Goal: Answer question/provide support: Share knowledge or assist other users

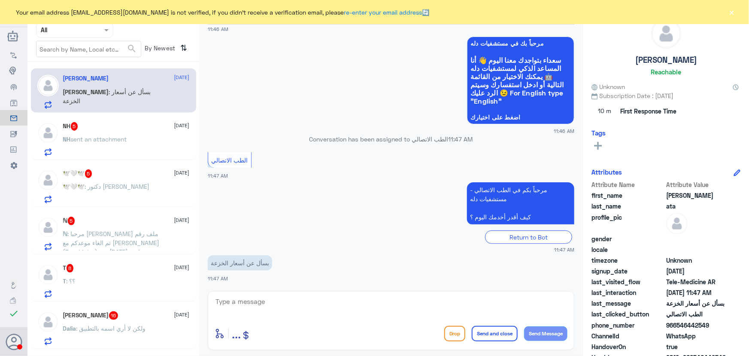
click at [186, 128] on span "[DATE]" at bounding box center [181, 126] width 15 height 8
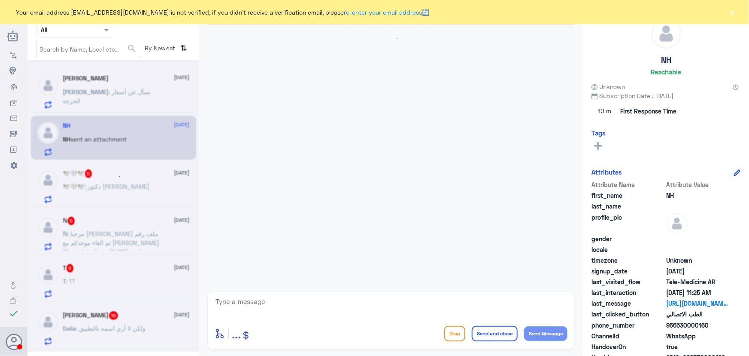
scroll to position [194, 0]
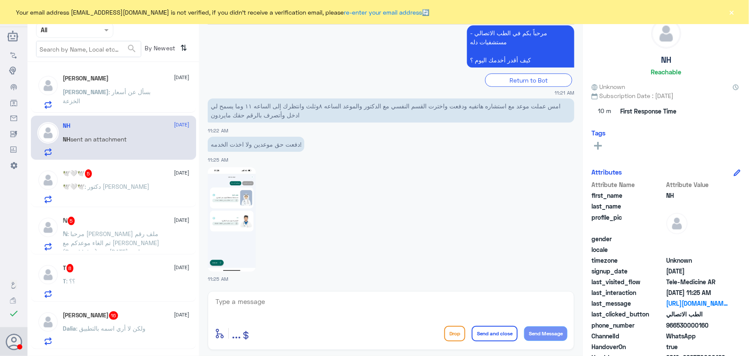
click at [94, 184] on span ": دكتور محمد بديوي" at bounding box center [117, 185] width 65 height 7
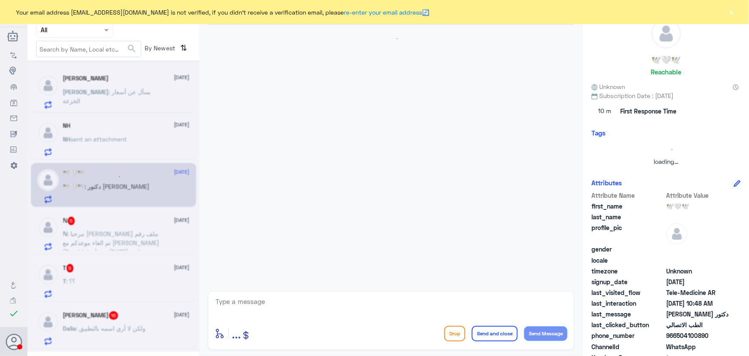
scroll to position [96, 0]
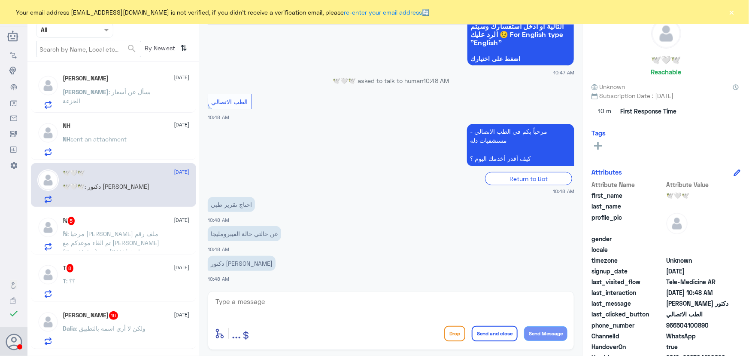
click at [153, 238] on p "ℕ : مرحبا حمد عطيف ملف رقم تم الغاء موعدكم مع الدكتور العنود القحطاني (Psychiat…" at bounding box center [111, 239] width 97 height 21
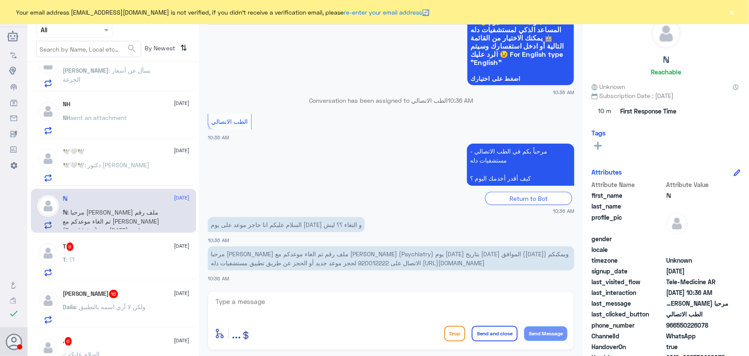
scroll to position [39, 0]
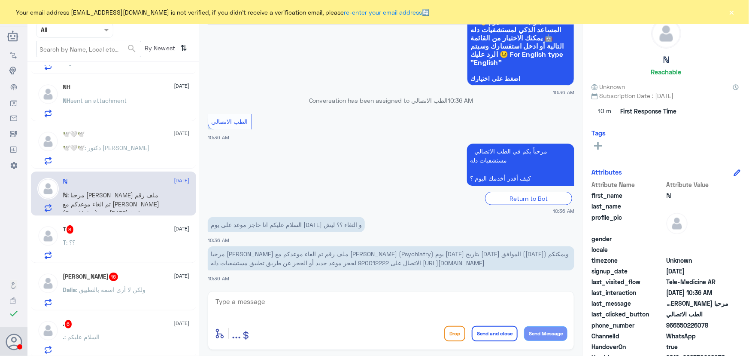
click at [140, 242] on div "T : ؟؟" at bounding box center [126, 249] width 127 height 19
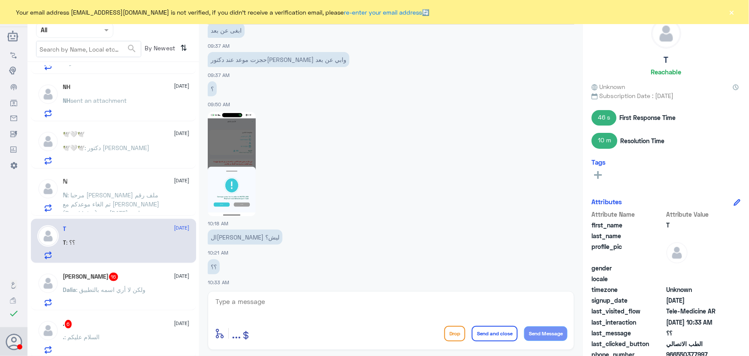
scroll to position [592, 0]
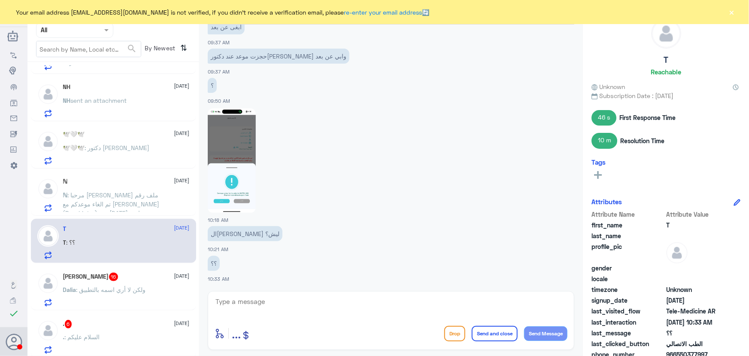
click at [94, 294] on p "Dalia : ولكن لا أري اسمه بالتطبيق" at bounding box center [104, 295] width 83 height 21
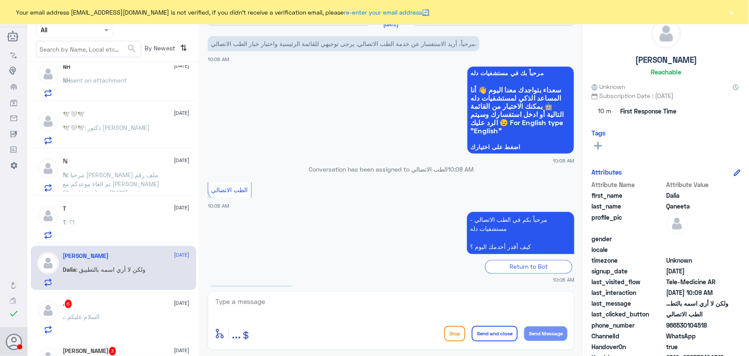
scroll to position [39, 0]
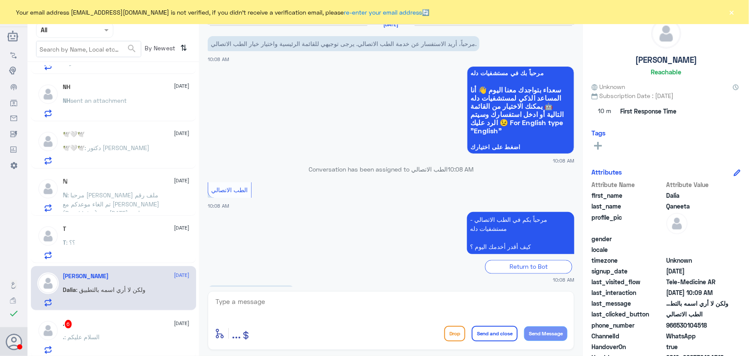
click at [122, 186] on div "ℕ 25 August ℕ : مرحبا حمد عطيف ملف رقم تم الغاء موعدكم مع الدكتور العنود القحطا…" at bounding box center [126, 195] width 127 height 34
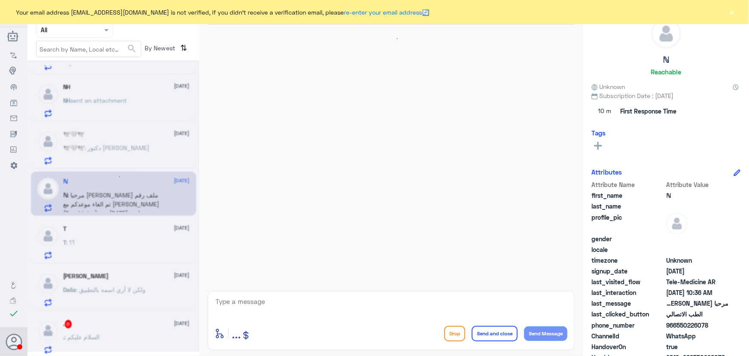
scroll to position [233, 0]
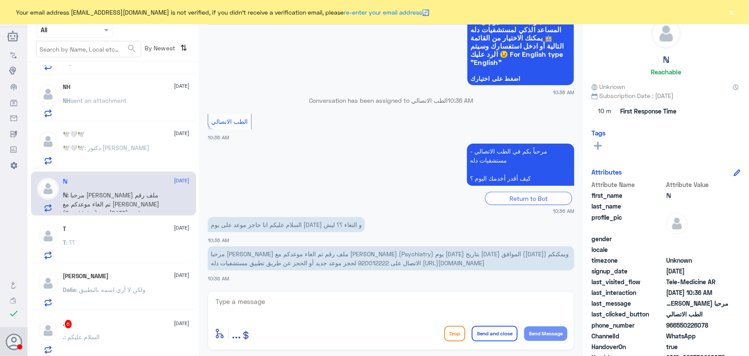
click at [131, 292] on p "Dalia : ولكن لا أري اسمه بالتطبيق" at bounding box center [104, 295] width 83 height 21
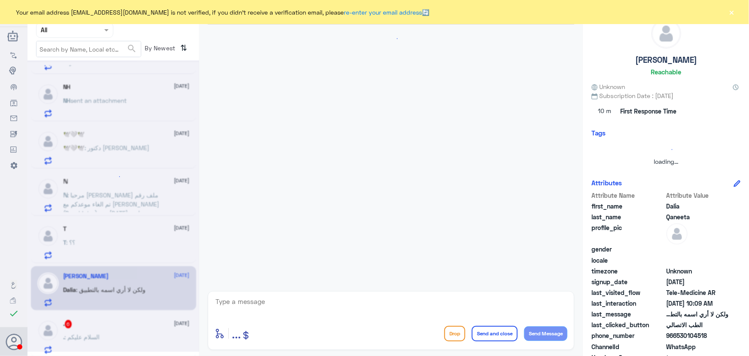
scroll to position [717, 0]
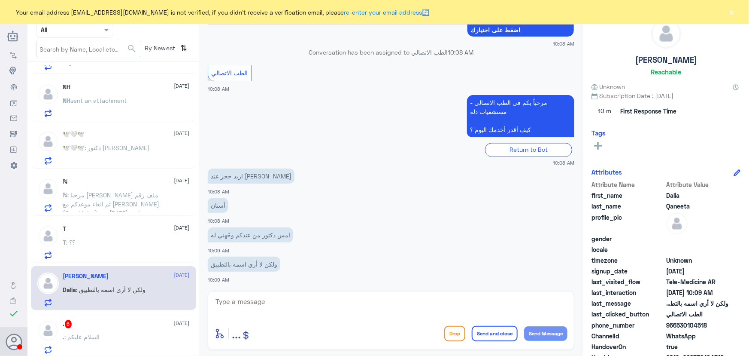
click at [103, 243] on div "T : ؟؟" at bounding box center [126, 249] width 127 height 19
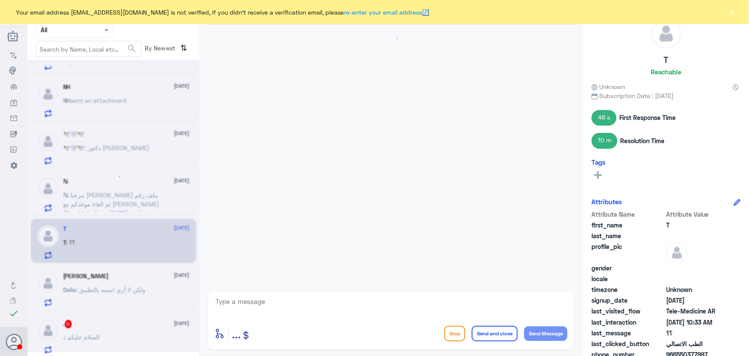
scroll to position [592, 0]
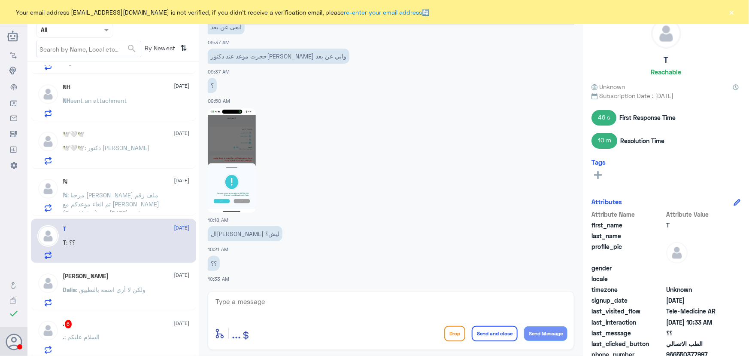
click at [103, 201] on span ": مرحبا حمد عطيف ملف رقم تم الغاء موعدكم مع الدكتور العنود القحطاني (Psychiatry…" at bounding box center [111, 226] width 97 height 70
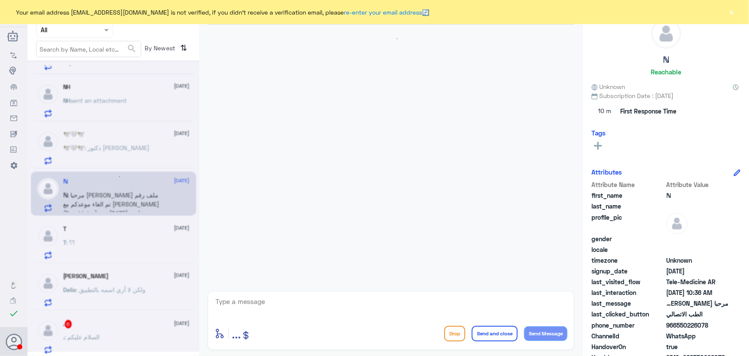
scroll to position [233, 0]
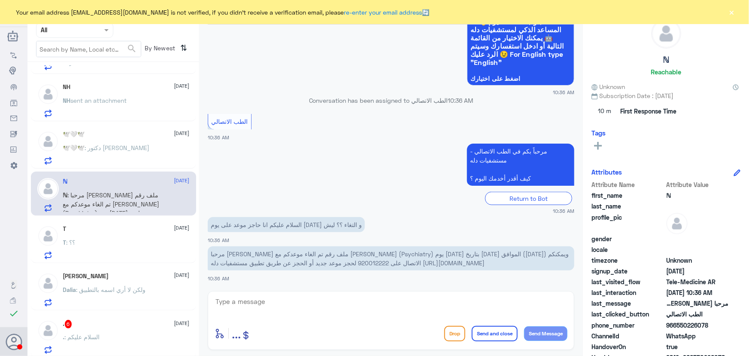
click at [123, 150] on p "🕊️🤍🕊️ : دكتور محمد بديوي" at bounding box center [106, 153] width 87 height 21
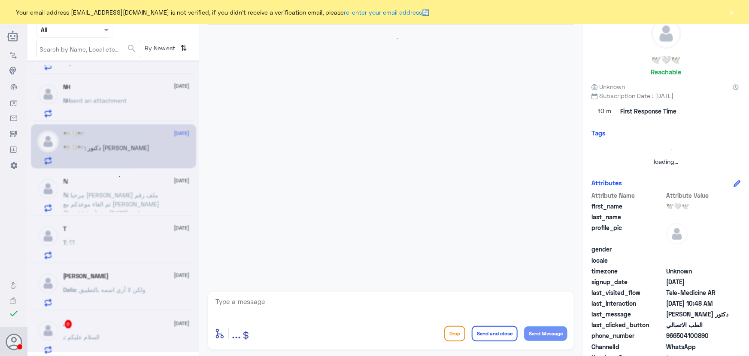
scroll to position [96, 0]
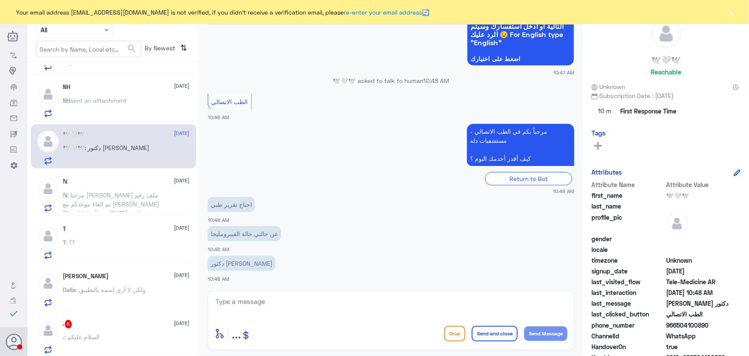
click at [123, 112] on p "NH sent an attachment" at bounding box center [95, 106] width 64 height 21
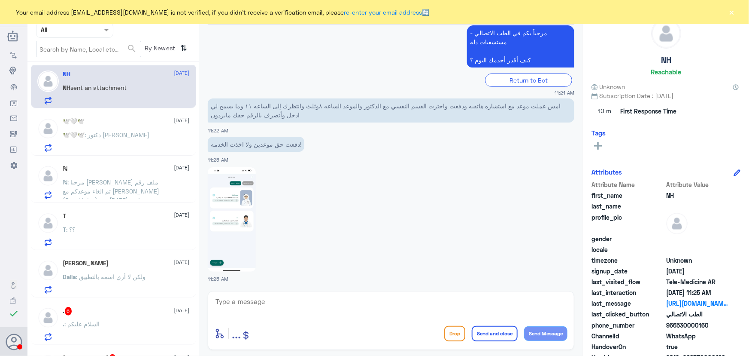
scroll to position [195, 0]
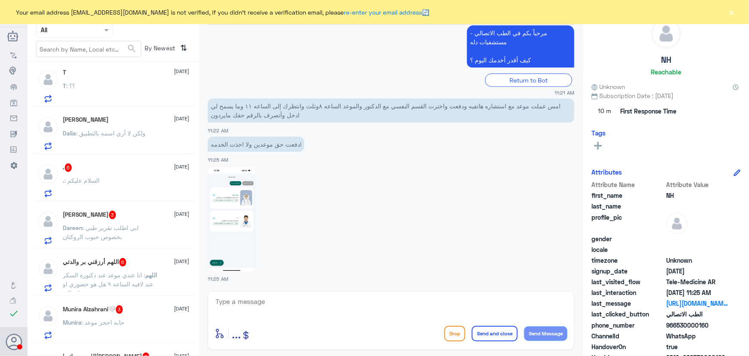
click at [125, 176] on div ". 6 25 August . : السلام عليكم" at bounding box center [126, 180] width 127 height 34
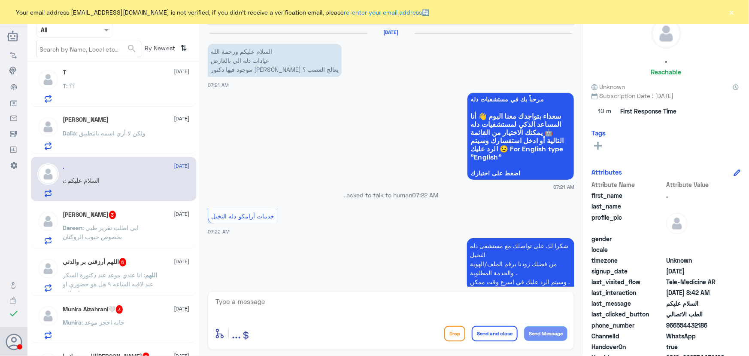
scroll to position [361, 0]
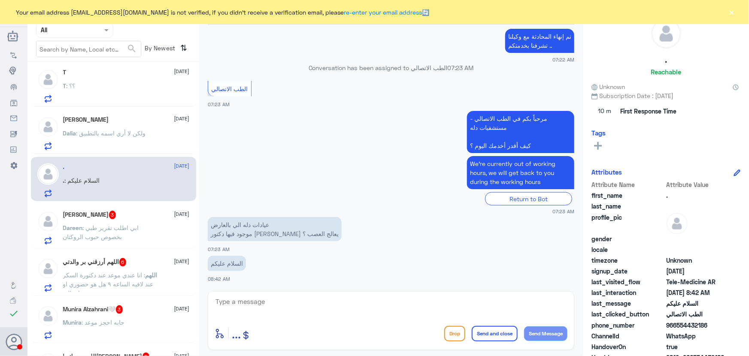
click at [160, 229] on div "Dareen : ابي اطلب تقرير طبي بخصوص حبوب الروكتان" at bounding box center [126, 234] width 127 height 19
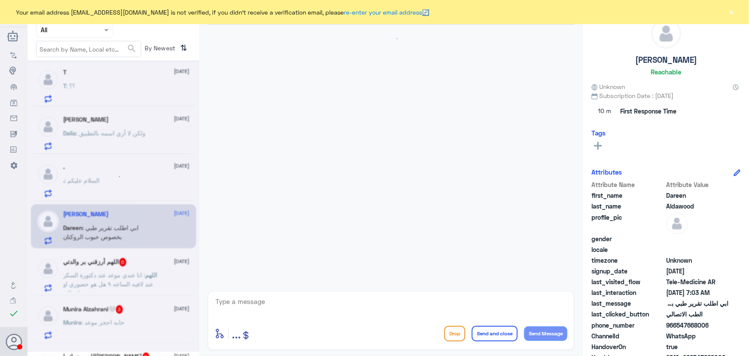
scroll to position [70, 0]
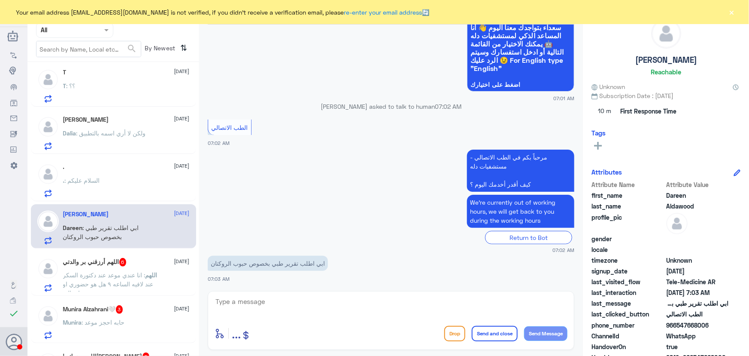
click at [160, 270] on div "اللهم أرزقني بر والدتي 6 25 August اللهم : انا عندي موعد عند دكتورة السكر عند ل…" at bounding box center [126, 275] width 127 height 34
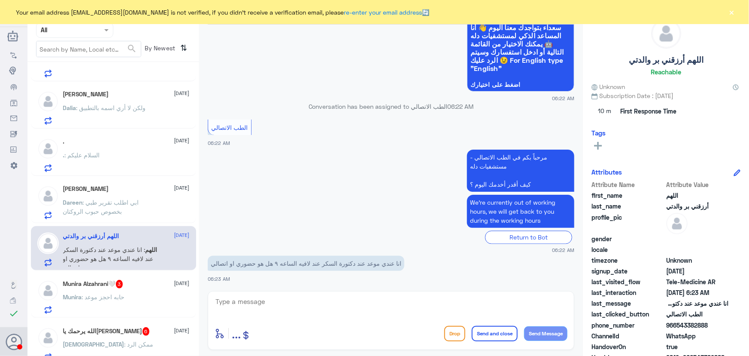
scroll to position [234, 0]
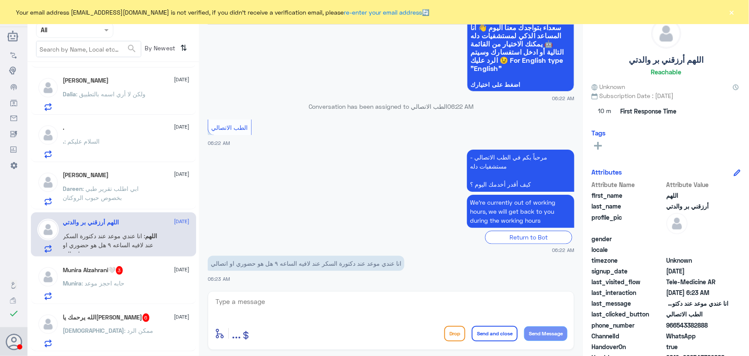
click at [77, 288] on p "Munira : حابه احجز موعد" at bounding box center [94, 288] width 62 height 21
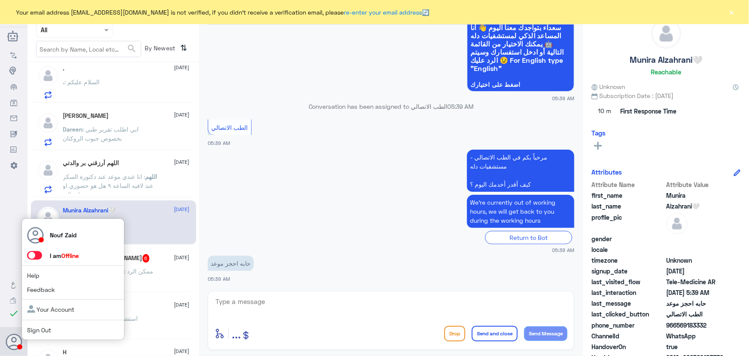
scroll to position [312, 0]
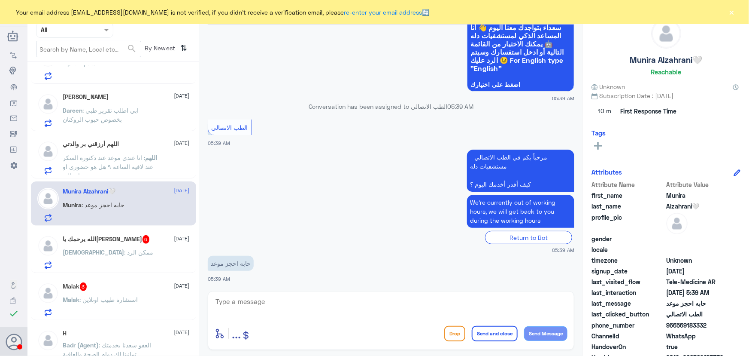
click at [168, 240] on div "الله يرحمك ياعادل 6 25 August" at bounding box center [126, 239] width 127 height 9
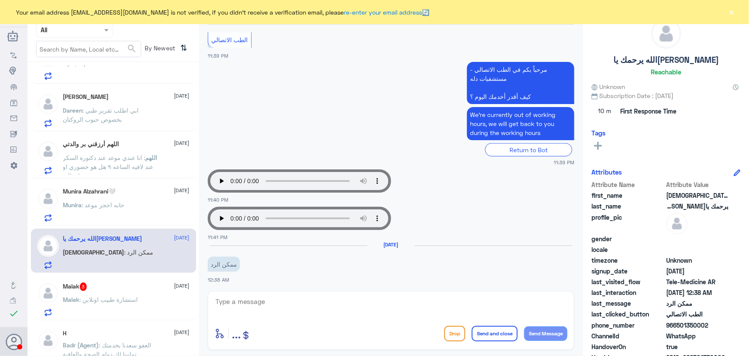
scroll to position [289, 0]
click at [85, 292] on div "Malak 3 25 August Malak : استشارة طبيب اونلاين" at bounding box center [126, 299] width 127 height 34
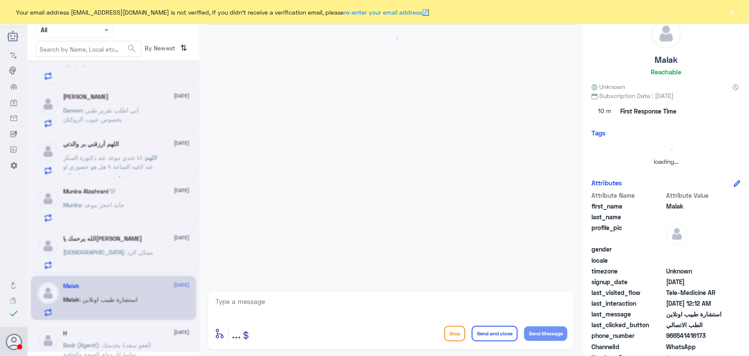
scroll to position [70, 0]
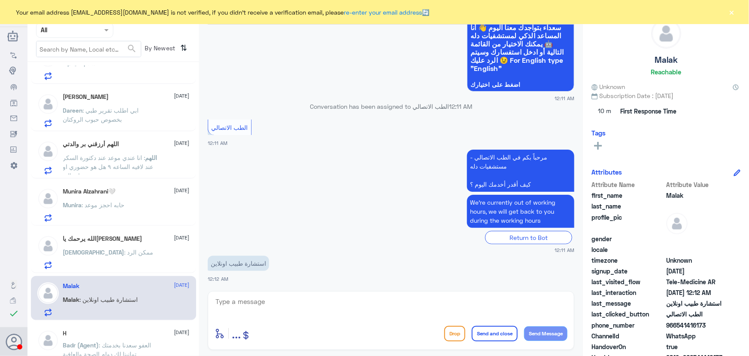
click at [109, 298] on span ": استشارة طبيب اونلاين" at bounding box center [109, 298] width 58 height 7
click at [322, 304] on textarea at bounding box center [391, 305] width 353 height 21
click at [325, 306] on textarea at bounding box center [391, 305] width 353 height 21
paste textarea "مرحباً معك نوف من الطب الاتصالي"
type textarea "مرحباً معك نوف من الطب الاتصالي"
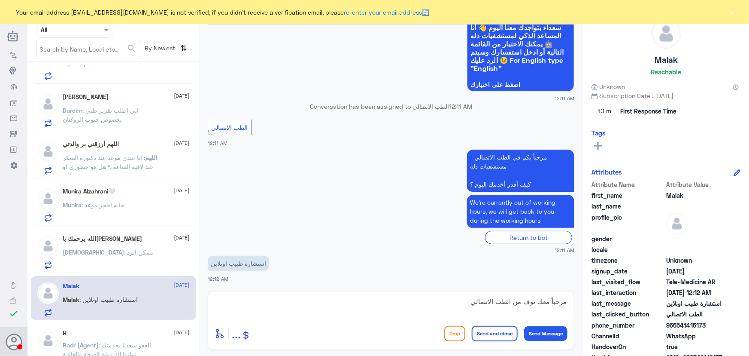
click at [553, 331] on button "Send Message" at bounding box center [545, 333] width 43 height 15
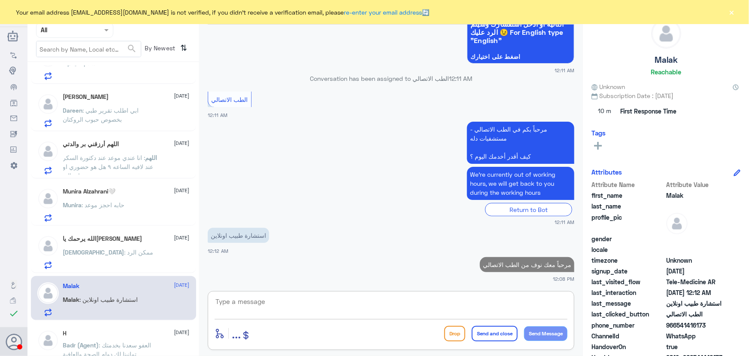
click at [422, 309] on textarea at bounding box center [391, 305] width 353 height 21
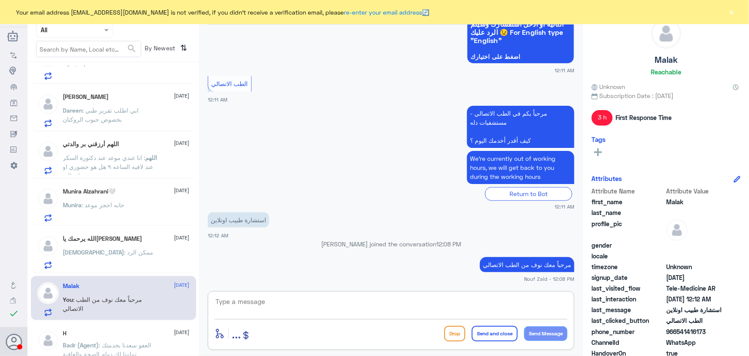
click at [291, 296] on textarea at bounding box center [391, 305] width 353 height 21
type textarea "d"
paste textarea "الاستشارة الفورية من خلال التطبيق والتي من خلالها يتم تواصلك بشكل فوري ومباشر م…"
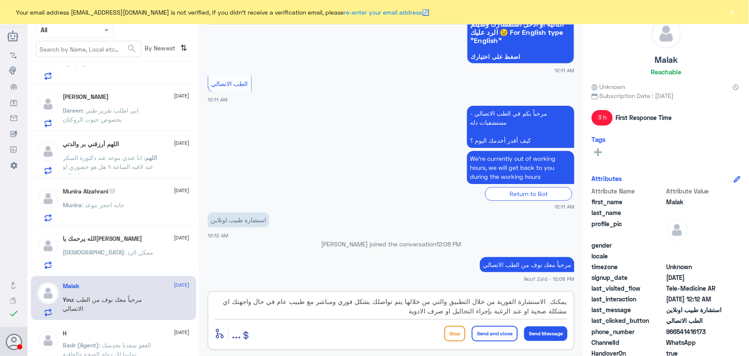
click at [545, 299] on textarea "يمكنك الاستشارة الفورية من خلال التطبيق والتي من خلالها يتم تواصلك بشكل فوري وم…" at bounding box center [391, 305] width 353 height 21
type textarea "يمكنك تلقي الاستشارة الفورية من خلال التطبيق والتي من خلالها يتم تواصلك بشكل فو…"
click at [536, 331] on button "Send Message" at bounding box center [545, 333] width 43 height 15
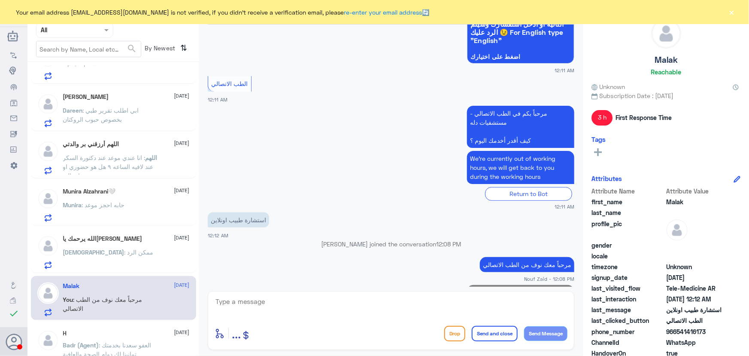
scroll to position [162, 0]
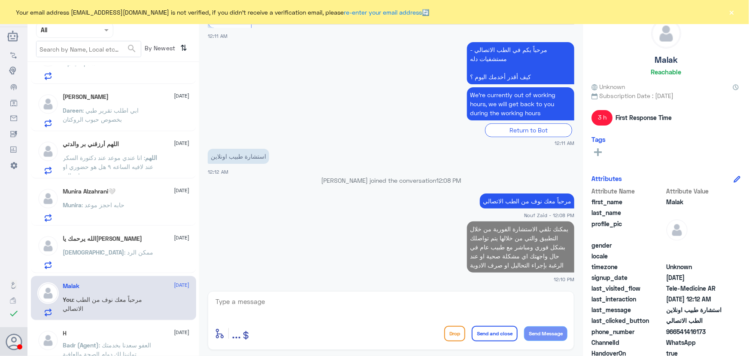
click at [159, 258] on div "الله : ممكن الرد" at bounding box center [126, 258] width 127 height 19
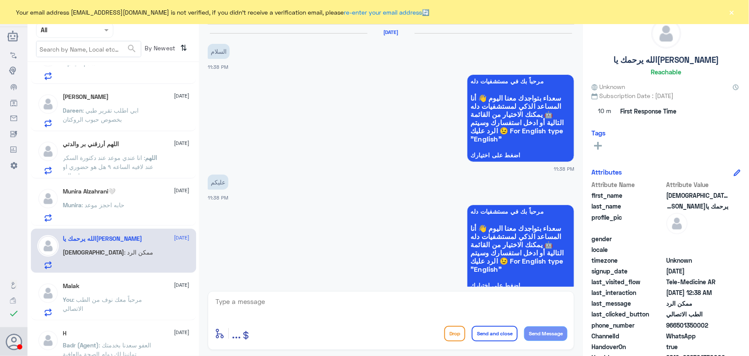
scroll to position [289, 0]
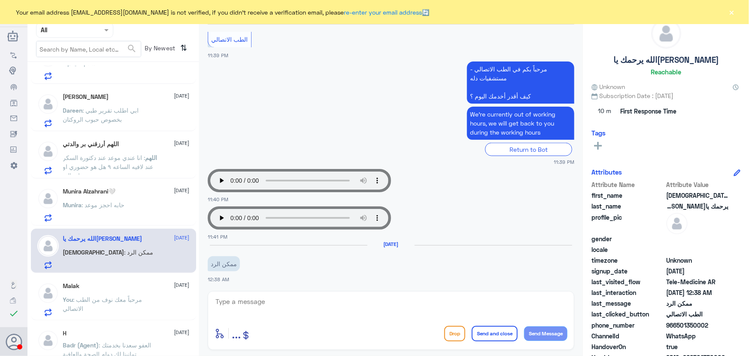
click at [303, 302] on textarea at bounding box center [391, 305] width 353 height 21
click at [733, 12] on button "×" at bounding box center [732, 12] width 9 height 9
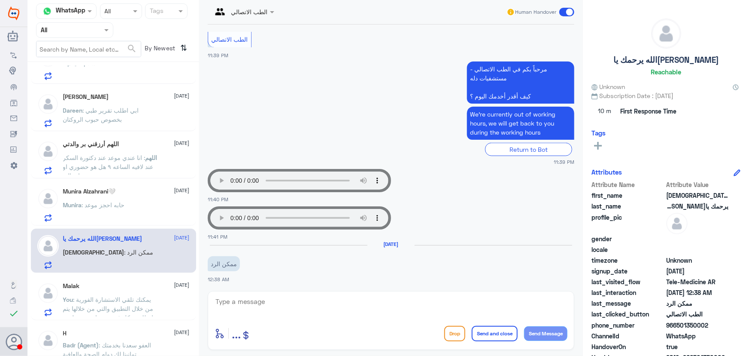
drag, startPoint x: 678, startPoint y: 323, endPoint x: 729, endPoint y: 322, distance: 52.0
click at [729, 322] on div "phone_number 966501350002" at bounding box center [666, 325] width 149 height 11
copy span "501350002"
click at [414, 309] on textarea at bounding box center [391, 305] width 353 height 21
paste textarea "مرحباً معك نوف من الطب الاتصالي"
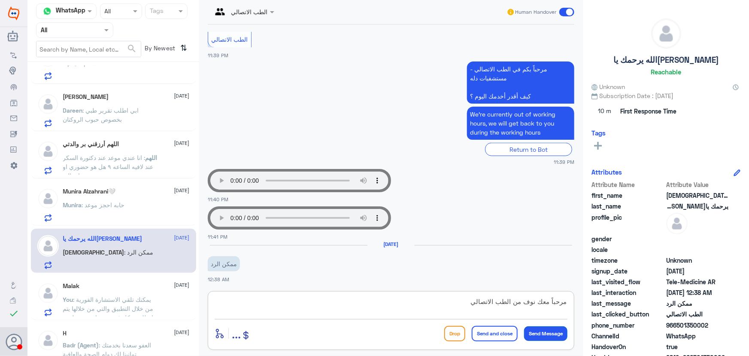
type textarea "مرحباً معك نوف من الطب الاتصالي"
click at [553, 328] on button "Send Message" at bounding box center [545, 333] width 43 height 15
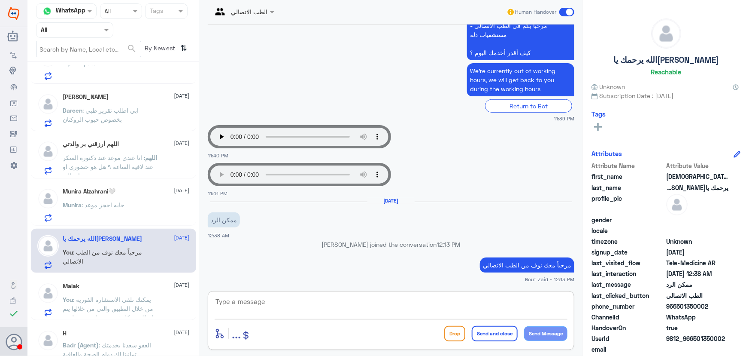
click at [316, 307] on textarea at bounding box center [391, 305] width 353 height 21
paste textarea "هنا الطب الاتصالي لكل مايخص الاستشارة الفورية من خلال التطبيق والتي من خلالها ي…"
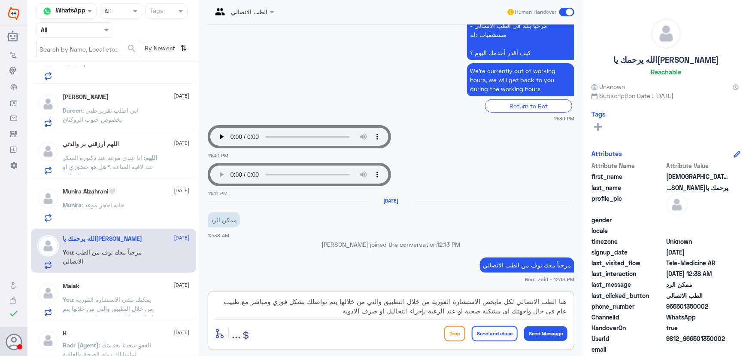
type textarea "هنا الطب الاتصالي لكل مايخص الاستشارة الفورية من خلال التطبيق والتي من خلالها ي…"
click at [542, 328] on button "Send Message" at bounding box center [545, 333] width 43 height 15
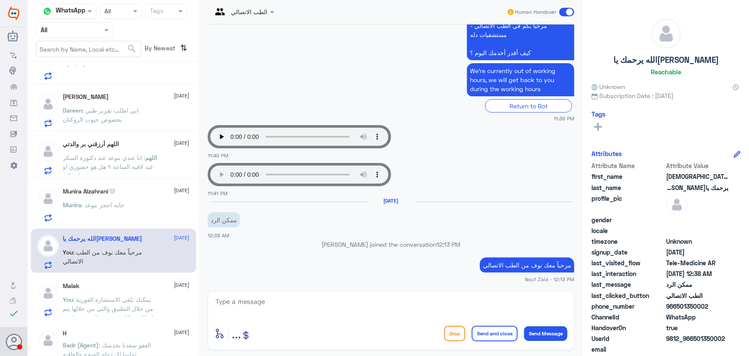
scroll to position [389, 0]
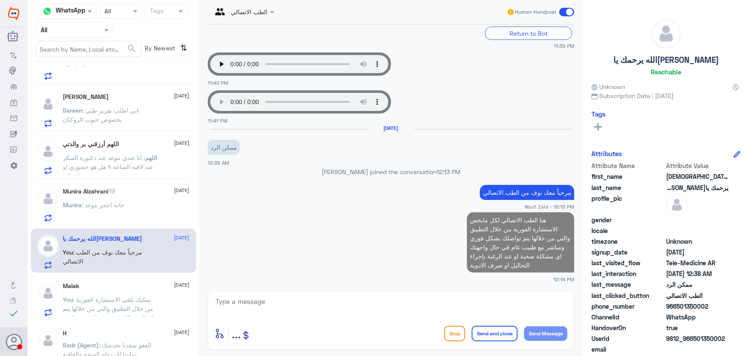
click at [509, 300] on textarea at bounding box center [391, 305] width 353 height 21
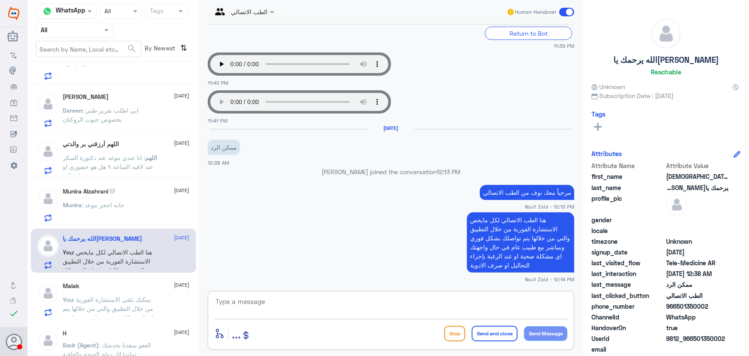
click at [358, 301] on textarea at bounding box center [391, 305] width 353 height 21
click at [526, 305] on textarea "يمكنك التواصل من خلال الاتصال بالرقم الموحد 920012222" at bounding box center [391, 305] width 353 height 21
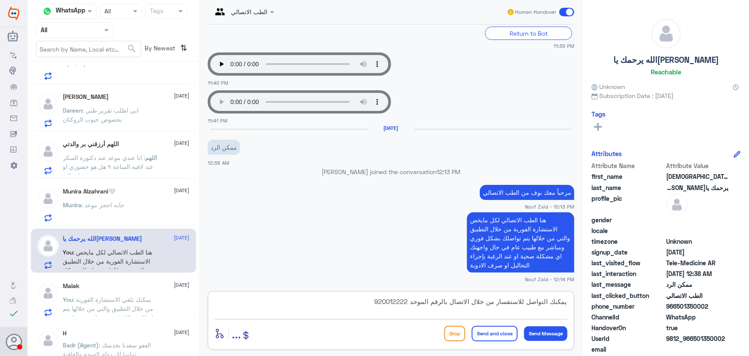
type textarea "يمكنك التواصل للاستفسار من خلال الاتصال بالرقم الموحد 920012222"
click at [495, 337] on button "Send and close" at bounding box center [495, 332] width 46 height 15
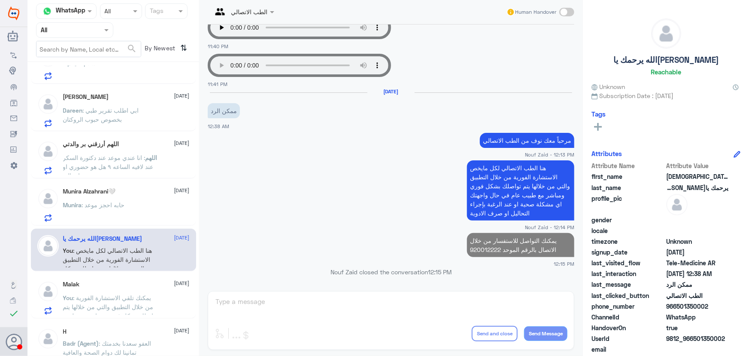
click at [146, 202] on div "Munira : حابه احجز موعد" at bounding box center [126, 211] width 127 height 19
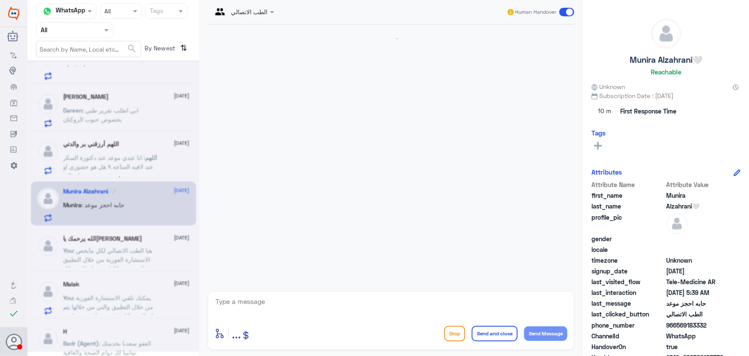
scroll to position [70, 0]
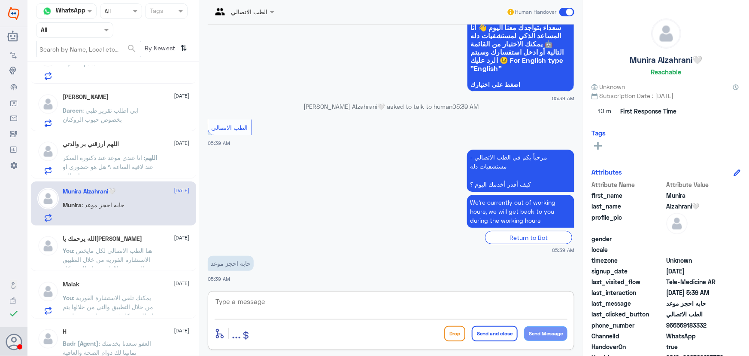
click at [308, 299] on textarea at bounding box center [391, 305] width 353 height 21
click at [480, 297] on textarea at bounding box center [391, 305] width 353 height 21
paste textarea "مرحبا، معك نوف من الطب الاتصالي, ممكن تزودني برقم الهوية/رقم الملف من فضلك"
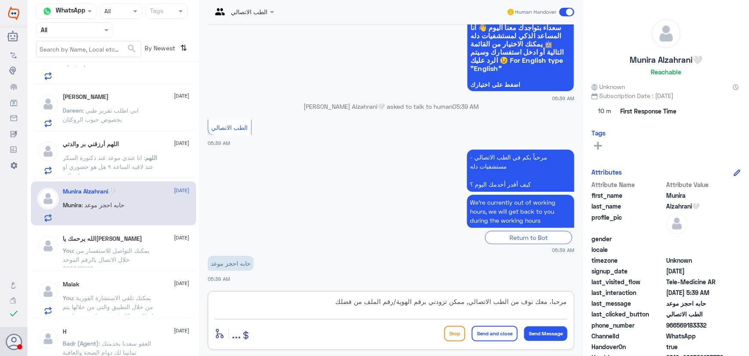
drag, startPoint x: 283, startPoint y: 301, endPoint x: 322, endPoint y: 307, distance: 39.5
click at [322, 307] on textarea "مرحبا، معك نوف من الطب الاتصالي, ممكن تزودني برقم الهوية/رقم الملف من فضلك" at bounding box center [391, 305] width 353 height 21
drag, startPoint x: 305, startPoint y: 296, endPoint x: 468, endPoint y: 301, distance: 163.2
click at [468, 301] on textarea "مرحبا، معك نوف من الطب الاتصالي, ممكن تزودني برقم الهوية/رقم الملف من فضلك" at bounding box center [391, 305] width 353 height 21
type textarea "مرحبا، معك نوف من الطب الاتصالي, هل الموعد في دله النخيل؟"
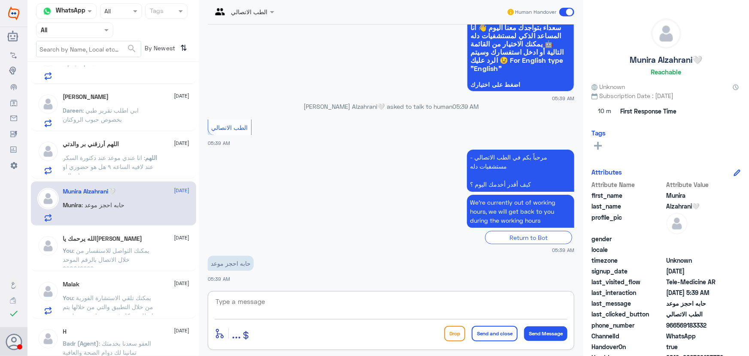
scroll to position [107, 0]
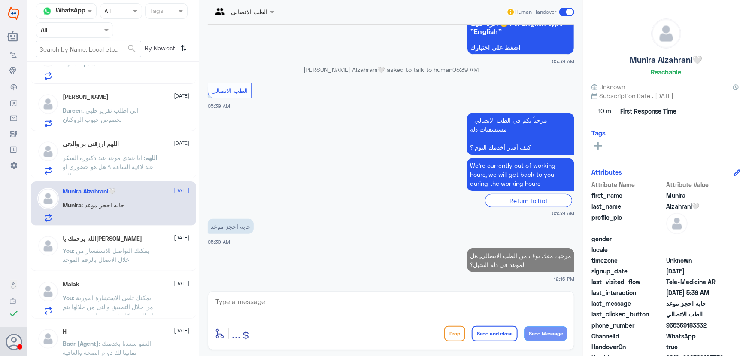
click at [135, 179] on div "Abdelrhman ata 25 August Abdelrhman : بسأل عن أسعار الخزعة NH 25 August NH sent…" at bounding box center [113, 211] width 172 height 293
click at [132, 162] on span ": انا عندي موعد عند دكتورة السكر عند لافيه الساعه ٩ هل هو حضوري او اتصالي" at bounding box center [108, 166] width 91 height 25
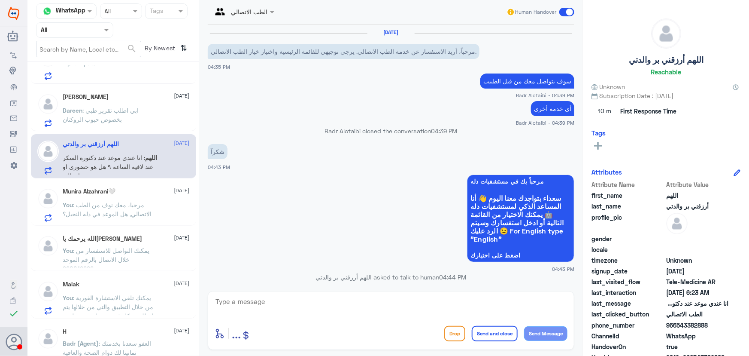
scroll to position [665, 0]
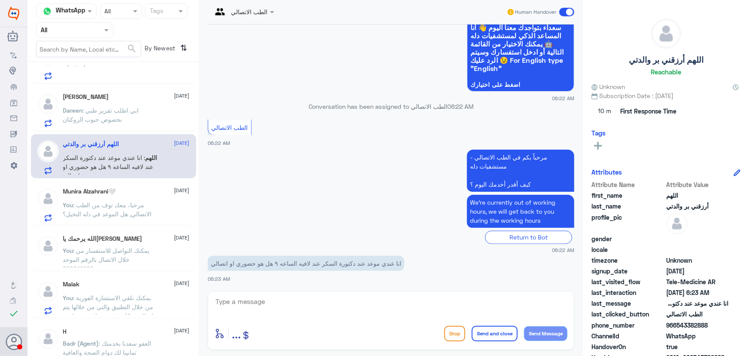
click at [365, 296] on textarea at bounding box center [391, 305] width 353 height 21
paste textarea "مرحباً معك نوف من الطب الاتصالي"
type textarea "مرحباً معك نوف من الطب الاتصالي"
click at [554, 329] on button "Send Message" at bounding box center [545, 333] width 43 height 15
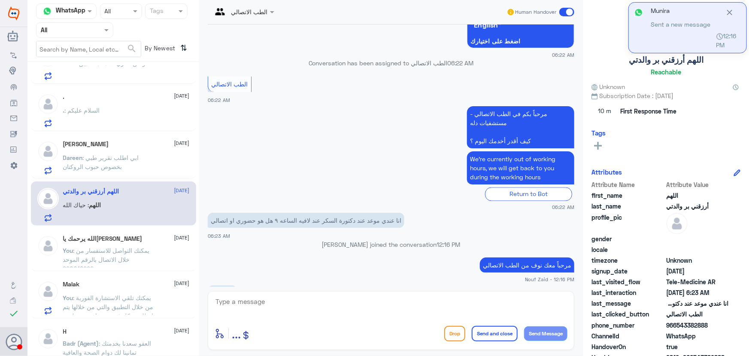
scroll to position [721, 0]
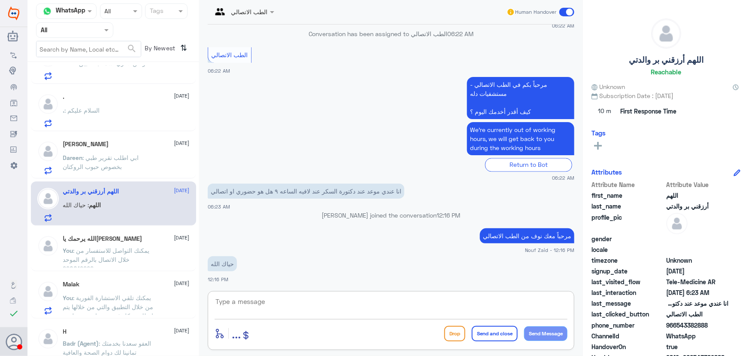
click at [304, 307] on textarea at bounding box center [391, 305] width 353 height 21
click at [681, 324] on span "966543382888" at bounding box center [697, 324] width 62 height 9
drag, startPoint x: 678, startPoint y: 325, endPoint x: 714, endPoint y: 327, distance: 35.3
click at [714, 327] on span "966543382888" at bounding box center [697, 324] width 62 height 9
copy span "543382888"
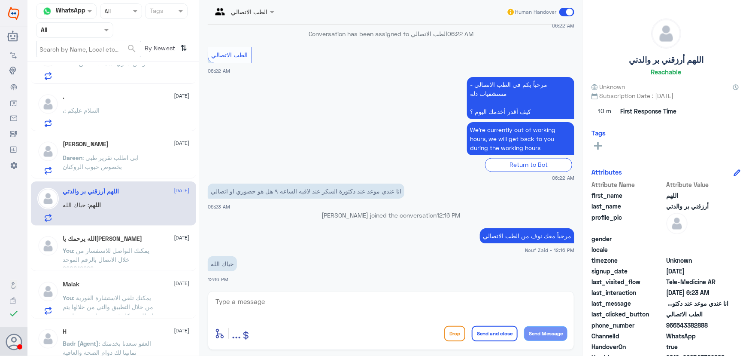
click at [403, 326] on div "enter flow name ... Drop Send and close Send Message" at bounding box center [391, 332] width 353 height 19
click at [396, 311] on textarea at bounding box center [391, 305] width 353 height 21
type textarea "الموعد عن بعد"
click at [541, 331] on button "Send Message" at bounding box center [545, 333] width 43 height 15
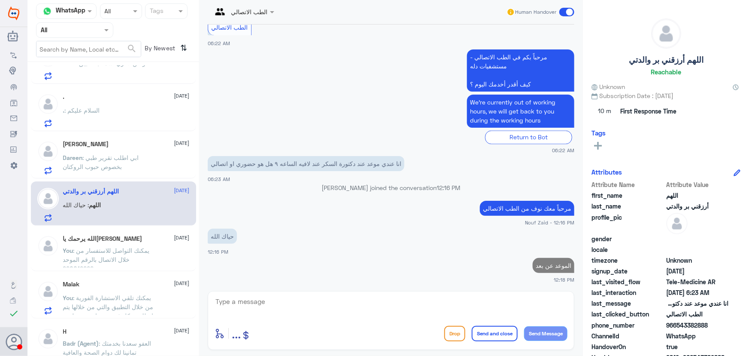
click at [121, 161] on p "Dareen : ابي اطلب تقرير طبي بخصوص حبوب الروكتان" at bounding box center [111, 163] width 97 height 21
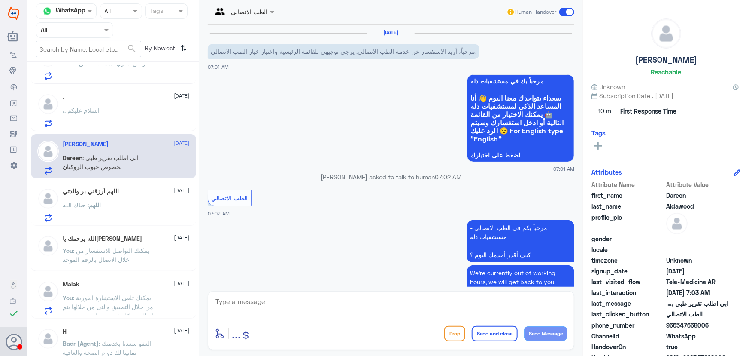
scroll to position [70, 0]
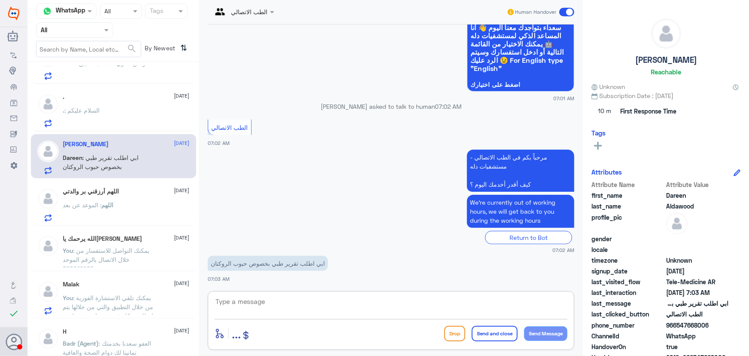
click at [308, 300] on textarea at bounding box center [391, 305] width 353 height 21
click at [228, 286] on div "25 Aug 2025 مرحباً، أريد الاستفسار عن خدمة الطب الاتصالي. يرجى توجيهي للقائمة ا…" at bounding box center [391, 155] width 375 height 262
click at [245, 304] on textarea at bounding box center [391, 305] width 353 height 21
paste textarea "مرحباً معك نوف من الطب الاتصالي"
type textarea "مرحباً معك نوف من الطب الاتصالي"
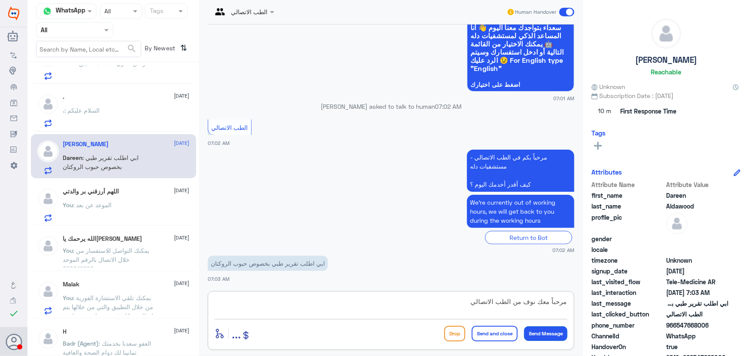
click at [535, 328] on button "Send Message" at bounding box center [545, 333] width 43 height 15
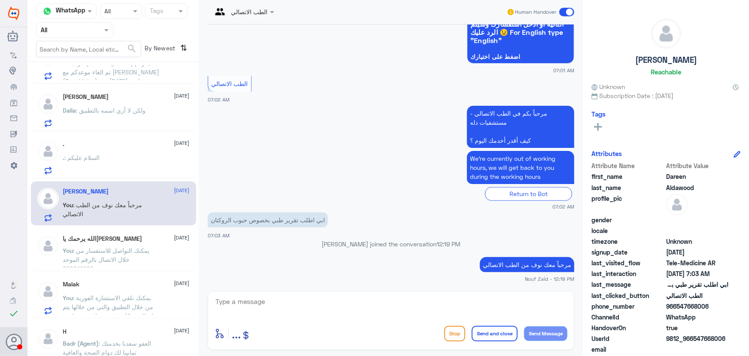
drag, startPoint x: 425, startPoint y: 283, endPoint x: 424, endPoint y: 293, distance: 9.9
click at [424, 288] on div "الطب الاتصالي Human Handover 25 Aug 2025 مرحباً، أريد الاستفسار عن خدمة الطب ال…" at bounding box center [391, 179] width 384 height 358
click at [421, 299] on textarea at bounding box center [391, 305] width 353 height 21
click at [534, 243] on p "Nouf Zaid joined the conversation 12:19 PM" at bounding box center [391, 243] width 367 height 9
click at [373, 297] on textarea "هنا الطب الاتصالي لكل مايخص الاستشارة الفورية من خلال التطبيق،" at bounding box center [391, 305] width 353 height 21
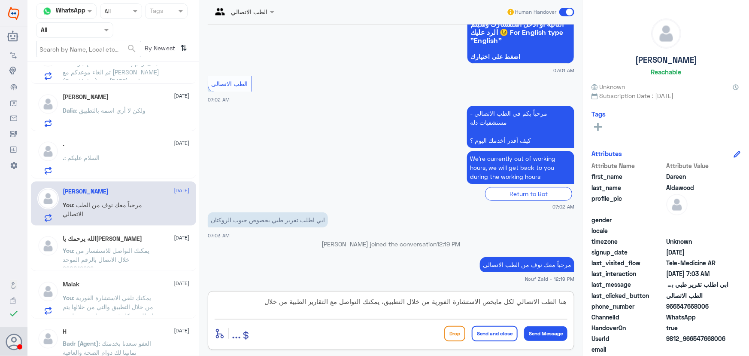
paste textarea "التقارير الطبيه 0550181732"
drag, startPoint x: 271, startPoint y: 300, endPoint x: 233, endPoint y: 298, distance: 38.3
click at [233, 298] on textarea "هنا الطب الاتصالي لكل مايخص الاستشارة الفورية من خلال التطبيق، يمكنك التواصل مع…" at bounding box center [391, 305] width 353 height 21
type textarea "هنا الطب الاتصالي لكل مايخص الاستشارة الفورية من خلال التطبيق، يمكنك التواصل مع…"
click at [548, 331] on button "Send Message" at bounding box center [545, 333] width 43 height 15
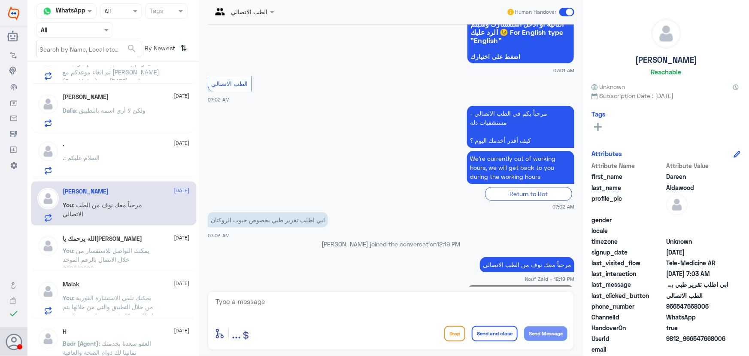
scroll to position [153, 0]
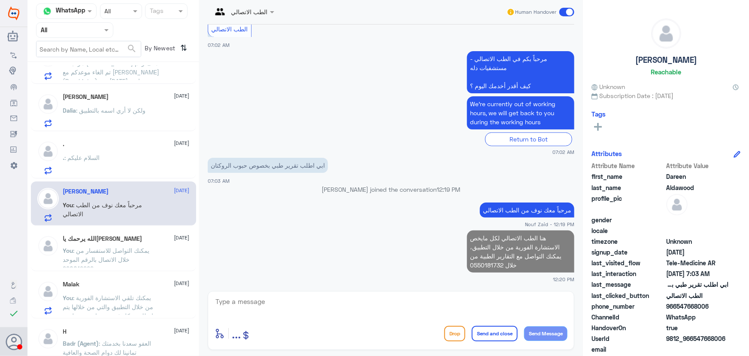
click at [119, 156] on div ". : السلام عليكم" at bounding box center [126, 164] width 127 height 19
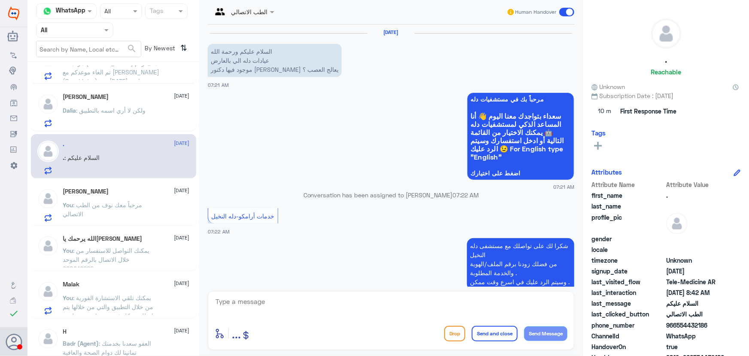
scroll to position [361, 0]
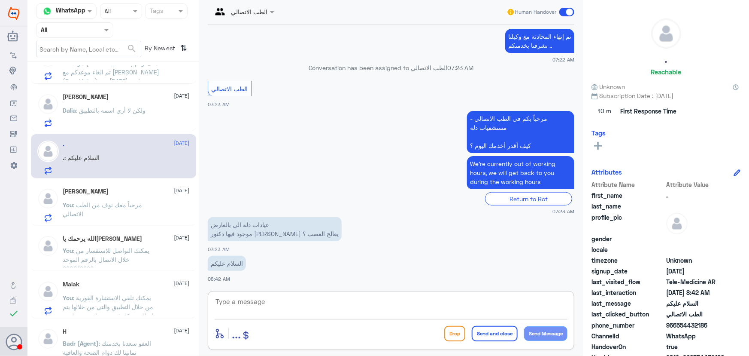
click at [306, 299] on textarea at bounding box center [391, 305] width 353 height 21
paste textarea "مرحباً معك نوف من الطب الاتصالي"
type textarea "مرحباً معك نوف من الطب الاتصالي"
click at [540, 329] on button "Send Message" at bounding box center [545, 333] width 43 height 15
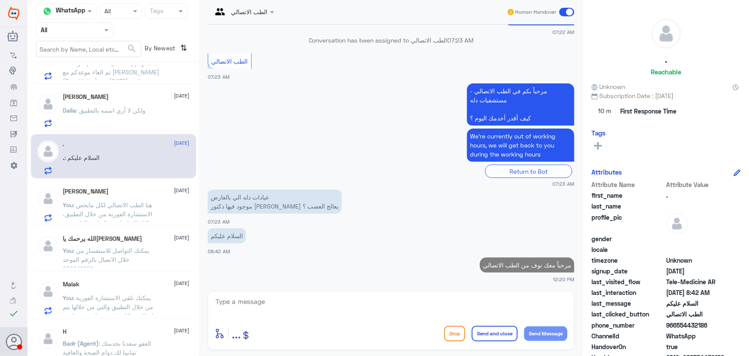
click at [473, 305] on textarea at bounding box center [391, 305] width 353 height 21
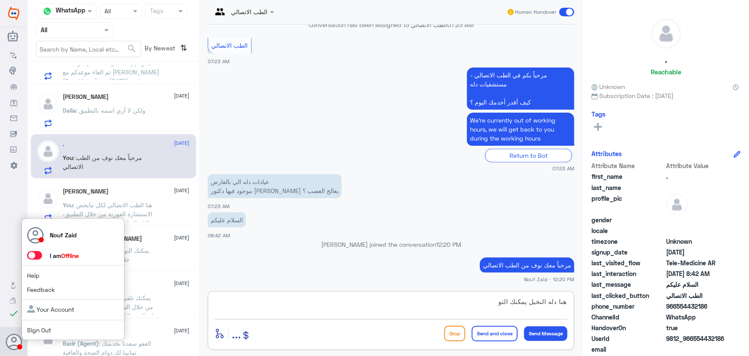
click at [33, 256] on span at bounding box center [34, 255] width 15 height 9
click at [0, 0] on input "checkbox" at bounding box center [0, 0] width 0 height 0
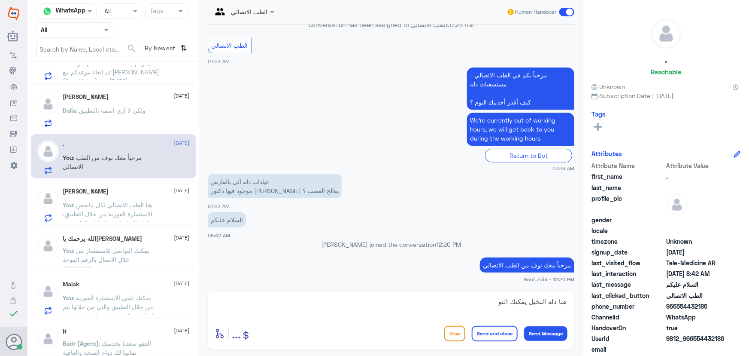
click at [444, 306] on textarea "هنا دله النخيل يمكنك التو" at bounding box center [391, 305] width 353 height 21
drag, startPoint x: 337, startPoint y: 301, endPoint x: 571, endPoint y: 298, distance: 234.4
click at [583, 299] on div "الطب الاتصالي Human Handover 25 Aug 2025 السلام عليكم ورحمة الله عيادات دله الي…" at bounding box center [391, 179] width 384 height 358
type textarea "هنا دله النخيل، للاستفسار يمكنك التواصل مع دله العارض من خلال 0568520202"
click at [289, 292] on div "هنا دله النخيل، للاستفسار يمكنك التواصل مع دله العارض من خلال 0568520202 enter …" at bounding box center [391, 320] width 367 height 59
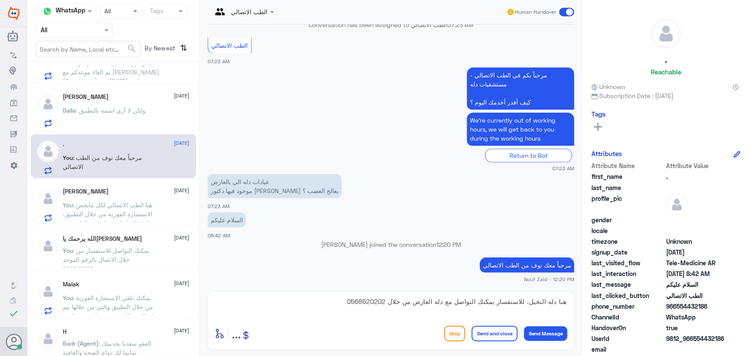
click at [488, 340] on button "Send and close" at bounding box center [495, 332] width 46 height 15
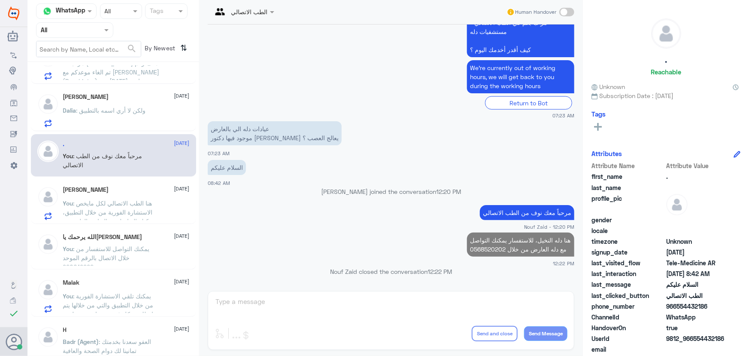
click at [140, 98] on div "Dalia Qaneeta 25 August" at bounding box center [126, 96] width 127 height 7
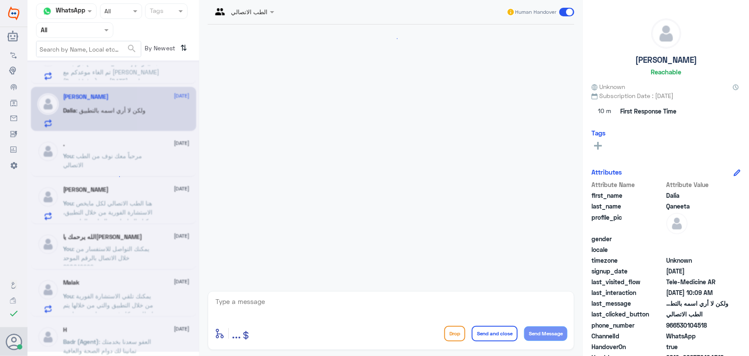
scroll to position [717, 0]
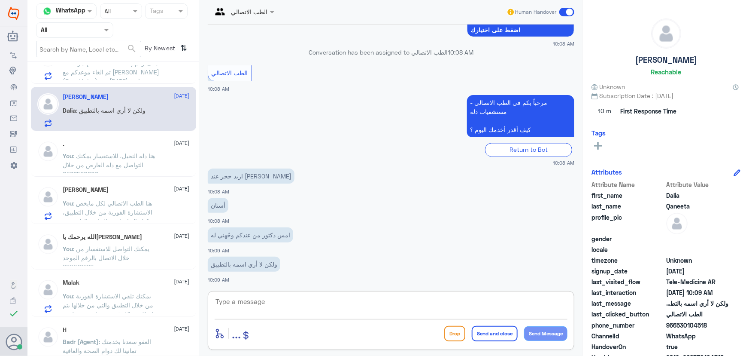
click at [292, 306] on textarea at bounding box center [391, 305] width 353 height 21
paste textarea "مرحباً معك نوف من الطب الاتصالي"
type textarea "مرحباً معك نوف من الطب الاتصالي"
click at [535, 326] on button "Send Message" at bounding box center [545, 333] width 43 height 15
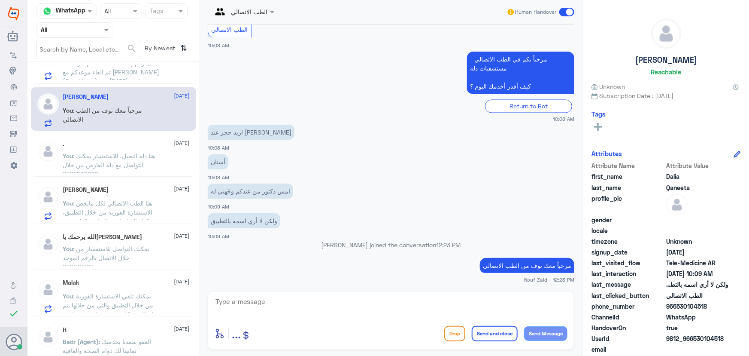
click at [524, 326] on button "Send Message" at bounding box center [545, 333] width 43 height 15
click at [386, 305] on textarea at bounding box center [391, 305] width 353 height 21
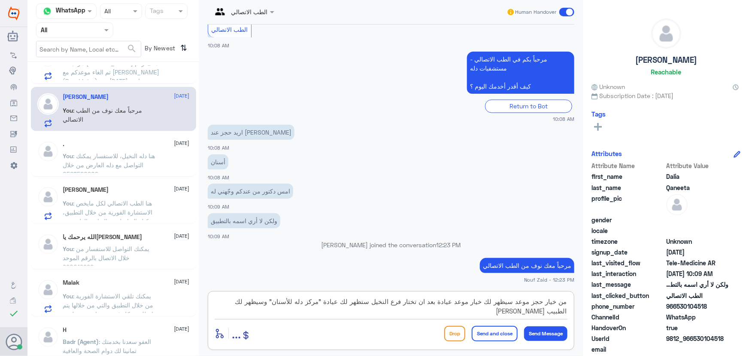
type textarea "من خيار حجز موعد سيظهر لك خيار موعد عيادة بعد ان تختار فرع النخيل ستظهر لك عياد…"
click at [495, 331] on button "Send and close" at bounding box center [495, 332] width 46 height 15
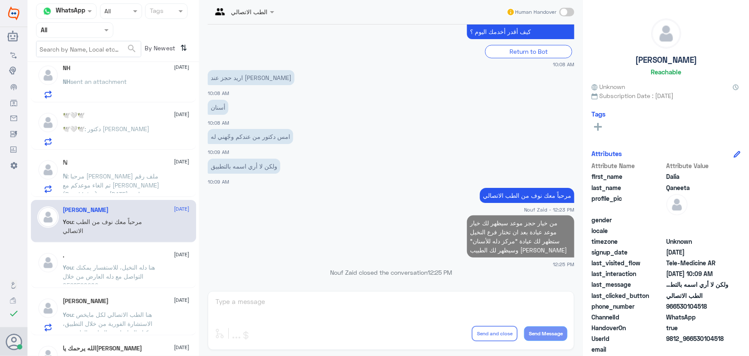
scroll to position [195, 0]
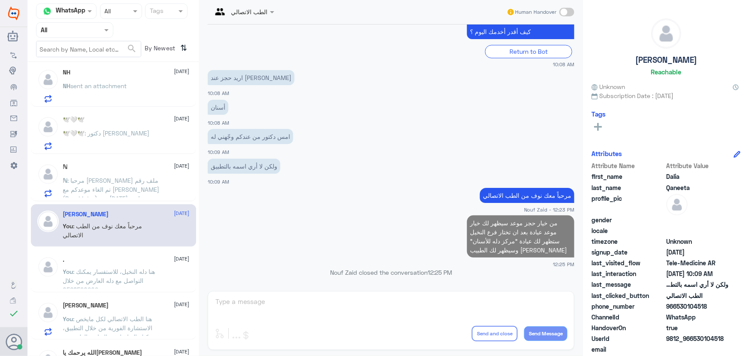
click at [122, 194] on span ": مرحبا حمد عطيف ملف رقم تم الغاء موعدكم مع الدكتور العنود القحطاني (Psychiatry…" at bounding box center [111, 211] width 97 height 70
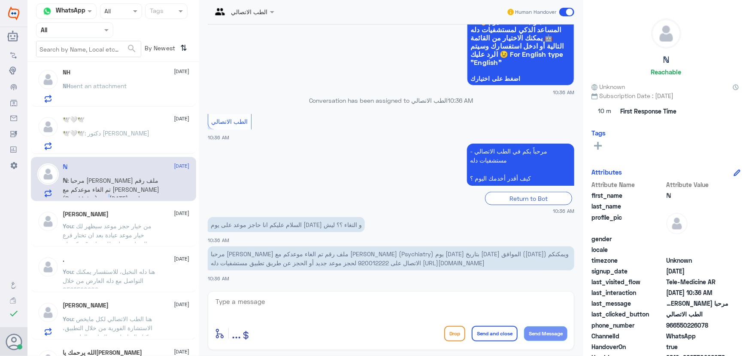
scroll to position [156, 0]
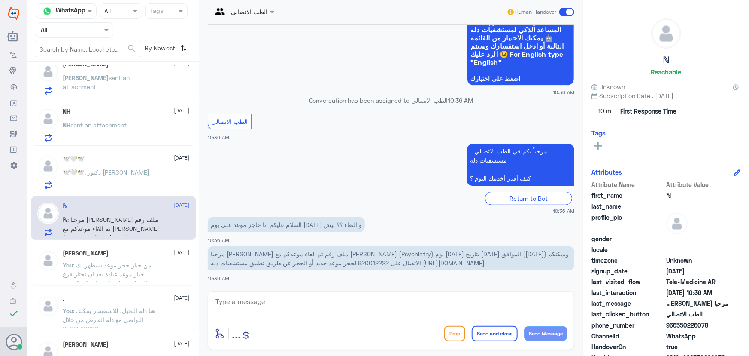
click at [146, 160] on div "🕊️🤍🕊️ 25 August" at bounding box center [126, 158] width 127 height 7
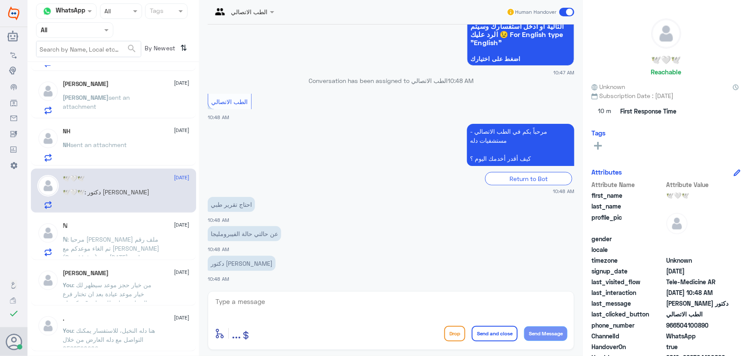
scroll to position [117, 0]
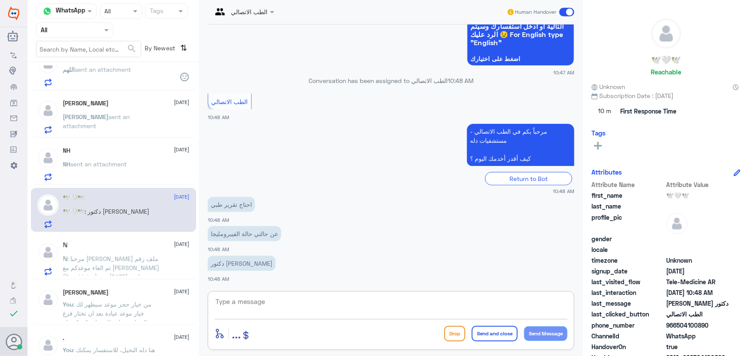
click at [317, 298] on textarea at bounding box center [391, 305] width 353 height 21
paste textarea "مرحباً معك نوف من الطب الاتصالي"
type textarea "مرحباً معك نوف من الطب الاتصالي"
click at [545, 333] on button "Send Message" at bounding box center [545, 333] width 43 height 15
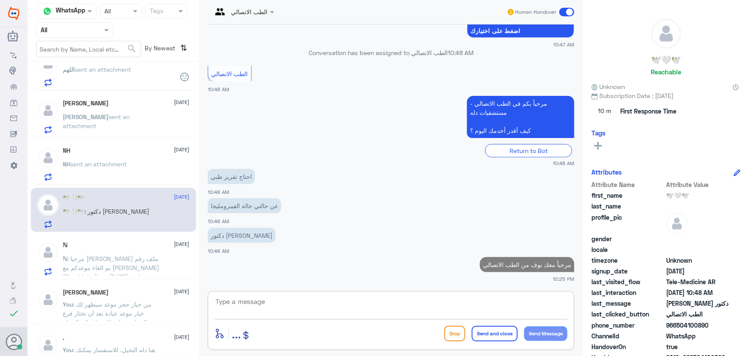
click at [476, 297] on textarea at bounding box center [391, 305] width 353 height 21
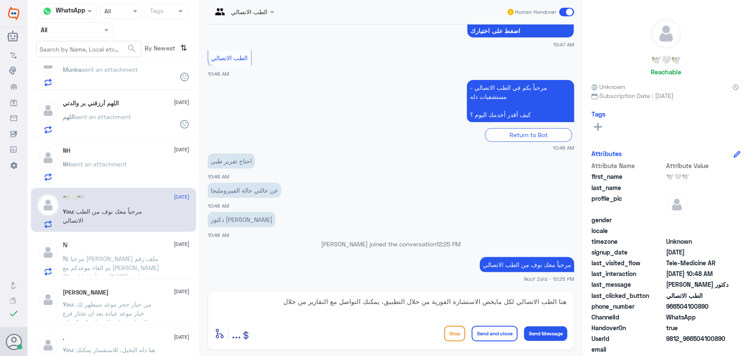
click at [234, 319] on div "هنا الطب الاتصالي لكل مايخص الاستشارة الفورية من خلال التطبيق، يمكنك التواصل مع…" at bounding box center [391, 320] width 367 height 59
click at [314, 304] on textarea "هنا الطب الاتصالي لكل مايخص الاستشارة الفورية من خلال التطبيق، يمكنك التواصل مع…" at bounding box center [391, 305] width 353 height 21
paste textarea "التقارير الطبيه 0550181732"
drag, startPoint x: 273, startPoint y: 303, endPoint x: 231, endPoint y: 301, distance: 42.1
click at [231, 301] on textarea "هنا الطب الاتصالي لكل مايخص الاستشارة الفورية من خلال التطبيق، يمكنك التواصل مع…" at bounding box center [391, 305] width 353 height 21
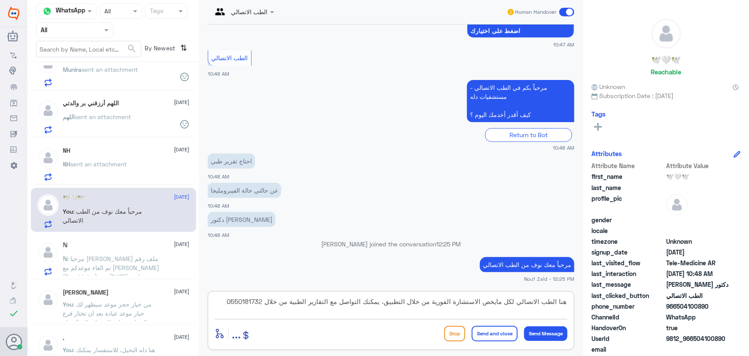
type textarea "هنا الطب الاتصالي لكل مايخص الاستشارة الفورية من خلال التطبيق، يمكنك التواصل مع…"
click at [506, 332] on button "Send and close" at bounding box center [495, 332] width 46 height 15
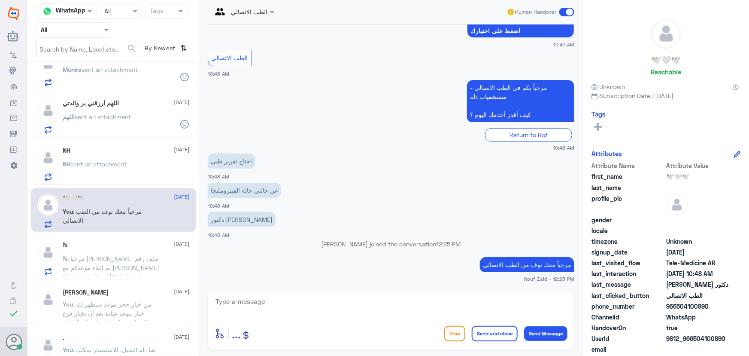
scroll to position [178, 0]
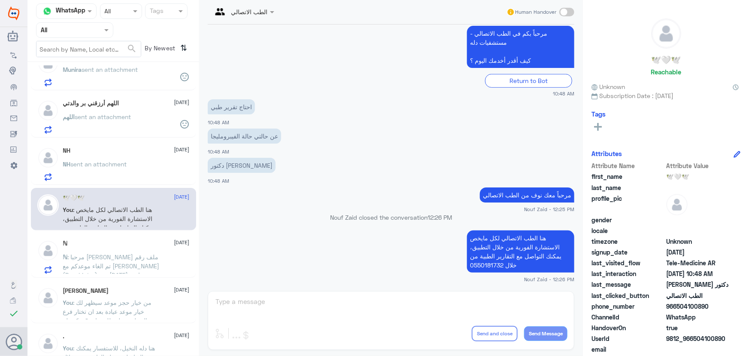
click at [124, 172] on p "NH sent an attachment" at bounding box center [95, 169] width 64 height 21
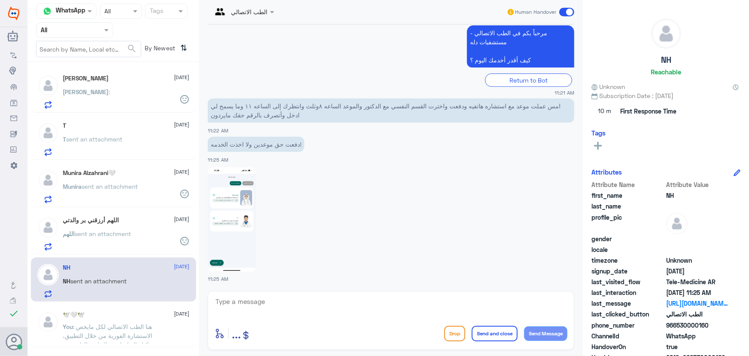
click at [103, 87] on div "Abdelrhman ata 25 August Abdelrhman :" at bounding box center [126, 92] width 127 height 34
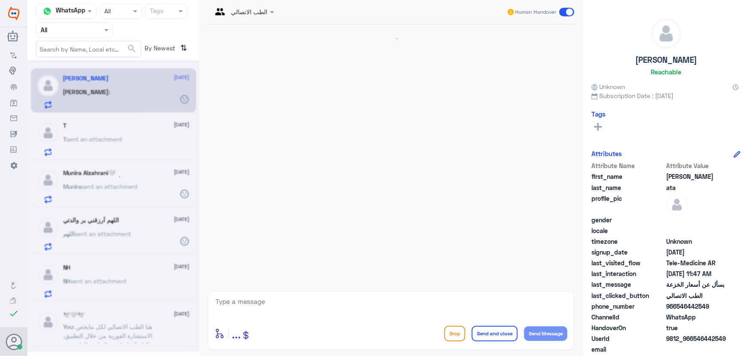
scroll to position [53, 0]
click at [122, 139] on span "sent an attachment" at bounding box center [95, 138] width 56 height 7
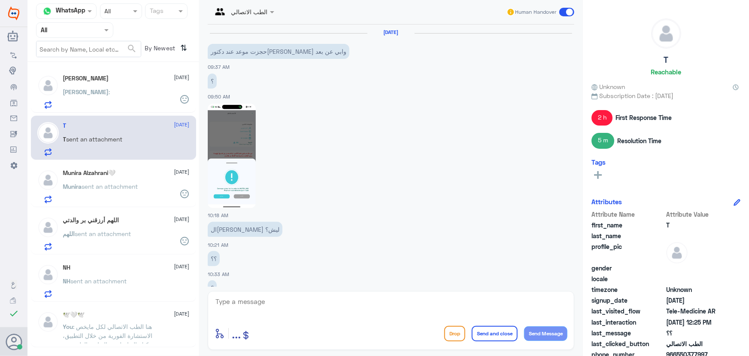
scroll to position [399, 0]
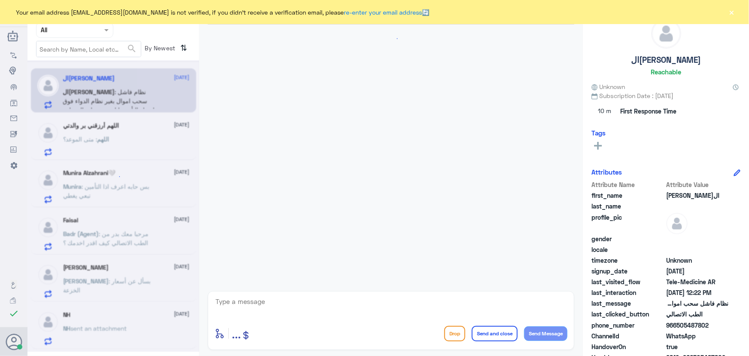
scroll to position [530, 0]
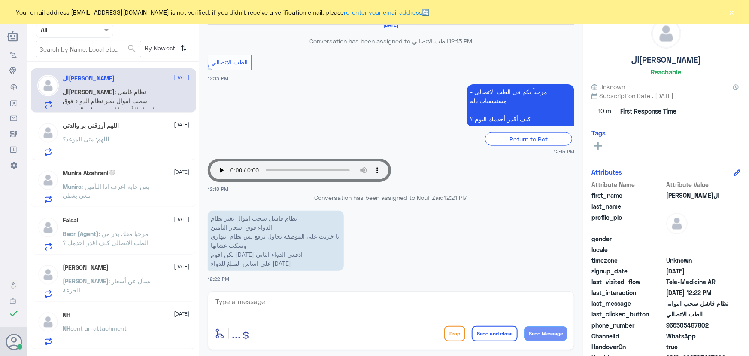
click at [732, 12] on button "×" at bounding box center [732, 12] width 9 height 9
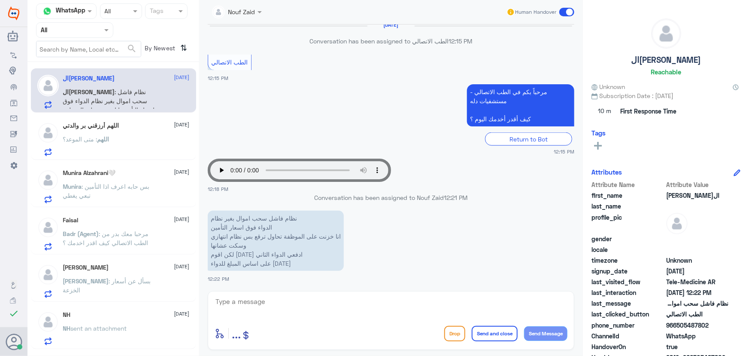
click at [124, 122] on div "اللهم أرزقني بر والدتي 25 August" at bounding box center [126, 125] width 127 height 7
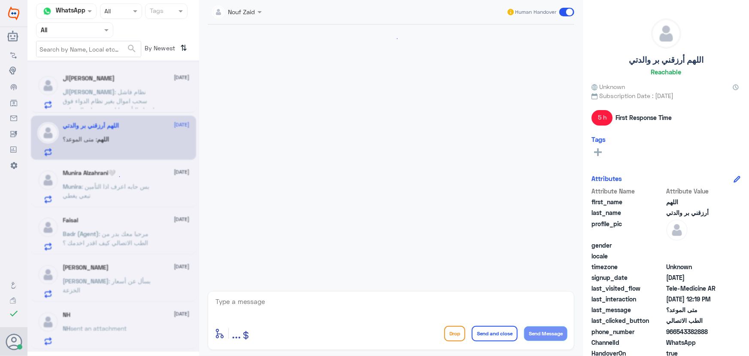
scroll to position [581, 0]
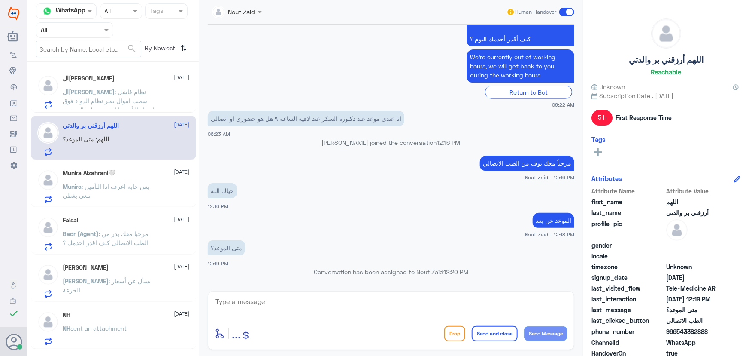
click at [111, 99] on span ": نظام فاشل سحب اموال بغير نظام الدواء فوق اسعار التأمين انا خزنت على الموظفة ت…" at bounding box center [111, 114] width 96 height 52
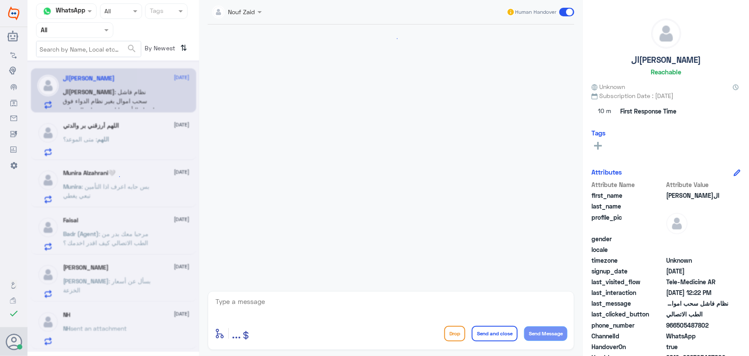
scroll to position [530, 0]
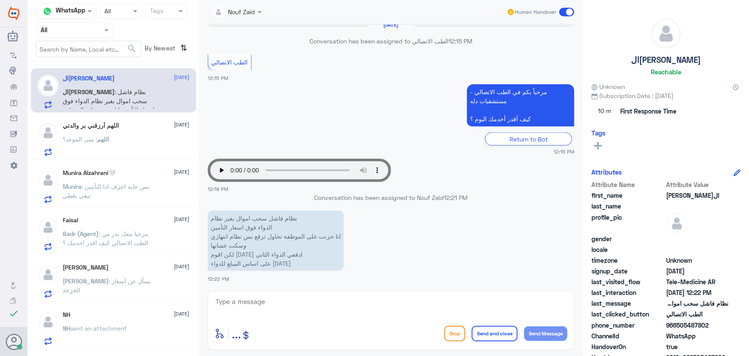
click at [131, 134] on div "اللهم أرزقني بر والدتي 25 August اللهم : متى الموعد؟" at bounding box center [126, 139] width 127 height 34
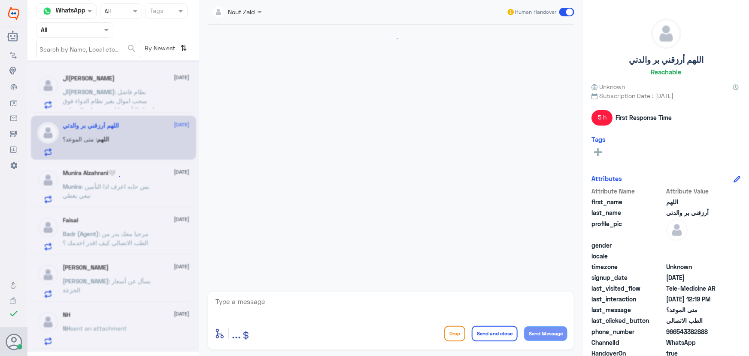
scroll to position [581, 0]
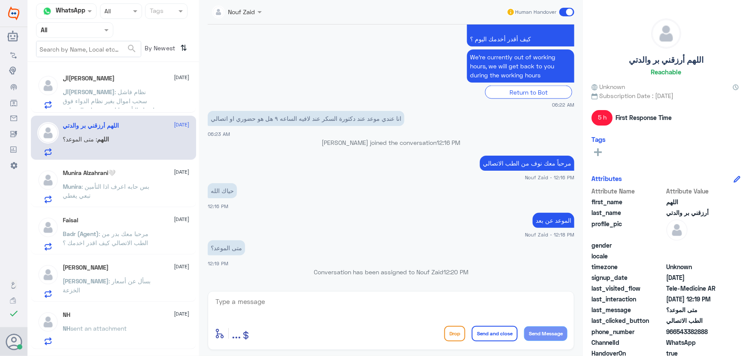
click at [134, 108] on span ": نظام فاشل سحب اموال بغير نظام الدواء فوق اسعار التأمين انا خزنت على الموظفة ت…" at bounding box center [111, 114] width 96 height 52
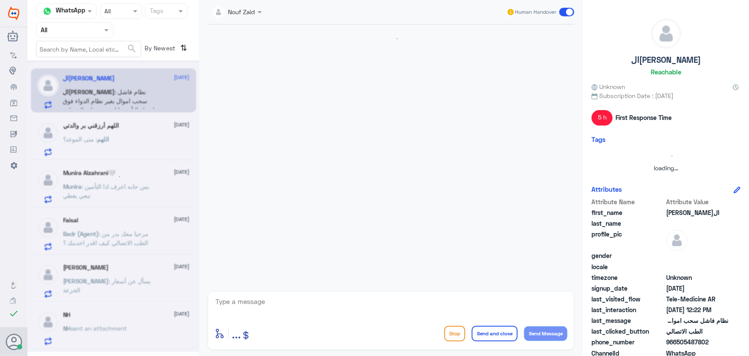
scroll to position [530, 0]
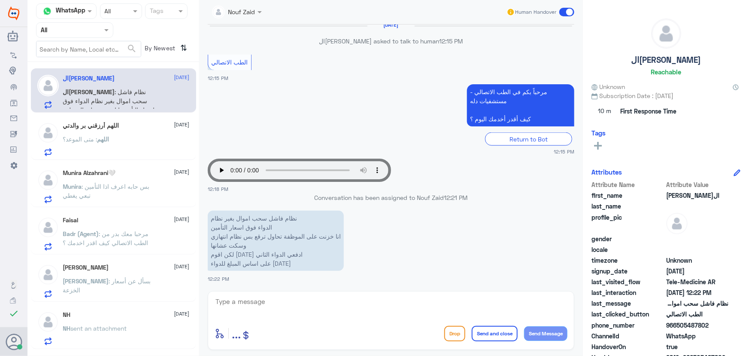
click at [150, 144] on div "اللهم : متى الموعد؟" at bounding box center [126, 146] width 127 height 19
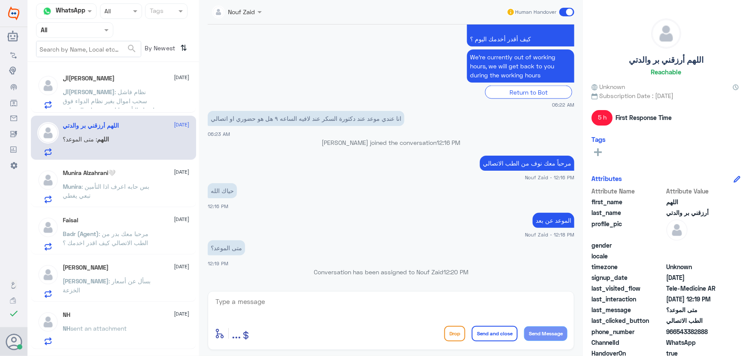
click at [130, 182] on span ": بس حابه اعرف اذا التأمين تبعي يغطي" at bounding box center [106, 190] width 87 height 16
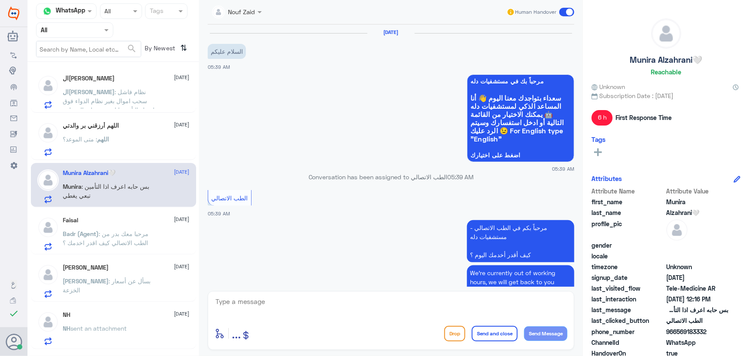
scroll to position [197, 0]
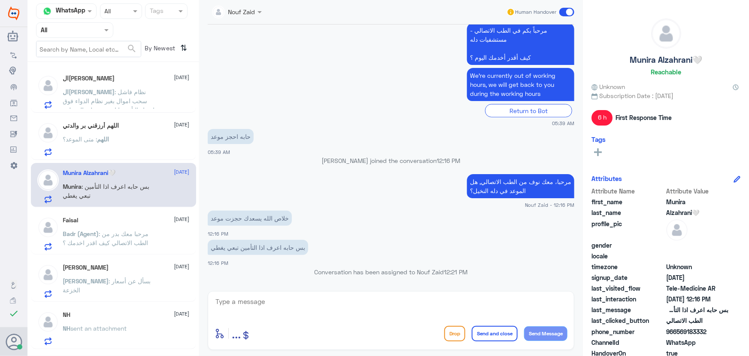
click at [126, 102] on span ": نظام فاشل سحب اموال بغير نظام الدواء فوق اسعار التأمين انا خزنت على الموظفة ت…" at bounding box center [111, 114] width 96 height 52
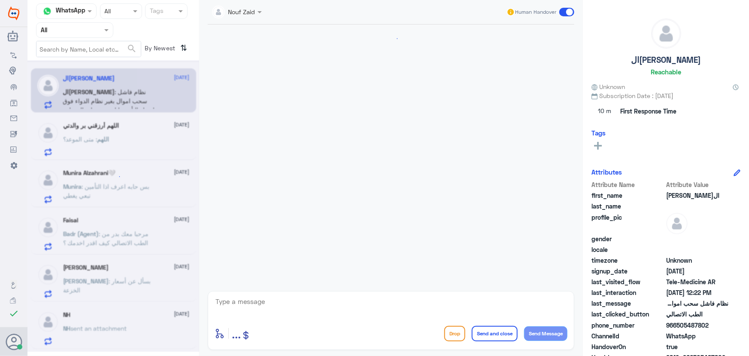
scroll to position [530, 0]
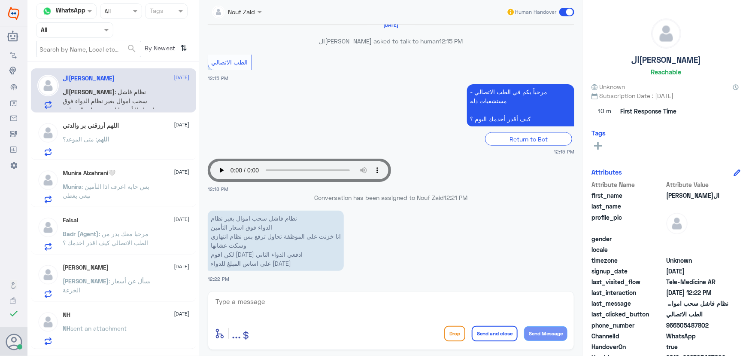
click at [126, 146] on div "اللهم : متى الموعد؟" at bounding box center [126, 146] width 127 height 19
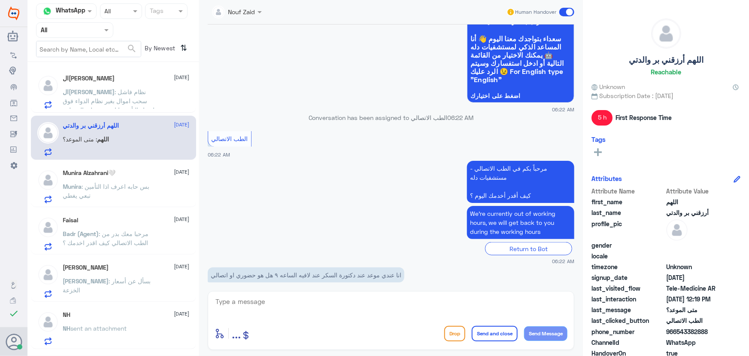
scroll to position [503, 0]
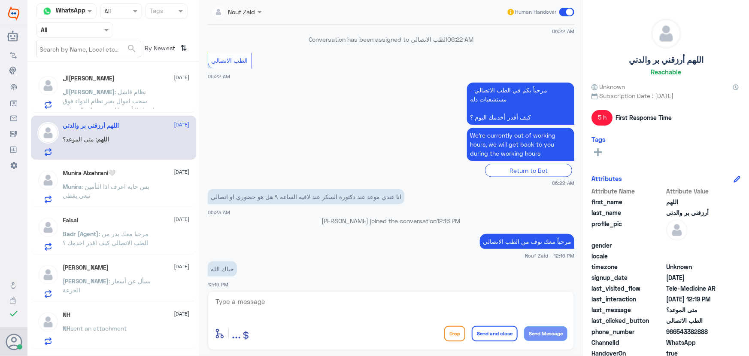
drag, startPoint x: 677, startPoint y: 328, endPoint x: 711, endPoint y: 327, distance: 34.4
click at [711, 327] on span "966543382888" at bounding box center [697, 331] width 62 height 9
copy span "543382888"
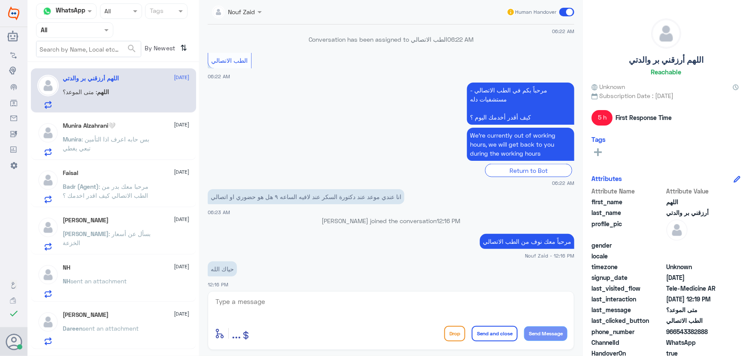
scroll to position [581, 0]
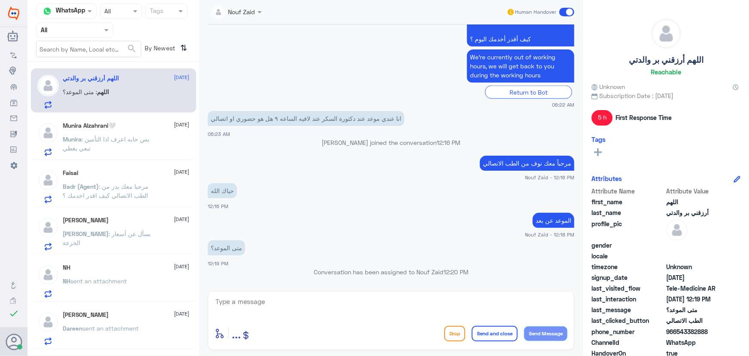
click at [409, 298] on textarea at bounding box center [391, 305] width 353 height 21
type textarea "6"
type textarea "9:10"
click at [556, 335] on button "Send Message" at bounding box center [545, 333] width 43 height 15
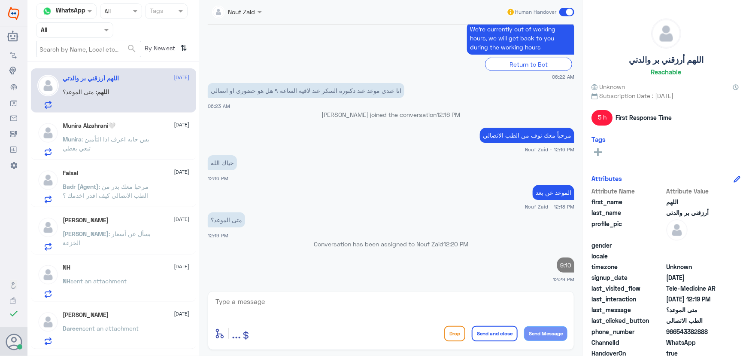
click at [155, 152] on p "Munira : بس حابه اعرف اذا التأمين تبعي يغطي" at bounding box center [111, 144] width 97 height 21
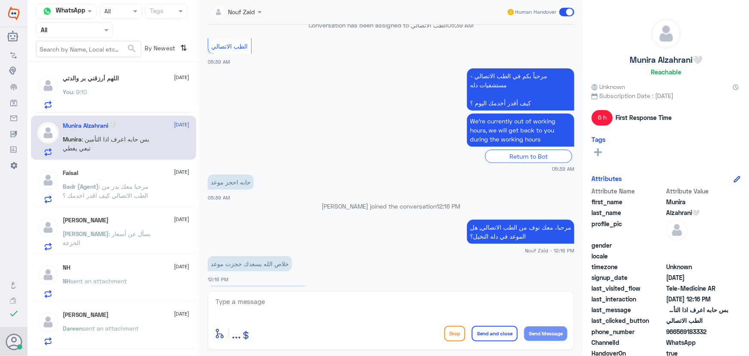
scroll to position [197, 0]
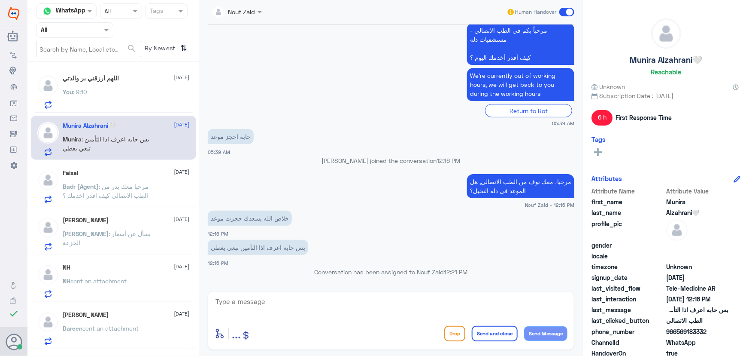
drag, startPoint x: 678, startPoint y: 331, endPoint x: 713, endPoint y: 329, distance: 35.2
click at [713, 329] on span "966569183332" at bounding box center [697, 331] width 62 height 9
copy span "569183332"
click at [149, 182] on p "Badr (Agent) : مرحبا معك بدر من الطب الاتصالي كيف اقدر اخدمك ؟" at bounding box center [111, 192] width 97 height 21
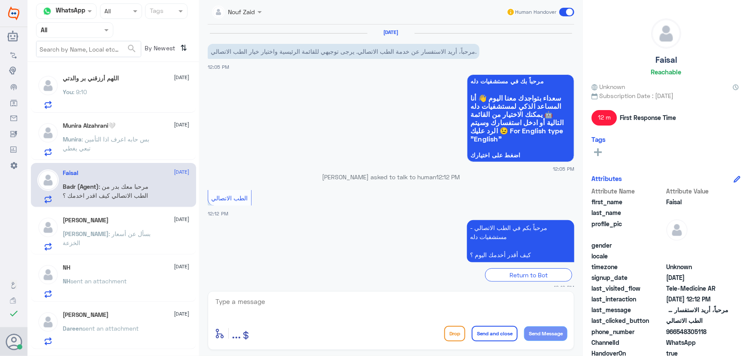
scroll to position [85, 0]
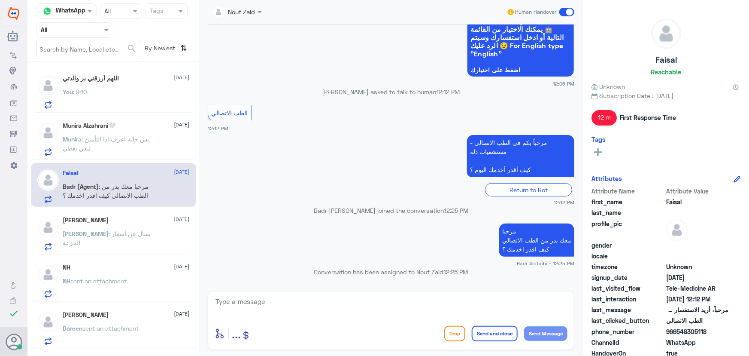
click at [119, 133] on div "Munira Alzahrani🤍 25 August Munira : بس حابه اعرف اذا التأمين تبعي يغطي" at bounding box center [126, 139] width 127 height 34
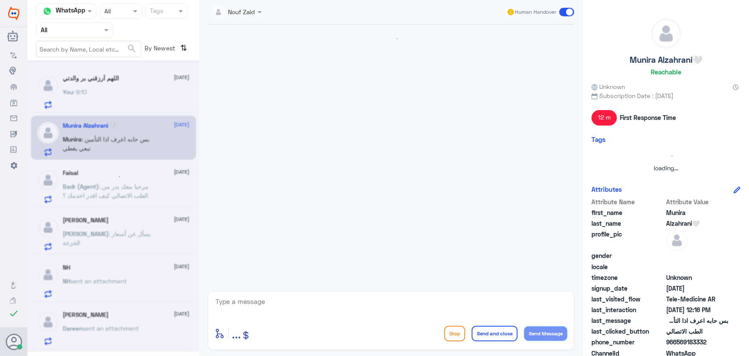
scroll to position [197, 0]
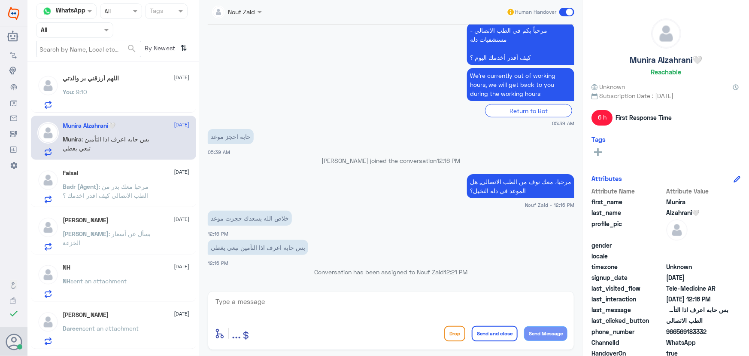
click at [122, 247] on p "Abdelrhman : بسأل عن أسعار الخزعة" at bounding box center [111, 239] width 97 height 21
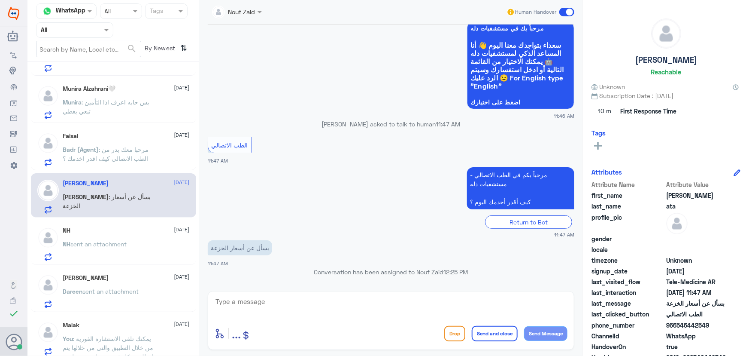
scroll to position [39, 0]
click at [122, 242] on span "sent an attachment" at bounding box center [99, 241] width 56 height 7
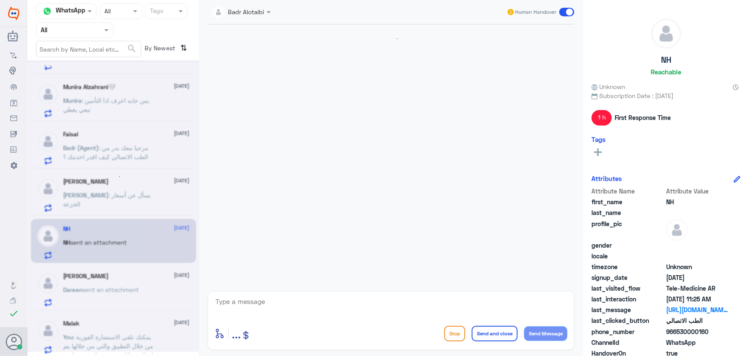
scroll to position [256, 0]
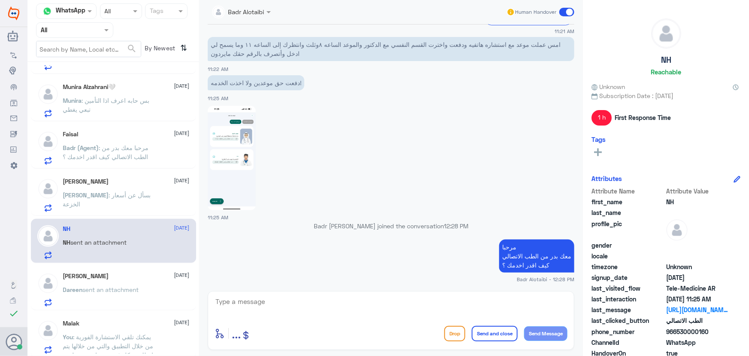
drag, startPoint x: 119, startPoint y: 198, endPoint x: 294, endPoint y: 330, distance: 219.8
click at [122, 202] on p "Abdelrhman : بسأل عن أسعار الخزعة" at bounding box center [111, 200] width 97 height 21
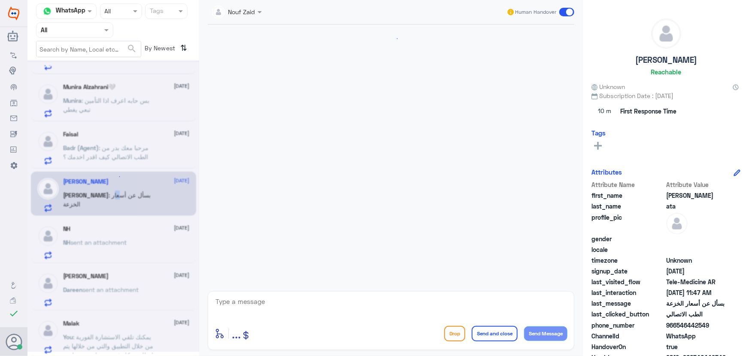
scroll to position [53, 0]
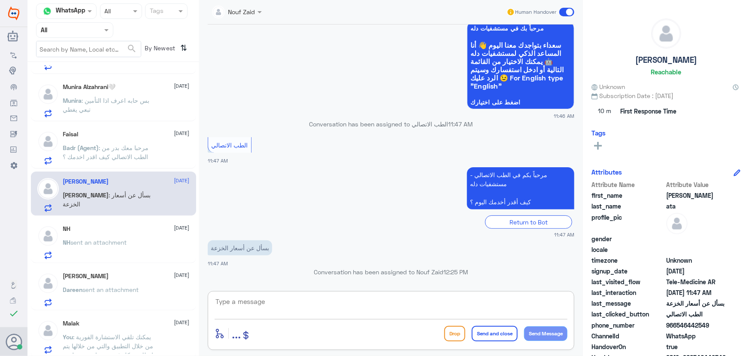
click at [275, 296] on textarea at bounding box center [391, 305] width 353 height 21
paste textarea "مرحباً معك نوف من الطب الاتصالي"
type textarea "مرحباً معك نوف من الطب الاتصالي"
click at [573, 331] on div "مرحباً معك نوف من الطب الاتصالي enter flow name ... Drop Send and close Send Me…" at bounding box center [391, 320] width 367 height 59
click at [551, 328] on button "Send Message" at bounding box center [545, 333] width 43 height 15
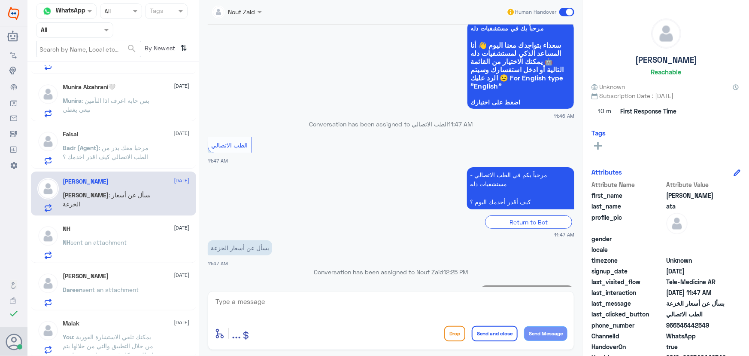
scroll to position [81, 0]
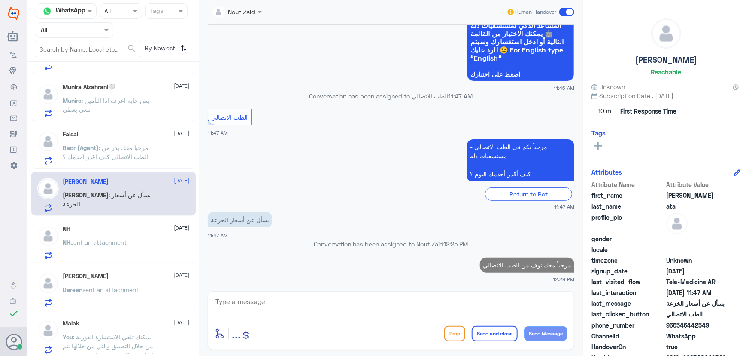
click at [507, 300] on textarea at bounding box center [391, 305] width 353 height 21
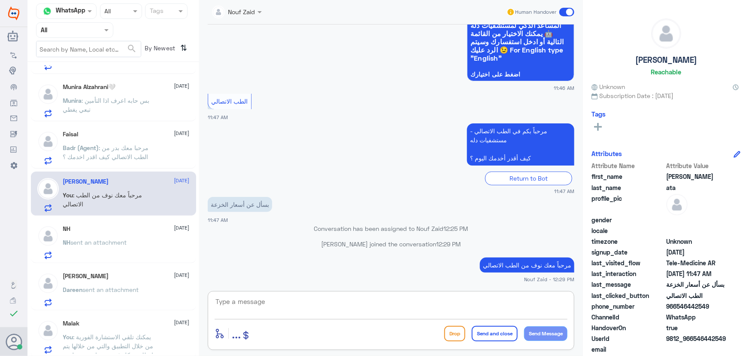
click at [303, 305] on textarea at bounding box center [391, 305] width 353 height 21
paste textarea "هنا الطب الاتصالي لكل مايخص الاستشارة الفورية من خلال التطبيق، يمكنك الاستفسار …"
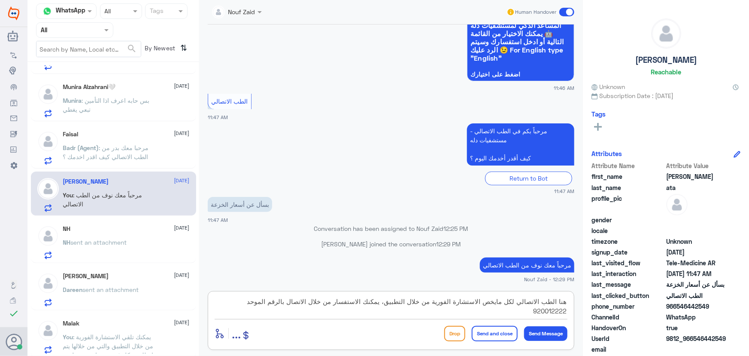
type textarea "هنا الطب الاتصالي لكل مايخص الاستشارة الفورية من خلال التطبيق، يمكنك الاستفسار …"
click at [491, 329] on button "Send and close" at bounding box center [495, 332] width 46 height 15
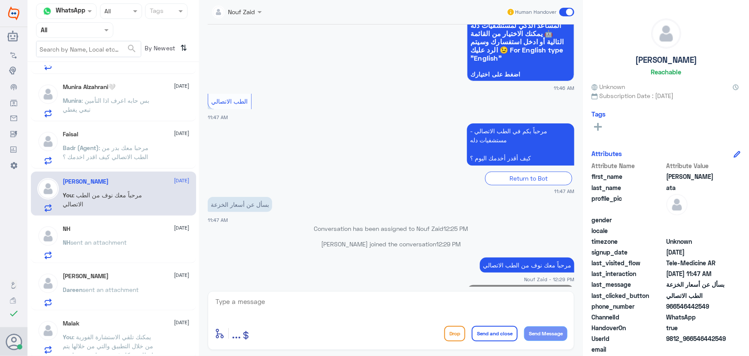
scroll to position [135, 0]
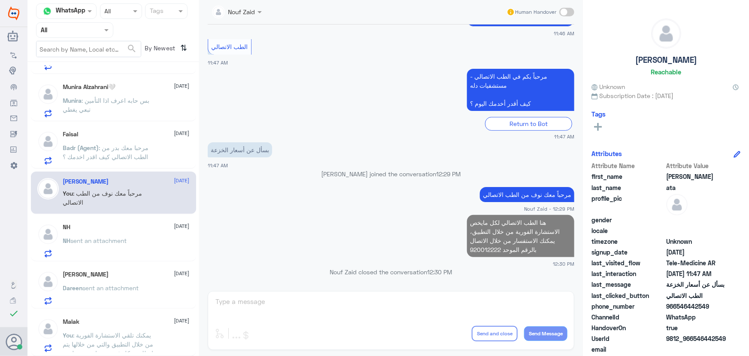
click at [125, 231] on div "NH 25 August NH sent an attachment" at bounding box center [126, 240] width 127 height 34
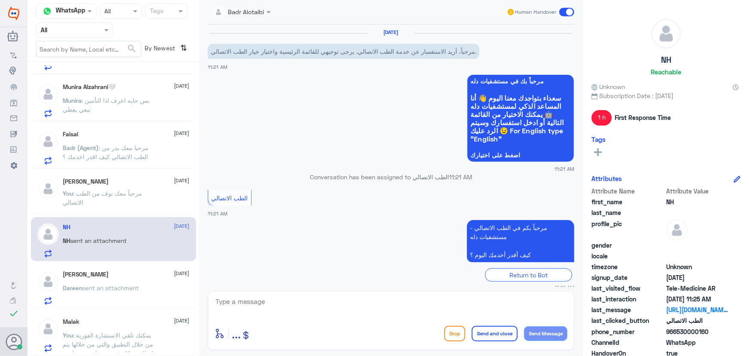
scroll to position [256, 0]
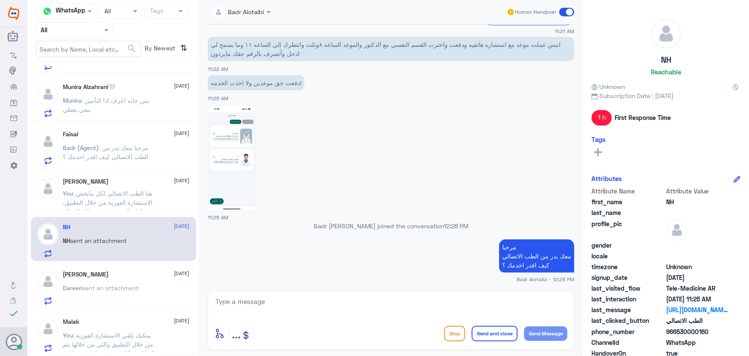
click at [153, 276] on div "Dareen Aldawood 25 August" at bounding box center [126, 273] width 127 height 7
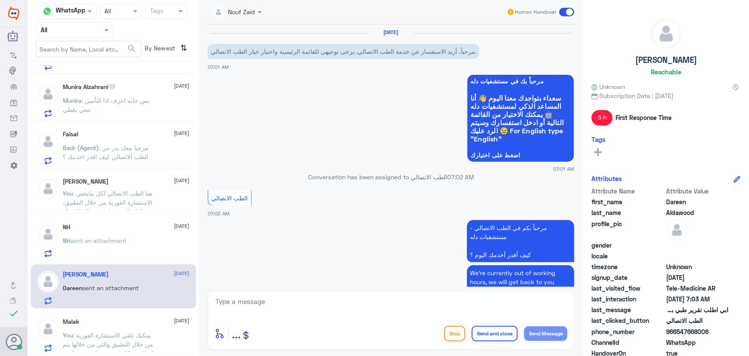
scroll to position [168, 0]
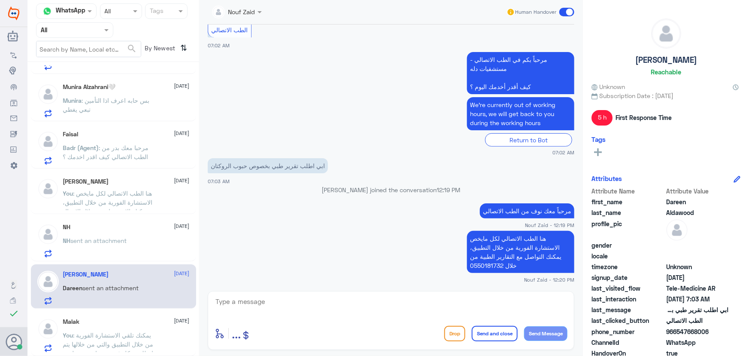
click at [563, 11] on span at bounding box center [566, 12] width 15 height 9
click at [0, 0] on input "checkbox" at bounding box center [0, 0] width 0 height 0
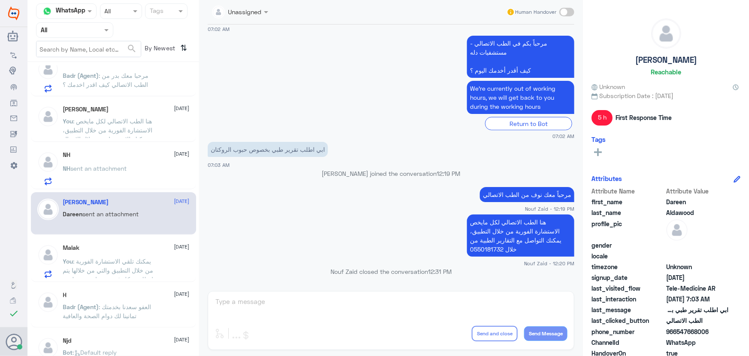
scroll to position [117, 0]
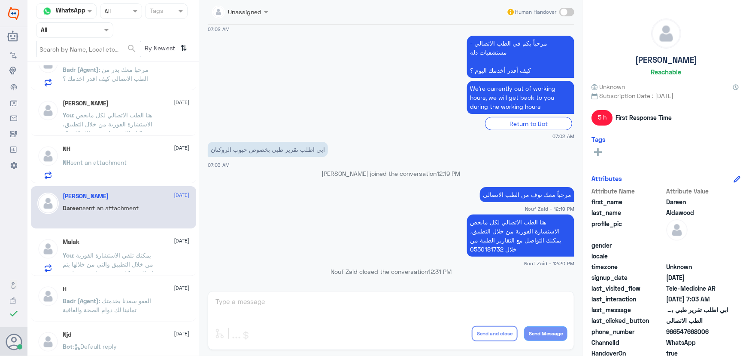
click at [127, 251] on span ": يمكنك تلقي الاستشارة الفورية من خلال التطبيق والتي من خلالها يتم تواصلك بشكل …" at bounding box center [110, 277] width 95 height 52
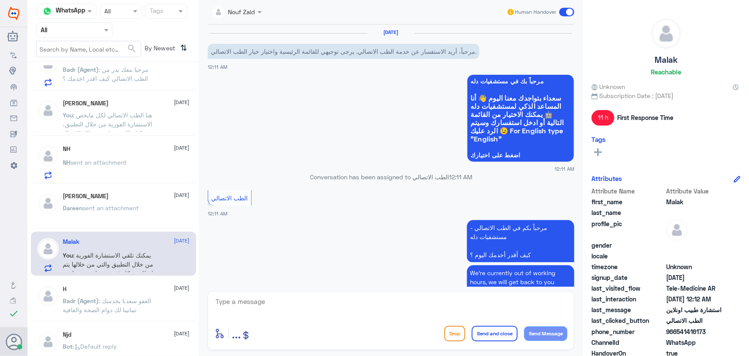
scroll to position [177, 0]
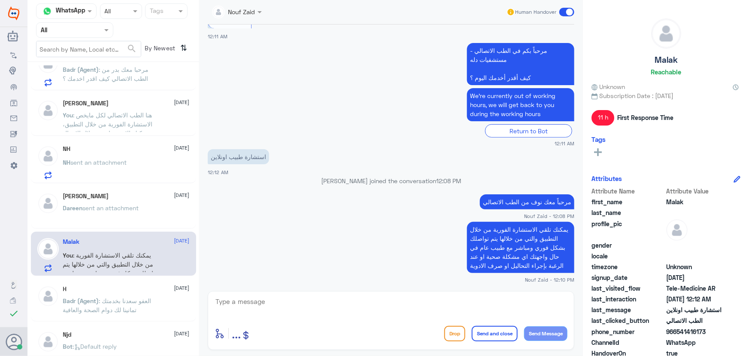
click at [562, 15] on span at bounding box center [566, 12] width 15 height 9
click at [0, 0] on input "checkbox" at bounding box center [0, 0] width 0 height 0
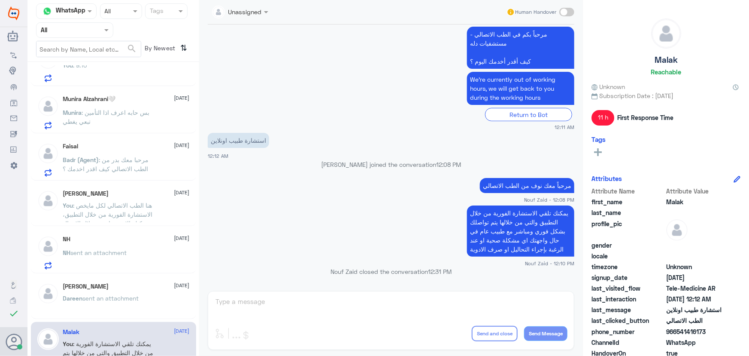
scroll to position [0, 0]
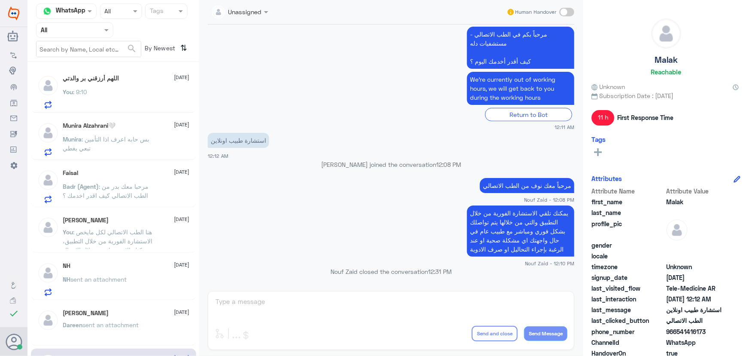
click at [110, 101] on div "You : 9:10" at bounding box center [126, 98] width 127 height 19
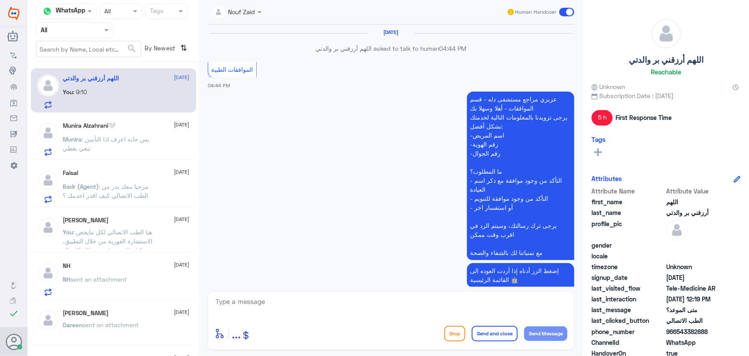
scroll to position [609, 0]
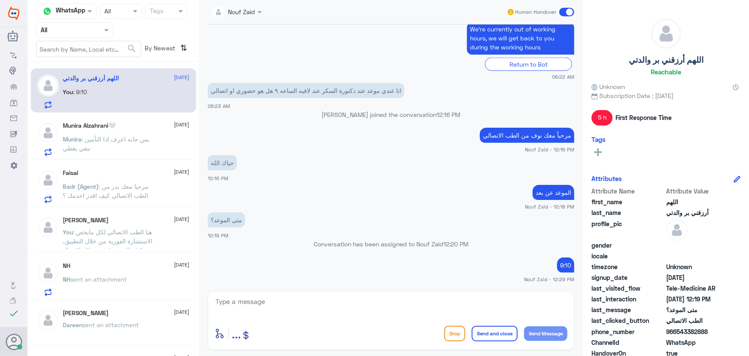
click at [130, 134] on p "Munira : بس حابه اعرف اذا التأمين تبعي يغطي" at bounding box center [111, 144] width 97 height 21
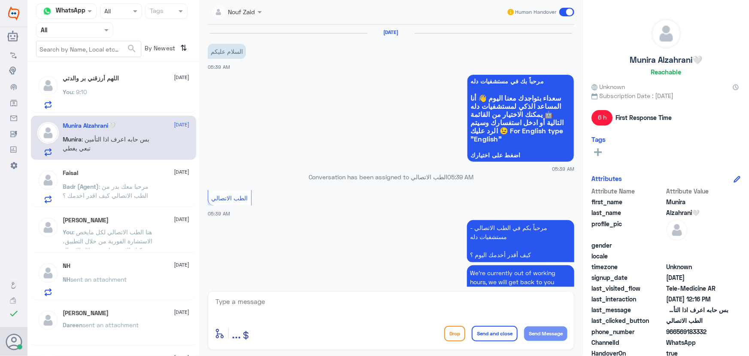
scroll to position [197, 0]
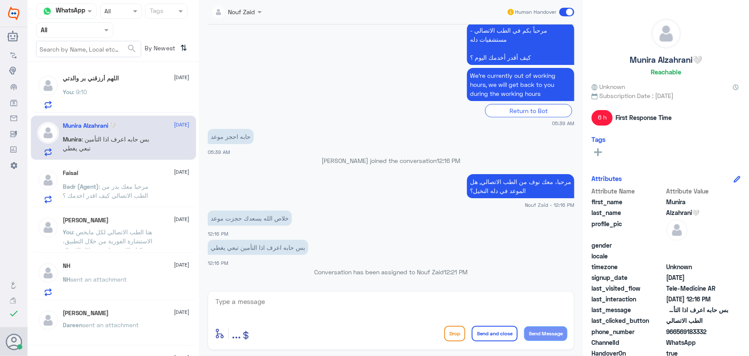
click at [120, 92] on div "You : 9:10" at bounding box center [126, 98] width 127 height 19
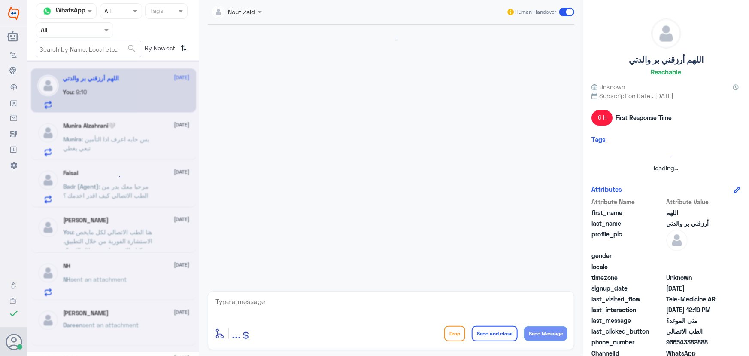
scroll to position [609, 0]
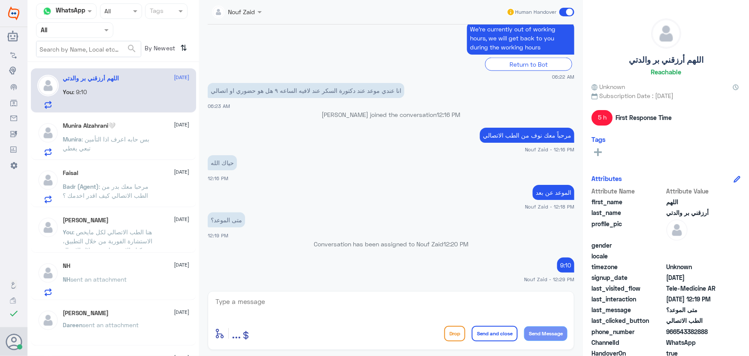
click at [322, 295] on div "enter flow name ... Drop Send and close Send Message" at bounding box center [391, 320] width 367 height 59
click at [323, 302] on textarea at bounding box center [391, 305] width 353 height 21
type textarea "ه"
click at [124, 188] on span ": مرحبا معك بدر من الطب الاتصالي كيف اقدر اخدمك ؟" at bounding box center [106, 190] width 86 height 16
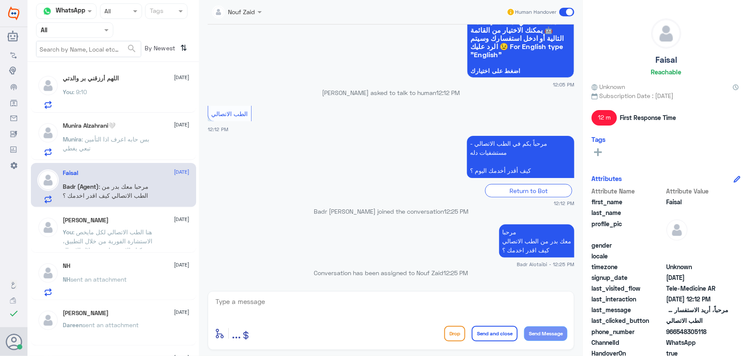
scroll to position [85, 0]
click at [107, 251] on div "اللهم أرزقني بر والدتي 25 August You : 9:10 Munira Alzahrani🤍 25 August Munira …" at bounding box center [113, 211] width 172 height 293
click at [107, 240] on span ": هنا الطب الاتصالي لكل مايخص الاستشارة الفورية من خلال التطبيق، يمكنك الاستفسا…" at bounding box center [108, 245] width 90 height 34
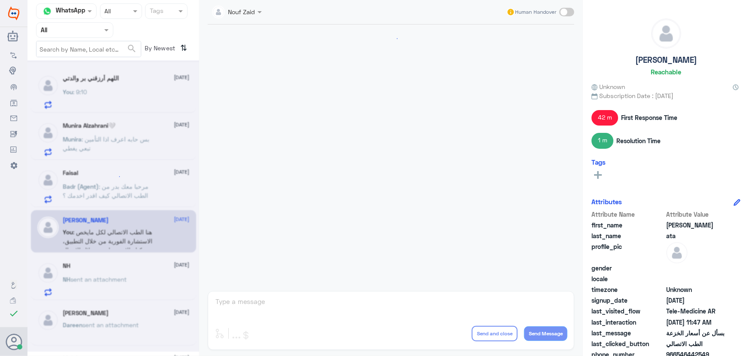
scroll to position [167, 0]
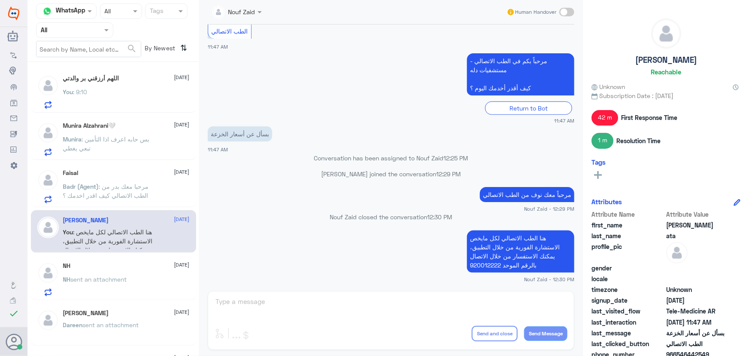
click at [135, 264] on div "NH 25 August" at bounding box center [126, 265] width 127 height 7
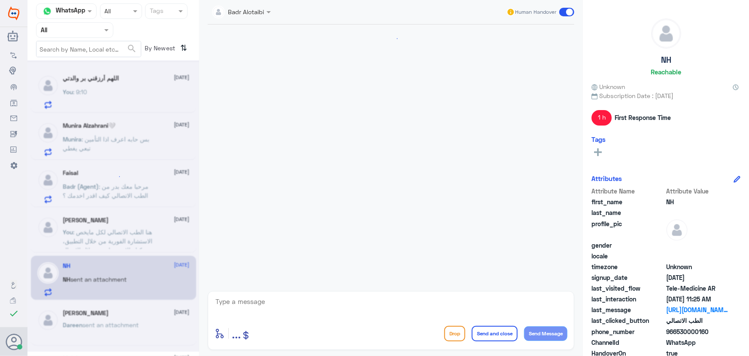
scroll to position [256, 0]
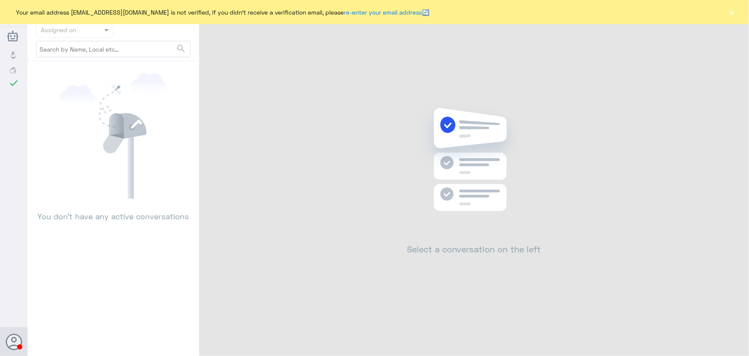
click at [731, 13] on button "×" at bounding box center [732, 12] width 9 height 9
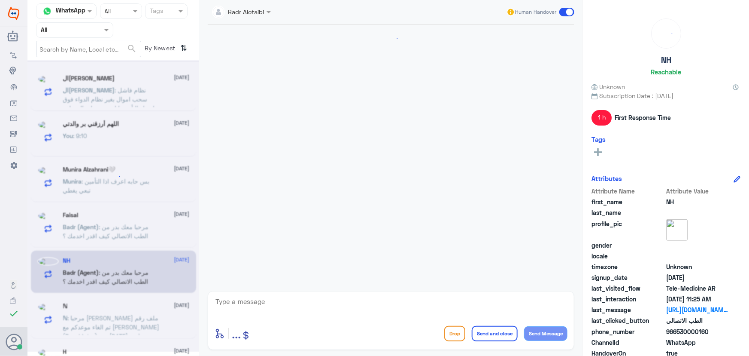
scroll to position [256, 0]
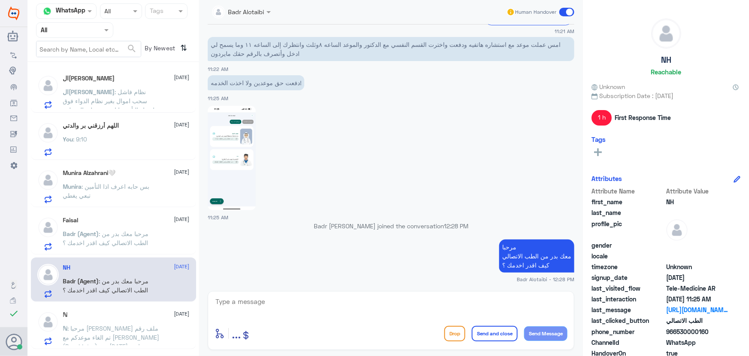
click at [115, 90] on span "ال[PERSON_NAME]" at bounding box center [89, 91] width 52 height 7
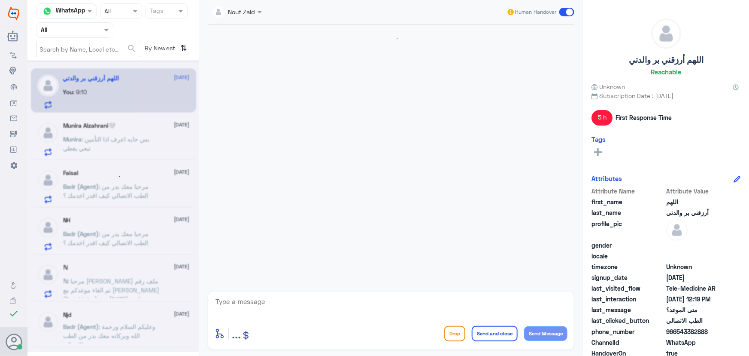
scroll to position [609, 0]
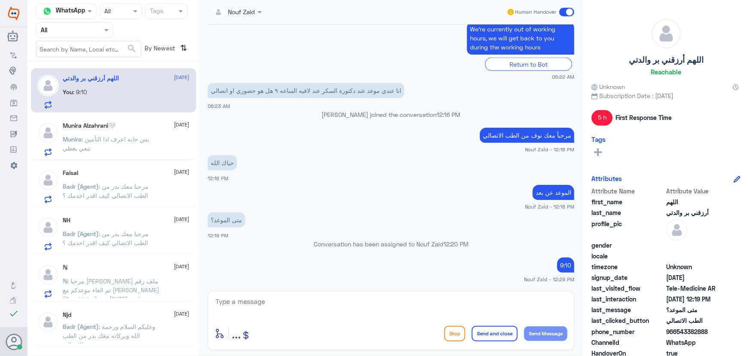
click at [145, 133] on div "Munira Alzahrani🤍 [DATE] Munira : بس حابه اعرف اذا التأمين تبعي يغطي" at bounding box center [126, 139] width 127 height 34
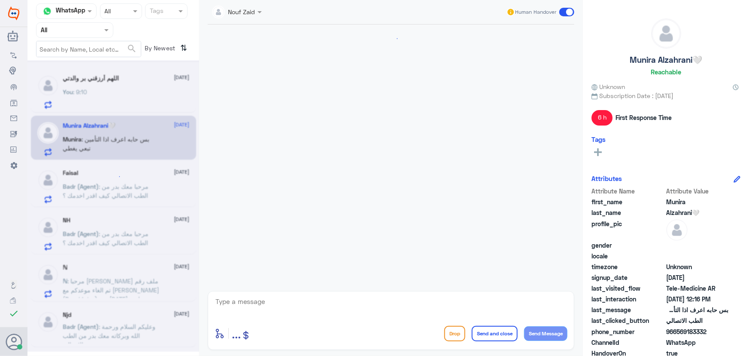
scroll to position [197, 0]
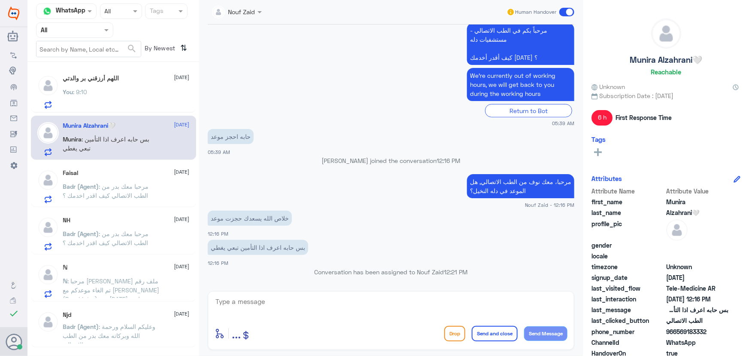
click at [146, 97] on div "You : 9:10" at bounding box center [126, 98] width 127 height 19
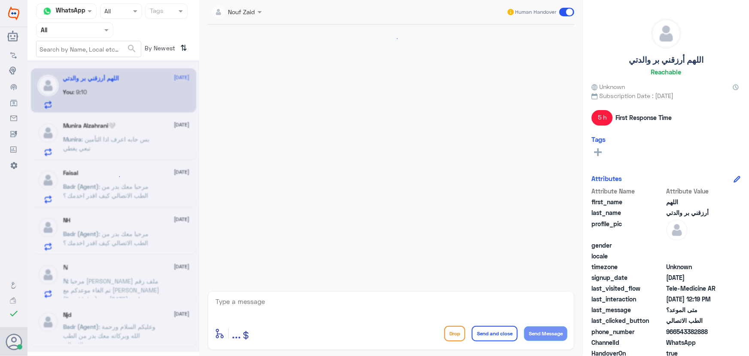
scroll to position [609, 0]
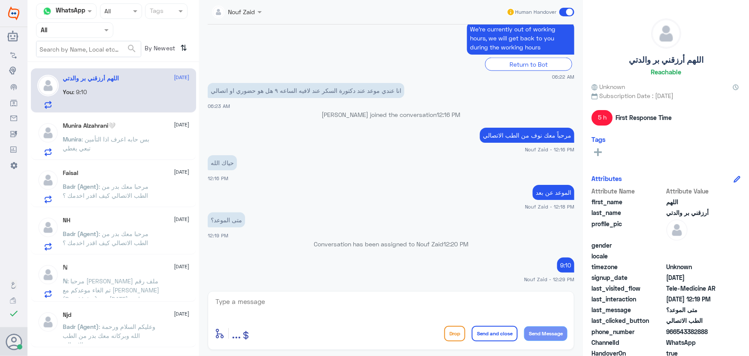
click at [154, 176] on div "Faisal 25 August Badr (Agent) : مرحبا معك بدر من الطب الاتصالي كيف اقدر اخدمك ؟" at bounding box center [126, 186] width 127 height 34
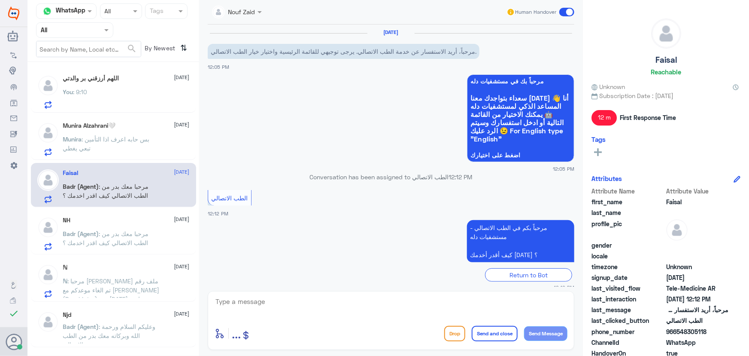
scroll to position [85, 0]
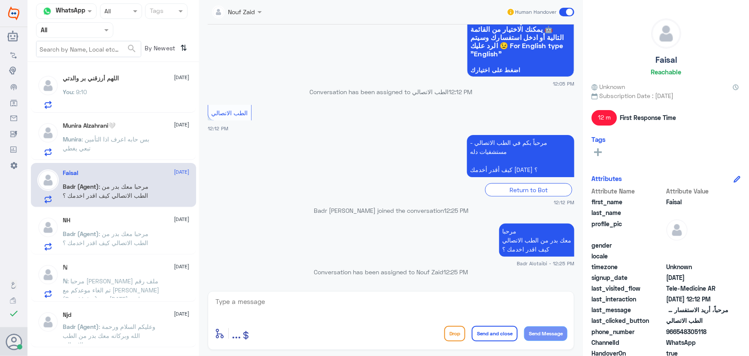
click at [135, 257] on div "ℕ 25 August ℕ : مرحبا حمد عطيف ملف رقم تم الغاء موعدكم مع الدكتور العنود القحطا…" at bounding box center [113, 279] width 165 height 44
click at [130, 280] on span ": مرحبا [PERSON_NAME] ملف رقم تم الغاء موعدكم مع [PERSON_NAME] (Psychiatry) يوم…" at bounding box center [111, 312] width 97 height 70
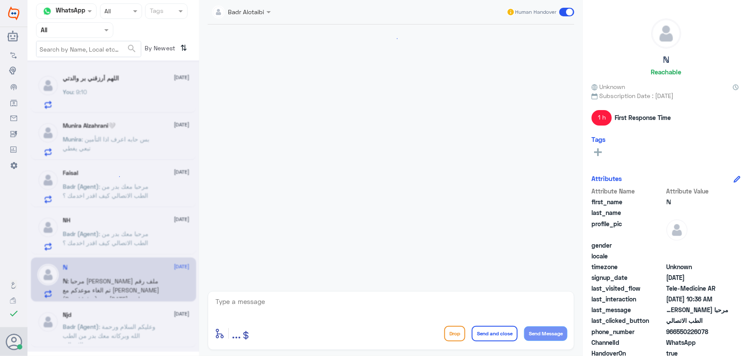
scroll to position [285, 0]
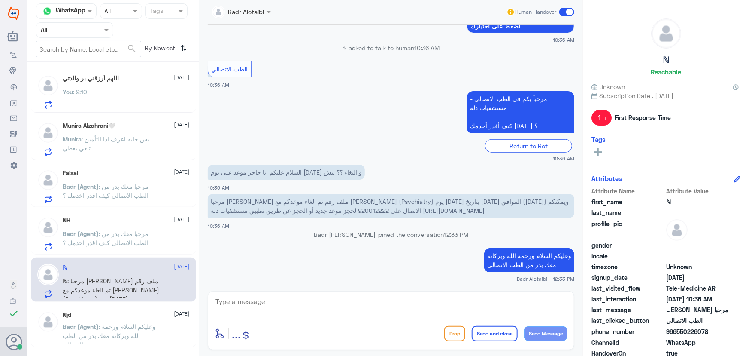
click at [100, 216] on div "NH [DATE]" at bounding box center [126, 219] width 127 height 7
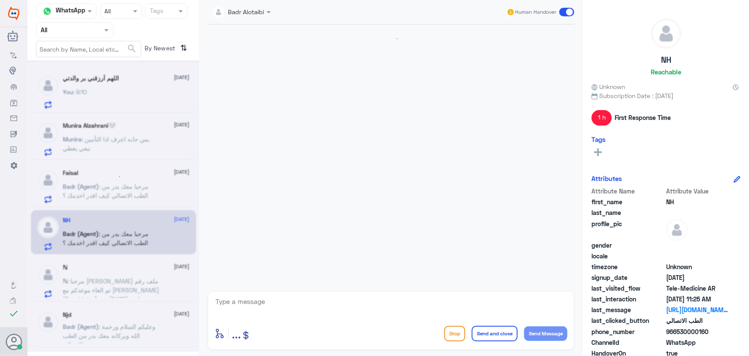
scroll to position [256, 0]
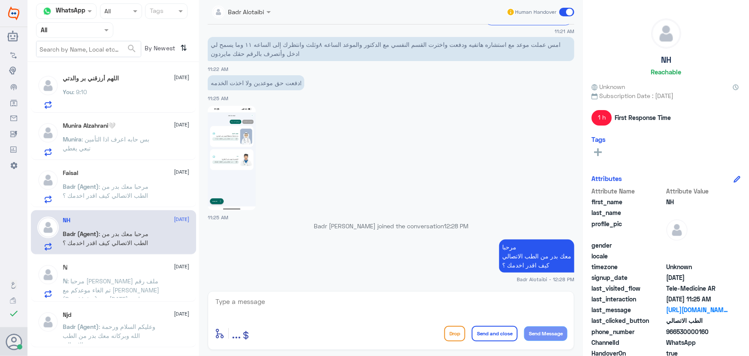
click at [108, 91] on div "You : 9:10" at bounding box center [126, 98] width 127 height 19
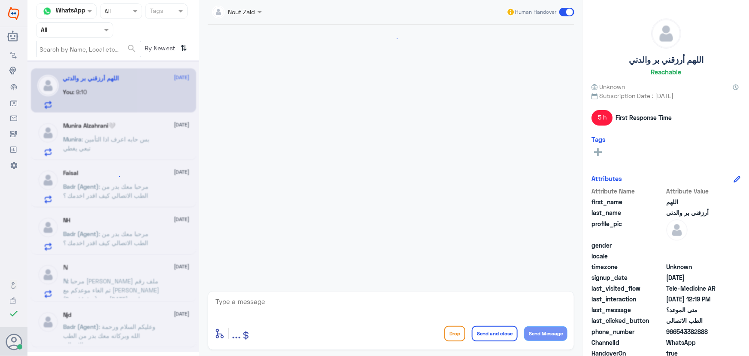
scroll to position [609, 0]
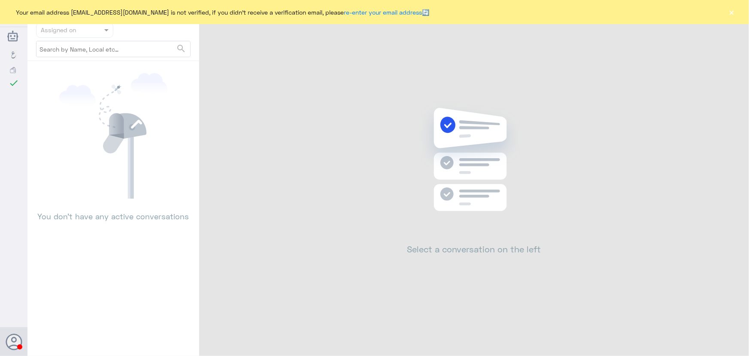
drag, startPoint x: 744, startPoint y: 15, endPoint x: 737, endPoint y: 12, distance: 7.1
click at [737, 12] on div "Your email address n_zaid@DallahHealth.com is not verified, if you didn't recei…" at bounding box center [374, 12] width 749 height 24
click at [731, 10] on button "×" at bounding box center [732, 12] width 9 height 9
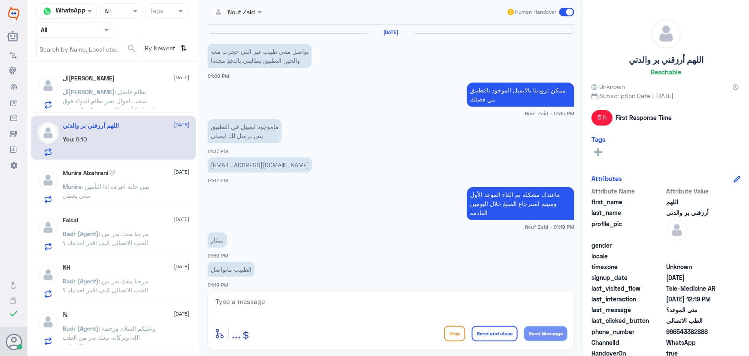
scroll to position [530, 0]
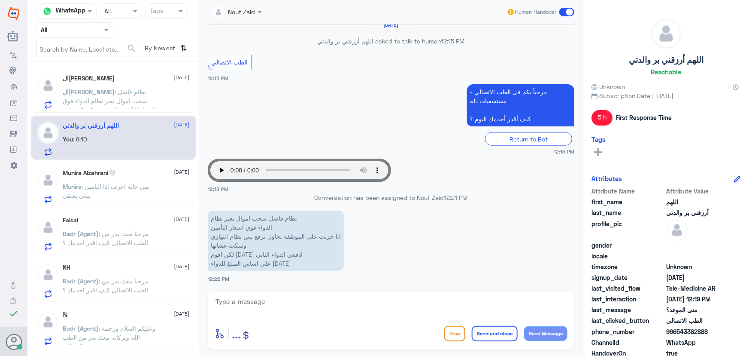
click at [117, 87] on p "الحمدلله : نظام فاشل سحب اموال بغير نظام الدواء فوق اسعار التأمين انا خزنت على …" at bounding box center [111, 97] width 97 height 21
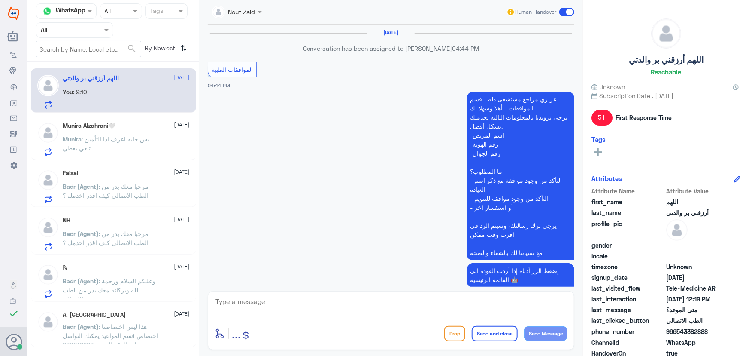
scroll to position [609, 0]
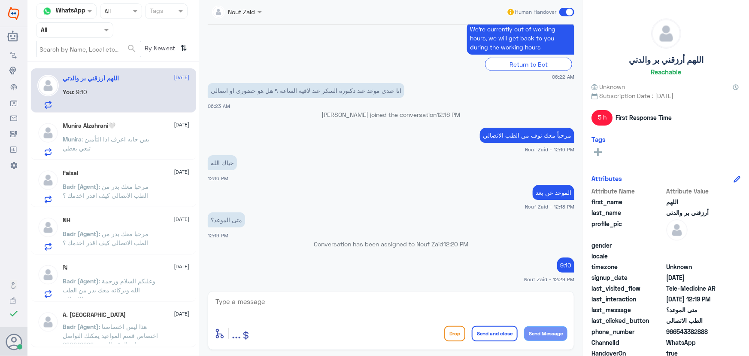
click at [139, 133] on div "Munira Alzahrani🤍 [DATE] Munira : بس حابه اعرف اذا التأمين تبعي يغطي" at bounding box center [126, 139] width 127 height 34
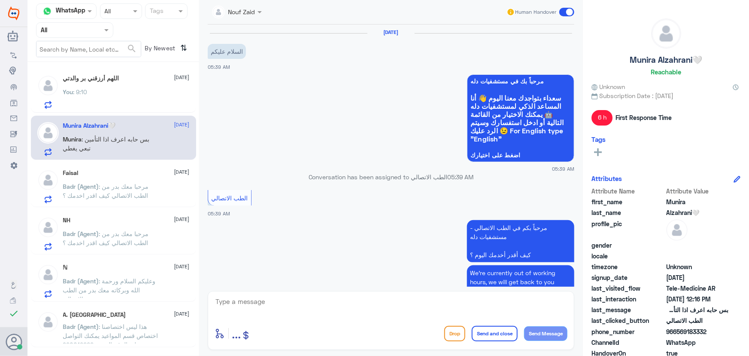
scroll to position [197, 0]
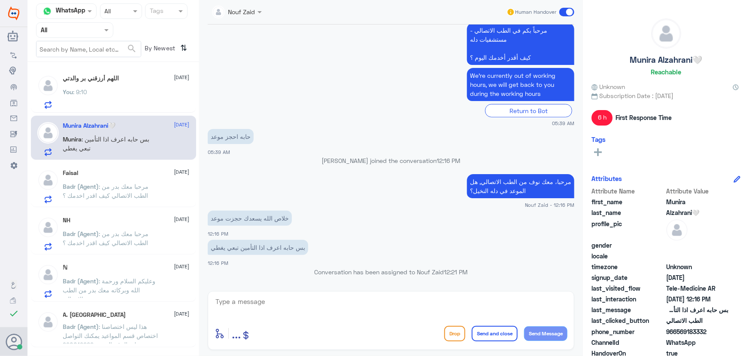
click at [133, 86] on div "اللهم أرزقني بر والدتي 25 August You : 9:10" at bounding box center [126, 92] width 127 height 34
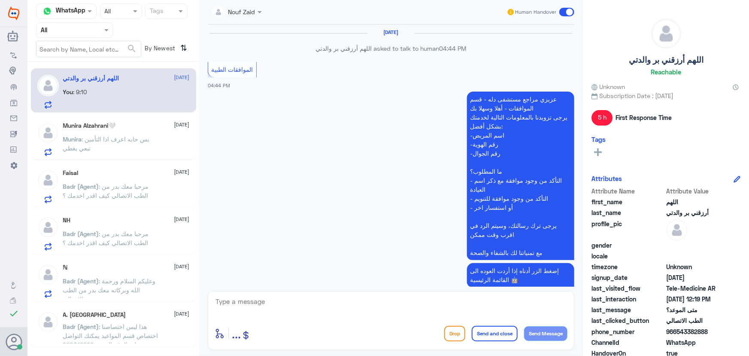
scroll to position [609, 0]
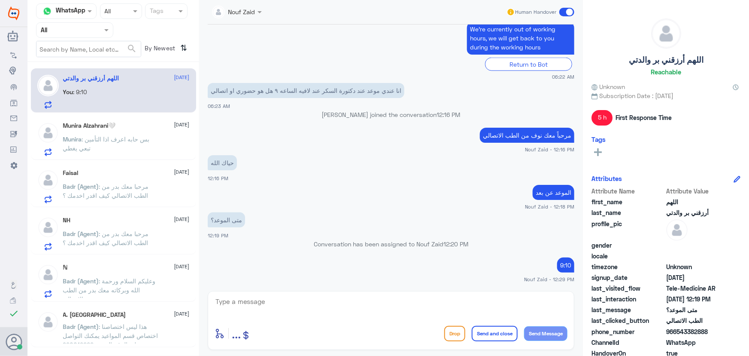
drag, startPoint x: 70, startPoint y: 34, endPoint x: 74, endPoint y: 40, distance: 7.6
click at [71, 35] on div "Agent Filter All" at bounding box center [74, 29] width 77 height 15
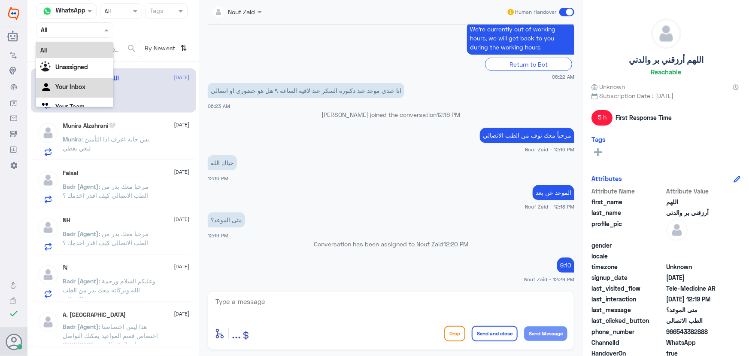
click at [94, 86] on div "Your Inbox" at bounding box center [74, 88] width 77 height 20
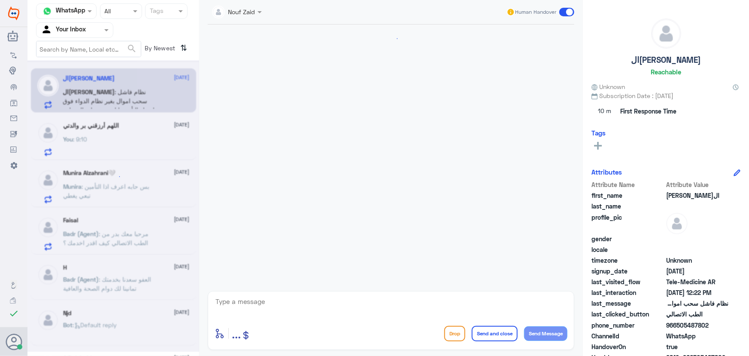
scroll to position [530, 0]
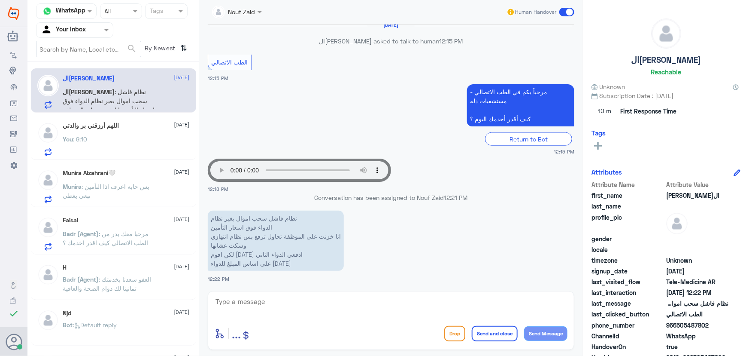
click at [456, 277] on div "نظام فاشل سحب اموال بغير نظام الدواء فوق اسعار التأمين انا خزنت على الموظفة تحا…" at bounding box center [391, 245] width 367 height 74
click at [463, 270] on app-msgs-text "نظام فاشل سحب اموال بغير نظام الدواء فوق اسعار التأمين انا خزنت على الموظفة تحا…" at bounding box center [391, 240] width 367 height 61
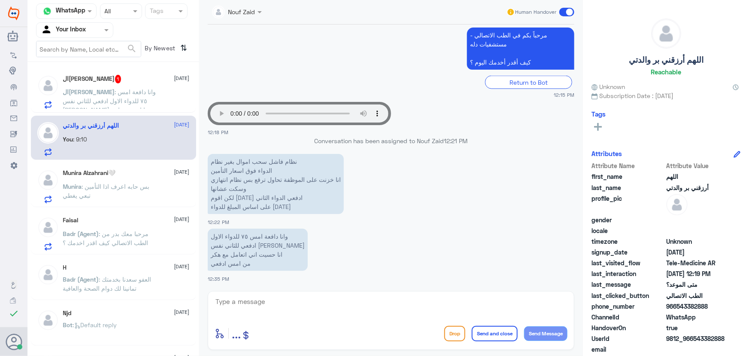
scroll to position [616, 0]
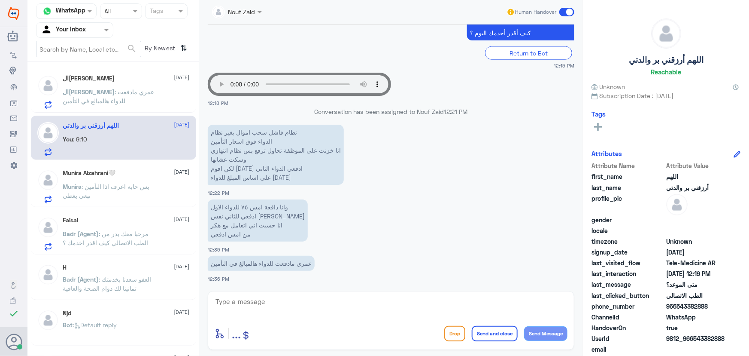
click at [117, 234] on span ": مرحبا معك بدر من الطب الاتصالي كيف اقدر اخدمك ؟" at bounding box center [106, 238] width 86 height 16
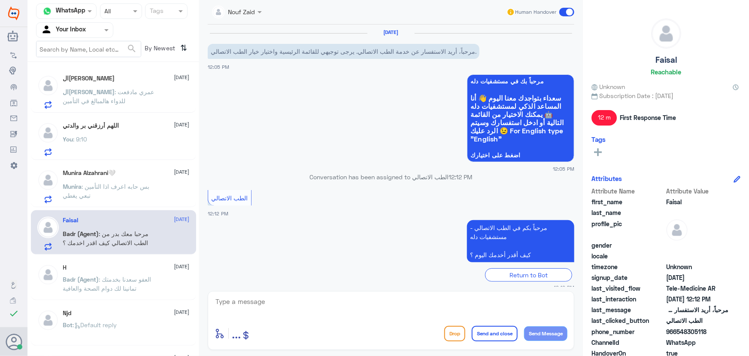
scroll to position [85, 0]
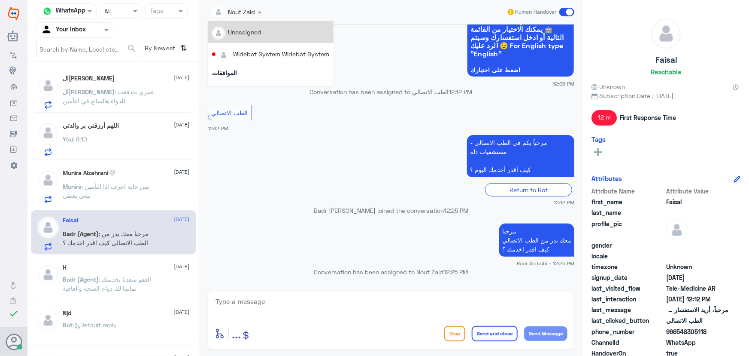
click at [239, 14] on input "text" at bounding box center [227, 11] width 31 height 10
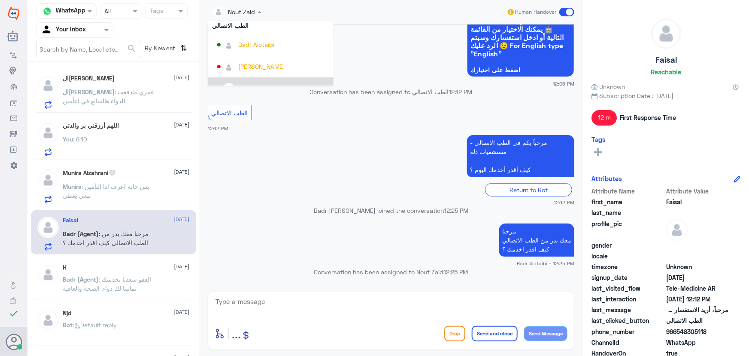
scroll to position [443, 0]
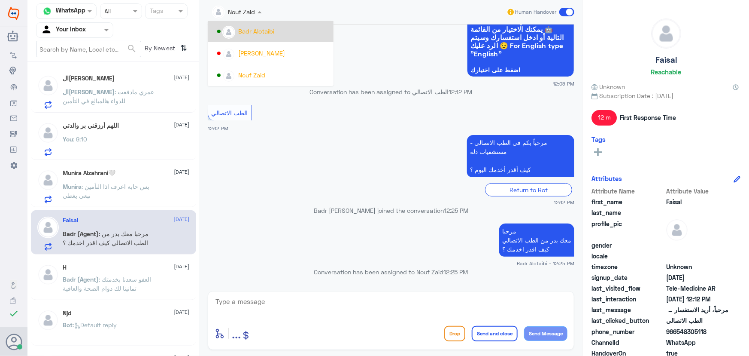
click at [250, 36] on div "Badr Alotaibi" at bounding box center [273, 31] width 112 height 15
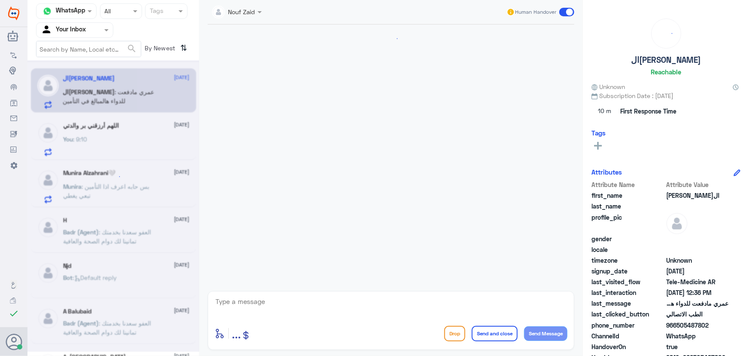
scroll to position [541, 0]
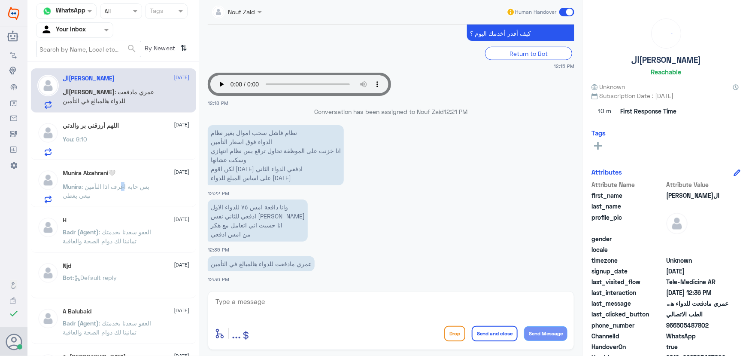
click at [122, 184] on span ": بس حابه اعرف اذا التأمين تبعي يغطي" at bounding box center [106, 190] width 87 height 16
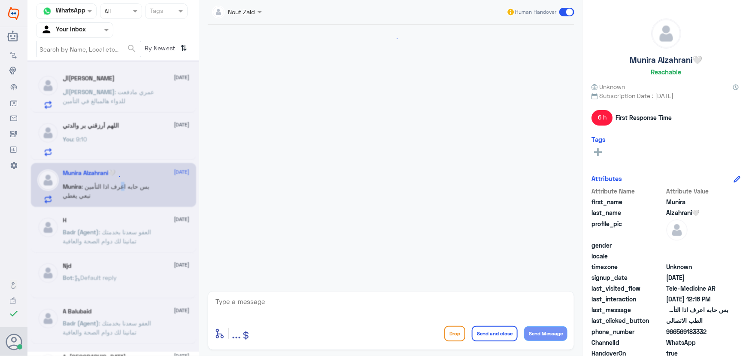
scroll to position [197, 0]
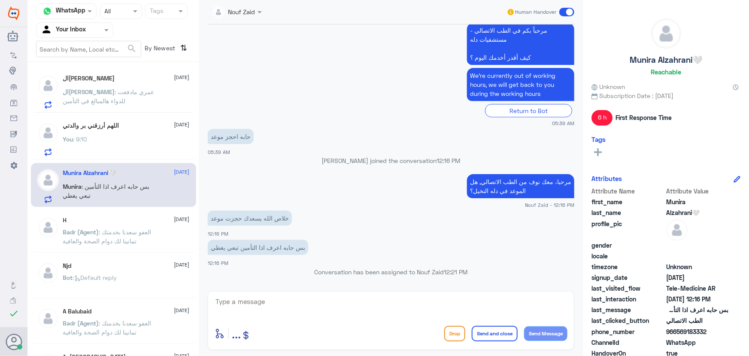
click at [122, 98] on p "ال[PERSON_NAME] : عمري مادفعت للدواء هالمبالغ في التأمين" at bounding box center [111, 97] width 97 height 21
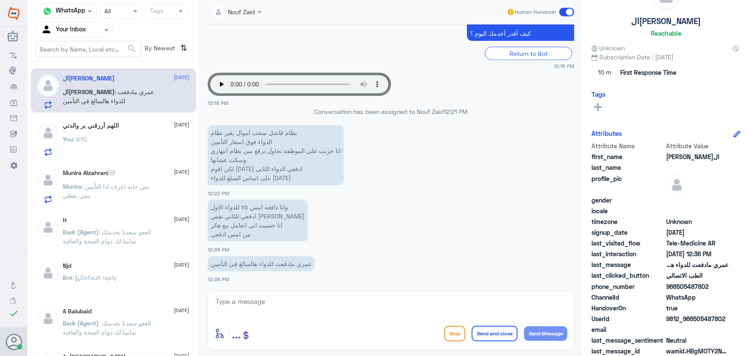
scroll to position [39, 0]
drag, startPoint x: 677, startPoint y: 285, endPoint x: 712, endPoint y: 285, distance: 35.6
click at [712, 285] on span "966505487802" at bounding box center [697, 286] width 62 height 9
copy span "505487802"
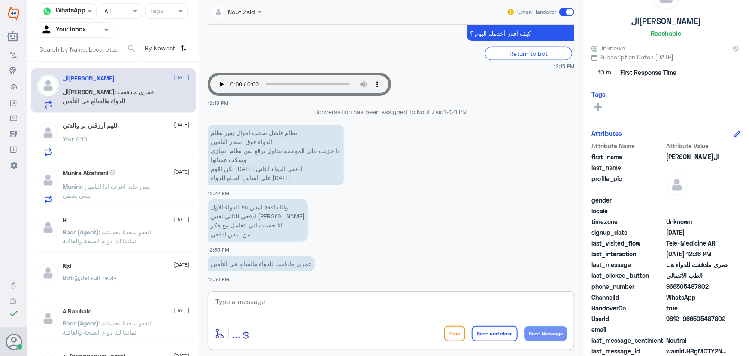
click at [287, 301] on textarea at bounding box center [391, 305] width 353 height 21
click at [250, 303] on textarea at bounding box center [391, 305] width 353 height 21
click at [100, 142] on div "You : 9:10" at bounding box center [126, 146] width 127 height 19
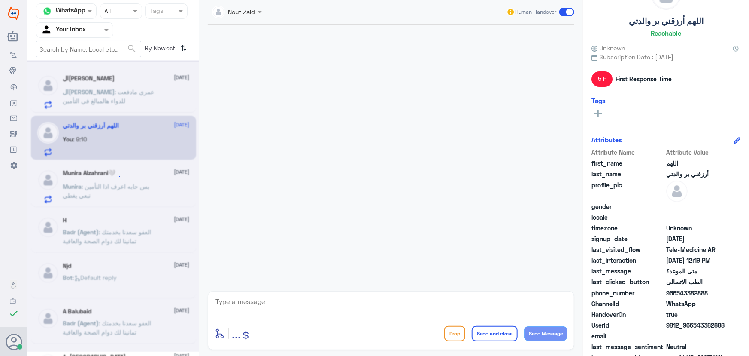
scroll to position [609, 0]
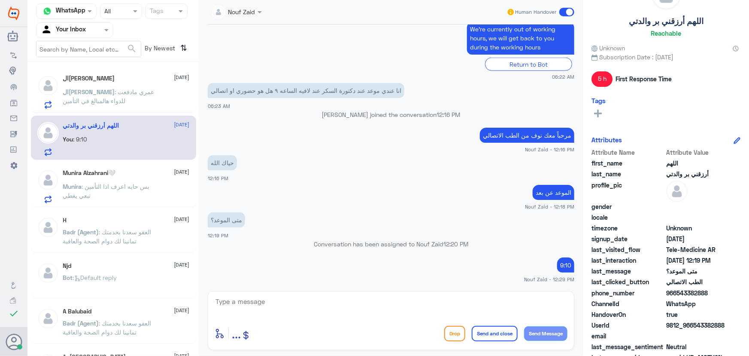
click at [123, 101] on p "ال[PERSON_NAME] : عمري مادفعت للدواء هالمبالغ في التأمين" at bounding box center [111, 97] width 97 height 21
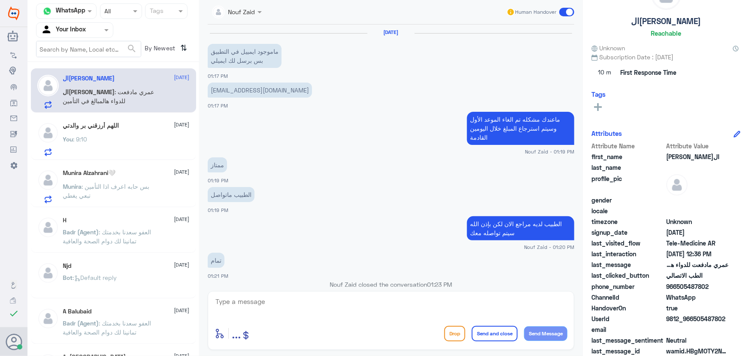
scroll to position [541, 0]
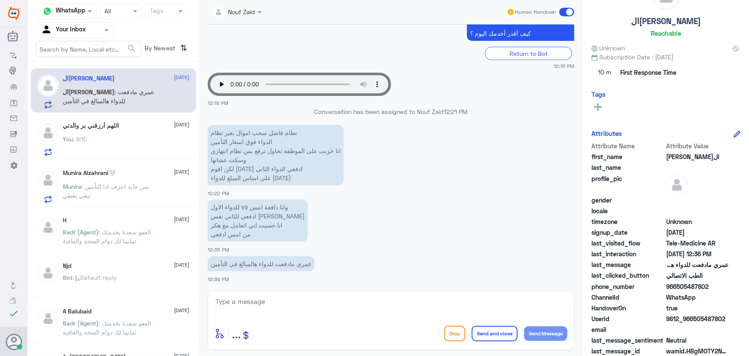
click at [556, 12] on div "Human Handover" at bounding box center [541, 11] width 68 height 15
click at [267, 309] on textarea at bounding box center [391, 305] width 353 height 21
click at [111, 146] on div "You : 9:10" at bounding box center [126, 146] width 127 height 19
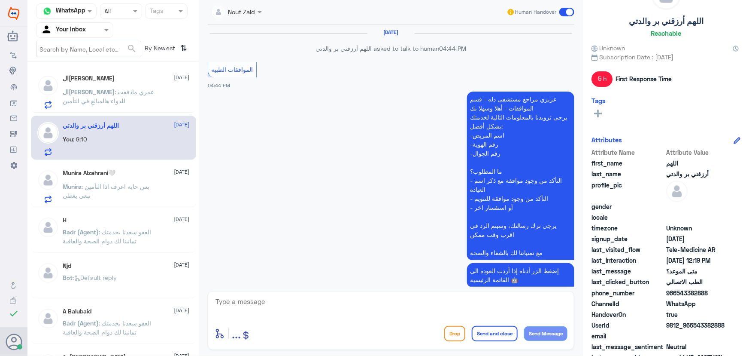
scroll to position [609, 0]
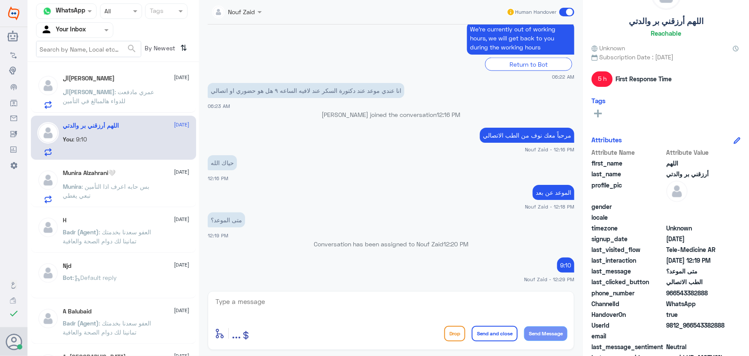
click at [562, 12] on span at bounding box center [566, 12] width 15 height 9
click at [0, 0] on input "checkbox" at bounding box center [0, 0] width 0 height 0
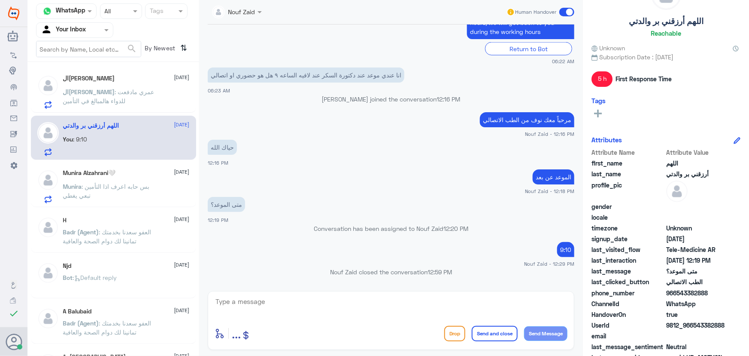
click at [181, 185] on div "Munira : بس حابه اعرف اذا التأمين تبعي يغطي" at bounding box center [126, 193] width 127 height 19
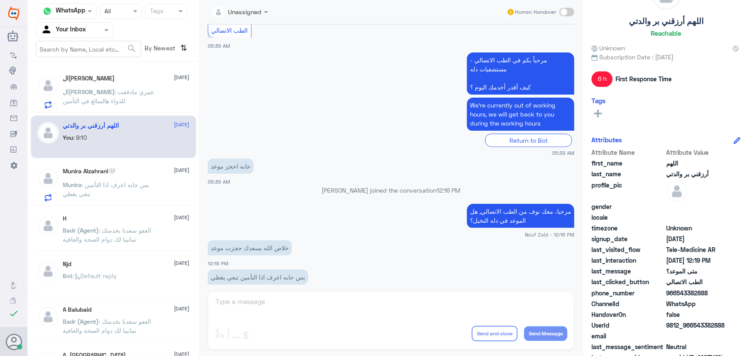
scroll to position [197, 0]
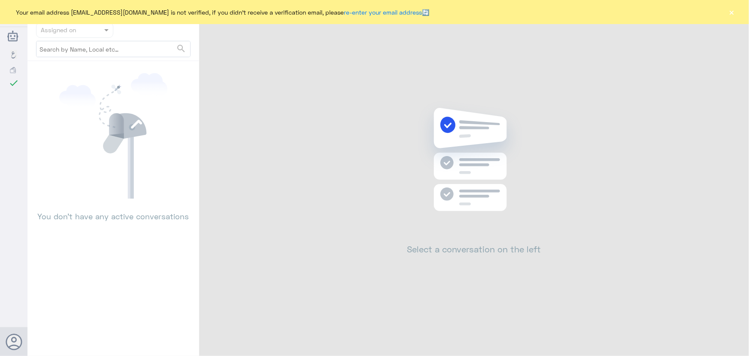
click at [733, 11] on button "×" at bounding box center [732, 12] width 9 height 9
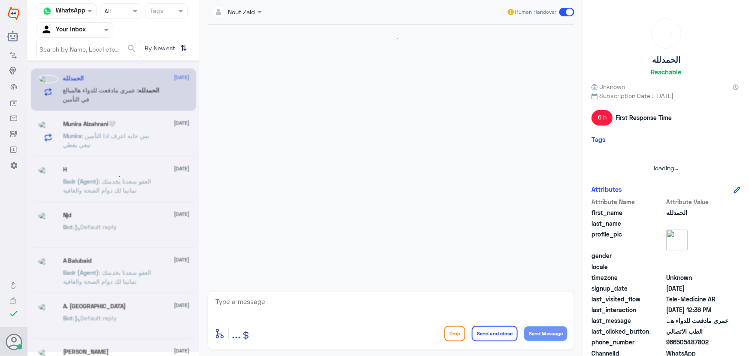
click at [91, 38] on nav "Channel WhatsApp Status × All Tags Agent Filter Your Inbox search By Newest ⇅" at bounding box center [113, 32] width 172 height 58
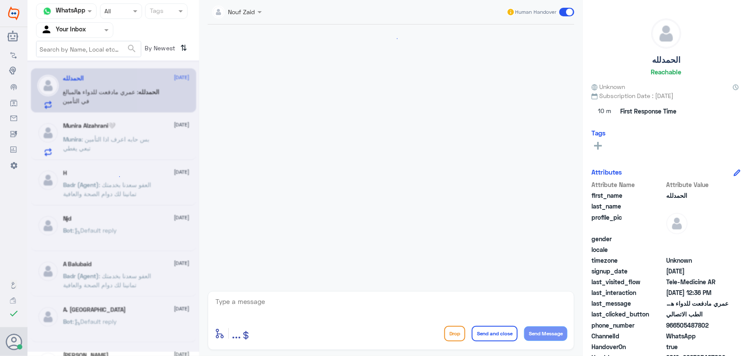
scroll to position [541, 0]
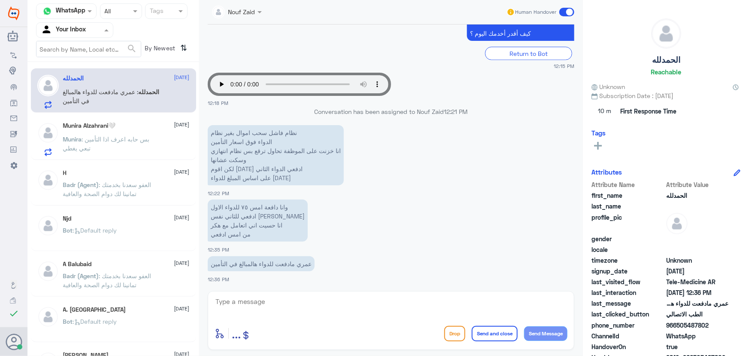
click at [94, 33] on div at bounding box center [74, 30] width 76 height 10
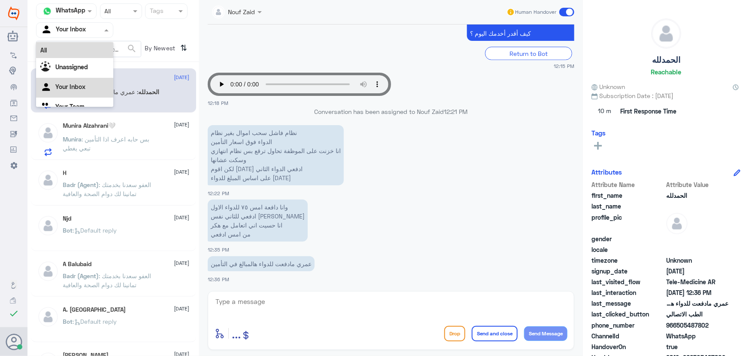
click at [97, 51] on div "All" at bounding box center [74, 50] width 77 height 16
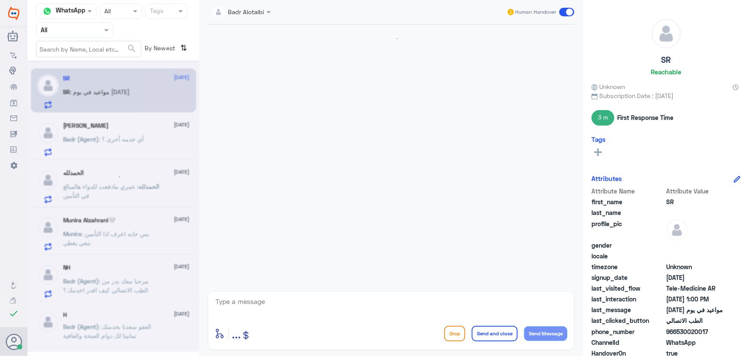
scroll to position [516, 0]
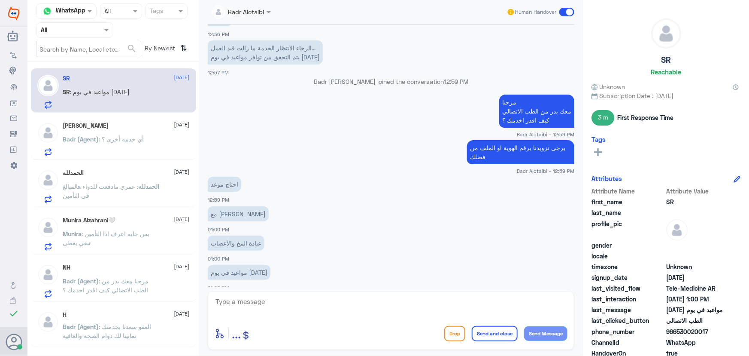
click at [144, 137] on span ": أي خدمه أخرى ؟" at bounding box center [121, 138] width 45 height 7
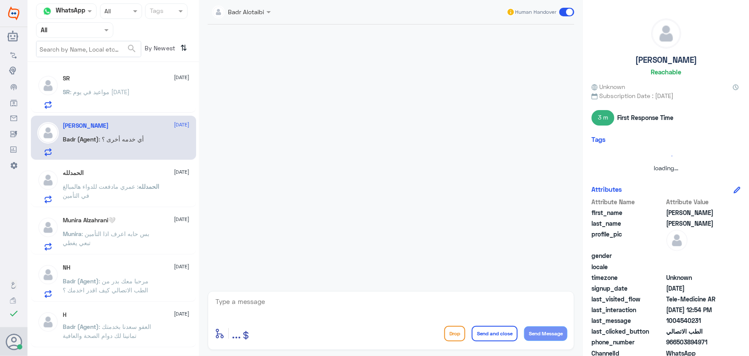
click at [143, 179] on div "ال[PERSON_NAME] [DATE][PERSON_NAME] : عمري مادفعت للدواء هالمبالغ في التأمين" at bounding box center [126, 186] width 127 height 34
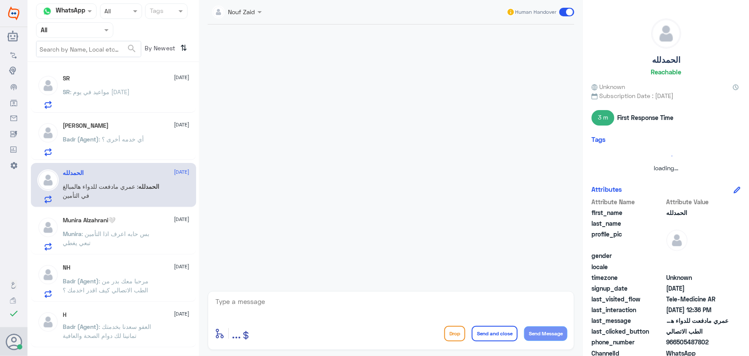
click at [121, 100] on p "SR : مواعيد في يوم [DATE]" at bounding box center [96, 97] width 67 height 21
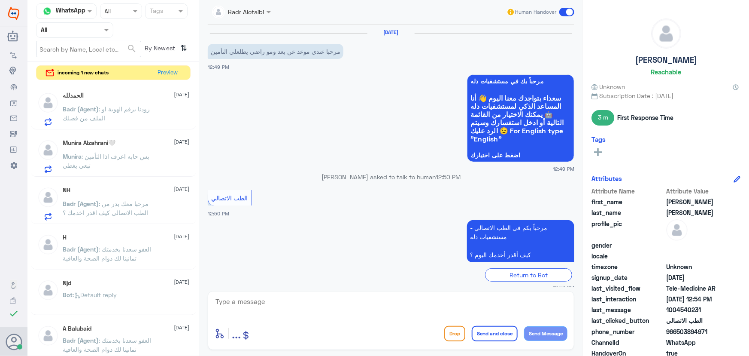
scroll to position [278, 0]
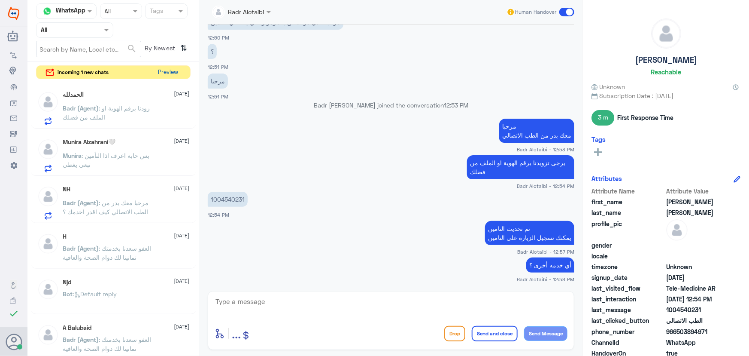
click at [159, 78] on button "Preview" at bounding box center [168, 72] width 27 height 13
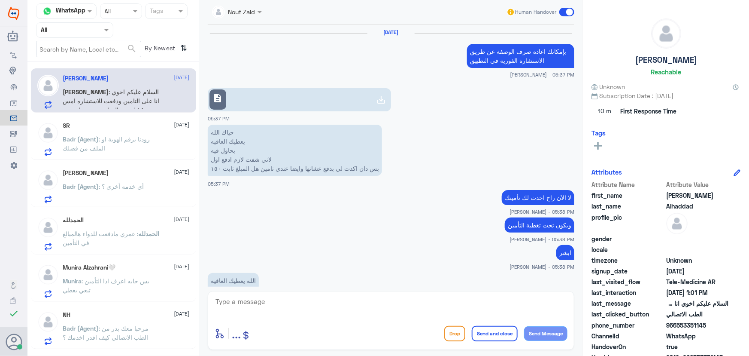
scroll to position [618, 0]
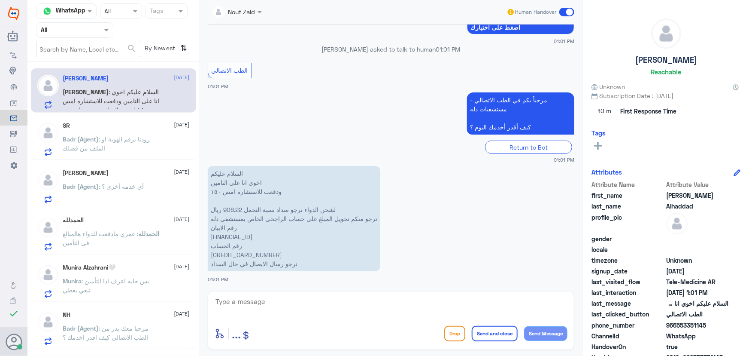
click at [105, 138] on span ": زودنا برقم الهوية او الملف من فضلك" at bounding box center [106, 143] width 87 height 16
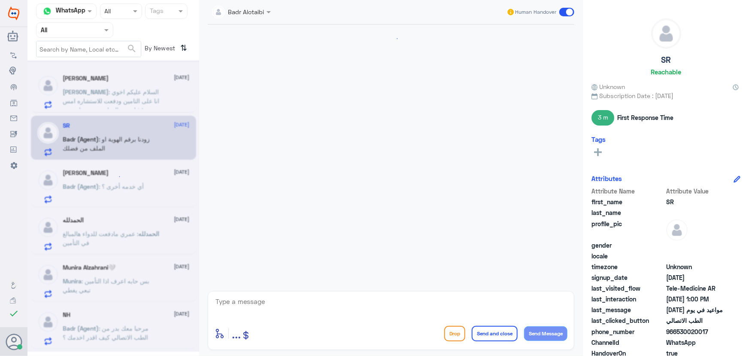
scroll to position [514, 0]
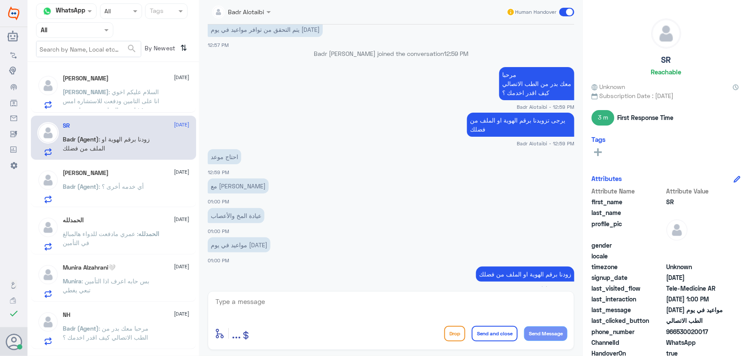
click at [123, 175] on div "[PERSON_NAME] [DATE]" at bounding box center [126, 172] width 127 height 7
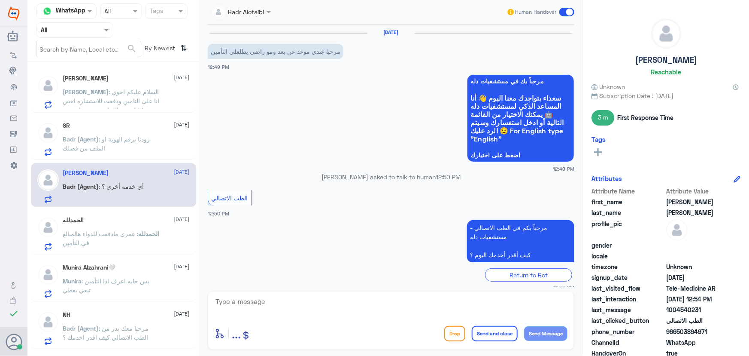
scroll to position [278, 0]
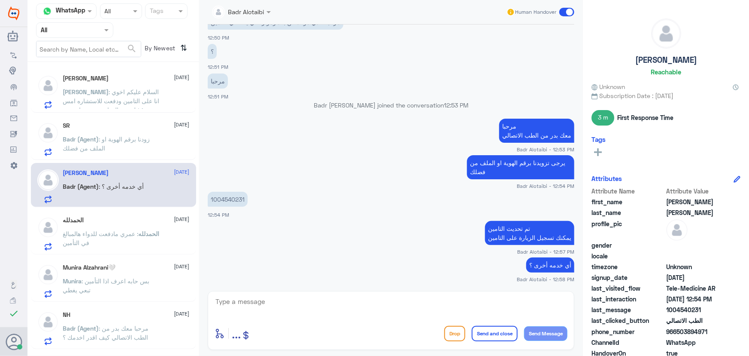
click at [112, 152] on p "Badr (Agent) : زودنا برقم الهوية او الملف من فضلك" at bounding box center [111, 144] width 97 height 21
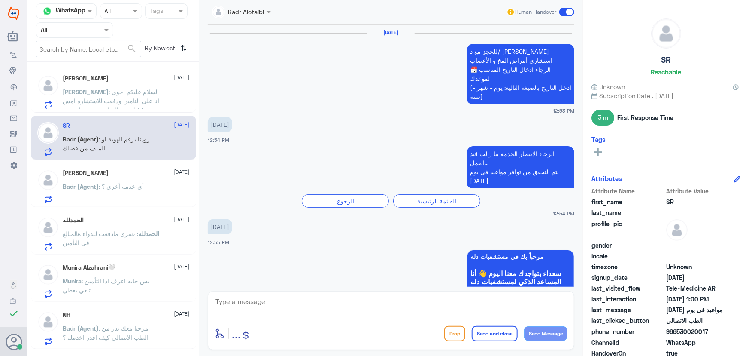
scroll to position [514, 0]
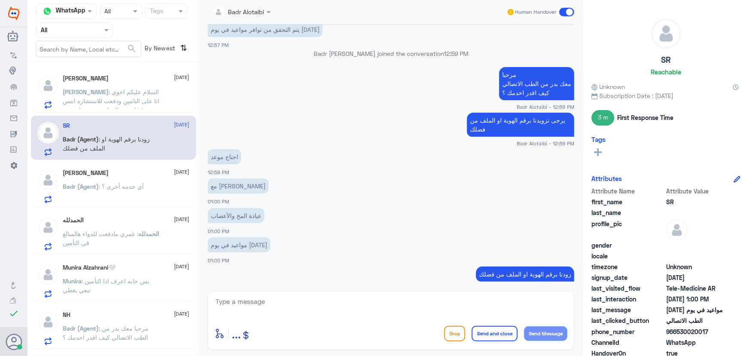
click at [125, 190] on p "Badr (Agent) : أي خدمه أخرى ؟" at bounding box center [103, 192] width 81 height 21
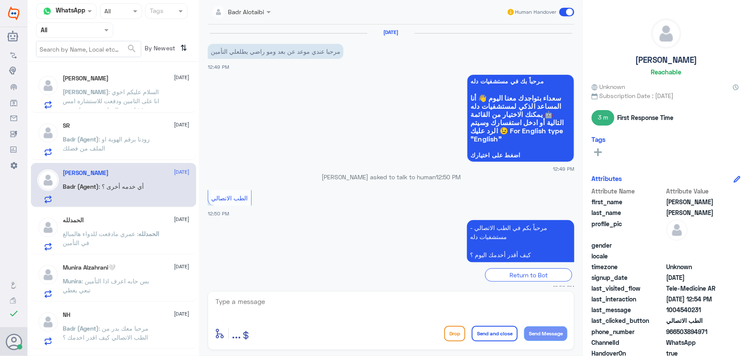
scroll to position [278, 0]
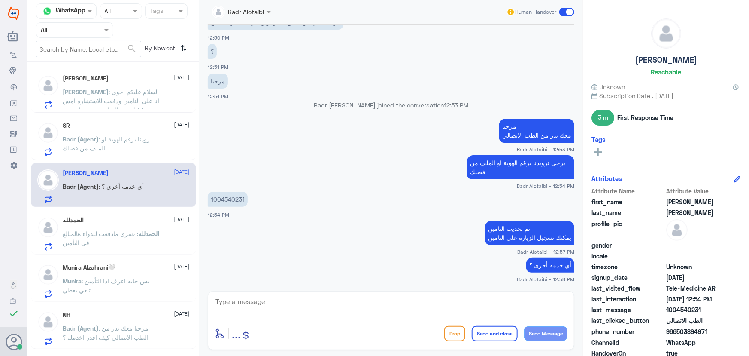
click at [139, 235] on span "الحمدلله" at bounding box center [149, 233] width 21 height 7
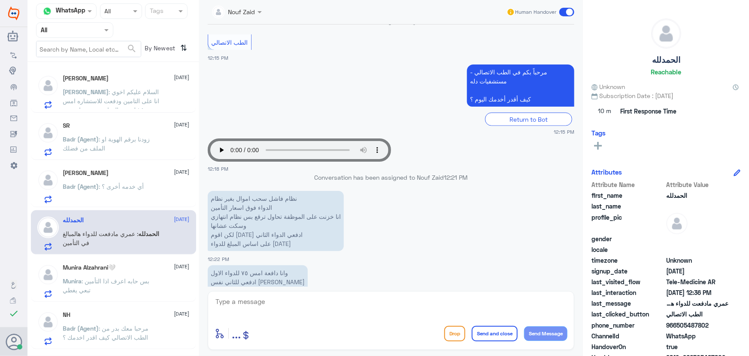
scroll to position [541, 0]
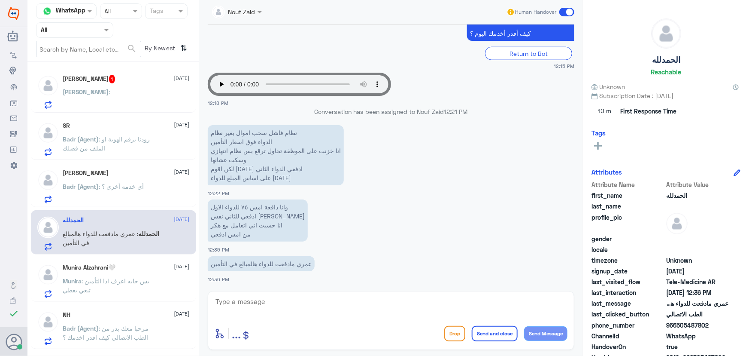
click at [129, 96] on div "[PERSON_NAME] :" at bounding box center [126, 98] width 127 height 19
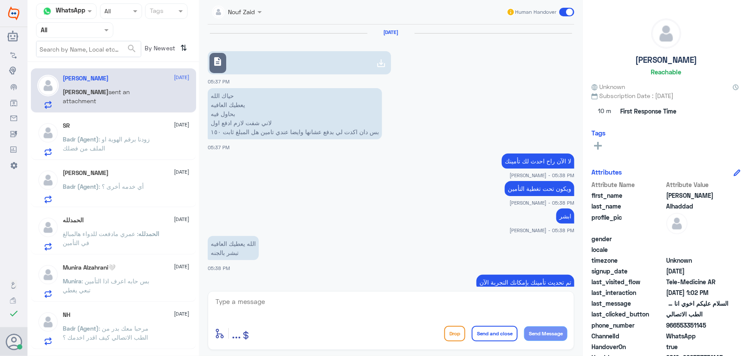
scroll to position [700, 0]
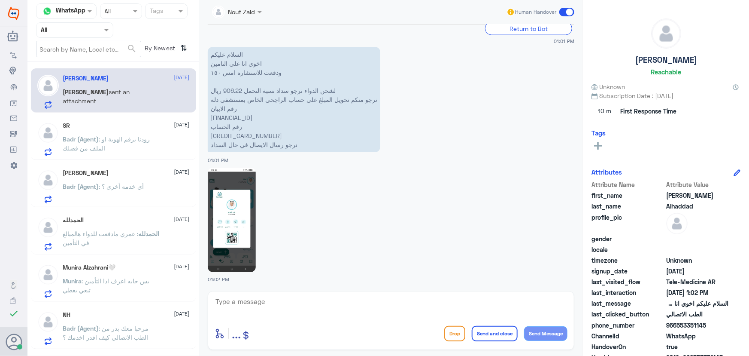
click at [126, 242] on p "ال[PERSON_NAME] : عمري مادفعت للدواء هالمبالغ في التأمين" at bounding box center [111, 239] width 97 height 21
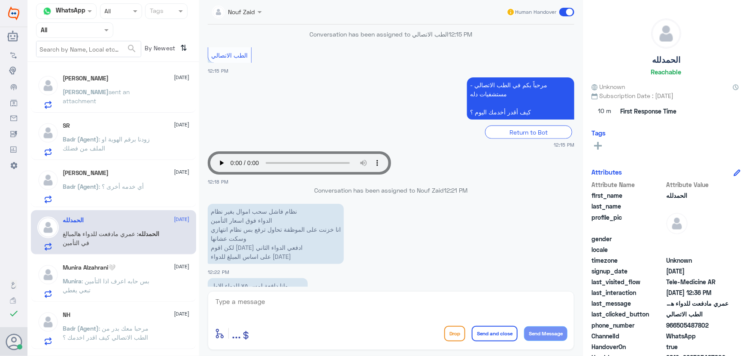
scroll to position [541, 0]
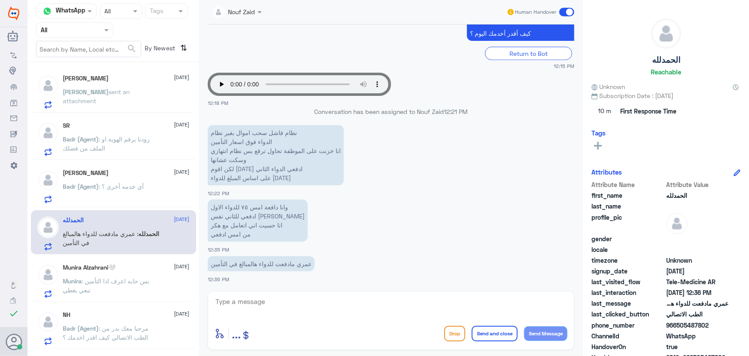
click at [562, 12] on span at bounding box center [566, 12] width 15 height 9
click at [0, 0] on input "checkbox" at bounding box center [0, 0] width 0 height 0
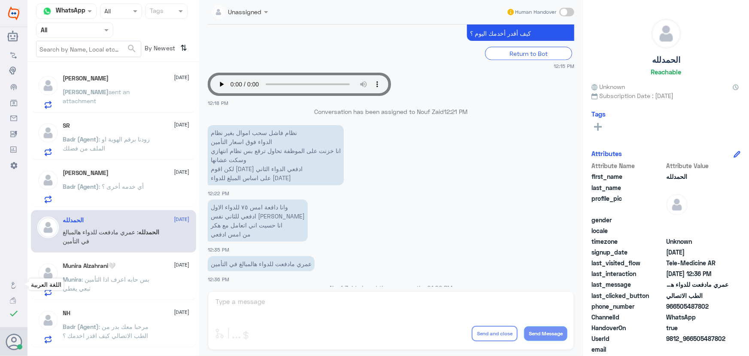
scroll to position [557, 0]
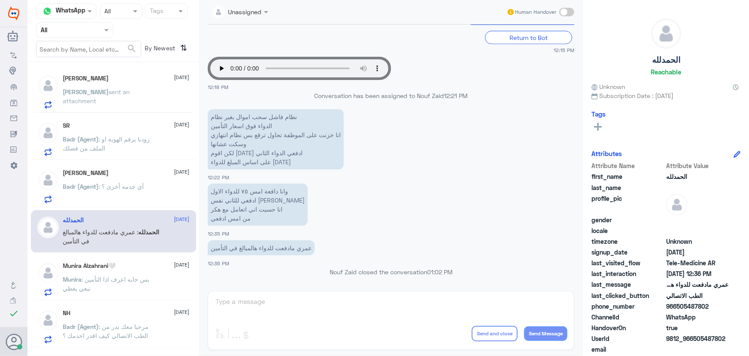
click at [129, 270] on div "Munira Alzahrani🤍 [DATE] Munira : بس حابه اعرف اذا التأمين تبعي يغطي" at bounding box center [126, 279] width 127 height 34
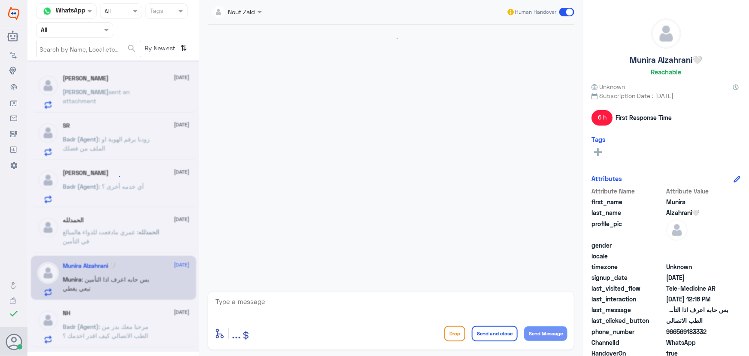
scroll to position [197, 0]
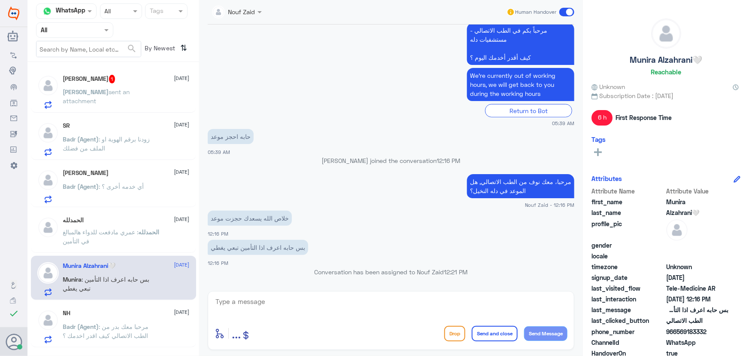
drag, startPoint x: 678, startPoint y: 332, endPoint x: 712, endPoint y: 331, distance: 34.4
click at [712, 331] on span "966569183332" at bounding box center [697, 331] width 62 height 9
copy span "569183332"
click at [375, 299] on textarea at bounding box center [391, 305] width 353 height 21
type textarea "l"
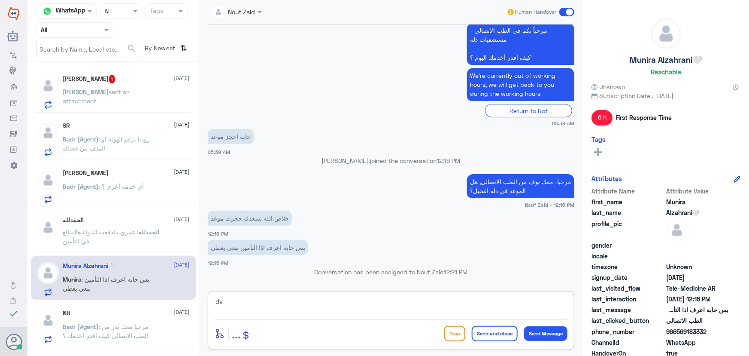
type textarea "d"
type textarea "يرجى تزويدنا برقم الملف او رقم الهوية من فضلك"
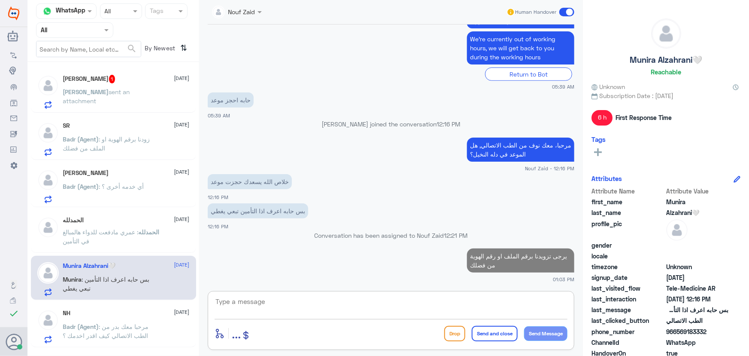
click at [130, 319] on div "NH [DATE] Badr (Agent) : مرحبا معك بدر من الطب الاتصالي كيف اقدر اخدمك ؟" at bounding box center [126, 326] width 127 height 34
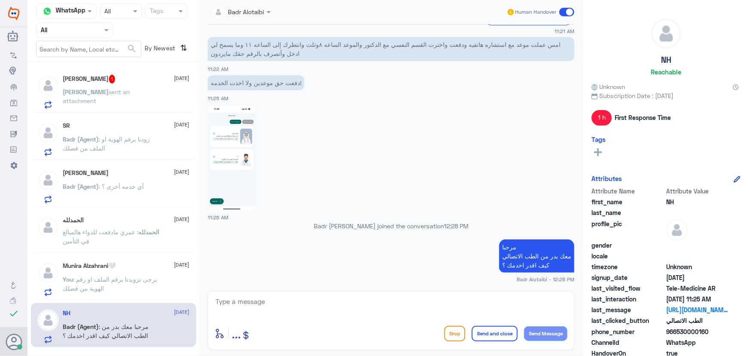
click at [99, 86] on div "[PERSON_NAME] 1 [DATE][PERSON_NAME] sent an attachment" at bounding box center [126, 92] width 127 height 34
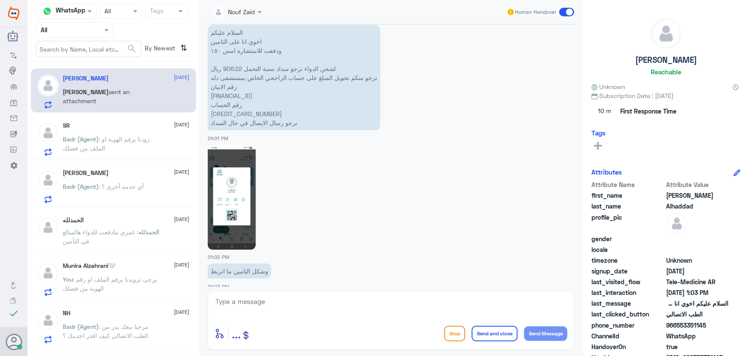
scroll to position [686, 0]
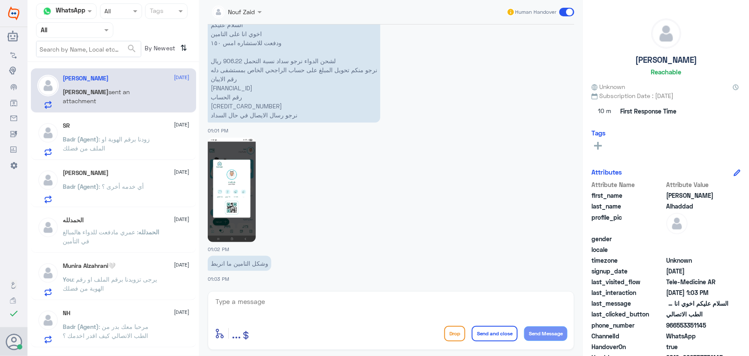
drag, startPoint x: 677, startPoint y: 324, endPoint x: 712, endPoint y: 328, distance: 35.5
click at [712, 328] on span "966553351145" at bounding box center [697, 324] width 62 height 9
copy span "553351145"
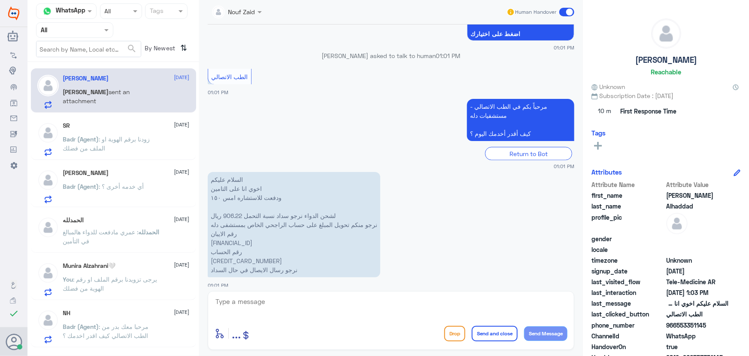
scroll to position [530, 0]
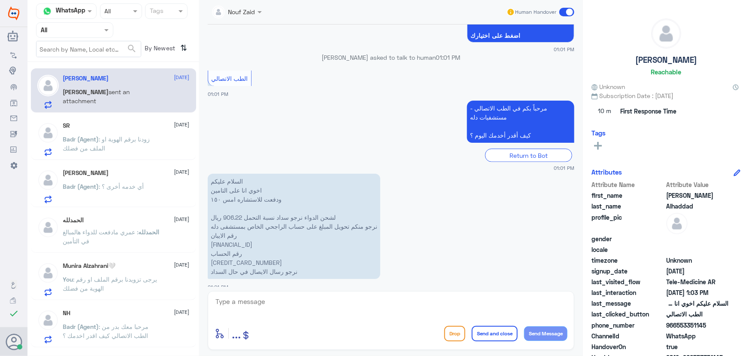
click at [243, 14] on input "text" at bounding box center [227, 11] width 31 height 10
click at [333, 149] on div "Return to Bot" at bounding box center [391, 155] width 367 height 13
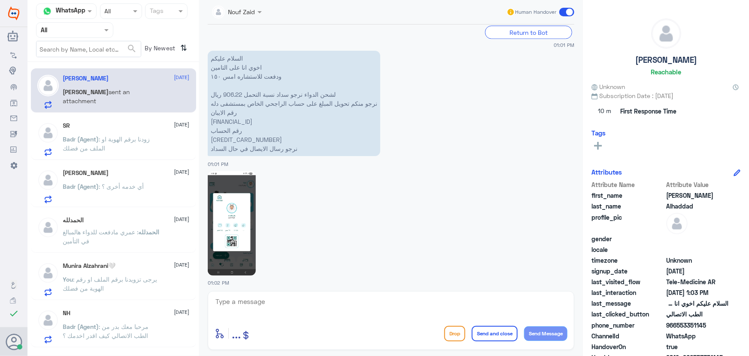
scroll to position [686, 0]
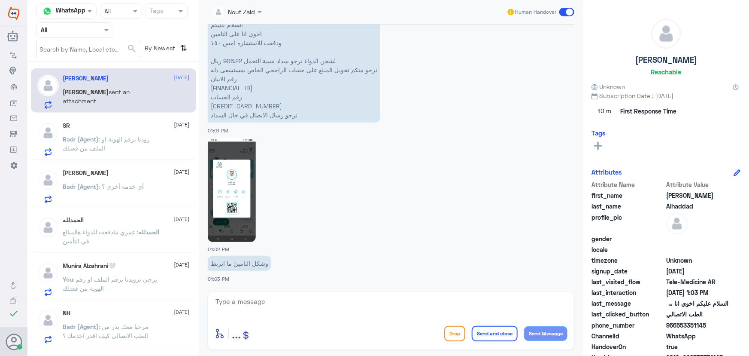
click at [142, 133] on div "SR [DATE] Badr (Agent) : زودنا برقم الهوية او الملف من فضلك" at bounding box center [126, 139] width 127 height 34
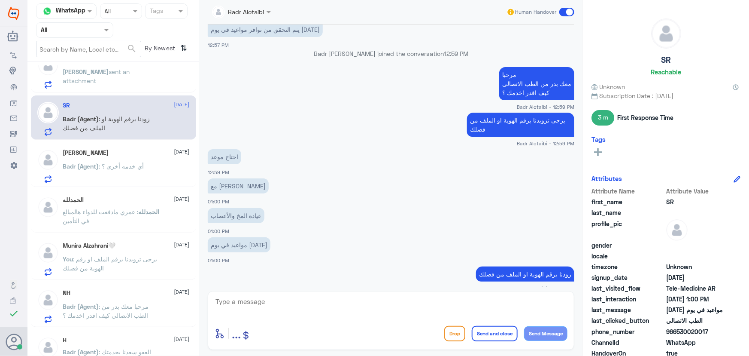
scroll to position [39, 0]
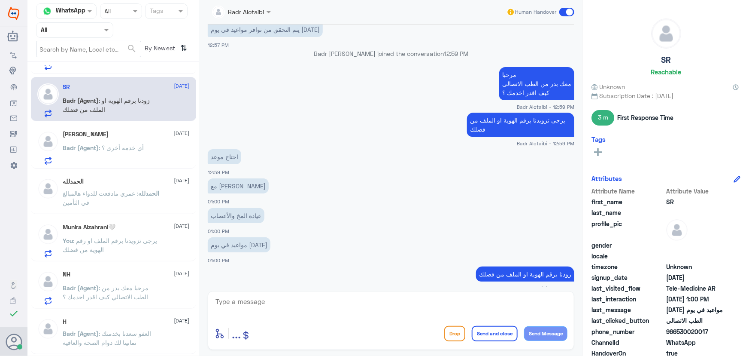
click at [136, 155] on p "Badr (Agent) : أي خدمه أخرى ؟" at bounding box center [103, 153] width 81 height 21
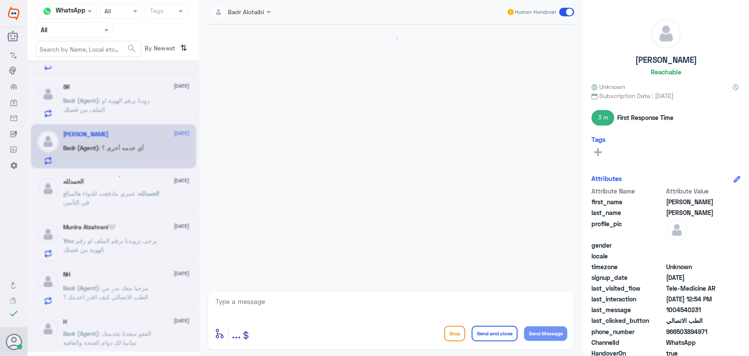
scroll to position [278, 0]
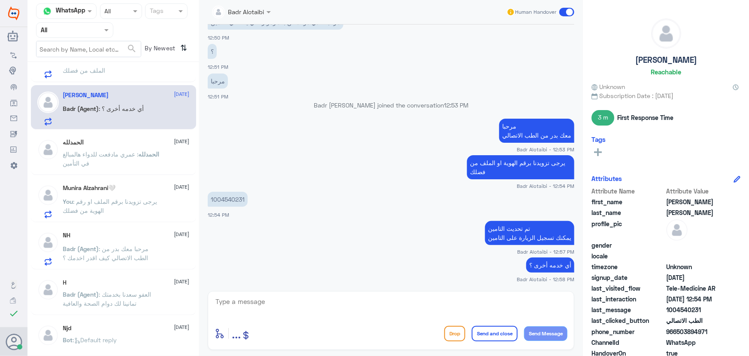
click at [126, 170] on div "الحمدلله 25 August الحمدلله : عمري مادفعت للدواء هالمبالغ في التأمين" at bounding box center [113, 153] width 165 height 43
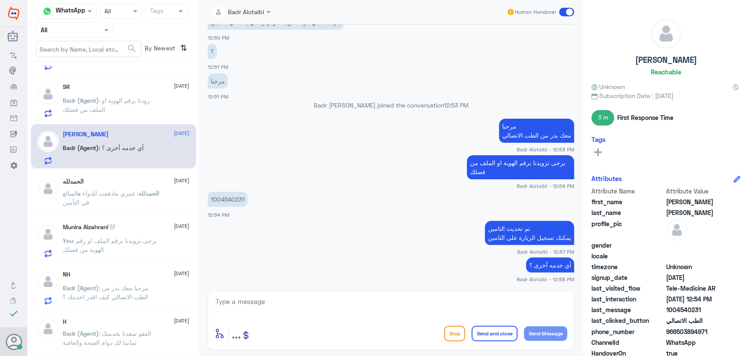
click at [126, 171] on div "الحمدلله 25 August الحمدلله : عمري مادفعت للدواء هالمبالغ في التأمين" at bounding box center [113, 192] width 165 height 43
click at [124, 180] on div "الحمدلله 25 August" at bounding box center [126, 181] width 127 height 7
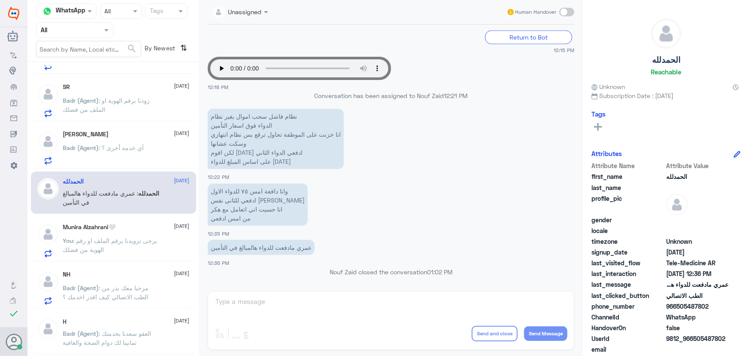
scroll to position [78, 0]
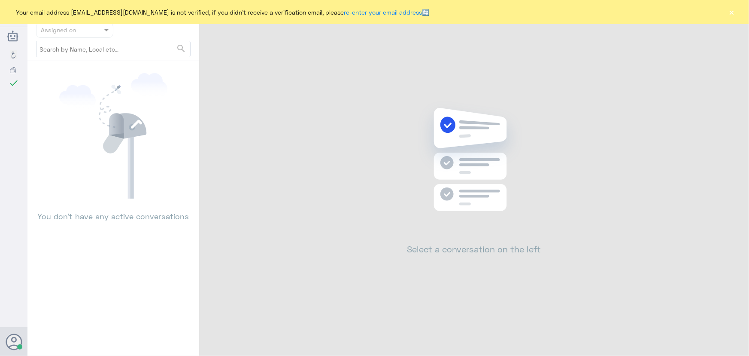
click at [732, 13] on button "×" at bounding box center [732, 12] width 9 height 9
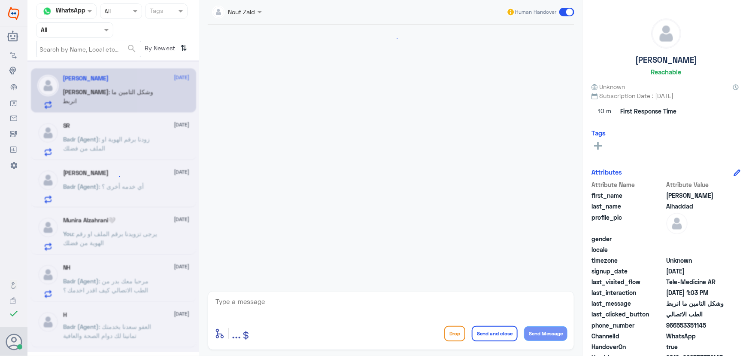
scroll to position [686, 0]
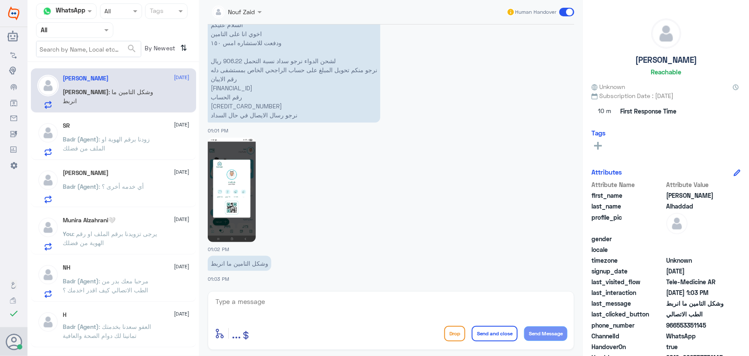
click at [123, 273] on div "NH [DATE] Badr (Agent) : مرحبا معك بدر من الطب الاتصالي كيف اقدر اخدمك ؟" at bounding box center [126, 281] width 127 height 34
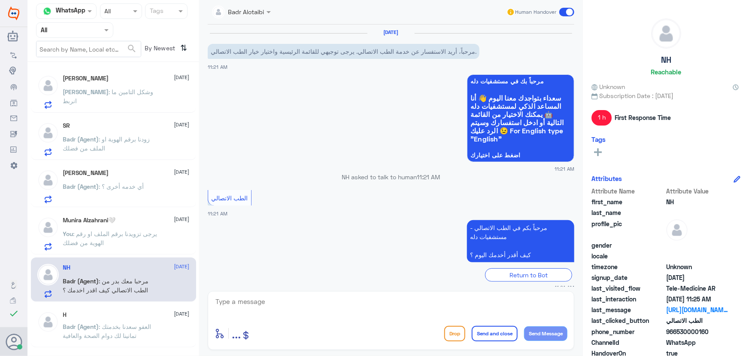
scroll to position [256, 0]
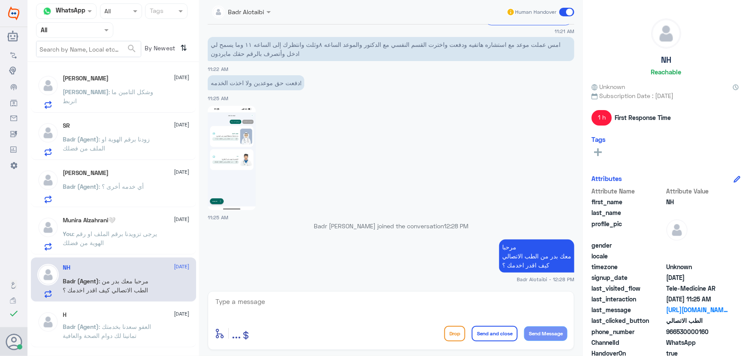
click at [143, 235] on span ": يرجى تزويدنا برقم الملف او رقم الهوية من فضلك" at bounding box center [110, 238] width 94 height 16
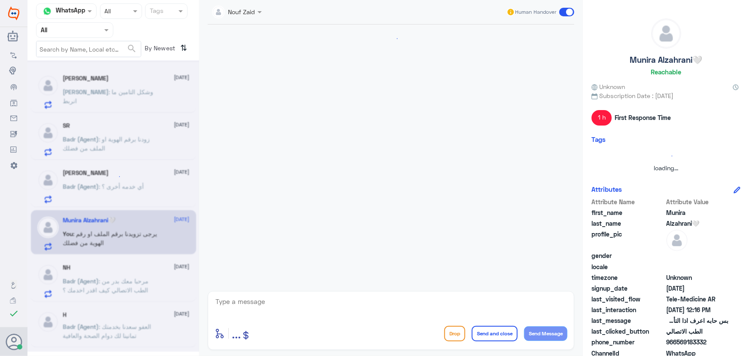
scroll to position [233, 0]
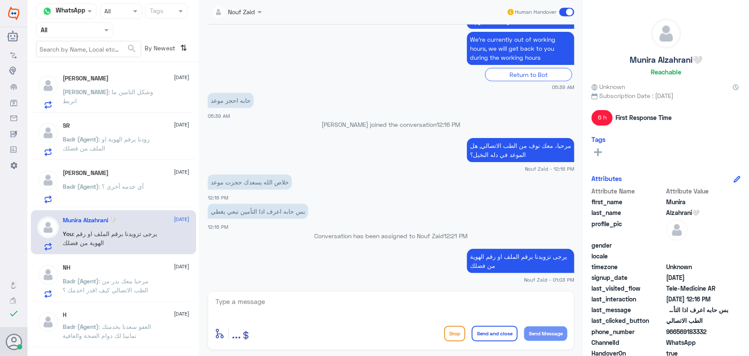
click at [61, 184] on div "[PERSON_NAME] [DATE][PERSON_NAME] (Agent) : أي خدمه أخرى ؟" at bounding box center [113, 186] width 152 height 34
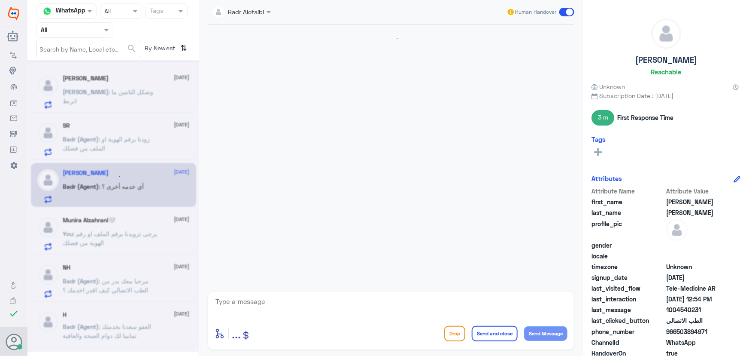
scroll to position [278, 0]
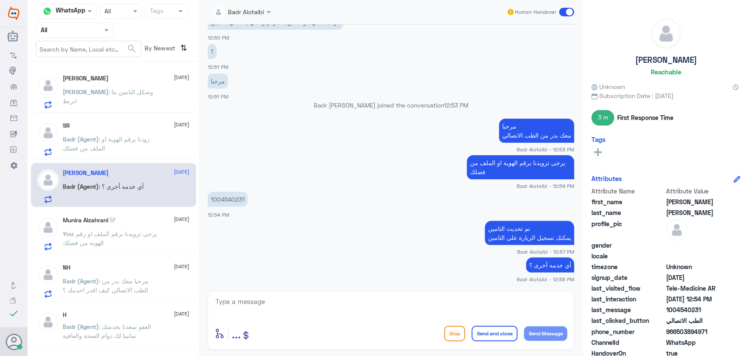
click at [125, 147] on p "Badr (Agent) : زودنا برقم الهوية او الملف من فضلك" at bounding box center [111, 144] width 97 height 21
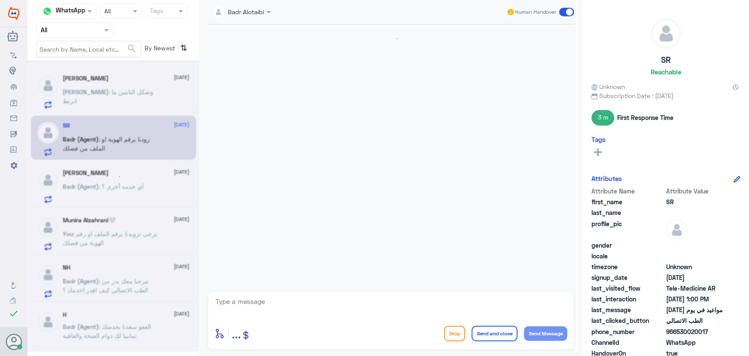
scroll to position [514, 0]
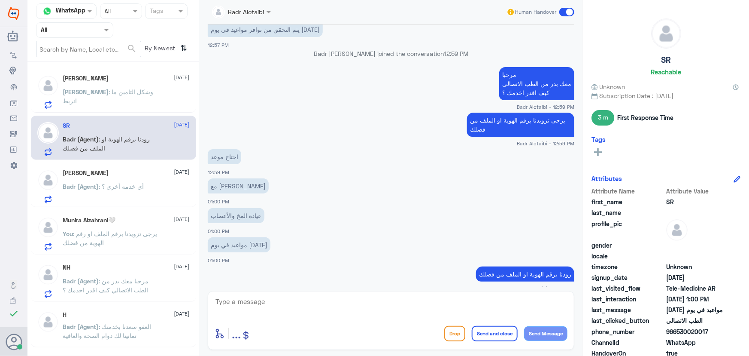
click at [127, 105] on p "[PERSON_NAME] : وشكل التامين ما انربط" at bounding box center [111, 97] width 97 height 21
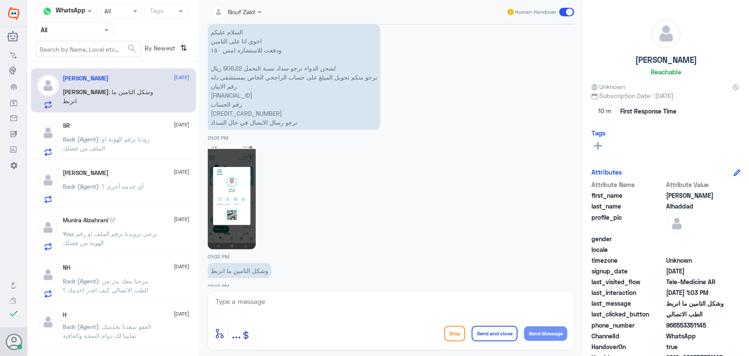
scroll to position [686, 0]
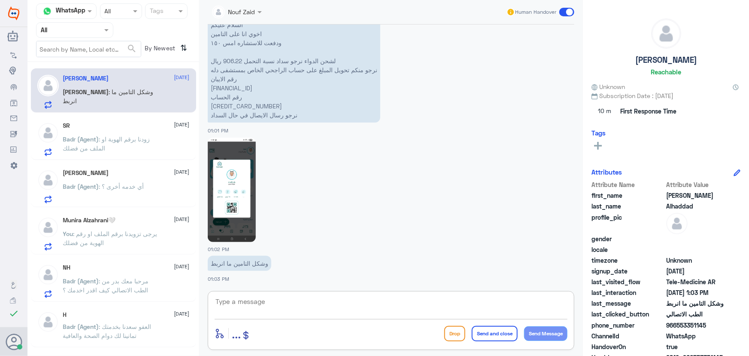
click at [345, 303] on textarea at bounding box center [391, 305] width 353 height 21
paste textarea "مرحباً معك نوف من الطب الاتصالي"
type textarea "مرحباً معك نوف من الطب الاتصالي"
click at [545, 330] on button "Send Message" at bounding box center [545, 333] width 43 height 15
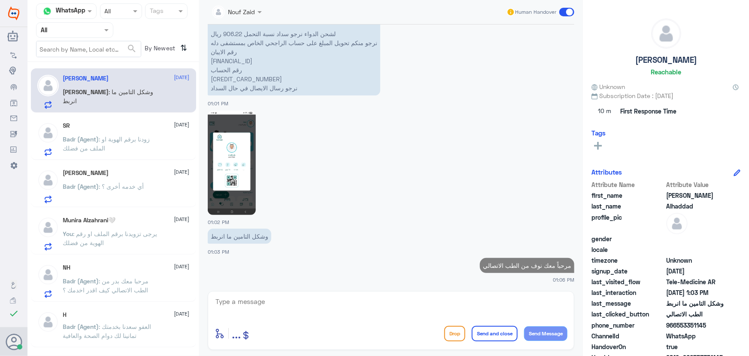
scroll to position [714, 0]
click at [268, 301] on textarea at bounding box center [391, 305] width 353 height 21
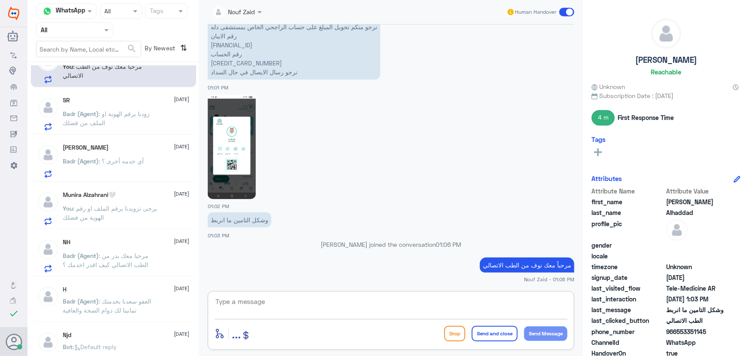
scroll to position [39, 0]
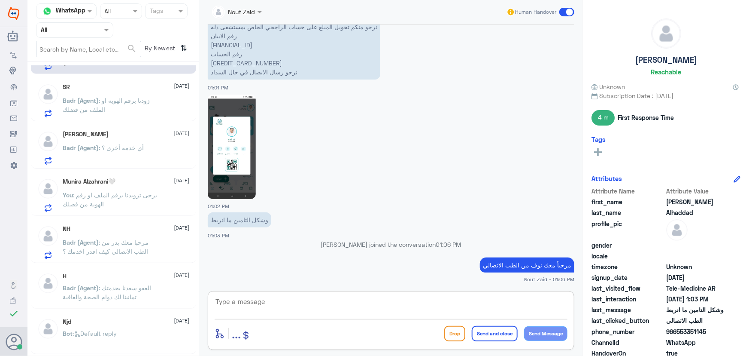
drag, startPoint x: 133, startPoint y: 192, endPoint x: 248, endPoint y: 264, distance: 135.2
click at [133, 195] on span ": يرجى تزويدنا برقم الملف او رقم الهوية من فضلك" at bounding box center [110, 199] width 94 height 16
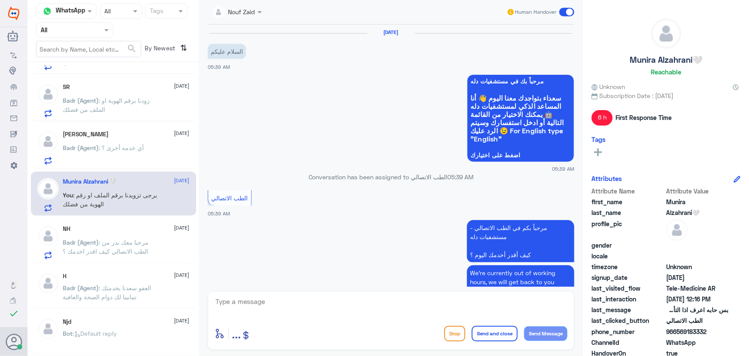
scroll to position [233, 0]
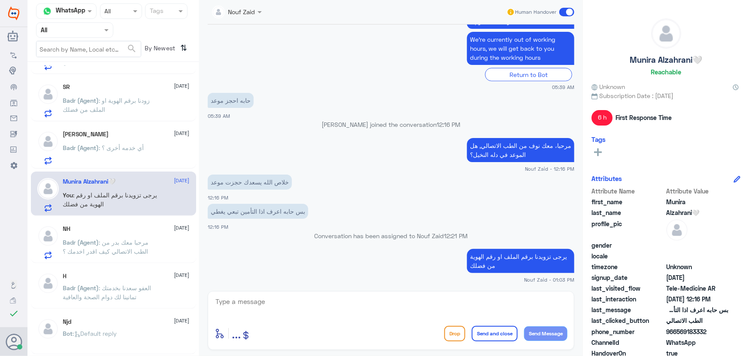
click at [528, 262] on p "يرجى تزويدنا برقم الملف او رقم الهوية من فضلك" at bounding box center [520, 261] width 107 height 24
click at [522, 253] on p "يرجى تزويدنا برقم الملف او رقم الهوية من فضلك" at bounding box center [520, 261] width 107 height 24
click at [521, 253] on p "يرجى تزويدنا برقم الملف او رقم الهوية من فضلك" at bounding box center [520, 261] width 107 height 24
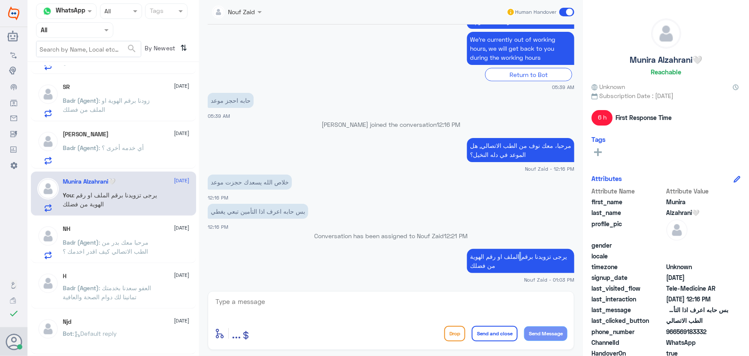
click at [521, 253] on p "يرجى تزويدنا برقم الملف او رقم الهوية من فضلك" at bounding box center [520, 261] width 107 height 24
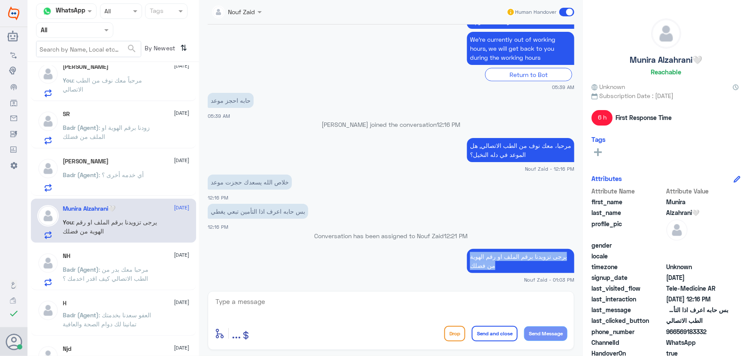
scroll to position [0, 0]
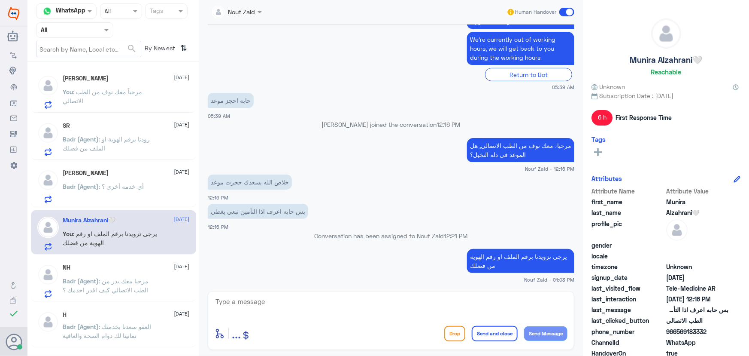
click at [125, 104] on p "You : مرحباً معك نوف من الطب الاتصالي" at bounding box center [111, 97] width 97 height 21
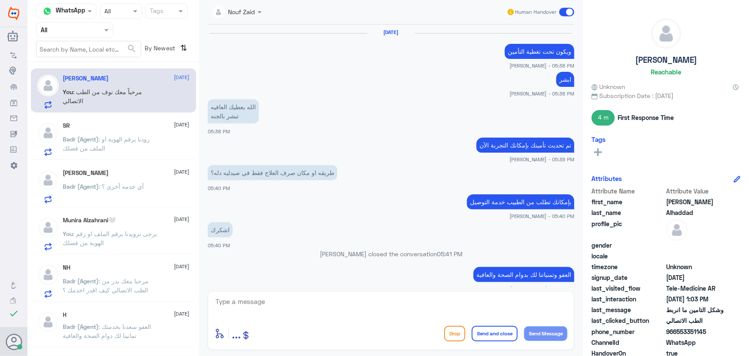
scroll to position [636, 0]
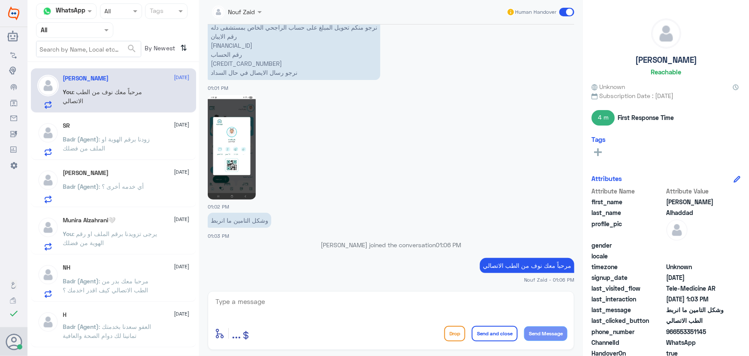
click at [351, 302] on textarea at bounding box center [391, 305] width 353 height 21
paste textarea "يرجى تزويدنا برقم الملف او رقم الهوية من فضلك"
type textarea "يرجى تزويدنا برقم الملف او رقم الهوية من فضلك"
click at [540, 329] on button "Send Message" at bounding box center [545, 333] width 43 height 15
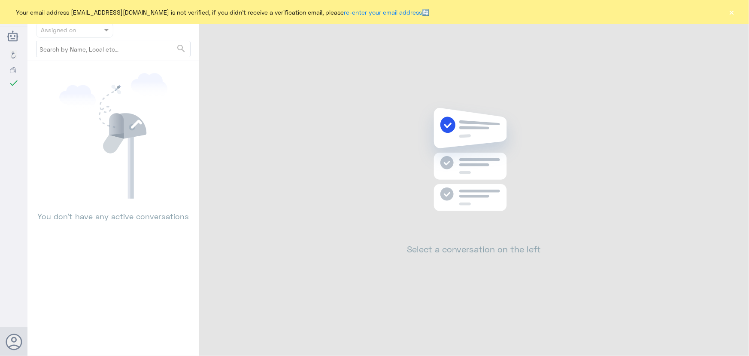
click at [726, 12] on div "Your email address [EMAIL_ADDRESS][DOMAIN_NAME] is not verified, if you didn't …" at bounding box center [374, 12] width 749 height 24
click at [730, 13] on button "×" at bounding box center [732, 12] width 9 height 9
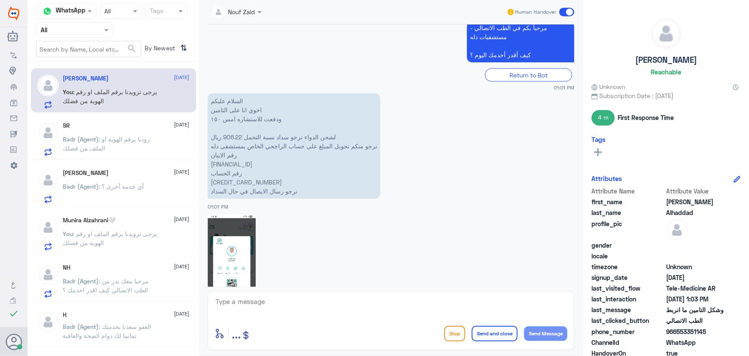
scroll to position [489, 0]
click at [142, 153] on p "Badr (Agent) : زودنا برقم الهوية او الملف من فضلك" at bounding box center [111, 144] width 97 height 21
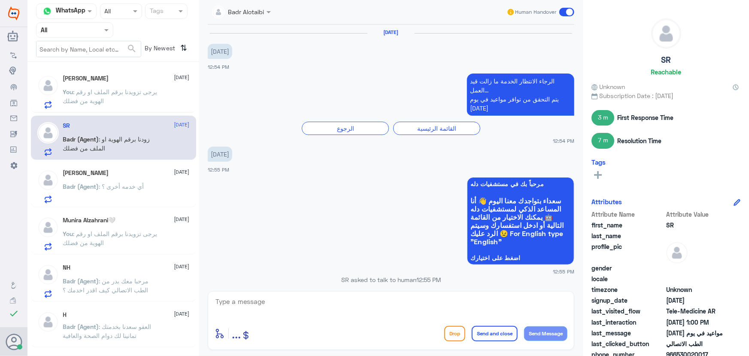
scroll to position [466, 0]
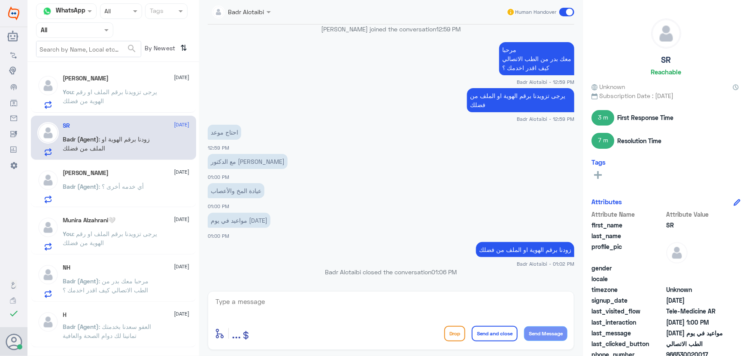
click at [140, 171] on div "[PERSON_NAME] [DATE]" at bounding box center [126, 172] width 127 height 7
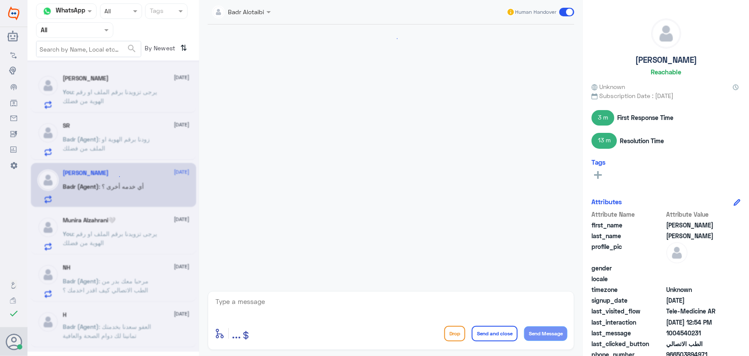
scroll to position [294, 0]
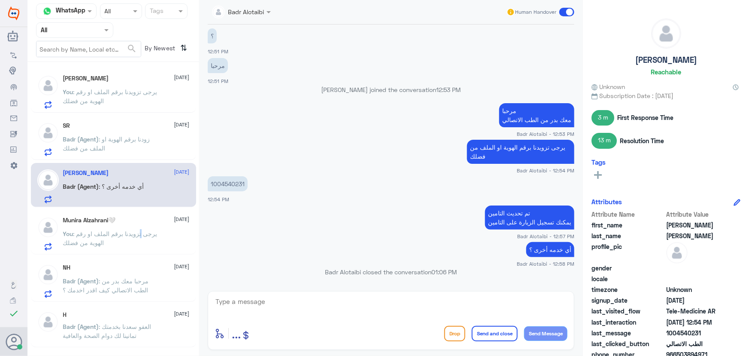
click at [138, 231] on span ": يرجى تزويدنا برقم الملف او رقم الهوية من فضلك" at bounding box center [110, 238] width 94 height 16
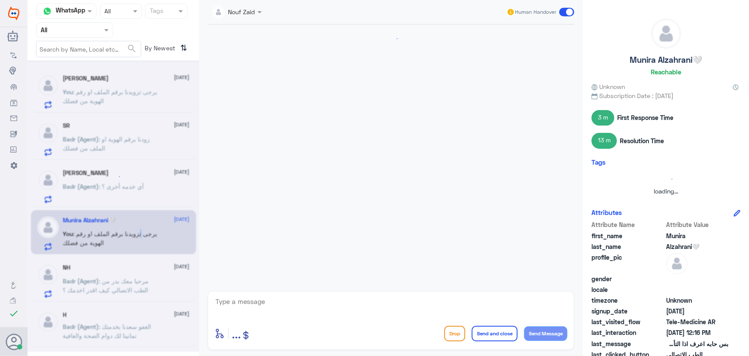
scroll to position [233, 0]
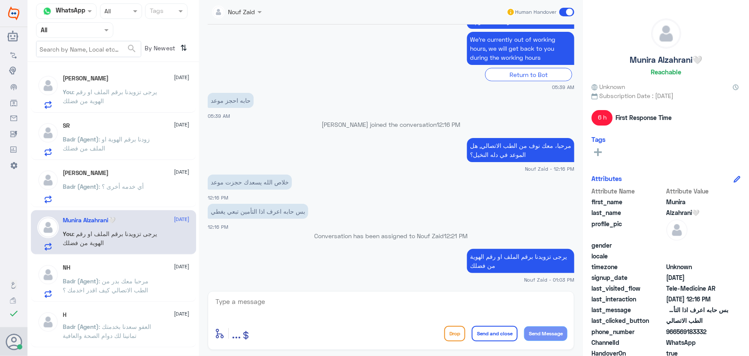
click at [118, 281] on span ": مرحبا معك بدر من الطب الاتصالي كيف اقدر اخدمك ؟" at bounding box center [106, 285] width 86 height 16
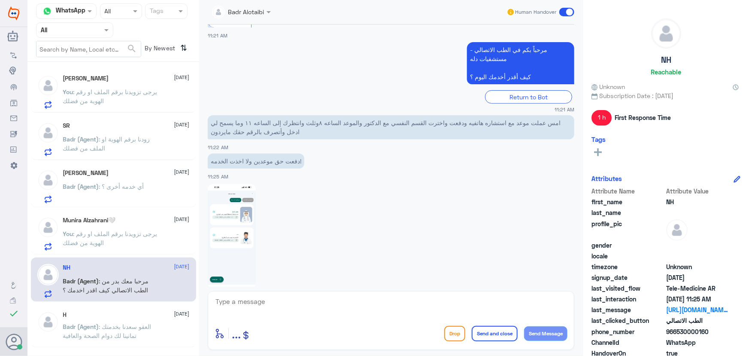
click at [120, 240] on p "You : يرجى تزويدنا برقم الملف او رقم الهوية من فضلك" at bounding box center [111, 239] width 97 height 21
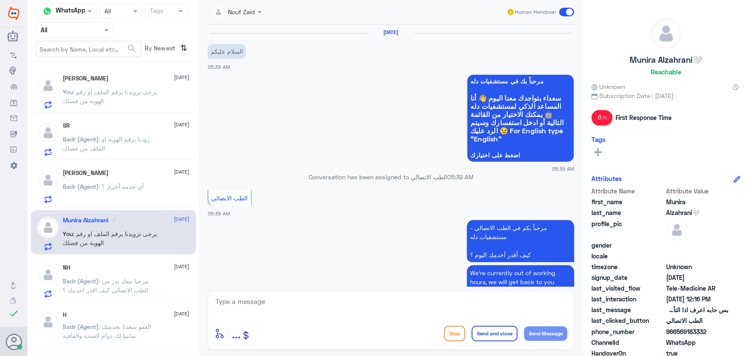
scroll to position [233, 0]
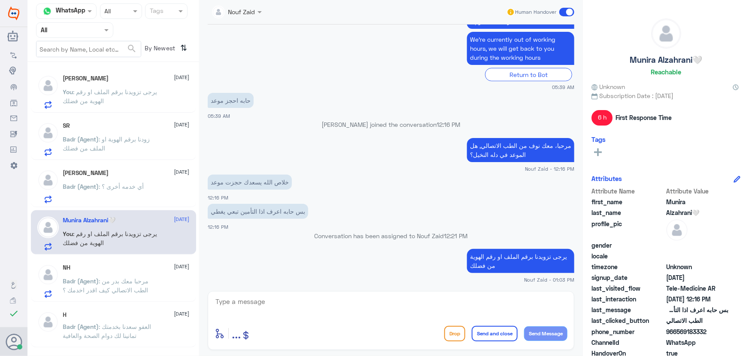
click at [107, 175] on h5 "[PERSON_NAME]" at bounding box center [86, 172] width 46 height 7
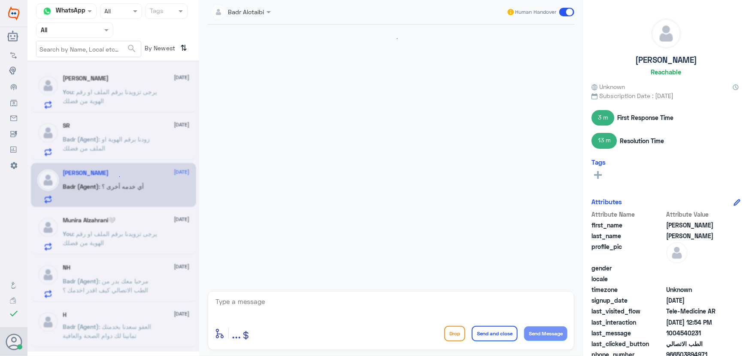
scroll to position [294, 0]
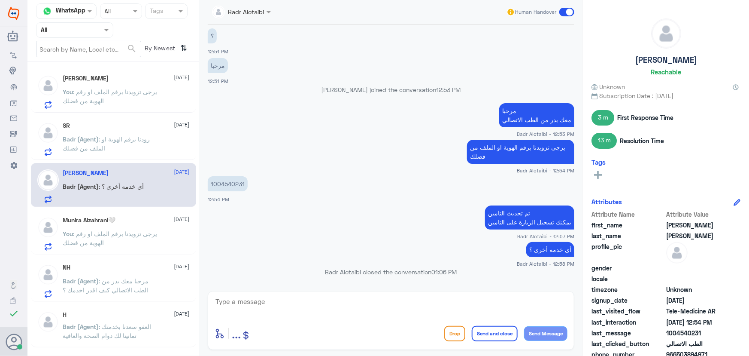
click at [136, 226] on div "[PERSON_NAME]🤍 [DATE] You : يرجى تزويدنا برقم الملف او رقم الهوية من فضلك" at bounding box center [126, 233] width 127 height 34
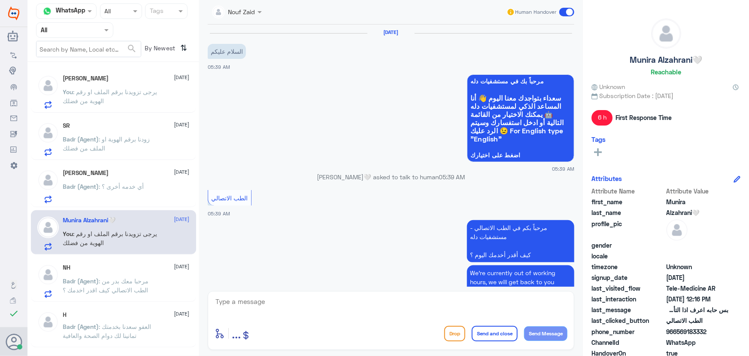
scroll to position [233, 0]
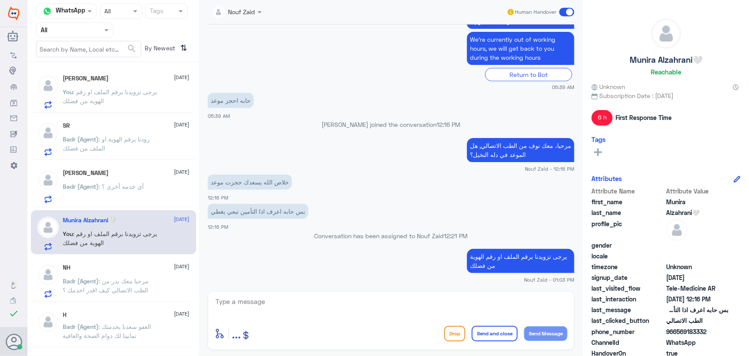
click at [123, 79] on div "[PERSON_NAME] [DATE]" at bounding box center [126, 78] width 127 height 7
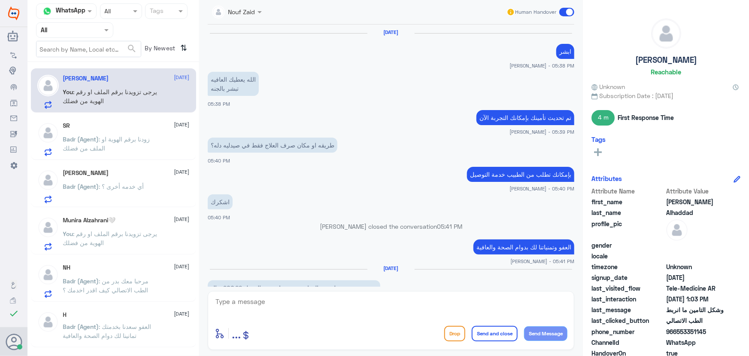
scroll to position [645, 0]
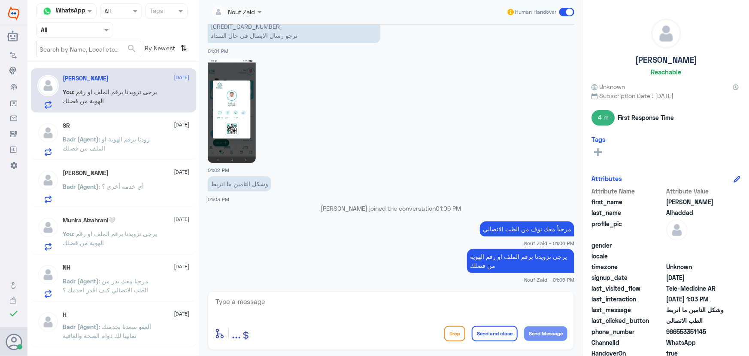
click at [144, 141] on span ": زودنا برقم الهوية او الملف من فضلك" at bounding box center [106, 143] width 87 height 16
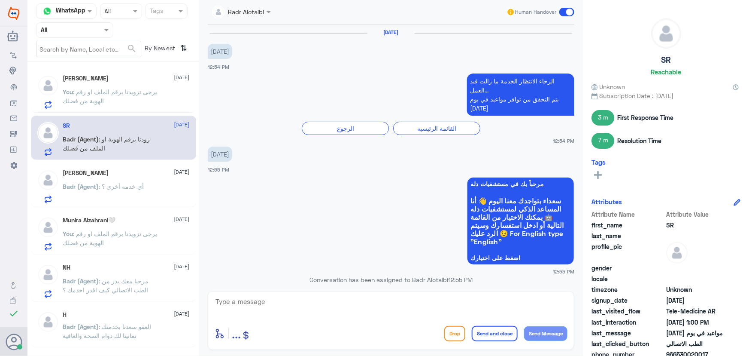
scroll to position [466, 0]
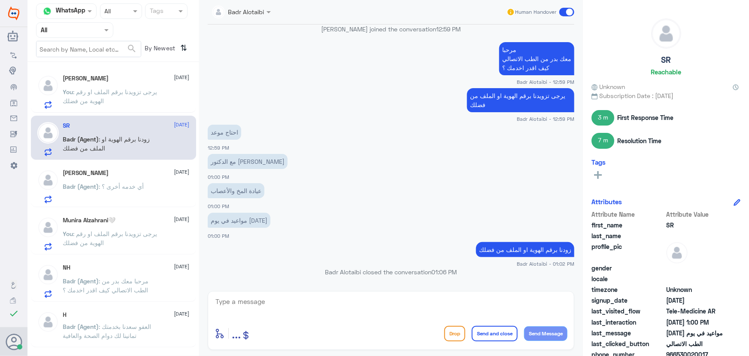
click at [144, 197] on p "Badr (Agent) : أي خدمه أخرى ؟" at bounding box center [103, 192] width 81 height 21
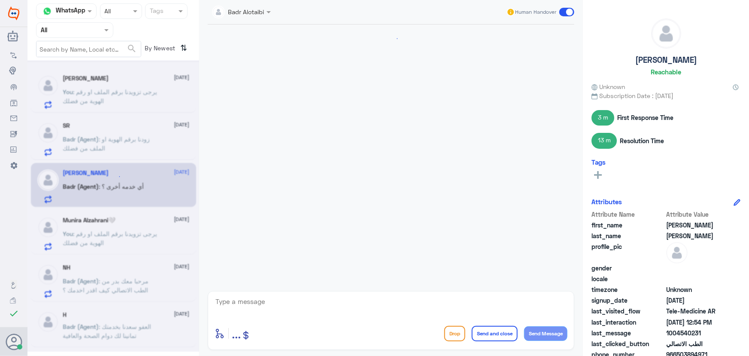
scroll to position [294, 0]
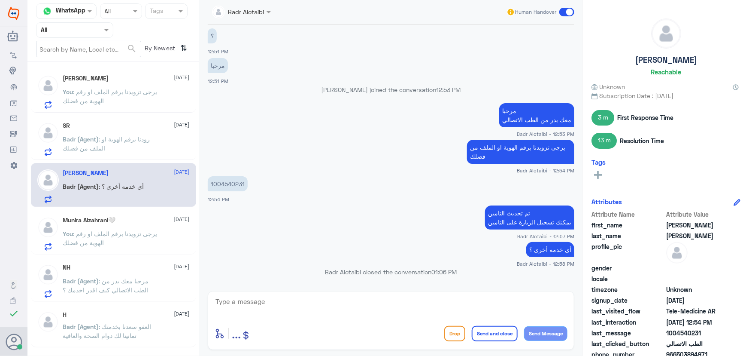
click at [137, 240] on p "You : يرجى تزويدنا برقم الملف او رقم الهوية من فضلك" at bounding box center [111, 239] width 97 height 21
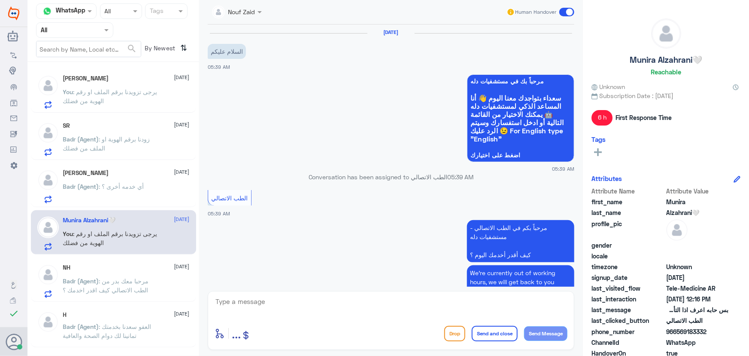
scroll to position [233, 0]
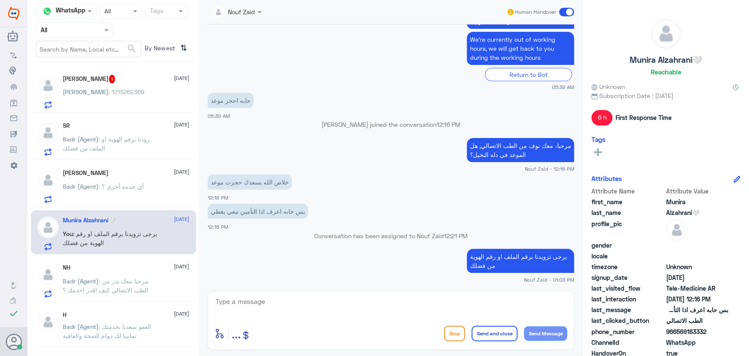
click at [125, 94] on div "[PERSON_NAME] : 1215262369" at bounding box center [126, 98] width 127 height 19
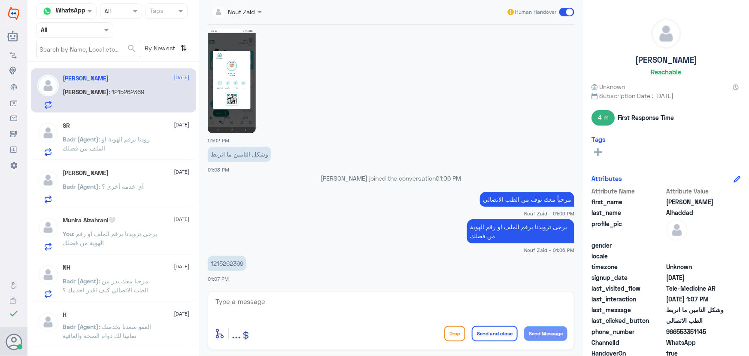
click at [233, 265] on p "1215262369" at bounding box center [227, 262] width 39 height 15
copy p "1215262369"
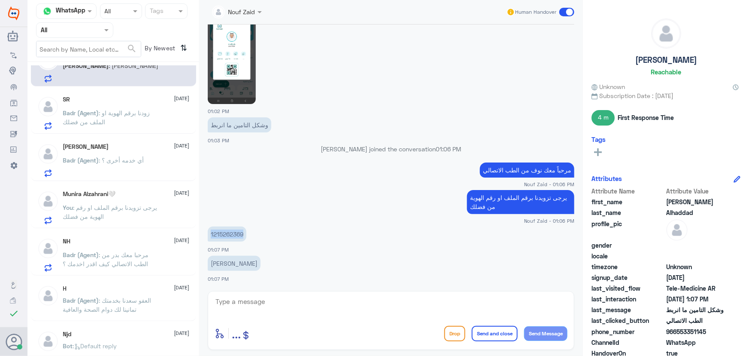
scroll to position [39, 0]
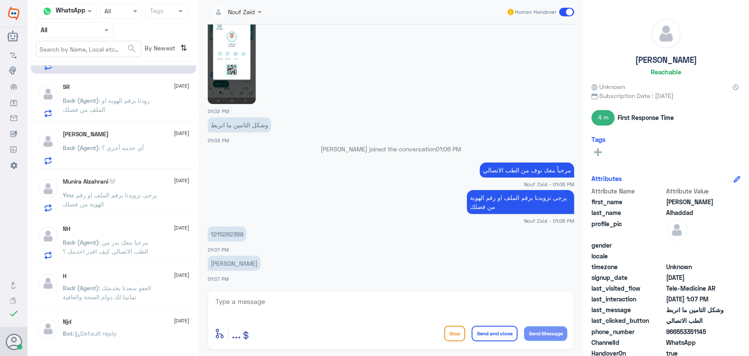
click at [124, 246] on span ": مرحبا معك بدر من الطب الاتصالي كيف اقدر اخدمك ؟" at bounding box center [106, 246] width 86 height 16
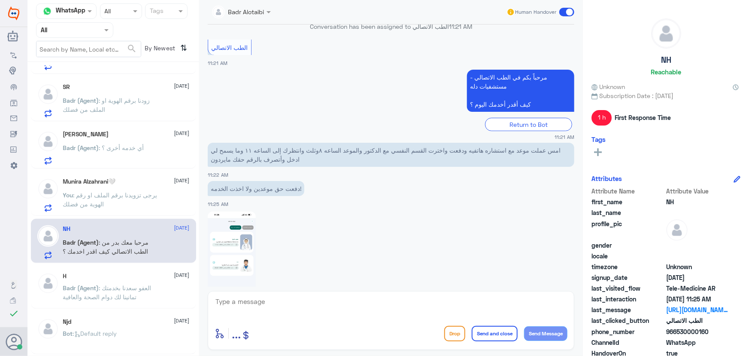
scroll to position [139, 0]
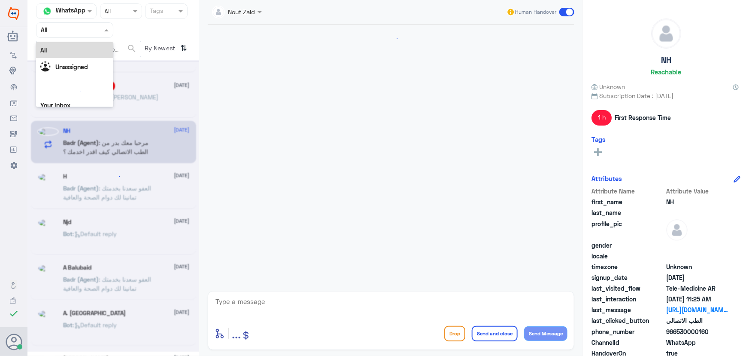
click at [58, 27] on input "text" at bounding box center [64, 30] width 47 height 10
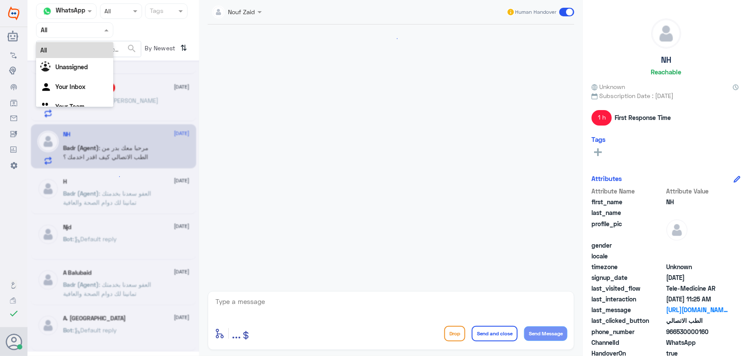
scroll to position [638, 0]
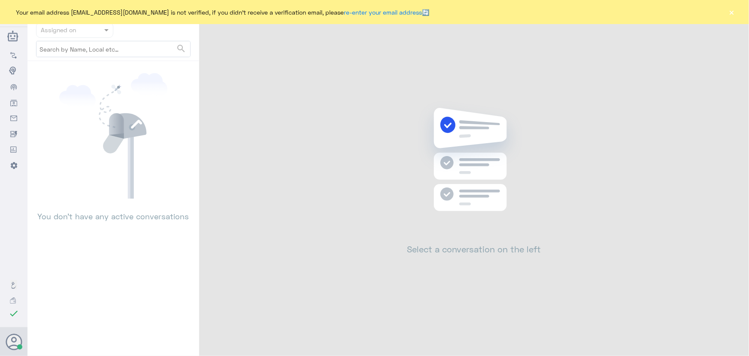
click at [735, 14] on button "×" at bounding box center [732, 12] width 9 height 9
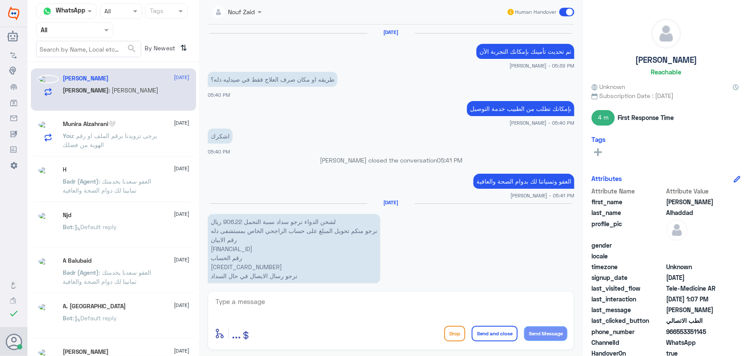
scroll to position [638, 0]
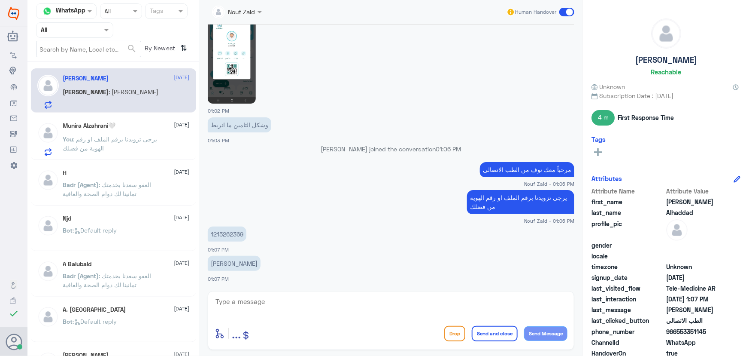
click at [131, 97] on div "[PERSON_NAME] : [PERSON_NAME]" at bounding box center [126, 98] width 127 height 19
click at [134, 125] on div "[PERSON_NAME]🤍 [DATE]" at bounding box center [126, 125] width 127 height 7
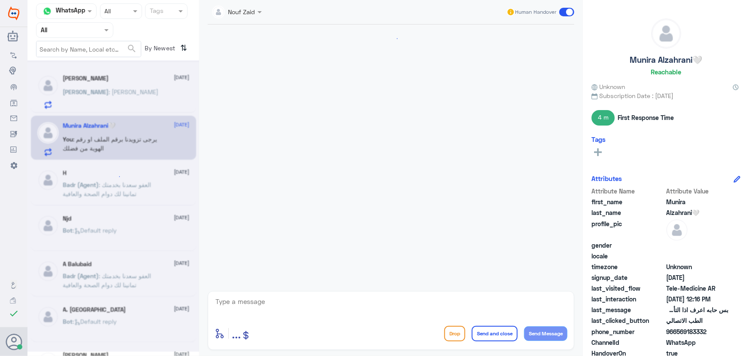
scroll to position [233, 0]
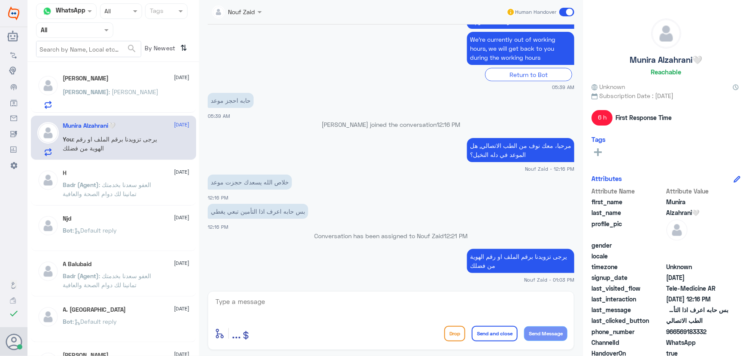
click at [131, 96] on div "[PERSON_NAME] : [PERSON_NAME]" at bounding box center [126, 98] width 127 height 19
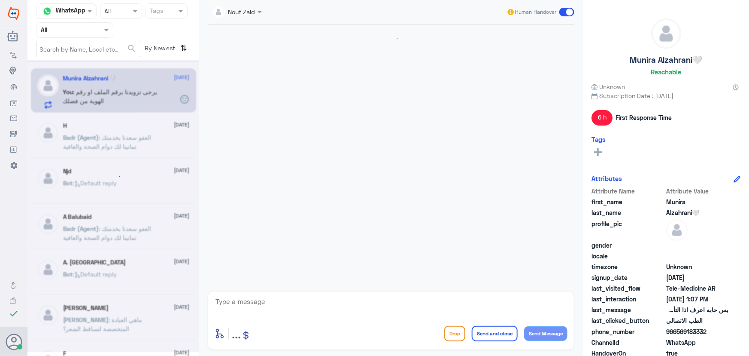
scroll to position [233, 0]
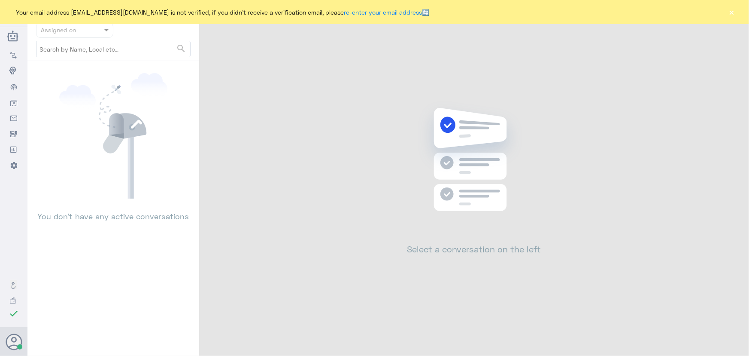
drag, startPoint x: 727, startPoint y: 13, endPoint x: 732, endPoint y: 13, distance: 4.7
click at [730, 13] on div "Your email address [EMAIL_ADDRESS][DOMAIN_NAME] is not verified, if you didn't …" at bounding box center [374, 12] width 749 height 24
click at [732, 13] on button "×" at bounding box center [732, 12] width 9 height 9
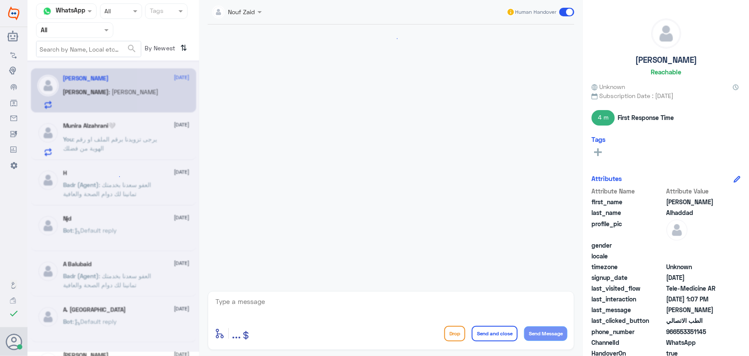
scroll to position [626, 0]
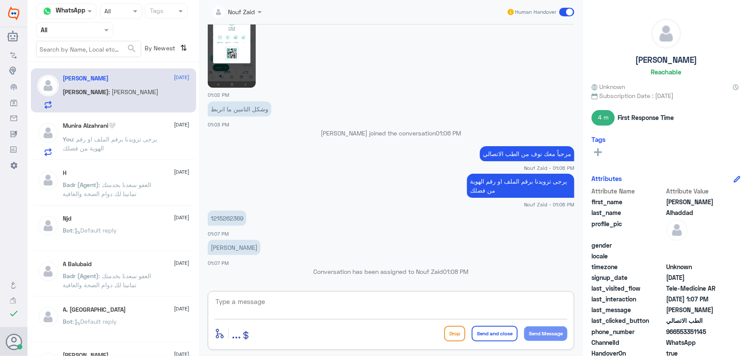
click at [344, 300] on textarea at bounding box center [391, 305] width 353 height 21
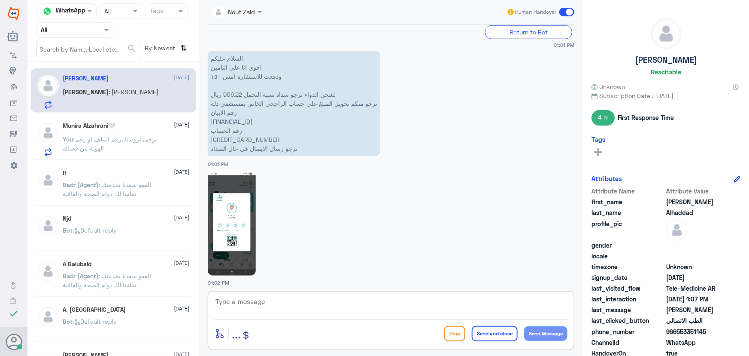
scroll to position [431, 0]
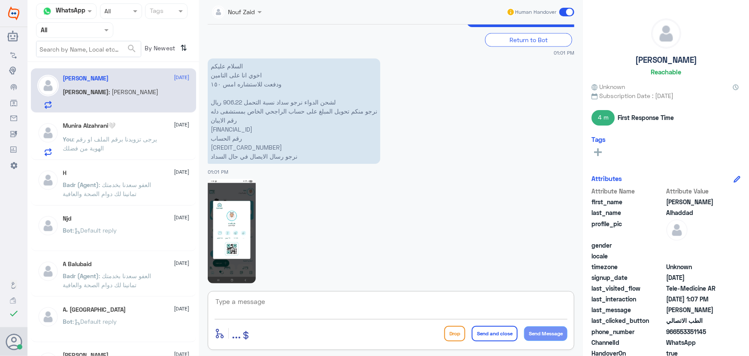
click at [170, 131] on div "[PERSON_NAME]🤍 [DATE] You : يرجى تزويدنا برقم الملف او رقم الهوية من فضلك" at bounding box center [126, 139] width 127 height 34
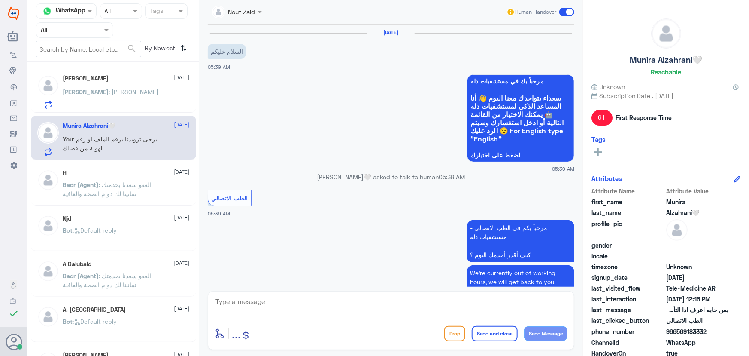
scroll to position [233, 0]
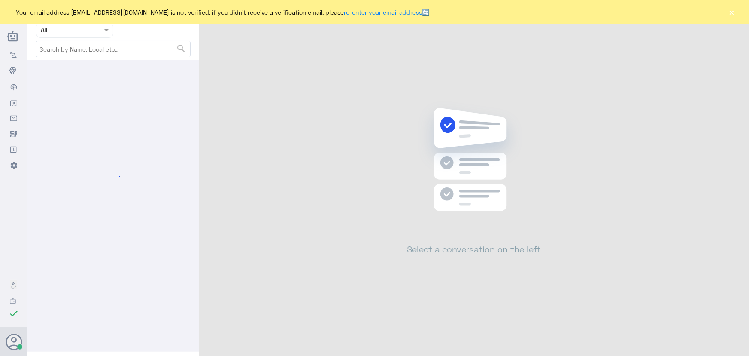
click at [735, 14] on button "×" at bounding box center [732, 12] width 9 height 9
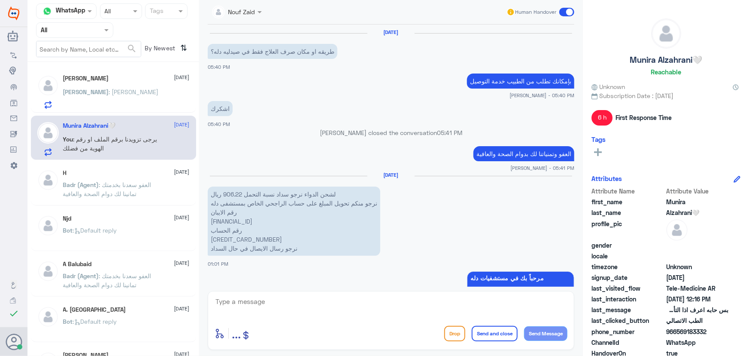
scroll to position [626, 0]
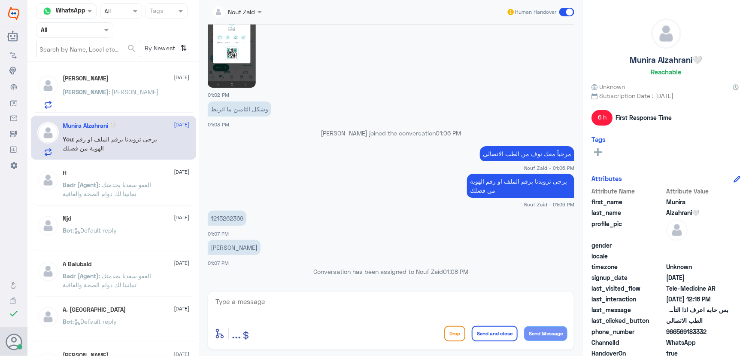
click at [149, 146] on p "You : يرجى تزويدنا برقم الملف او رقم الهوية من فضلك" at bounding box center [111, 144] width 97 height 21
click at [134, 91] on div "Ahmed : جابر احمد الحداد" at bounding box center [126, 98] width 127 height 19
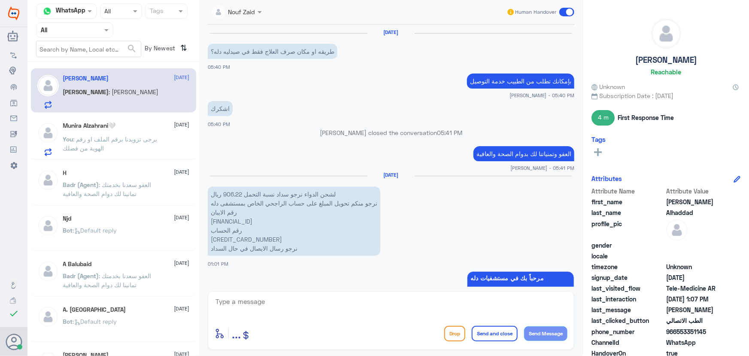
scroll to position [626, 0]
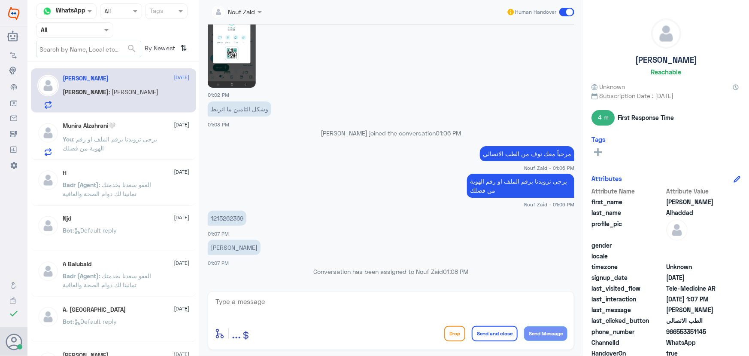
click at [116, 138] on span ": يرجى تزويدنا برقم الملف او رقم الهوية من فضلك" at bounding box center [110, 143] width 94 height 16
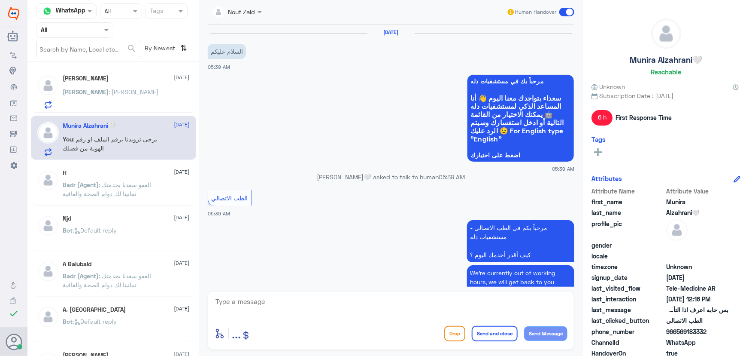
scroll to position [233, 0]
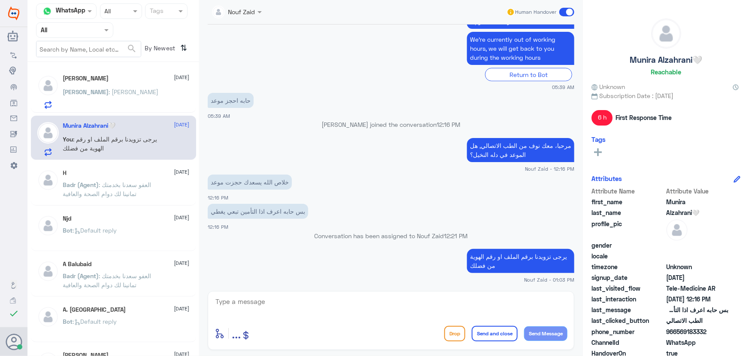
click at [562, 13] on span at bounding box center [566, 12] width 15 height 9
click at [0, 0] on input "checkbox" at bounding box center [0, 0] width 0 height 0
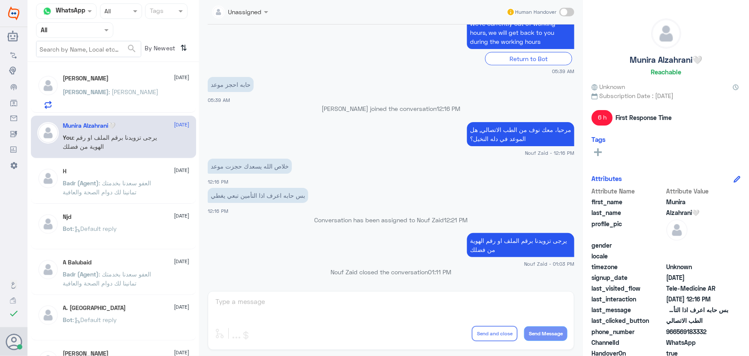
click at [178, 88] on div "Ahmed Alhaddad 25 August Ahmed : جابر احمد الحداد" at bounding box center [126, 92] width 127 height 34
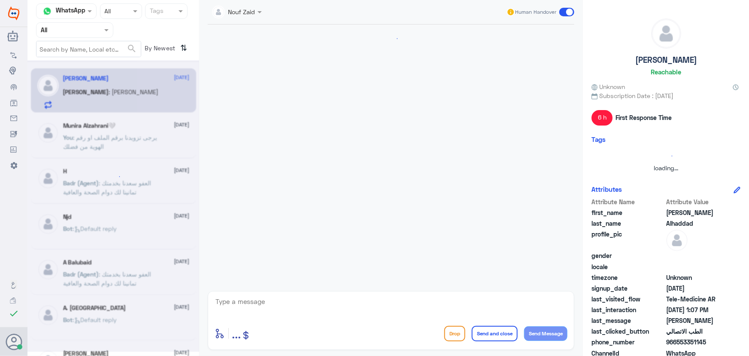
scroll to position [626, 0]
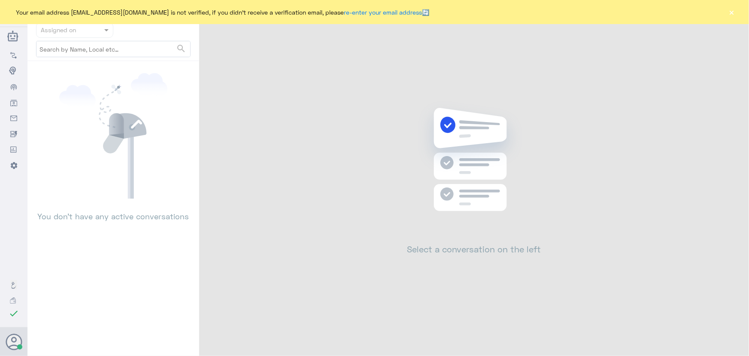
click at [732, 12] on button "×" at bounding box center [732, 12] width 9 height 9
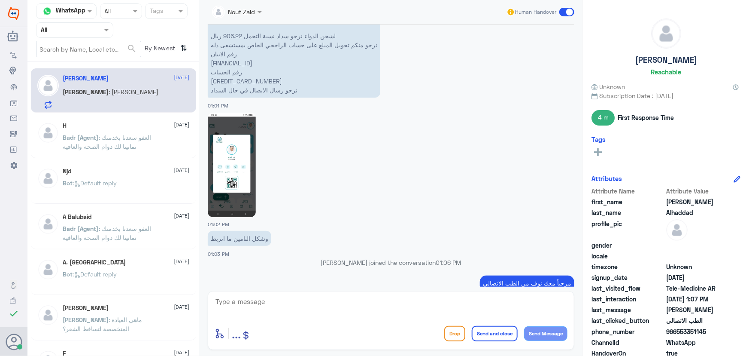
scroll to position [509, 0]
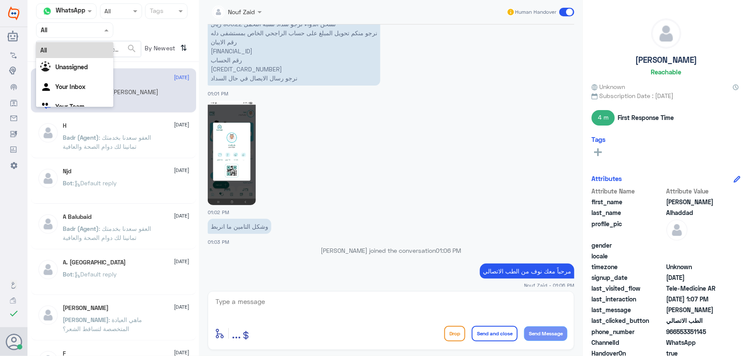
click at [58, 33] on input "text" at bounding box center [64, 30] width 47 height 10
click at [71, 99] on div "Your Team" at bounding box center [74, 107] width 77 height 20
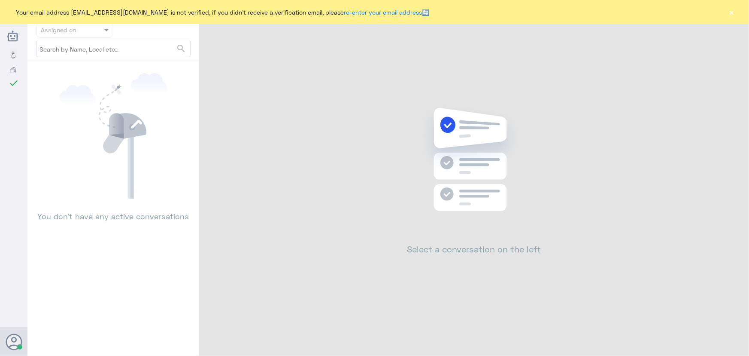
click at [740, 15] on div "Your email address [EMAIL_ADDRESS][DOMAIN_NAME] is not verified, if you didn't …" at bounding box center [374, 12] width 749 height 24
drag, startPoint x: 738, startPoint y: 15, endPoint x: 737, endPoint y: 20, distance: 5.2
click at [737, 20] on div "Your email address [EMAIL_ADDRESS][DOMAIN_NAME] is not verified, if you didn't …" at bounding box center [374, 12] width 749 height 24
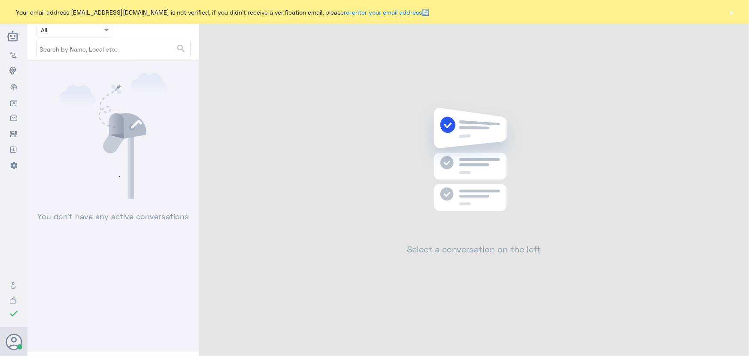
click at [726, 12] on div "Your email address [EMAIL_ADDRESS][DOMAIN_NAME] is not verified, if you didn't …" at bounding box center [374, 12] width 749 height 24
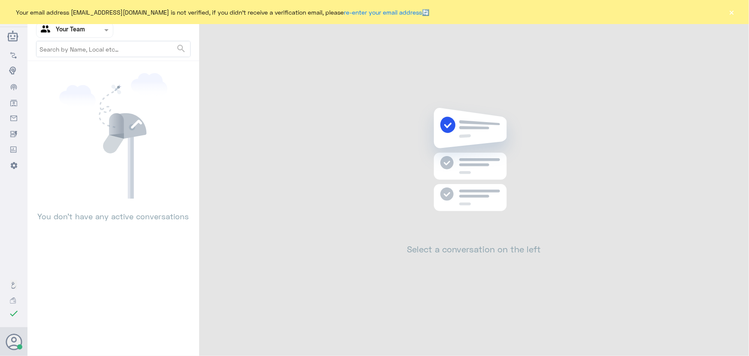
click at [730, 12] on button "×" at bounding box center [732, 12] width 9 height 9
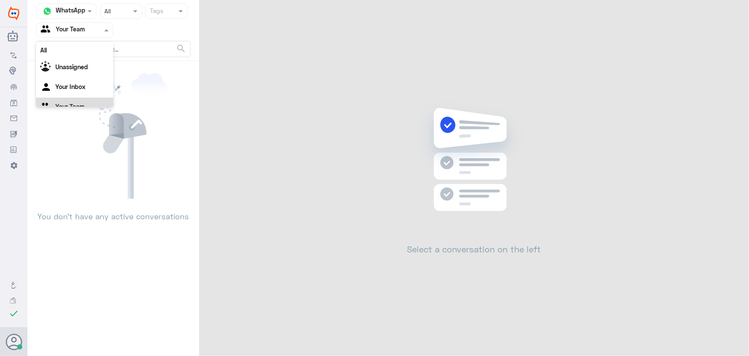
drag, startPoint x: 106, startPoint y: 34, endPoint x: 108, endPoint y: 64, distance: 30.6
click at [106, 34] on span at bounding box center [107, 29] width 11 height 9
click at [78, 87] on Inbox "Your Inbox" at bounding box center [70, 86] width 30 height 7
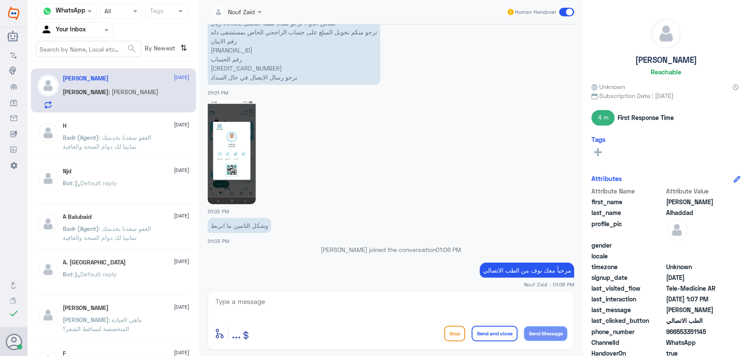
scroll to position [509, 0]
click at [240, 167] on img at bounding box center [232, 152] width 48 height 104
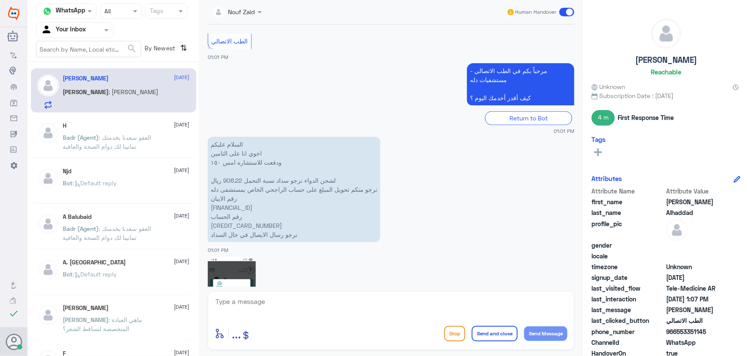
scroll to position [392, 0]
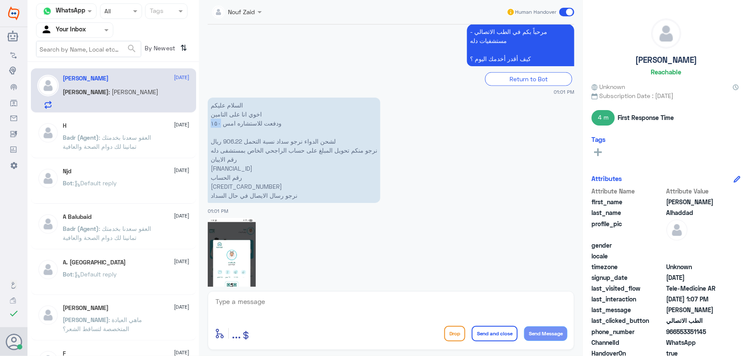
drag, startPoint x: 286, startPoint y: 124, endPoint x: 206, endPoint y: 125, distance: 80.3
click at [206, 125] on div "24 Aug 2025 طريقه او مكان صرف العلاج فقط في صيدليه دله؟ 05:40 PM بإمكانك تطلب م…" at bounding box center [391, 155] width 375 height 262
click at [335, 168] on p "السلام عليكم اخوي انا على التامين ودفعت للاستشاره امس ١٥٠ لشحن الدواء نرجو سداد…" at bounding box center [294, 149] width 173 height 105
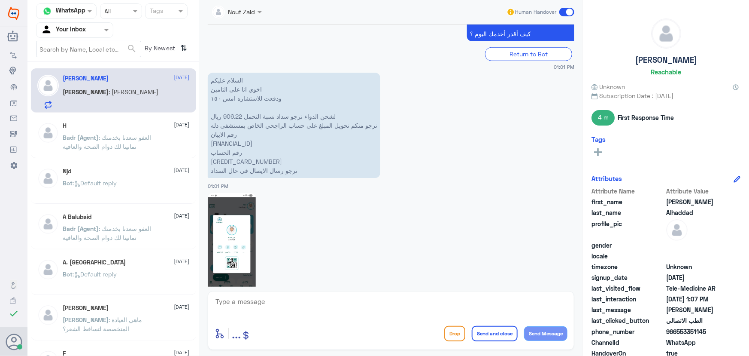
scroll to position [431, 0]
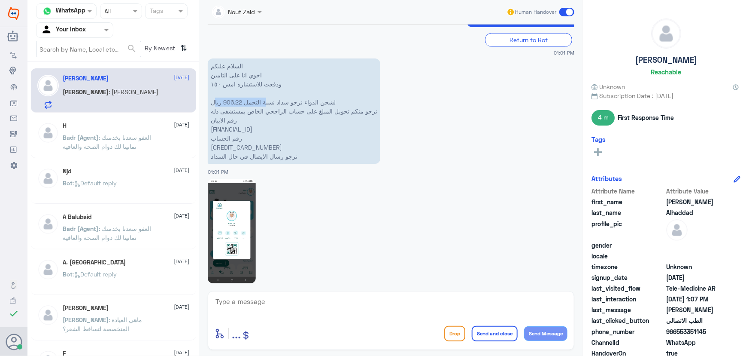
drag, startPoint x: 266, startPoint y: 100, endPoint x: 213, endPoint y: 98, distance: 52.8
click at [213, 98] on p "السلام عليكم اخوي انا على التامين ودفعت للاستشاره امس ١٥٠ لشحن الدواء نرجو سداد…" at bounding box center [294, 110] width 173 height 105
click at [282, 199] on div at bounding box center [391, 230] width 367 height 105
drag, startPoint x: 312, startPoint y: 94, endPoint x: 247, endPoint y: 104, distance: 65.2
click at [247, 104] on p "السلام عليكم اخوي انا على التامين ودفعت للاستشاره امس ١٥٠ لشحن الدواء نرجو سداد…" at bounding box center [294, 110] width 173 height 105
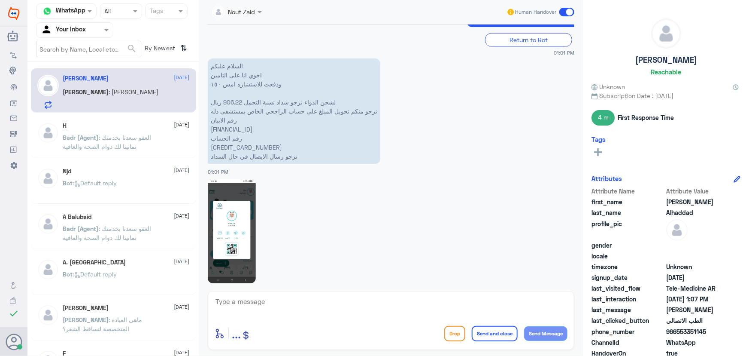
click at [333, 273] on div at bounding box center [391, 230] width 367 height 105
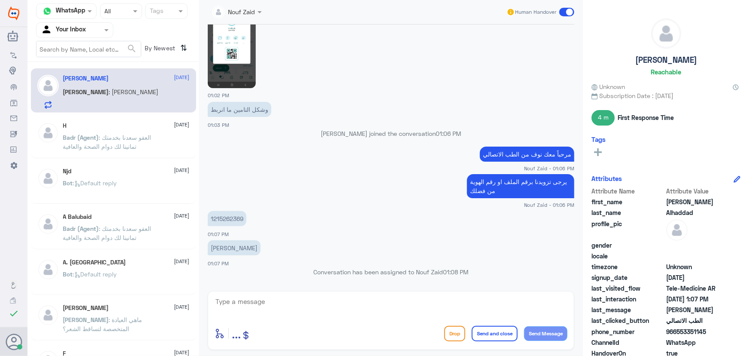
scroll to position [626, 0]
click at [340, 297] on textarea at bounding box center [391, 305] width 353 height 21
drag, startPoint x: 213, startPoint y: 301, endPoint x: 249, endPoint y: 304, distance: 37.0
click at [249, 304] on div "enter flow name ... Drop Send and close Send Message" at bounding box center [391, 320] width 367 height 59
drag, startPoint x: 270, startPoint y: 301, endPoint x: 225, endPoint y: 299, distance: 45.1
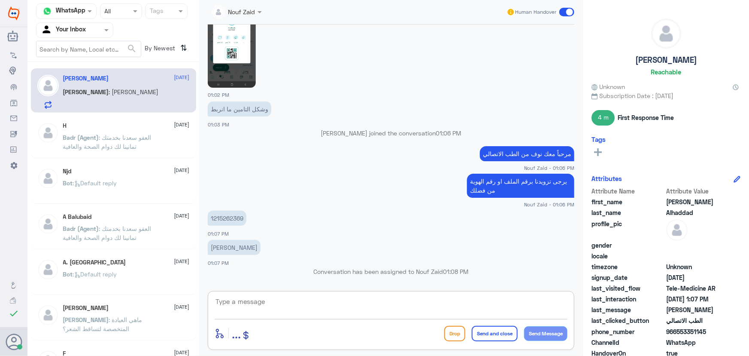
click at [225, 299] on textarea at bounding box center [391, 305] width 353 height 21
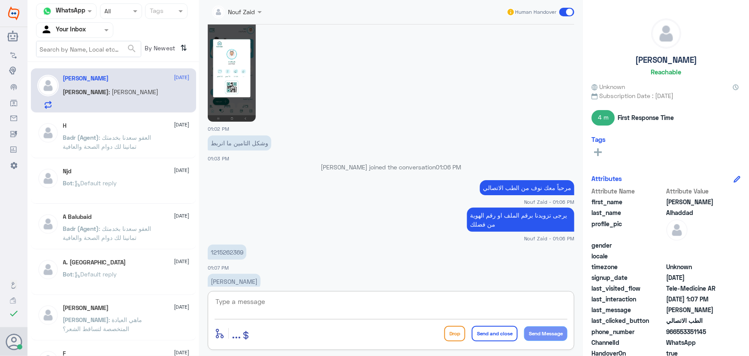
scroll to position [548, 0]
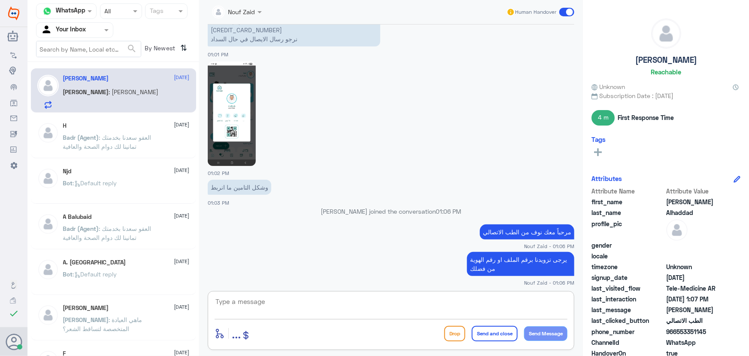
click at [241, 115] on img at bounding box center [232, 113] width 48 height 104
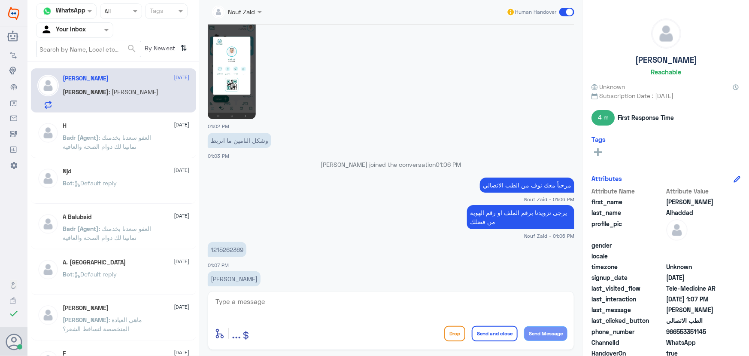
scroll to position [626, 0]
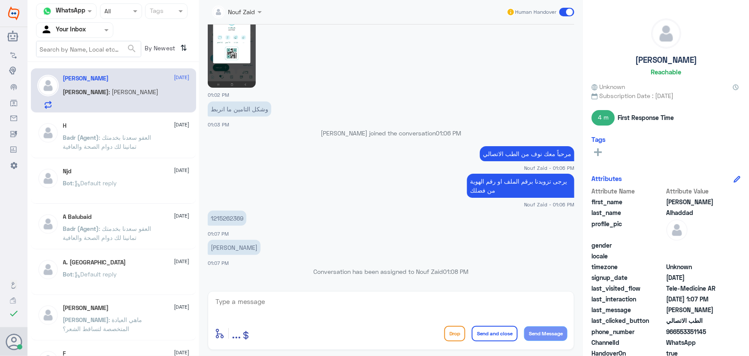
click at [415, 297] on textarea at bounding box center [391, 305] width 353 height 21
type textarea "تمم اعادت الاحتساب يمكنك ال"
drag, startPoint x: 71, startPoint y: 27, endPoint x: 81, endPoint y: 40, distance: 16.6
click at [72, 28] on input "text" at bounding box center [64, 30] width 47 height 10
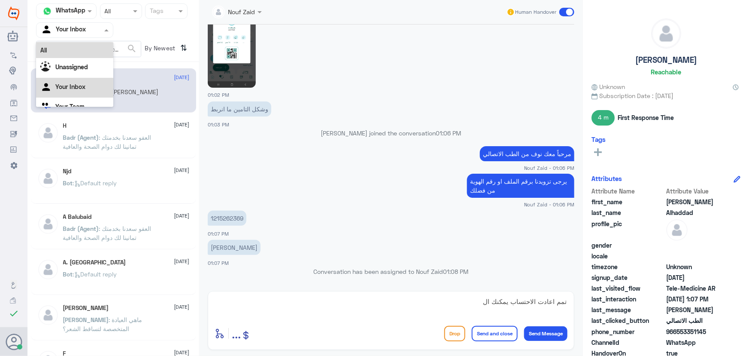
scroll to position [11, 0]
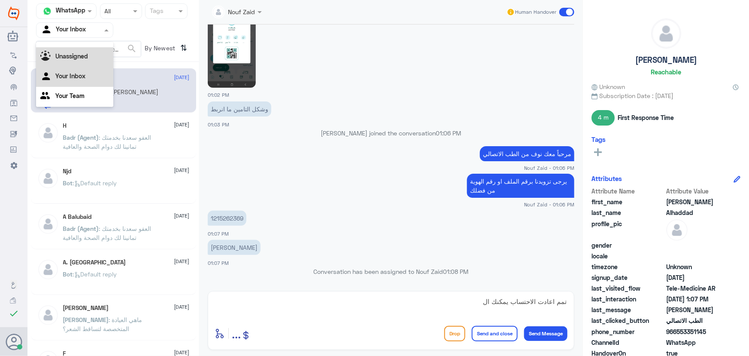
click at [89, 50] on div "Unassigned" at bounding box center [74, 57] width 77 height 20
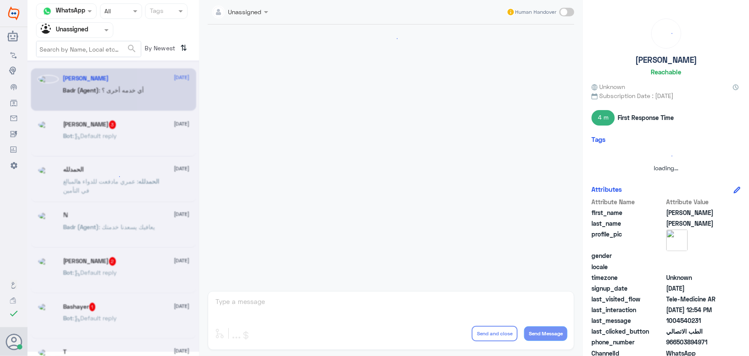
scroll to position [0, 0]
click at [82, 39] on nav "Channel WhatsApp Status × All Tags Agent Filter Unassigned search By Newest ⇅" at bounding box center [113, 32] width 172 height 58
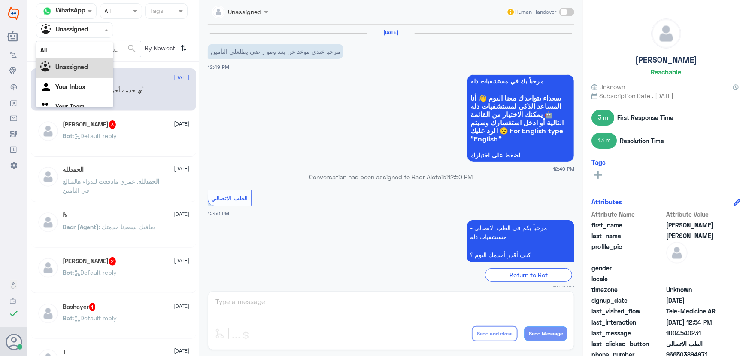
scroll to position [294, 0]
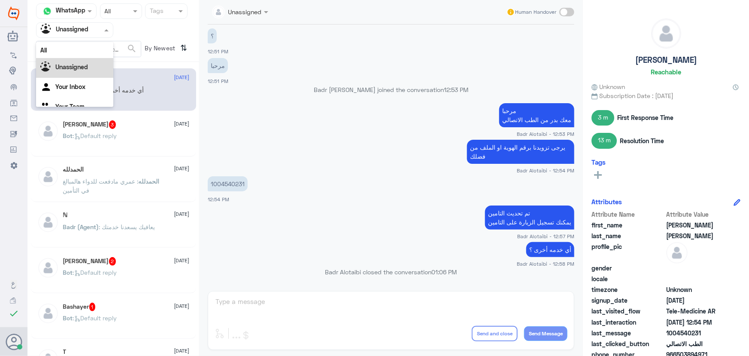
click at [85, 34] on input "text" at bounding box center [64, 30] width 47 height 10
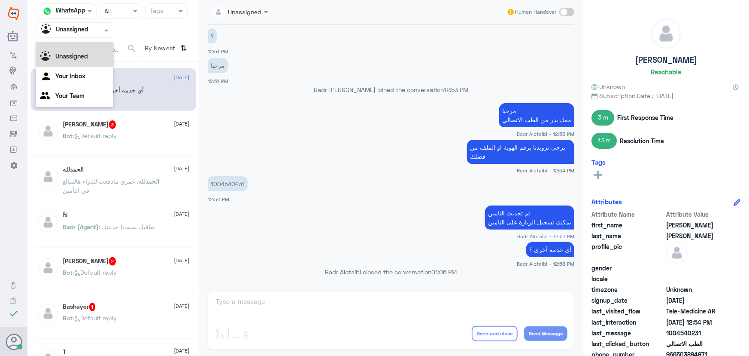
click at [83, 45] on div "All" at bounding box center [74, 39] width 77 height 16
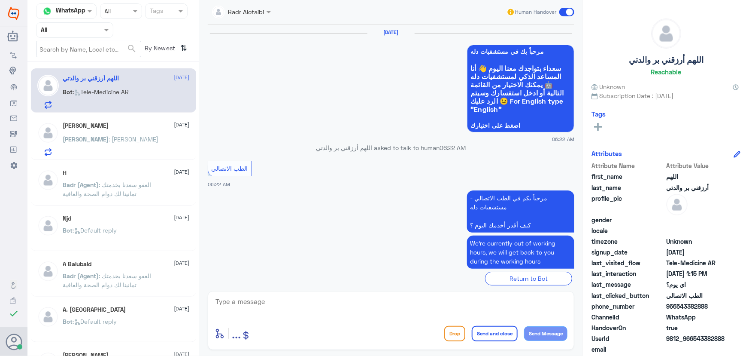
scroll to position [478, 0]
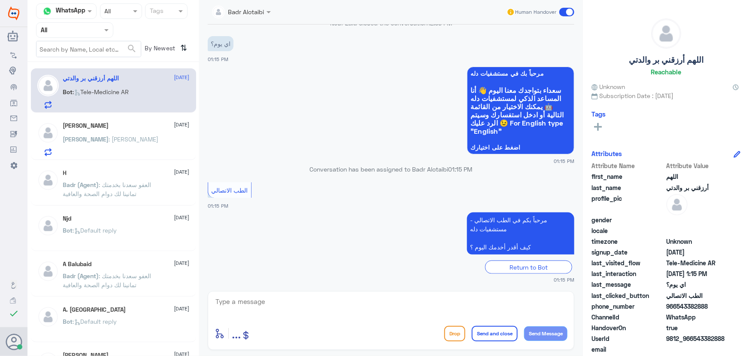
click at [107, 116] on div "Ahmed Alhaddad 25 August Ahmed : جابر احمد الحداد" at bounding box center [113, 137] width 165 height 44
click at [109, 137] on span ": جابر احمد الحداد" at bounding box center [134, 138] width 50 height 7
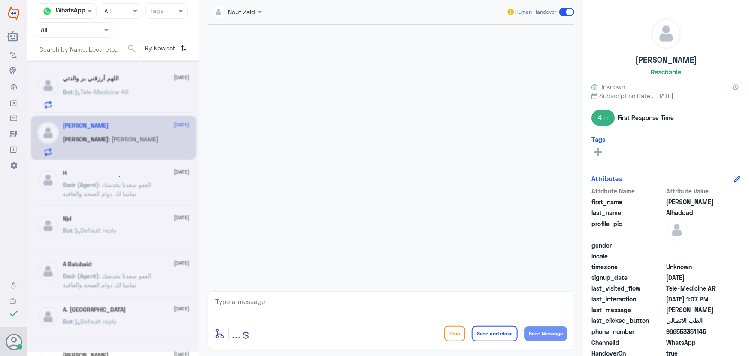
scroll to position [626, 0]
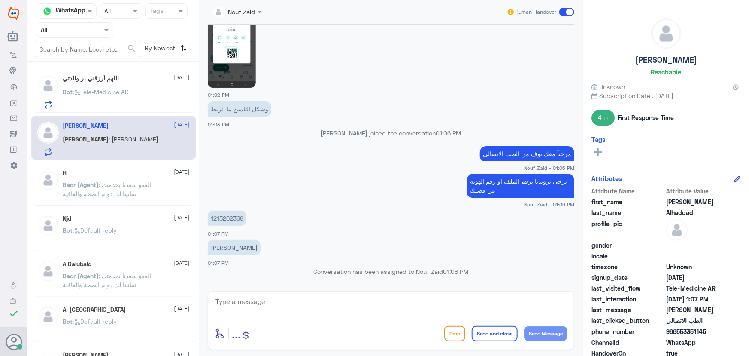
click at [124, 184] on span ": العفو سعدنا بخدمتك تمانينا لك دوام الصحة والعافية" at bounding box center [107, 189] width 88 height 16
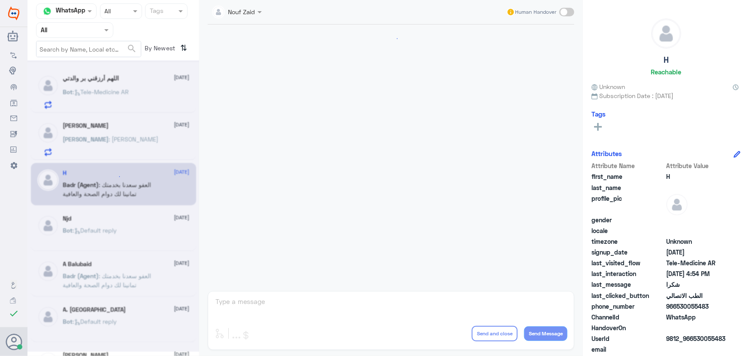
scroll to position [409, 0]
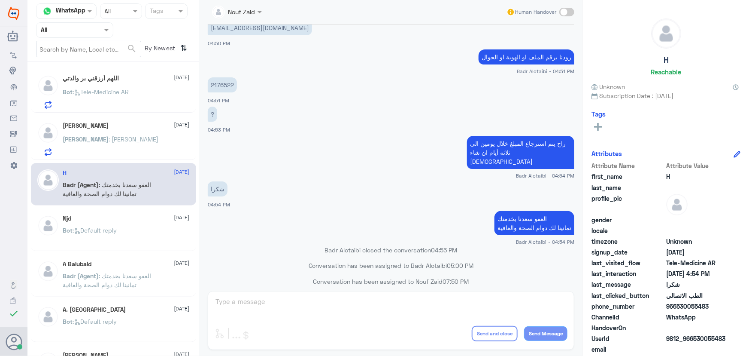
click at [123, 86] on div "اللهم أرزقني بر والدتي 25 August Bot : Tele-Medicine AR" at bounding box center [126, 92] width 127 height 34
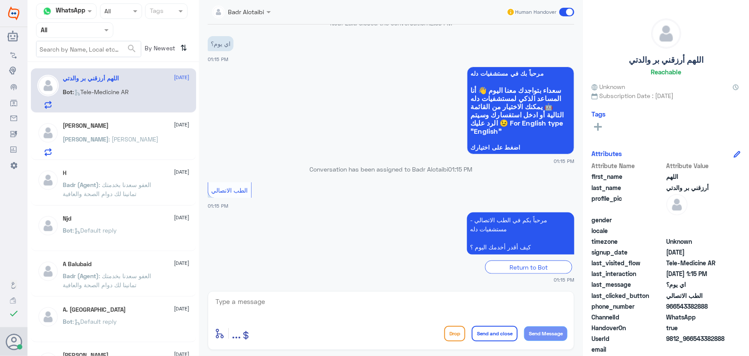
click at [103, 147] on p "Ahmed : جابر احمد الحداد" at bounding box center [111, 144] width 96 height 21
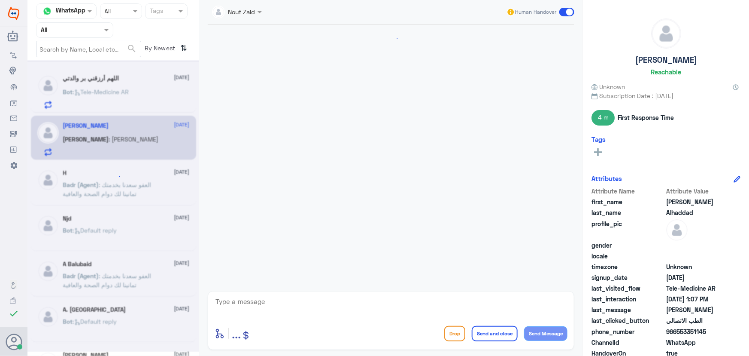
scroll to position [626, 0]
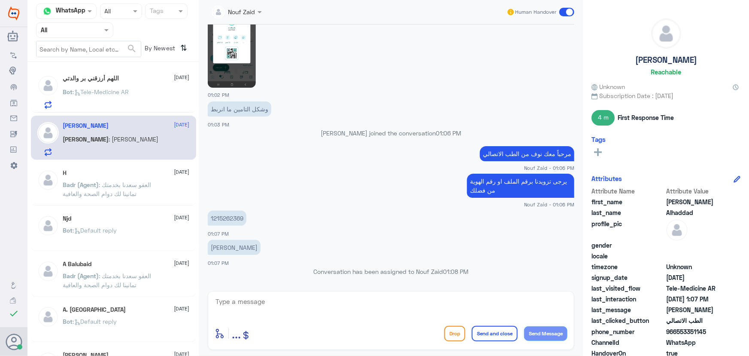
click at [156, 176] on div "H 10 August Badr (Agent) : العفو سعدنا بخدمتك تمانينا لك دوام الصحة والعافية" at bounding box center [126, 185] width 127 height 32
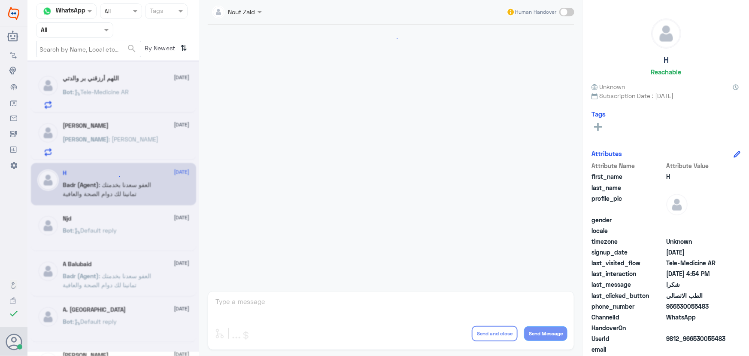
scroll to position [409, 0]
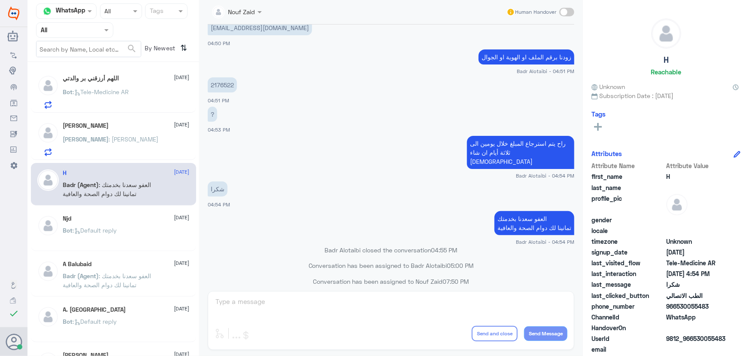
click at [142, 215] on div "Njd 10 August" at bounding box center [126, 218] width 127 height 7
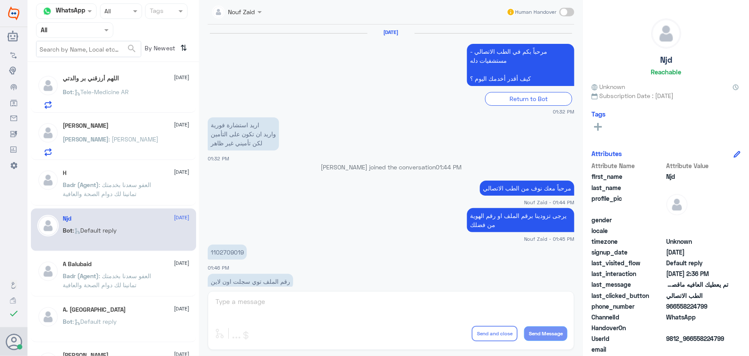
scroll to position [569, 0]
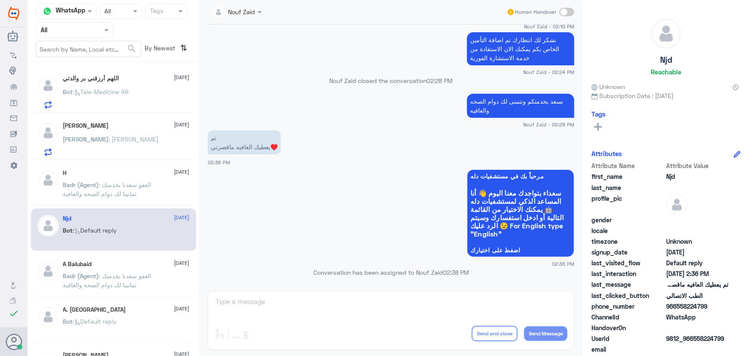
click at [157, 137] on div "Ahmed : جابر احمد الحداد" at bounding box center [126, 146] width 127 height 19
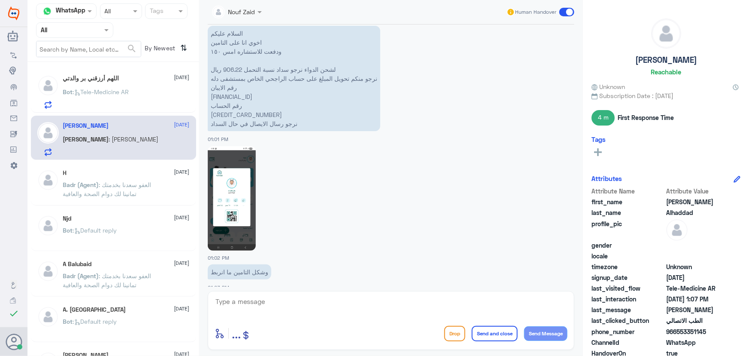
scroll to position [392, 0]
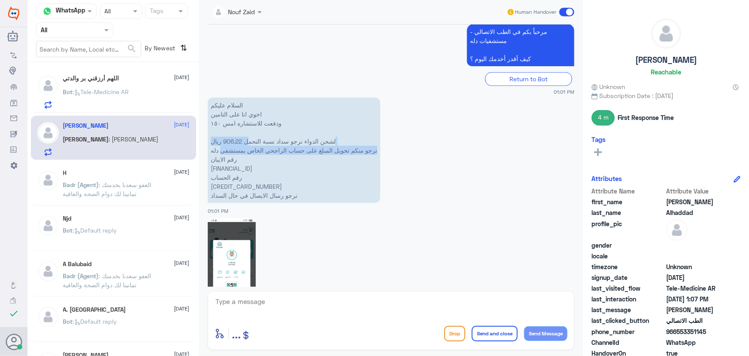
drag, startPoint x: 249, startPoint y: 140, endPoint x: 227, endPoint y: 150, distance: 24.0
click at [222, 147] on p "السلام عليكم اخوي انا على التامين ودفعت للاستشاره امس ١٥٠ لشحن الدواء نرجو سداد…" at bounding box center [294, 149] width 173 height 105
click at [328, 172] on p "السلام عليكم اخوي انا على التامين ودفعت للاستشاره امس ١٥٠ لشحن الدواء نرجو سداد…" at bounding box center [294, 149] width 173 height 105
drag, startPoint x: 328, startPoint y: 146, endPoint x: 210, endPoint y: 155, distance: 118.9
click at [210, 155] on p "السلام عليكم اخوي انا على التامين ودفعت للاستشاره امس ١٥٠ لشحن الدواء نرجو سداد…" at bounding box center [294, 149] width 173 height 105
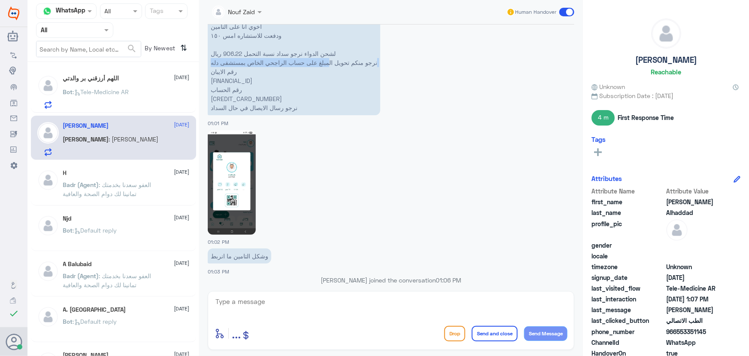
scroll to position [626, 0]
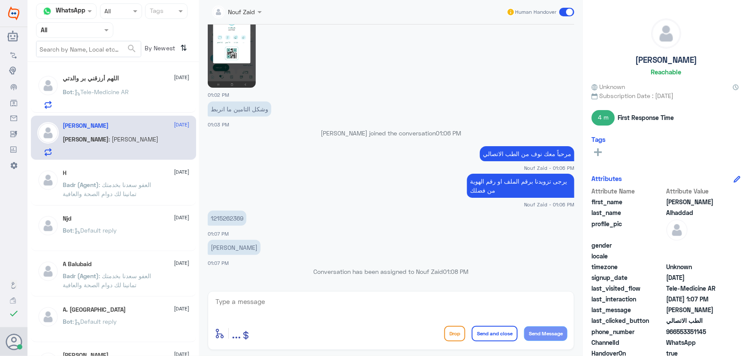
click at [378, 297] on div "enter flow name ... Drop Send and close Send Message" at bounding box center [391, 320] width 367 height 59
click at [377, 300] on textarea at bounding box center [391, 305] width 353 height 21
drag, startPoint x: 315, startPoint y: 304, endPoint x: 218, endPoint y: 304, distance: 97.0
click at [218, 304] on textarea at bounding box center [391, 305] width 353 height 21
drag, startPoint x: 215, startPoint y: 302, endPoint x: 316, endPoint y: 310, distance: 101.2
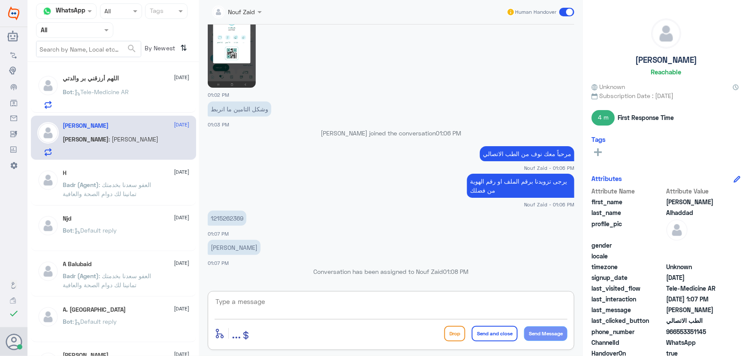
click at [301, 308] on textarea at bounding box center [391, 305] width 353 height 21
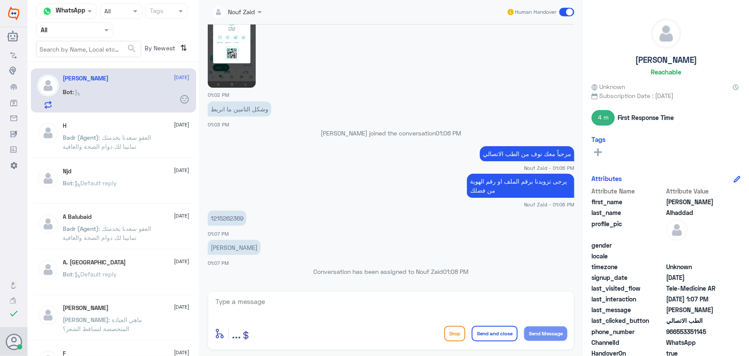
click at [422, 290] on div "Nouf Zaid Human Handover 24 Aug 2025 طريقه او مكان صرف العلاج فقط في صيدليه دله…" at bounding box center [391, 179] width 384 height 358
drag, startPoint x: 422, startPoint y: 300, endPoint x: 435, endPoint y: 299, distance: 12.9
click at [422, 300] on textarea at bounding box center [391, 305] width 353 height 21
type textarea "ي"
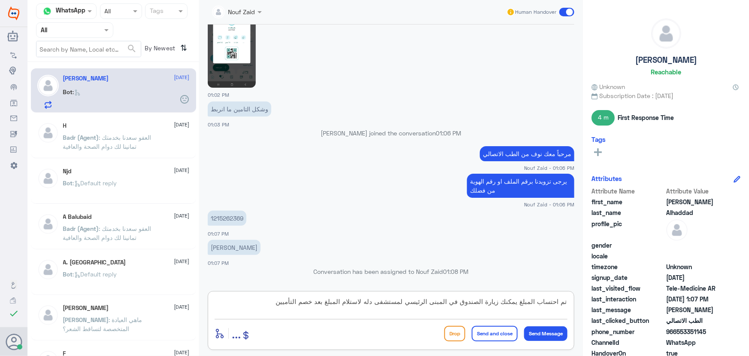
click at [369, 301] on textarea "تم احتساب المبلغ يمكنك زيارة الصندوق في المبنى الرئيسي لمستشفى دله لاستلام المب…" at bounding box center [391, 305] width 353 height 21
click at [271, 303] on textarea "تم احتساب المبلغ يمكنك زيارة الصندوق في المبنى الرئيسي لمستشفى دله النخيل لاستل…" at bounding box center [391, 305] width 353 height 21
drag, startPoint x: 252, startPoint y: 302, endPoint x: 312, endPoint y: 306, distance: 60.2
click at [312, 306] on textarea "تم احتساب المبلغ يمكنك زيارة الصندوق في المبنى الرئيسي لمستشفى دله النخيل لاستل…" at bounding box center [391, 305] width 353 height 21
type textarea "تم احتساب المبلغ يمكنك زيارة الصندوق في المبنى الرئيسي لمستشفى دله النخيل لاستل…"
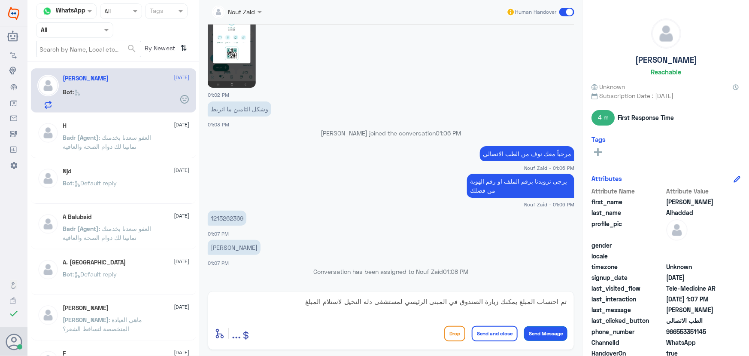
click at [544, 330] on button "Send Message" at bounding box center [545, 333] width 43 height 15
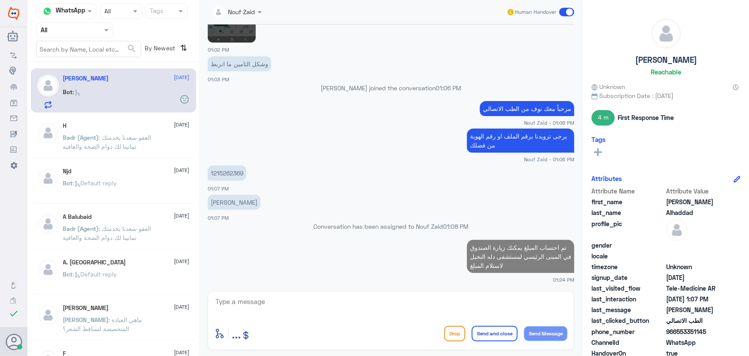
click at [471, 306] on textarea at bounding box center [391, 305] width 353 height 21
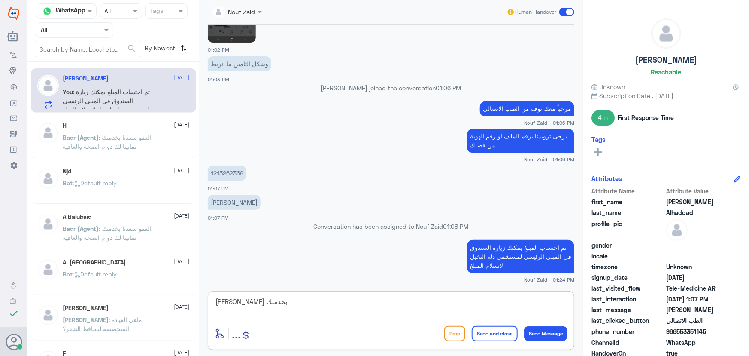
type textarea "سعدنا بخدمتك"
drag, startPoint x: 540, startPoint y: 255, endPoint x: 521, endPoint y: 257, distance: 19.0
click at [521, 257] on p "تم احتساب المبلغ يمكنك زيارة الصندوق في المبنى الرئيسي لمستشفى دله النخيل لاستل…" at bounding box center [520, 256] width 107 height 33
click at [498, 335] on button "Send and close" at bounding box center [495, 332] width 46 height 15
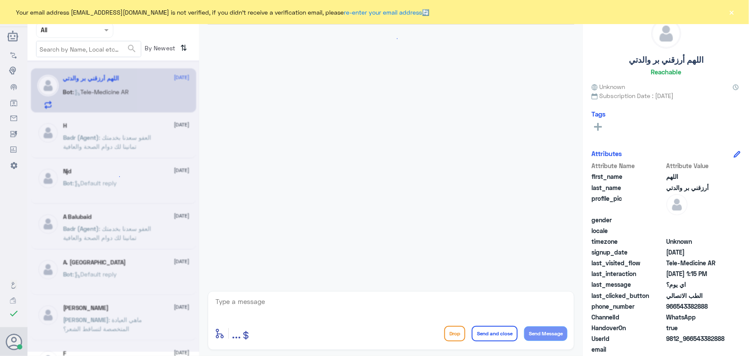
scroll to position [395, 0]
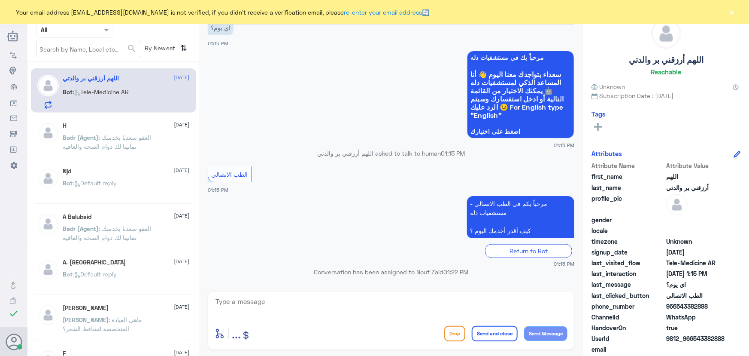
click at [77, 33] on input "text" at bounding box center [64, 30] width 47 height 10
click at [349, 299] on div "enter flow name ... Drop Send and close Send Message" at bounding box center [391, 320] width 367 height 59
click at [344, 301] on textarea at bounding box center [391, 305] width 353 height 21
paste textarea "مرحباً معك نوف من الطب الاتصالي"
type textarea "مرحباً معك نوف من الطب الاتصالي"
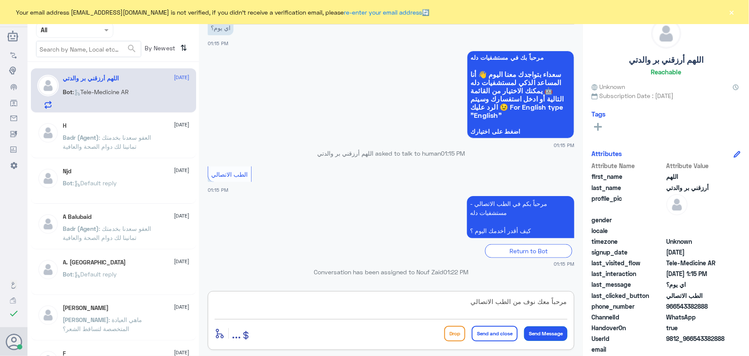
click at [558, 335] on button "Send Message" at bounding box center [545, 333] width 43 height 15
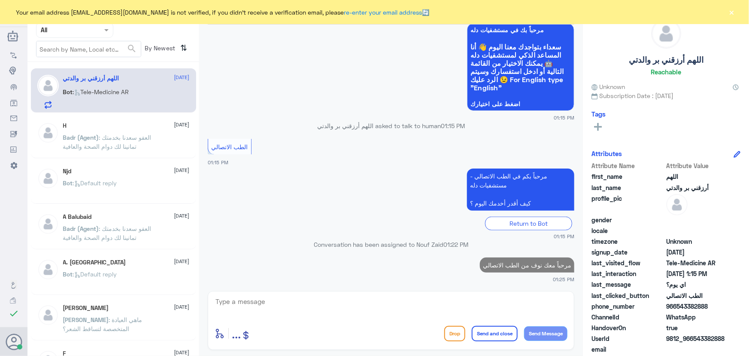
drag, startPoint x: 100, startPoint y: 25, endPoint x: 102, endPoint y: 34, distance: 9.2
click at [100, 27] on div at bounding box center [74, 30] width 76 height 10
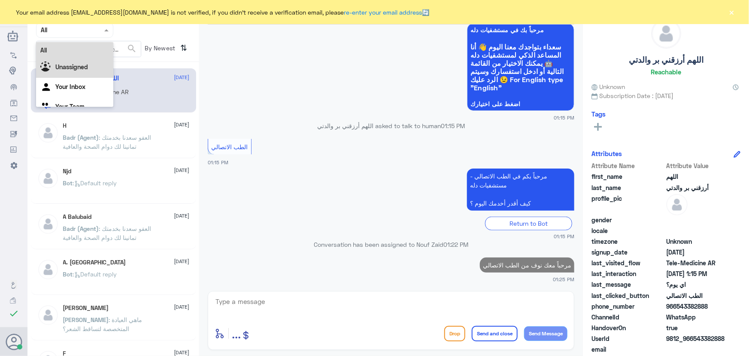
click at [97, 71] on div "Unassigned" at bounding box center [74, 68] width 77 height 20
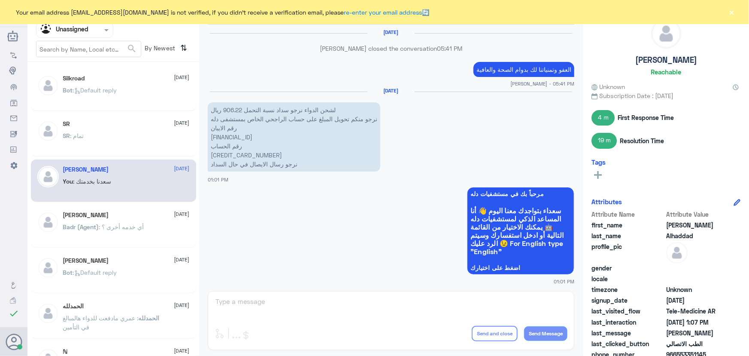
scroll to position [631, 0]
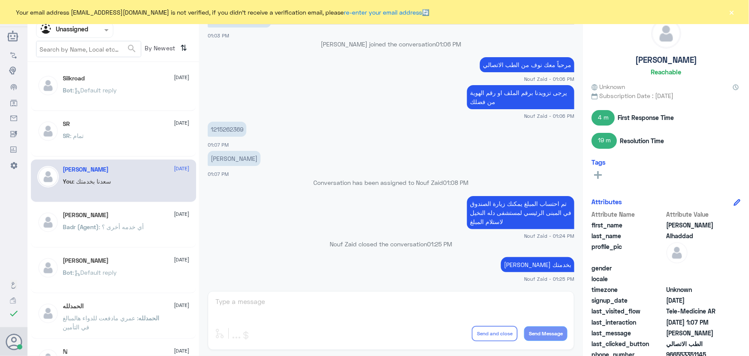
click at [147, 98] on div "Bot : Default reply" at bounding box center [126, 97] width 127 height 19
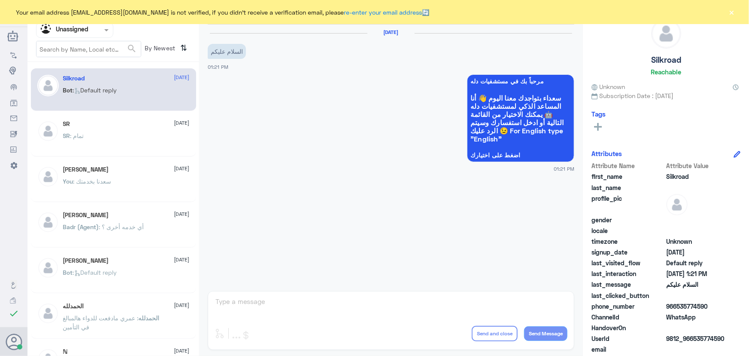
click at [120, 209] on div "[PERSON_NAME] [DATE][PERSON_NAME] (Agent) : أي خدمه أخرى ؟" at bounding box center [113, 226] width 165 height 43
click at [118, 184] on div "You : [PERSON_NAME] بخدمتك" at bounding box center [126, 188] width 127 height 19
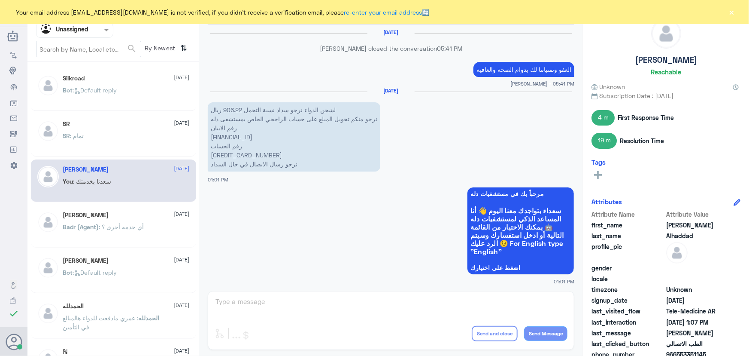
scroll to position [631, 0]
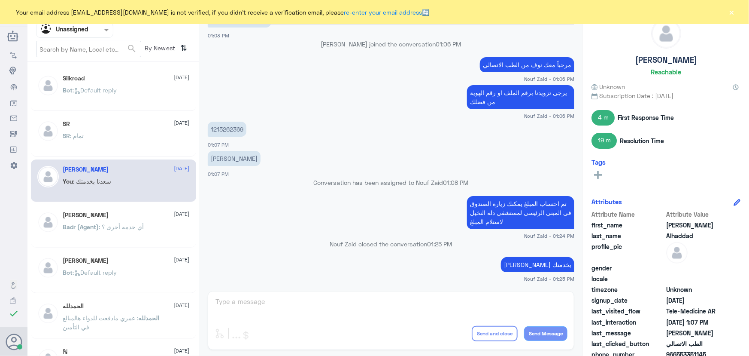
click at [230, 126] on p "1215262369" at bounding box center [227, 129] width 39 height 15
click at [230, 127] on p "1215262369" at bounding box center [227, 129] width 39 height 15
click at [231, 129] on p "1215262369" at bounding box center [227, 129] width 39 height 15
copy p "1215262369"
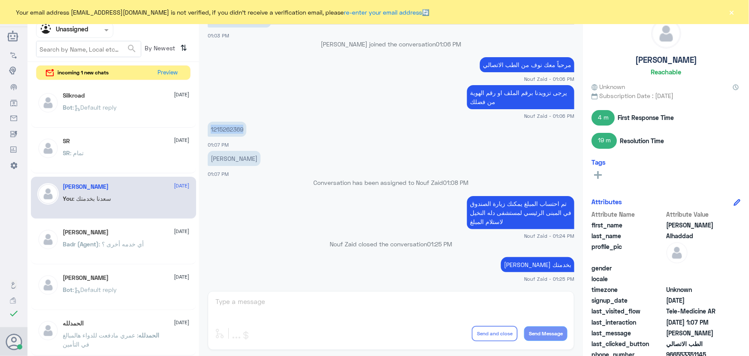
copy p "1215262369"
click at [165, 73] on button "Preview" at bounding box center [168, 72] width 27 height 13
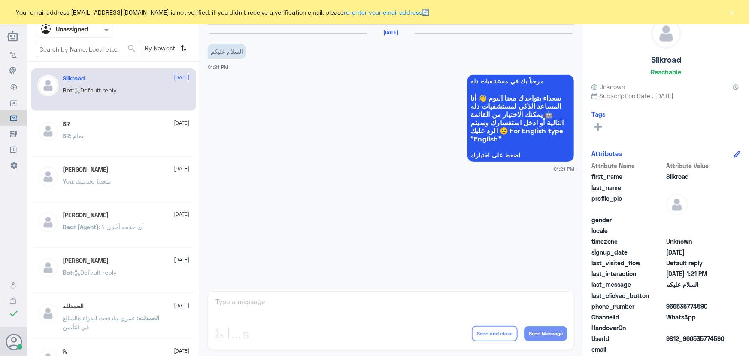
click at [363, 297] on div "Unassigned Human Handover 25 Aug 2025 السلام عليكم 01:21 PM مرحباً بك في مستشفي…" at bounding box center [391, 179] width 384 height 358
click at [735, 10] on button "×" at bounding box center [732, 12] width 9 height 9
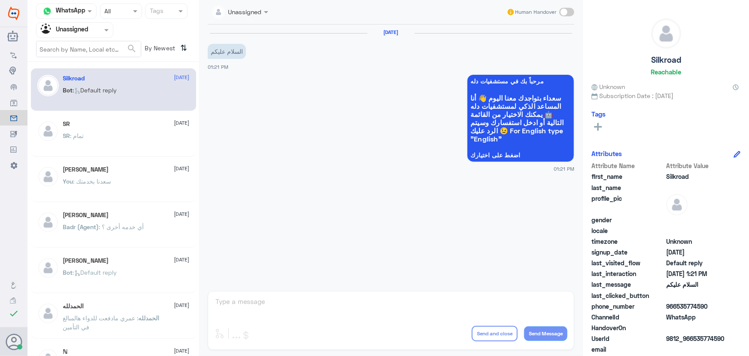
click at [64, 29] on input "text" at bounding box center [64, 30] width 47 height 10
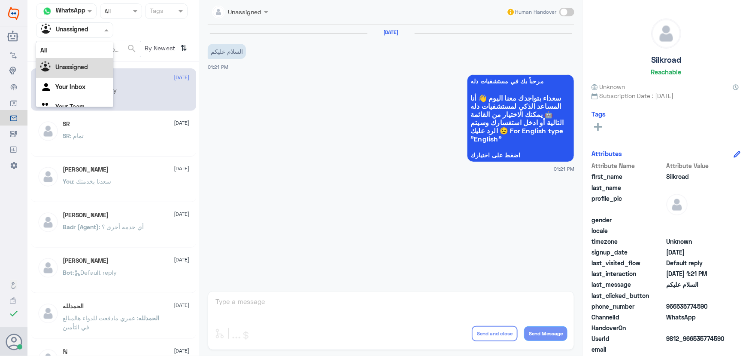
scroll to position [11, 0]
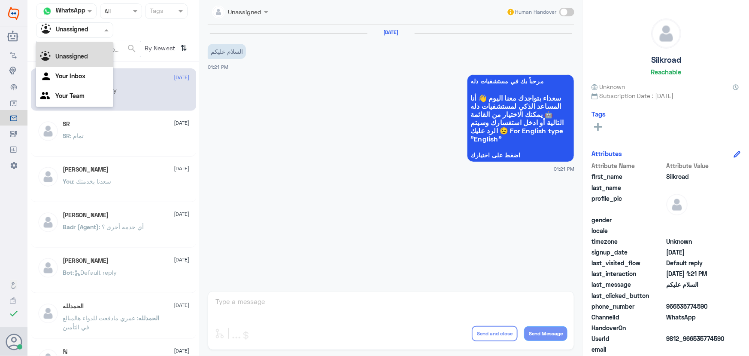
click at [72, 43] on div "All" at bounding box center [74, 39] width 77 height 16
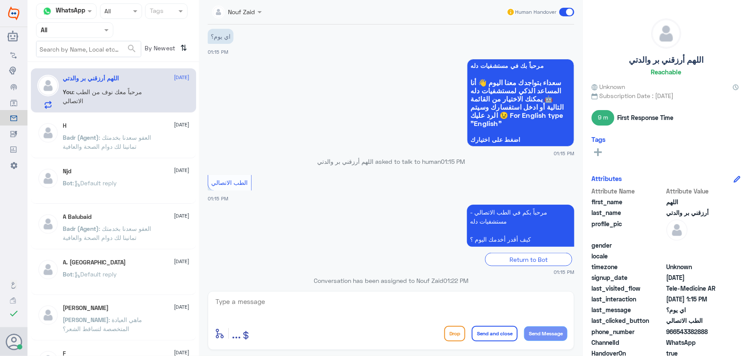
scroll to position [420, 0]
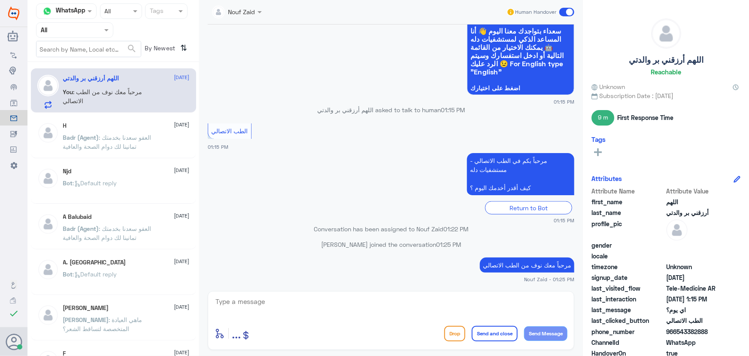
drag, startPoint x: 398, startPoint y: 318, endPoint x: 379, endPoint y: 306, distance: 22.6
click at [383, 312] on div at bounding box center [391, 306] width 353 height 23
click at [375, 304] on textarea at bounding box center [391, 305] width 353 height 21
drag, startPoint x: 368, startPoint y: 280, endPoint x: 359, endPoint y: 289, distance: 12.5
click at [362, 287] on div "Nouf Zaid Human Handover 25 Aug 2025 الطب الاتصالي 06:22 AM مرحباً بكم في الطب …" at bounding box center [391, 179] width 384 height 358
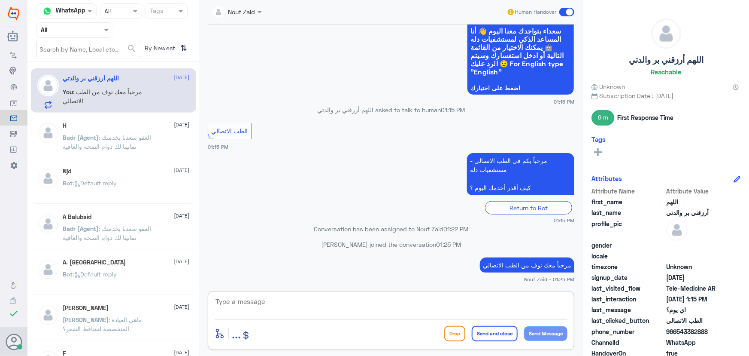
click at [305, 299] on textarea at bounding box center [391, 305] width 353 height 21
type textarea "كيف اقدر اساعدك؟"
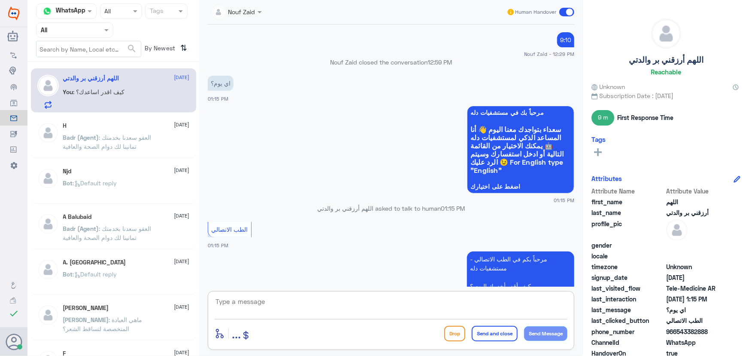
scroll to position [331, 0]
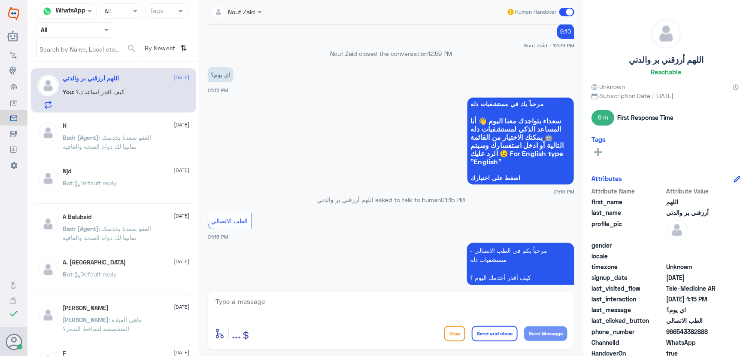
drag, startPoint x: 678, startPoint y: 331, endPoint x: 731, endPoint y: 331, distance: 53.2
click at [731, 331] on div "phone_number 966543382888" at bounding box center [666, 332] width 149 height 11
copy span "543382888"
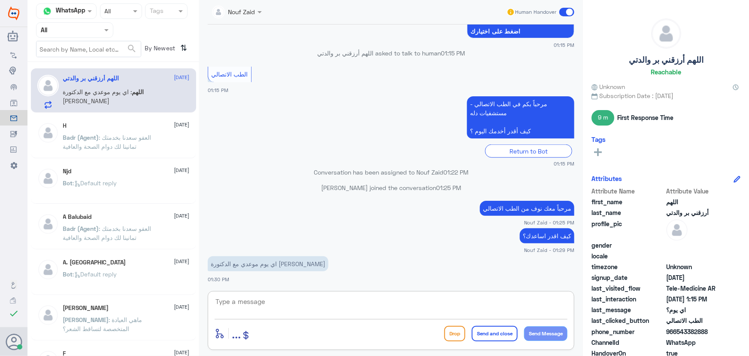
click at [432, 310] on textarea at bounding box center [391, 305] width 353 height 21
click at [494, 301] on textarea "اليوم كان الموعد الساعة 9:10" at bounding box center [391, 305] width 353 height 21
type textarea "اليوم كان الموعد الساعة 9:00"
click at [536, 334] on button "Send Message" at bounding box center [545, 333] width 43 height 15
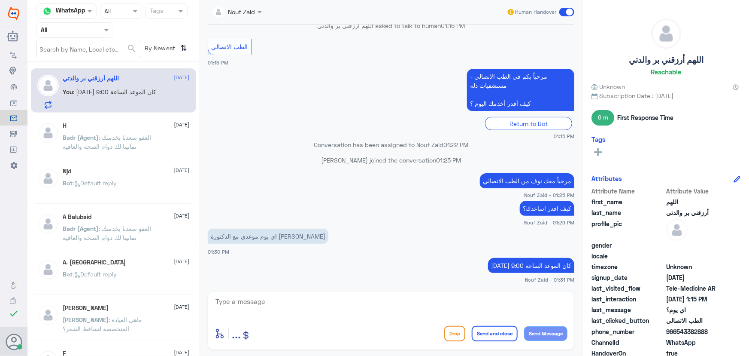
click at [376, 296] on textarea at bounding box center [391, 305] width 353 height 21
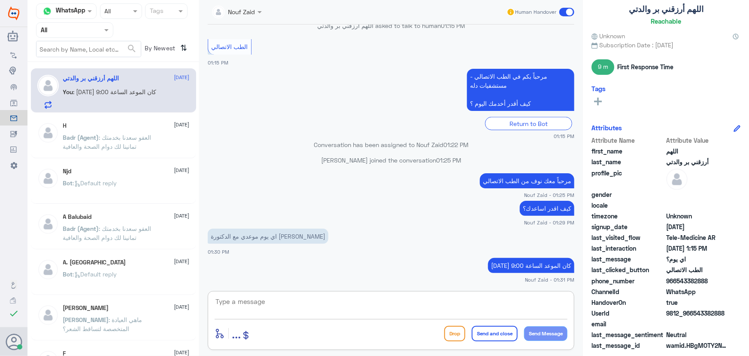
scroll to position [52, 0]
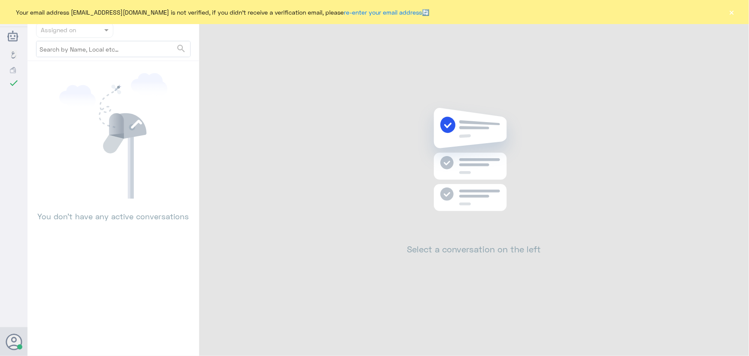
click at [735, 12] on button "×" at bounding box center [732, 12] width 9 height 9
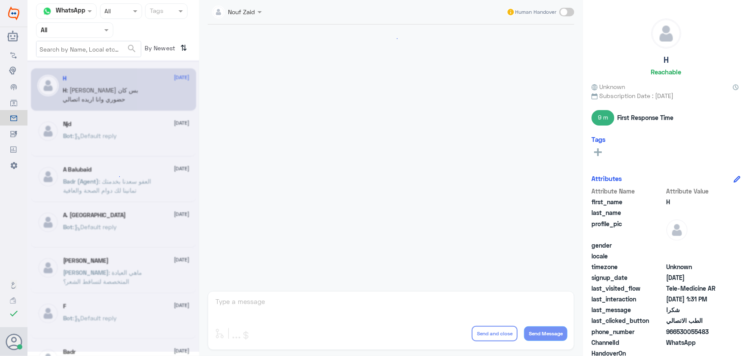
scroll to position [409, 0]
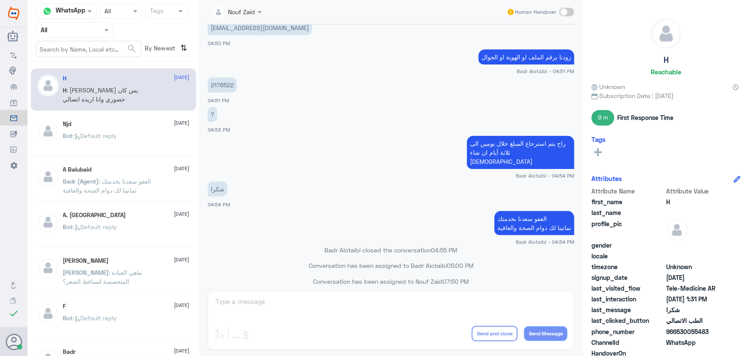
click at [95, 120] on div "Njd [DATE]" at bounding box center [126, 123] width 127 height 7
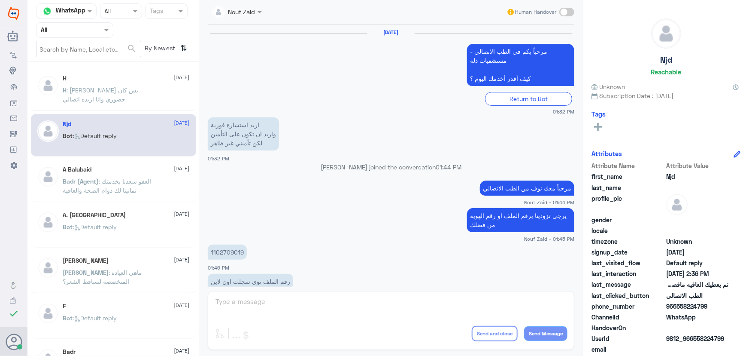
scroll to position [569, 0]
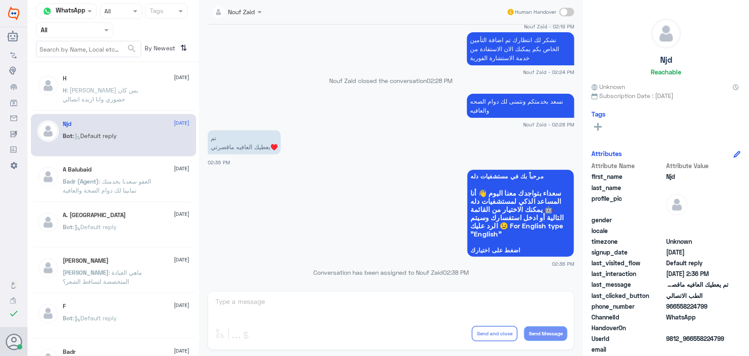
click at [93, 101] on p "H : [PERSON_NAME] بس كان حضوري وانا اريده اتصالي" at bounding box center [111, 95] width 97 height 21
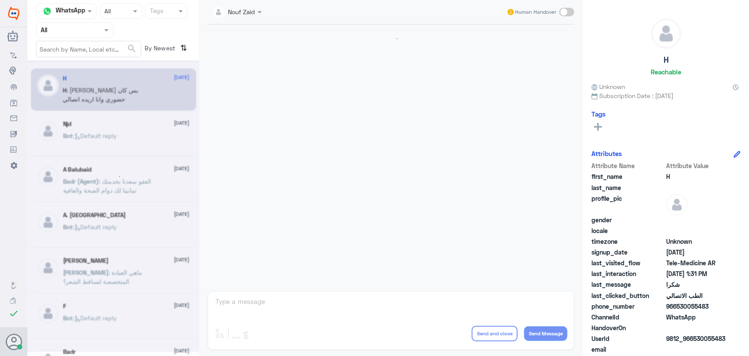
scroll to position [409, 0]
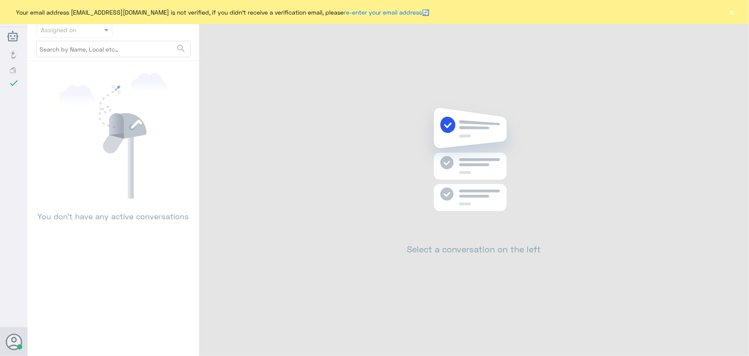
click at [727, 12] on div "Your email address [EMAIL_ADDRESS][DOMAIN_NAME] is not verified, if you didn't …" at bounding box center [374, 12] width 749 height 24
click at [729, 13] on button "×" at bounding box center [732, 12] width 9 height 9
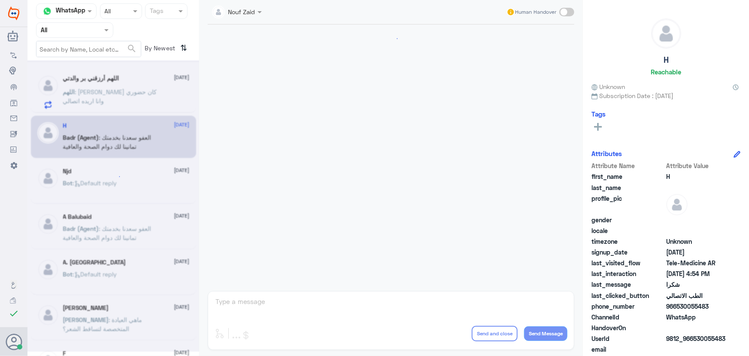
scroll to position [353, 0]
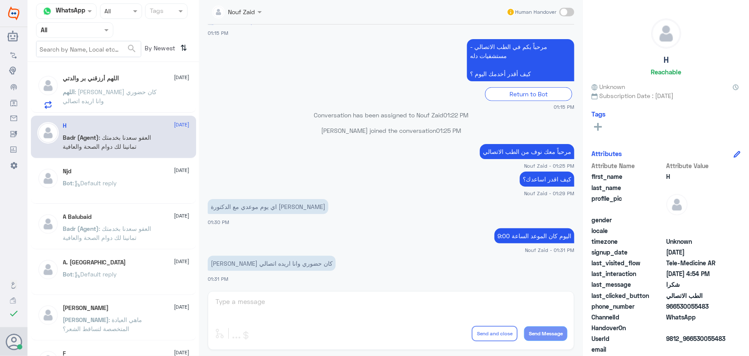
click at [129, 94] on span ": [PERSON_NAME] كان حضوري وانا اريده اتصالي" at bounding box center [110, 96] width 94 height 16
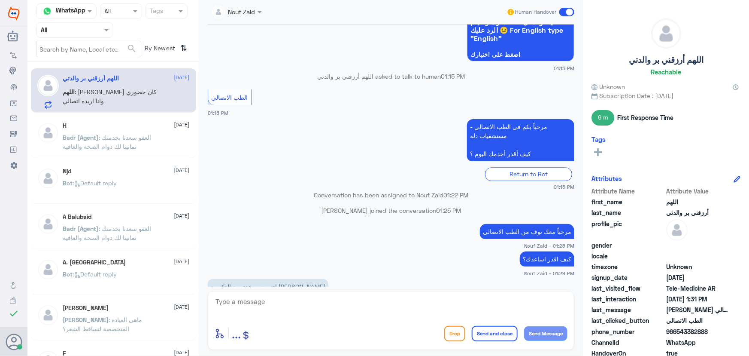
scroll to position [1245, 0]
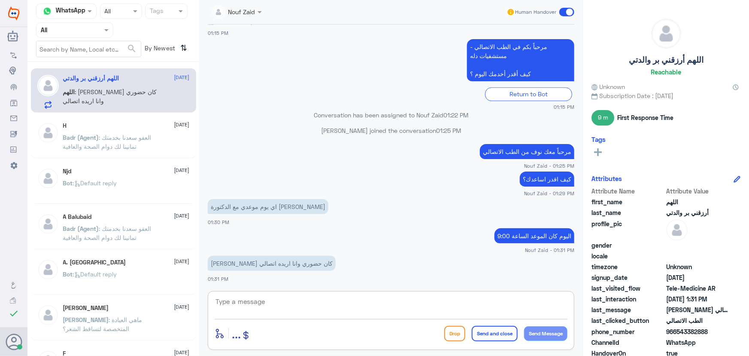
click at [272, 299] on textarea at bounding box center [391, 305] width 353 height 21
drag, startPoint x: 675, startPoint y: 331, endPoint x: 692, endPoint y: 329, distance: 17.7
click at [692, 329] on span "966543382888" at bounding box center [697, 331] width 62 height 9
click at [682, 331] on span "966543382888" at bounding box center [697, 331] width 62 height 9
drag, startPoint x: 678, startPoint y: 331, endPoint x: 729, endPoint y: 333, distance: 51.1
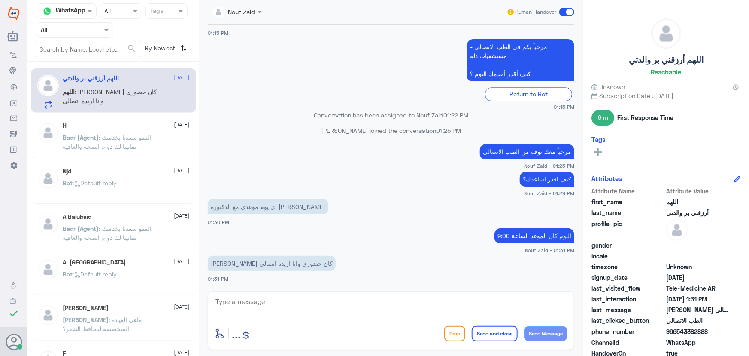
click at [729, 333] on span "966543382888" at bounding box center [697, 331] width 62 height 9
copy span "543382888"
click at [690, 330] on span "966543382888" at bounding box center [697, 331] width 62 height 9
drag, startPoint x: 683, startPoint y: 331, endPoint x: 720, endPoint y: 329, distance: 36.9
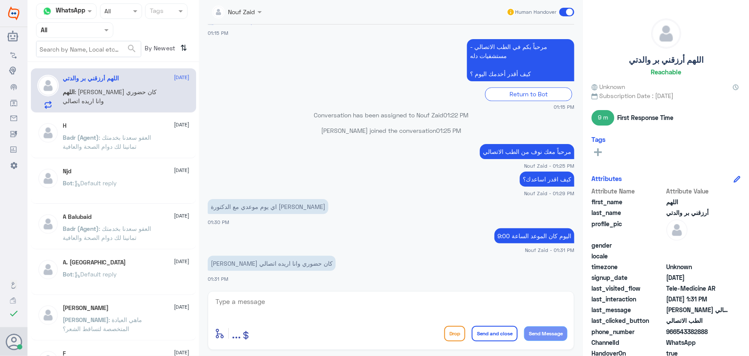
click at [720, 329] on span "966543382888" at bounding box center [697, 331] width 62 height 9
copy span "543382888"
click at [377, 306] on textarea at bounding box center [391, 305] width 353 height 21
type textarea "لحظات من فضلك"
drag, startPoint x: 519, startPoint y: 306, endPoint x: 608, endPoint y: 308, distance: 88.9
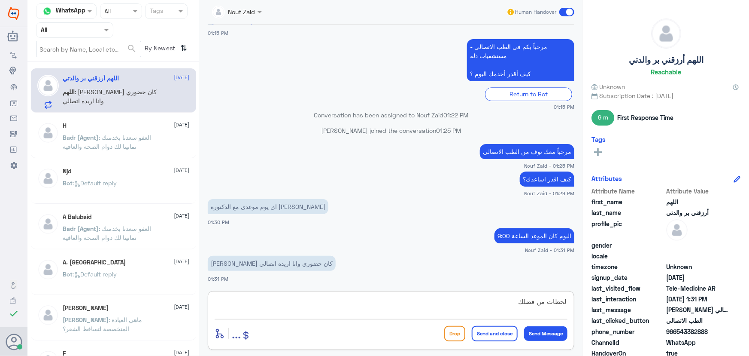
click at [607, 308] on div "Channel WhatsApp Status × All Tags Agent Filter All search By Newest ⇅ اللهم أر…" at bounding box center [388, 179] width 722 height 358
click at [297, 296] on textarea at bounding box center [391, 305] width 353 height 21
type textarea "ي"
drag, startPoint x: 677, startPoint y: 331, endPoint x: 749, endPoint y: 334, distance: 72.2
click at [749, 334] on div "اللهم أرزقني بر والدتي Reachable Unknown Subscription Date : 07/06/2024 9 m Fir…" at bounding box center [666, 179] width 166 height 358
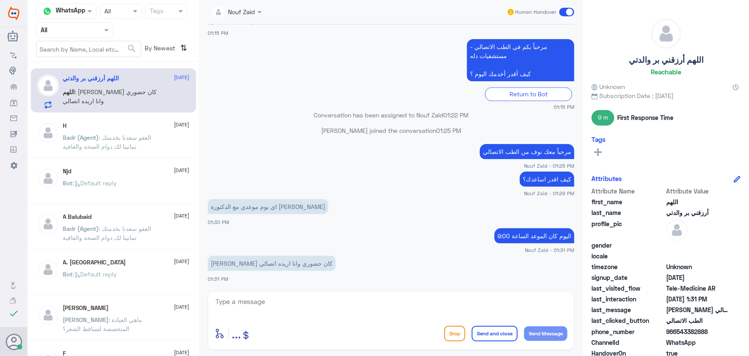
copy span "543382888"
click at [359, 307] on textarea at bounding box center [391, 305] width 353 height 21
drag, startPoint x: 676, startPoint y: 331, endPoint x: 726, endPoint y: 329, distance: 49.9
click at [726, 329] on span "966543382888" at bounding box center [697, 331] width 62 height 9
click at [306, 313] on textarea at bounding box center [391, 305] width 353 height 21
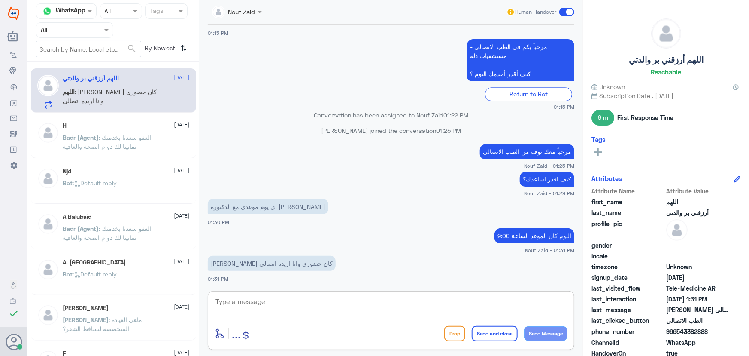
click at [309, 304] on textarea at bounding box center [391, 305] width 353 height 21
click at [429, 312] on textarea at bounding box center [391, 305] width 353 height 21
drag, startPoint x: 678, startPoint y: 330, endPoint x: 749, endPoint y: 328, distance: 70.9
click at [742, 327] on div "اللهم أرزقني بر والدتي Reachable Unknown Subscription Date : 07/06/2024 9 m Fir…" at bounding box center [666, 179] width 166 height 358
copy span "543382888"
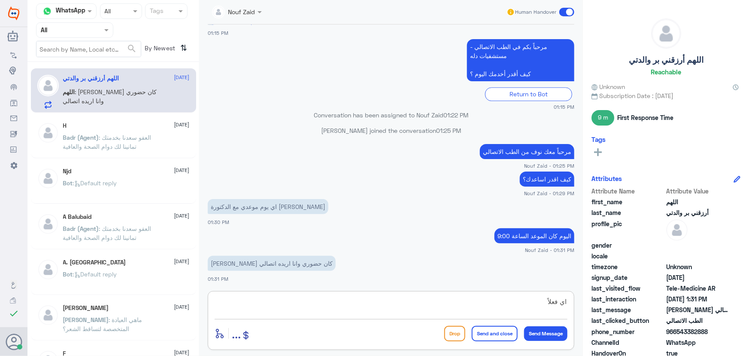
drag, startPoint x: 554, startPoint y: 305, endPoint x: 599, endPoint y: 298, distance: 45.5
click at [596, 301] on div "Channel WhatsApp Status × All Tags Agent Filter All search By Newest ⇅ اللهم أر…" at bounding box center [388, 179] width 722 height 358
drag, startPoint x: 678, startPoint y: 331, endPoint x: 721, endPoint y: 335, distance: 43.1
click at [721, 335] on span "966543382888" at bounding box center [697, 331] width 62 height 9
copy span "543382888"
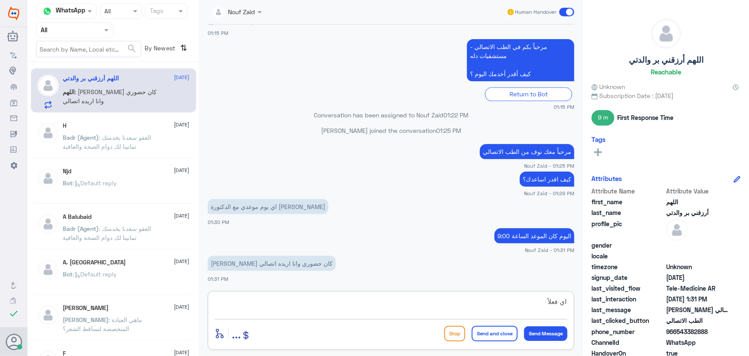
click at [448, 306] on textarea "اي فعلاً" at bounding box center [391, 305] width 353 height 21
type textarea "ا"
click at [410, 301] on textarea "الي ظاهر لنا ان الخميس القادم حضوري لكن لو ظاهر عندك طب اتصالي" at bounding box center [391, 305] width 353 height 21
drag, startPoint x: 334, startPoint y: 305, endPoint x: 635, endPoint y: 305, distance: 301.0
click at [630, 305] on div "Channel WhatsApp Status × All Tags Agent Filter All search By Newest ⇅ اللهم أر…" at bounding box center [388, 179] width 722 height 358
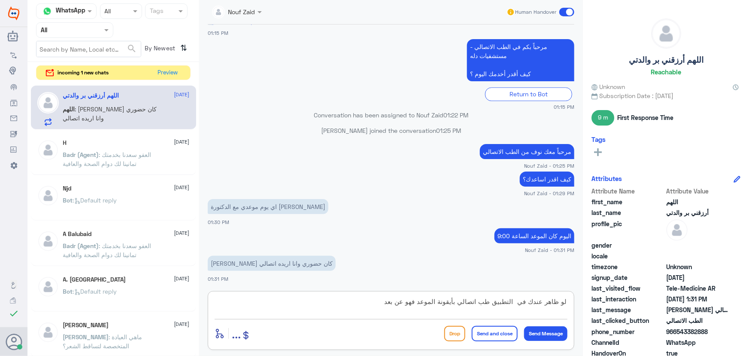
type textarea "لو ظاهر عندك في التطبيق طب اتصالي بأيقونة الموعد فهو عن بعد"
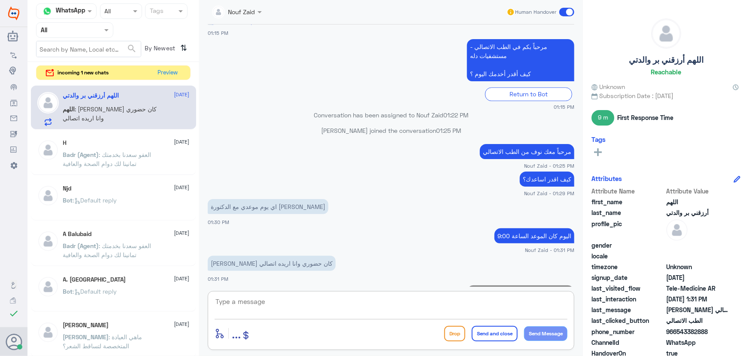
scroll to position [1281, 0]
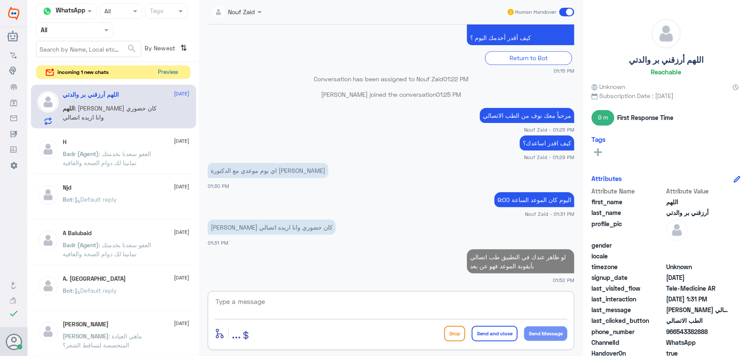
drag, startPoint x: 166, startPoint y: 67, endPoint x: 167, endPoint y: 73, distance: 6.1
click at [167, 73] on button "Preview" at bounding box center [168, 72] width 27 height 13
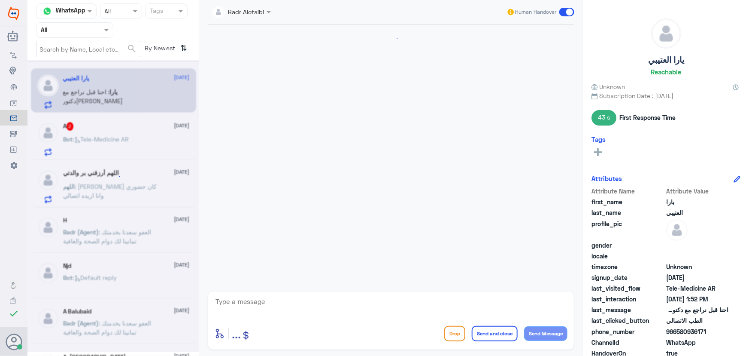
scroll to position [477, 0]
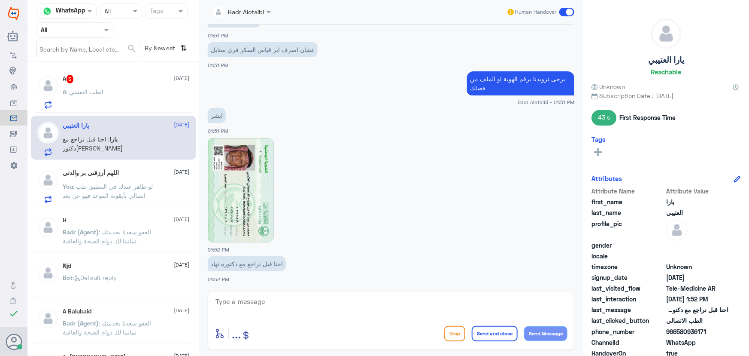
click at [149, 143] on div "يارا : احنا قبل نراجع مع دكتوره نهاد" at bounding box center [126, 146] width 127 height 19
click at [106, 150] on p "يارا : احنا قبل نراجع مع دكتوره نهاد" at bounding box center [111, 144] width 97 height 21
click at [99, 188] on span ": لو ظاهر عندك في التطبيق طب اتصالي بأيقونة الموعد فهو عن بعد" at bounding box center [108, 190] width 90 height 16
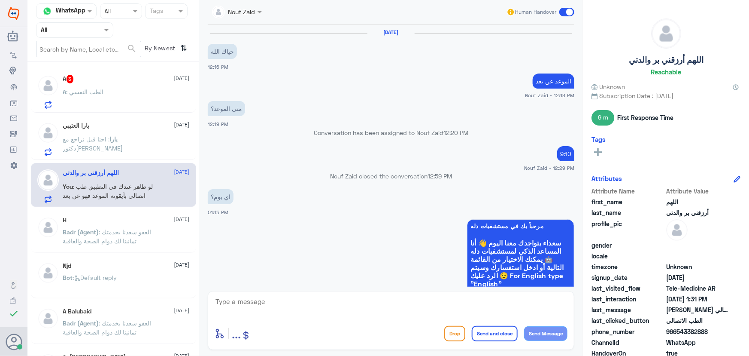
scroll to position [362, 0]
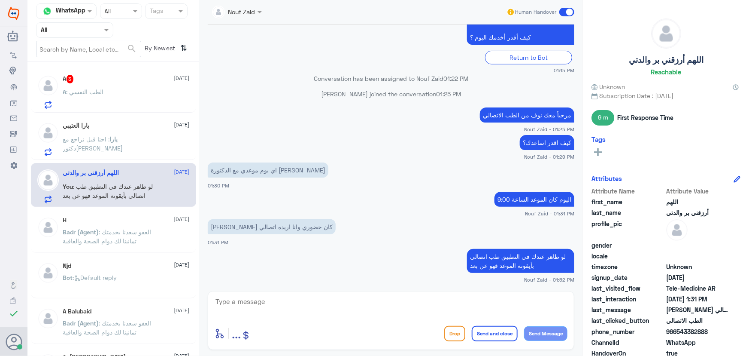
click at [95, 107] on p "A : الطب النفسي" at bounding box center [83, 97] width 41 height 21
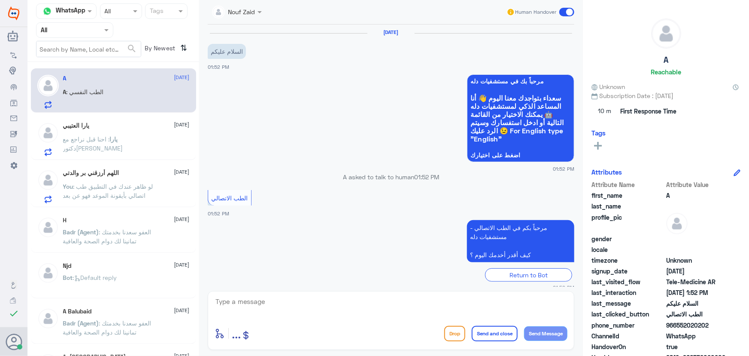
scroll to position [38, 0]
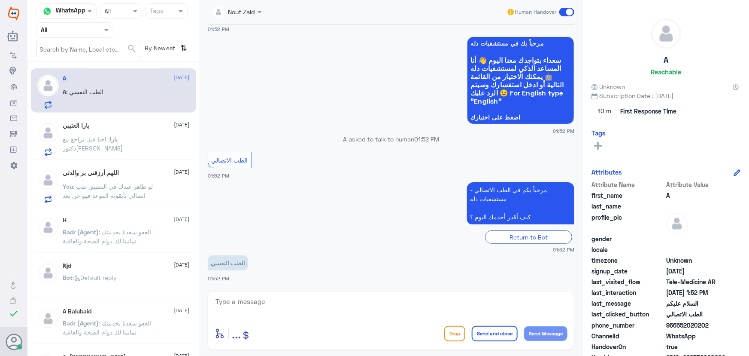
click at [113, 142] on p "يارا : احنا قبل نراجع مع دكتوره نهاد" at bounding box center [111, 144] width 97 height 21
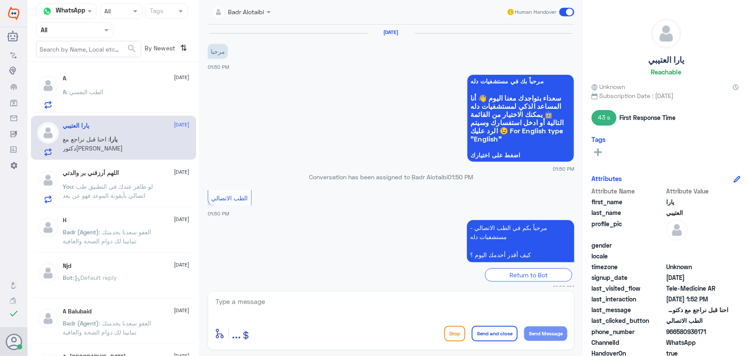
scroll to position [477, 0]
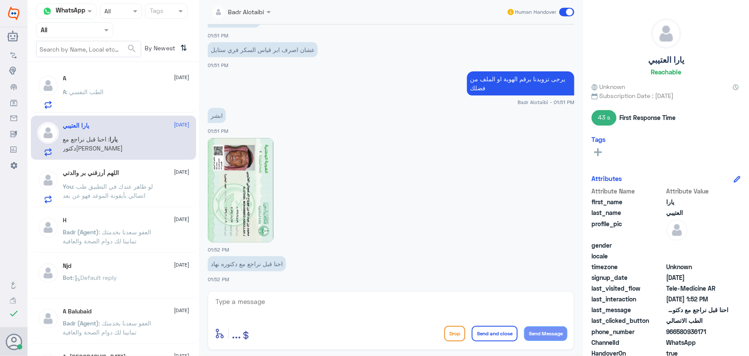
click at [127, 188] on span ": لو ظاهر عندك في التطبيق طب اتصالي بأيقونة الموعد فهو عن بعد" at bounding box center [108, 190] width 90 height 16
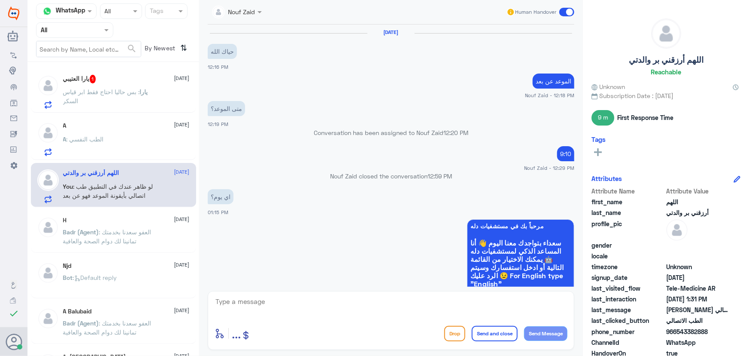
scroll to position [362, 0]
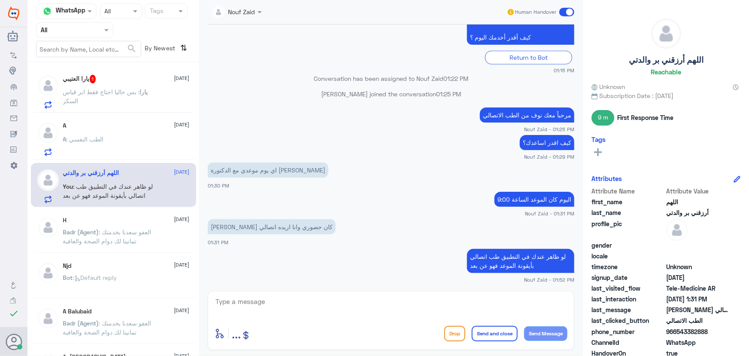
click at [119, 173] on h5 "اللهم أرزقني بر والدتي" at bounding box center [91, 172] width 56 height 7
click at [376, 292] on div "Nouf Zaid Human Handover 25 Aug 2025 حياك الله 12:16 PM الموعد عن بعد Nouf Zaid…" at bounding box center [391, 179] width 384 height 358
click at [374, 295] on textarea at bounding box center [391, 305] width 353 height 21
click at [329, 292] on div "enter flow name ... Drop Send and close Send Message" at bounding box center [391, 320] width 367 height 59
click at [96, 146] on p "A : الطب النفسي" at bounding box center [83, 144] width 41 height 21
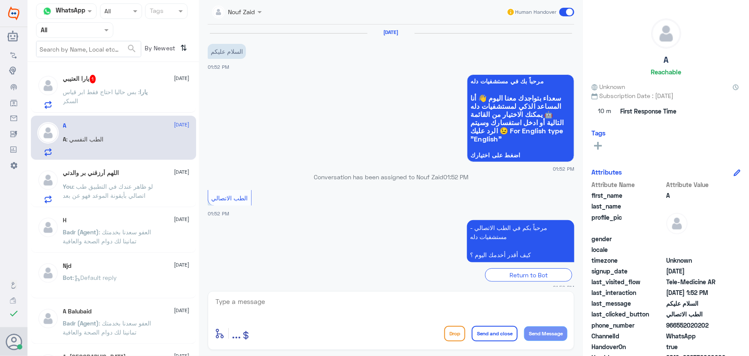
scroll to position [38, 0]
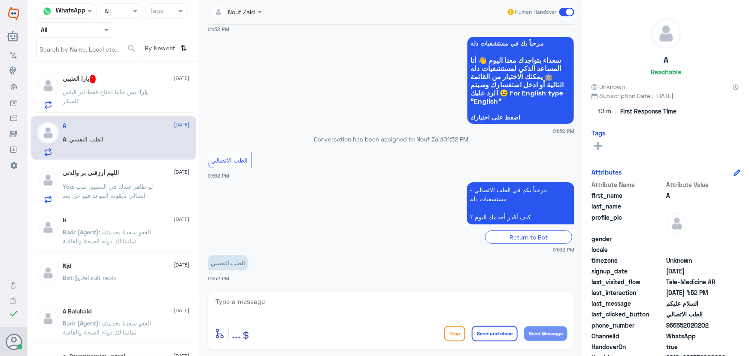
click at [109, 90] on span ": بس حاليا احتاج فقط ابر قياس السكر" at bounding box center [101, 96] width 77 height 16
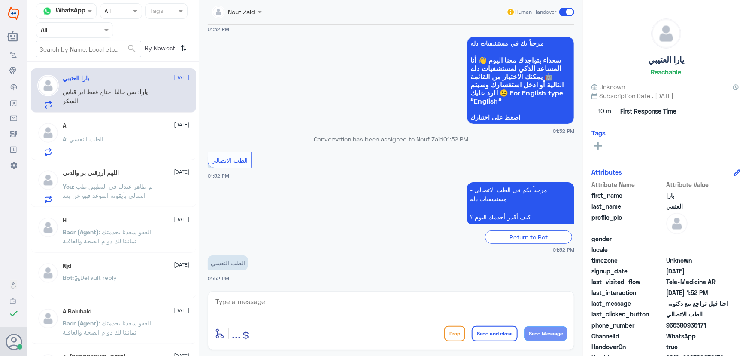
click at [110, 128] on div "A 25 August" at bounding box center [126, 125] width 127 height 7
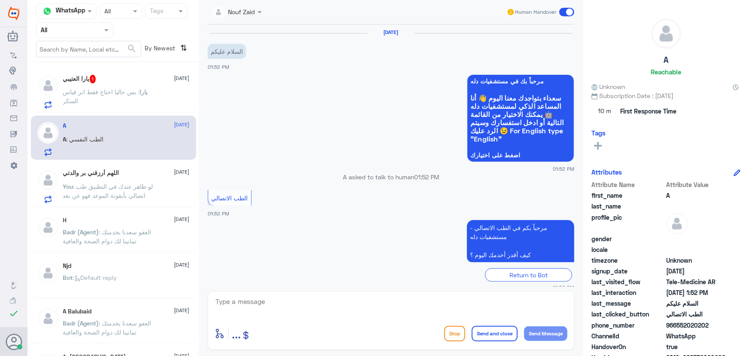
scroll to position [38, 0]
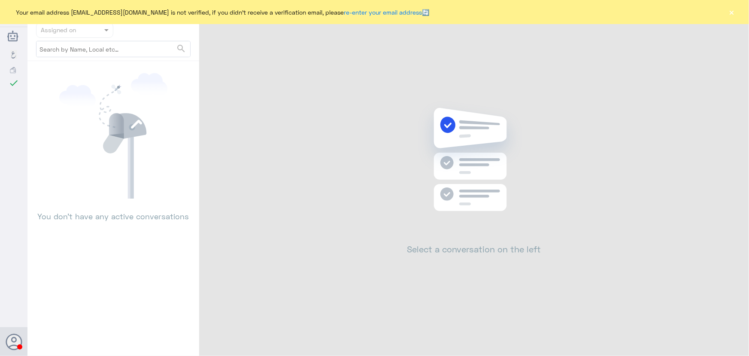
click at [733, 15] on button "×" at bounding box center [732, 12] width 9 height 9
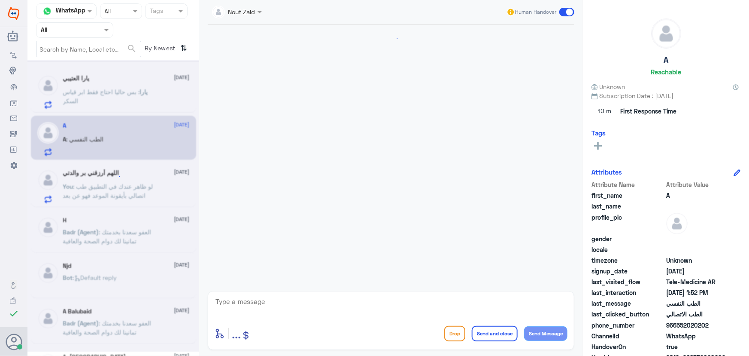
scroll to position [507, 0]
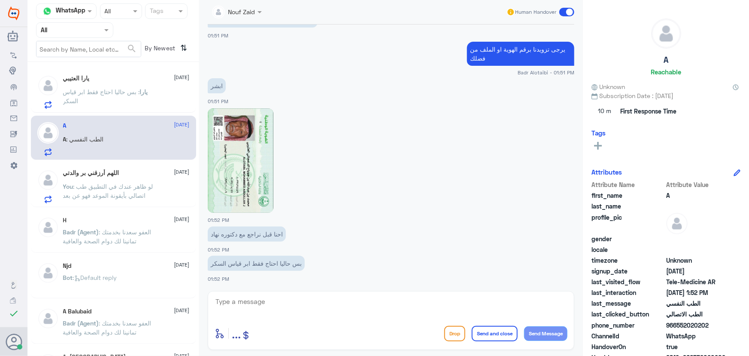
click at [67, 103] on span ": بس حاليا احتاج فقط ابر قياس السكر" at bounding box center [101, 96] width 77 height 16
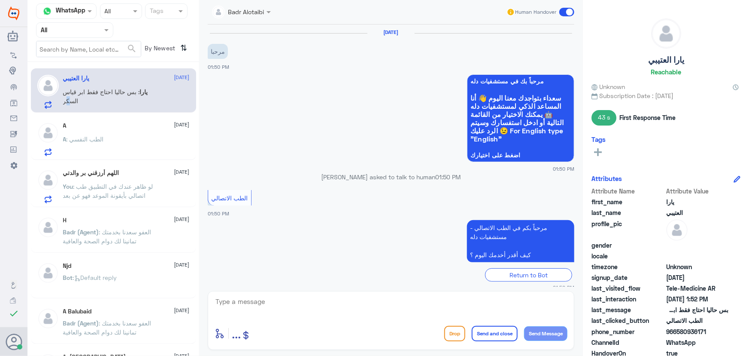
scroll to position [507, 0]
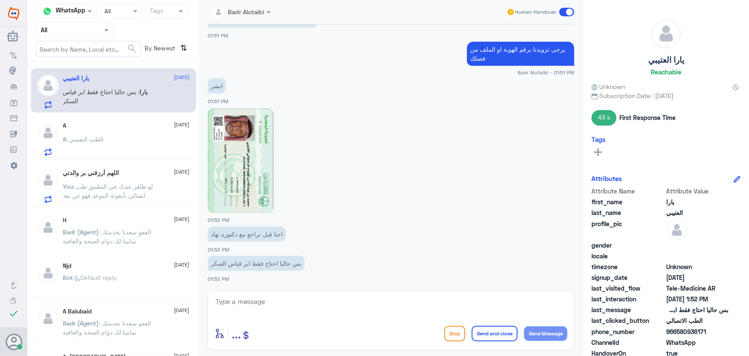
click at [103, 146] on p "A : الطب النفسي" at bounding box center [83, 144] width 41 height 21
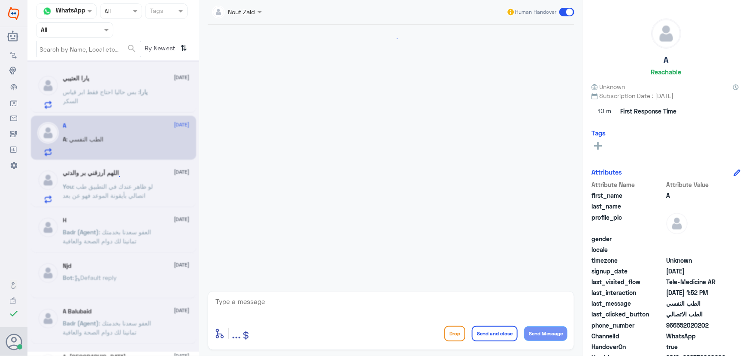
scroll to position [38, 0]
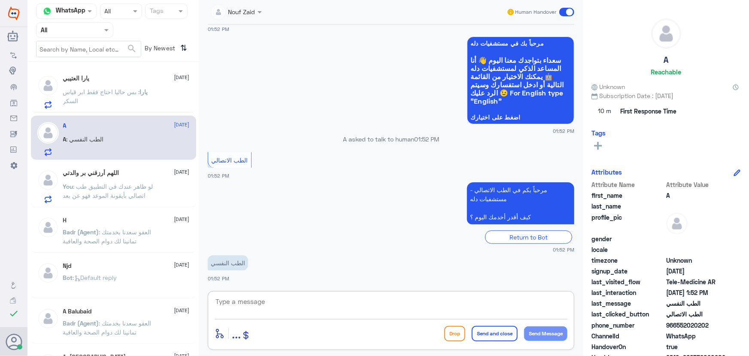
click at [310, 296] on textarea at bounding box center [391, 305] width 353 height 21
type textarea "ؤ"
drag, startPoint x: 614, startPoint y: 310, endPoint x: 713, endPoint y: 312, distance: 98.8
click at [713, 312] on div "Channel WhatsApp Status × All Tags Agent Filter All search By Newest ⇅ يارا الع…" at bounding box center [388, 179] width 722 height 358
type textarea "ر"
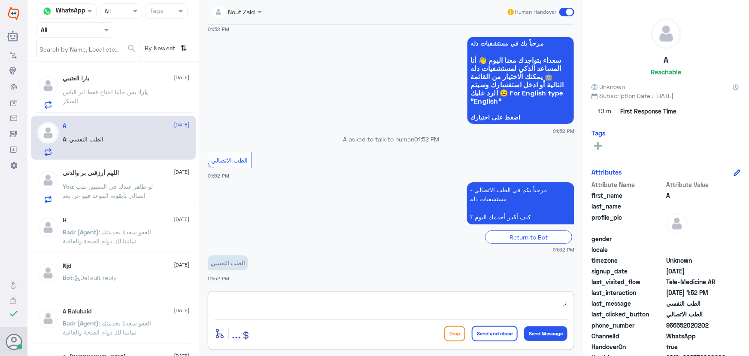
drag, startPoint x: 532, startPoint y: 315, endPoint x: 599, endPoint y: 298, distance: 68.1
click at [586, 303] on div "Channel WhatsApp Status × All Tags Agent Filter All search By Newest ⇅ يارا الع…" at bounding box center [388, 179] width 722 height 358
paste textarea "مرحباً معك نوف من الطب الاتصالي كيف اقدر أساعدك؟"
type textarea "مرحباً معك نوف من الطب الاتصالي كيف اقدر أساعدك؟"
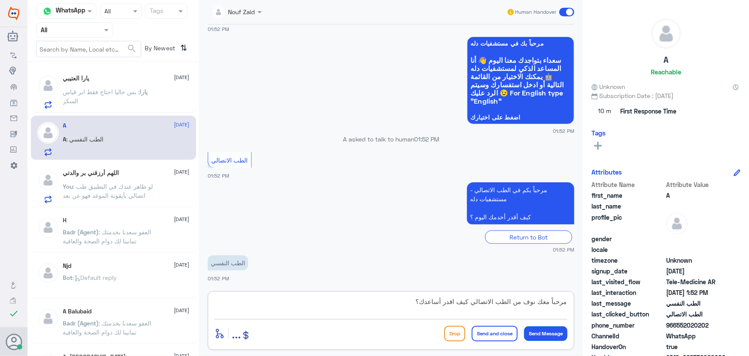
click at [554, 337] on button "Send Message" at bounding box center [545, 333] width 43 height 15
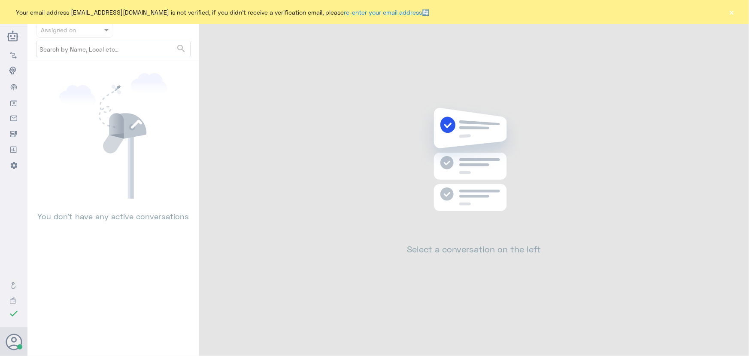
click at [730, 12] on button "×" at bounding box center [732, 12] width 9 height 9
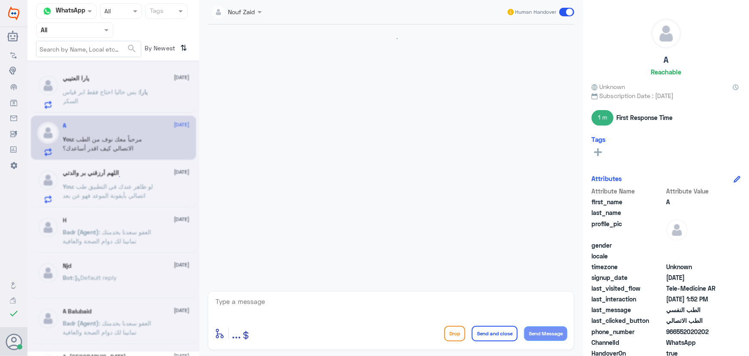
scroll to position [507, 0]
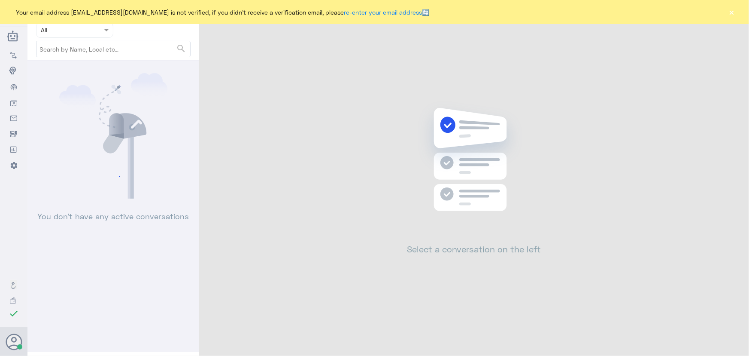
click at [732, 12] on button "×" at bounding box center [732, 12] width 9 height 9
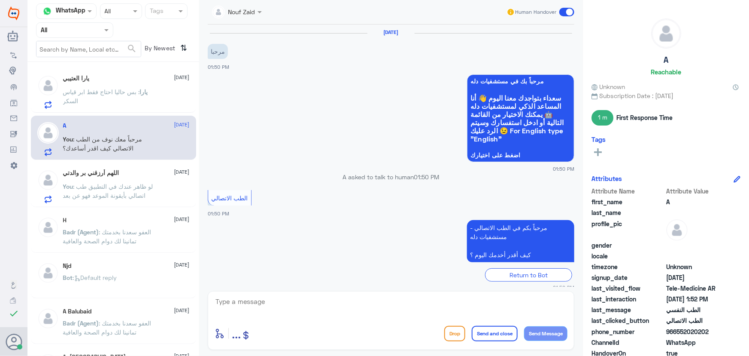
scroll to position [507, 0]
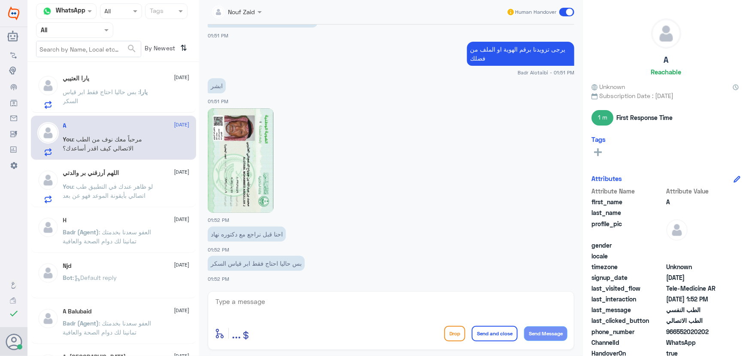
click at [130, 169] on div "اللهم أرزقني بر والدتي [DATE]" at bounding box center [126, 172] width 127 height 7
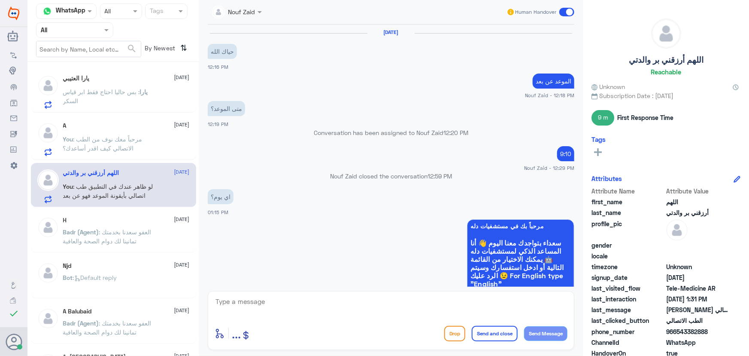
scroll to position [362, 0]
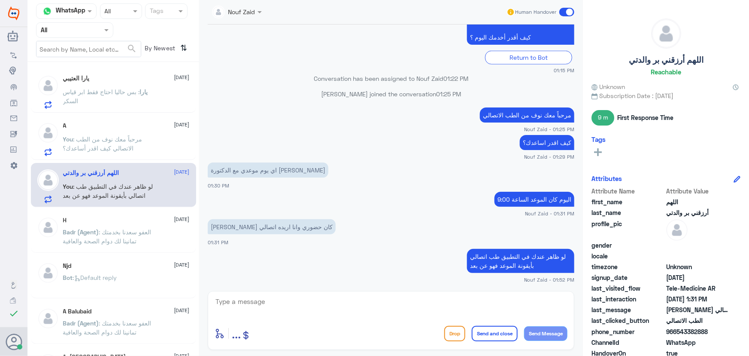
click at [122, 151] on p "You : مرحباً معك نوف من الطب الاتصالي كيف اقدر أساعدك؟" at bounding box center [111, 144] width 97 height 21
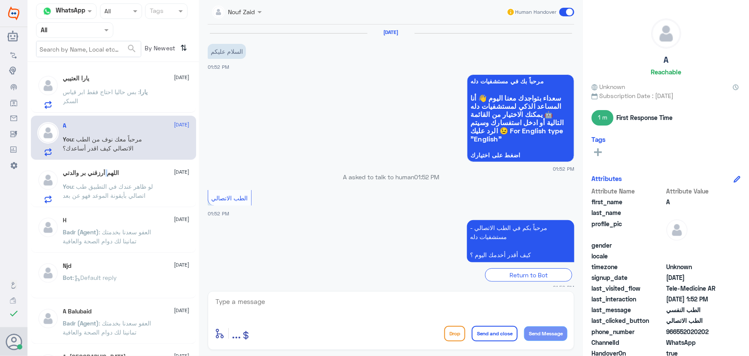
click at [109, 179] on div "اللهم أرزقني بر والدتي [DATE] You : لو ظاهر عندك في التطبيق طب اتصالي بأيقونة ا…" at bounding box center [126, 186] width 127 height 34
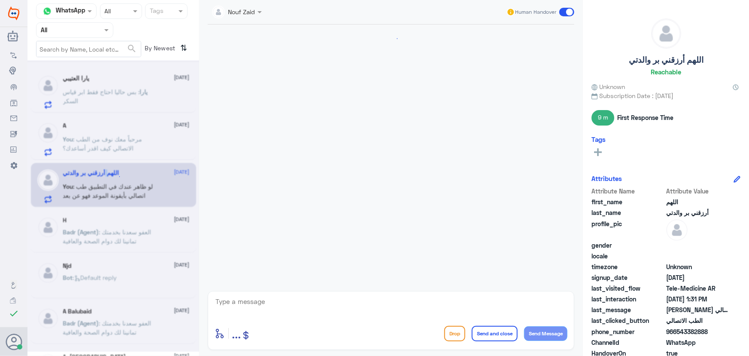
scroll to position [362, 0]
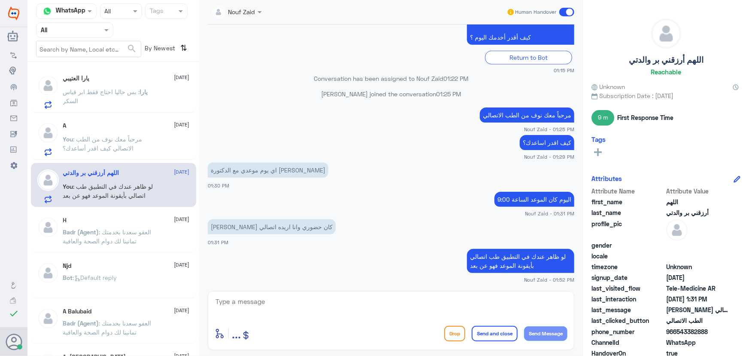
click at [114, 176] on div "اللهم أرزقني بر والدتي [DATE] You : لو ظاهر عندك في التطبيق طب اتصالي بأيقونة ا…" at bounding box center [126, 186] width 127 height 34
click at [139, 141] on span ": مرحباً معك نوف من الطب الاتصالي كيف اقدر أساعدك؟" at bounding box center [102, 143] width 79 height 16
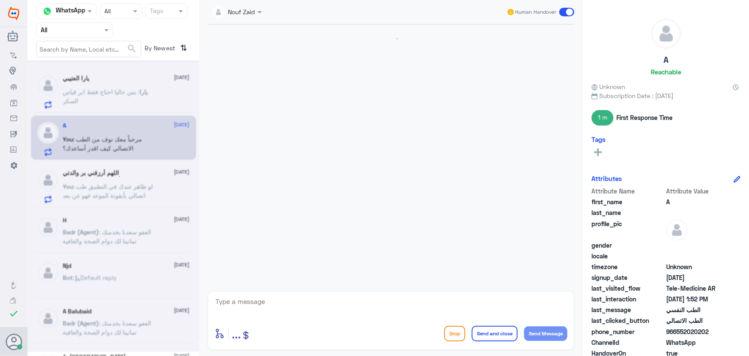
scroll to position [90, 0]
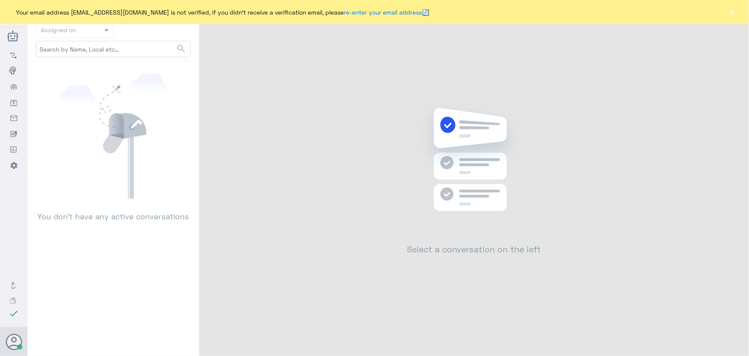
click at [725, 13] on div "Your email address [EMAIL_ADDRESS][DOMAIN_NAME] is not verified, if you didn't …" at bounding box center [374, 12] width 749 height 24
click at [731, 13] on button "×" at bounding box center [732, 12] width 9 height 9
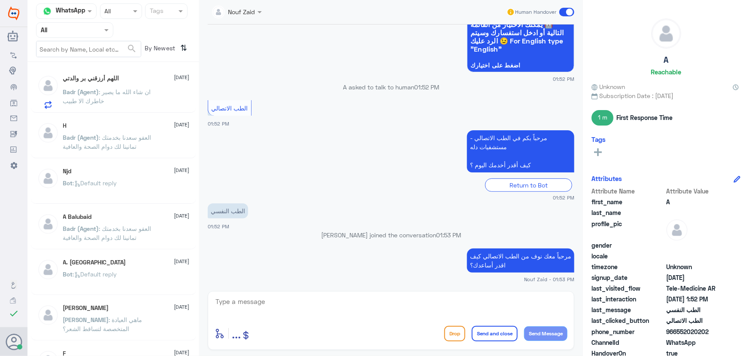
scroll to position [128, 0]
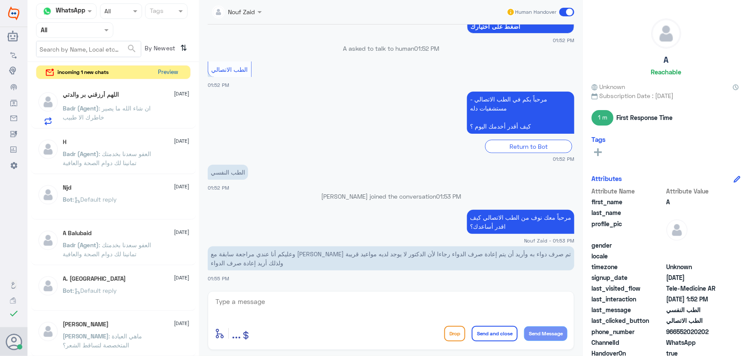
click at [176, 68] on button "Preview" at bounding box center [168, 72] width 27 height 13
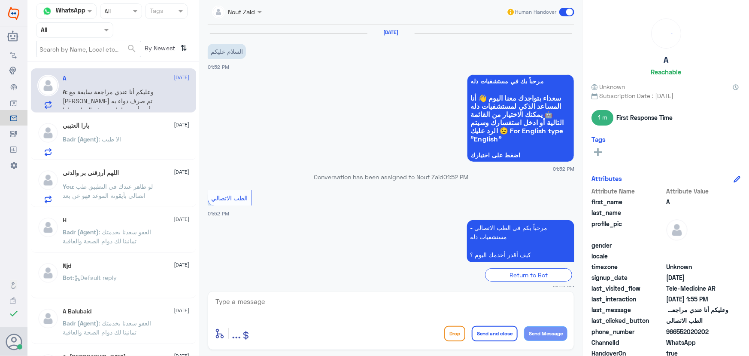
scroll to position [128, 0]
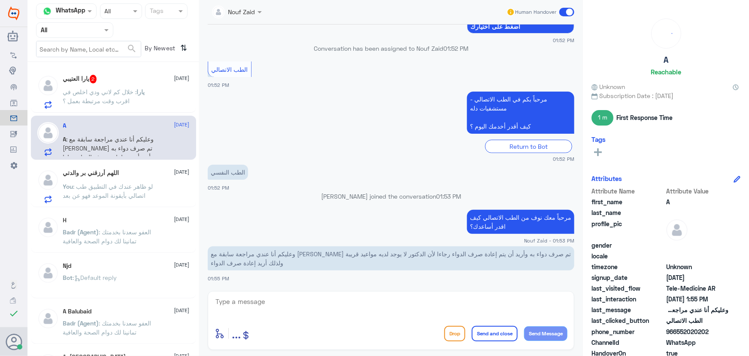
click at [140, 180] on div "اللهم أرزقني بر والدتي 25 August You : لو ظاهر عندك في التطبيق طب اتصالي بأيقون…" at bounding box center [126, 186] width 127 height 34
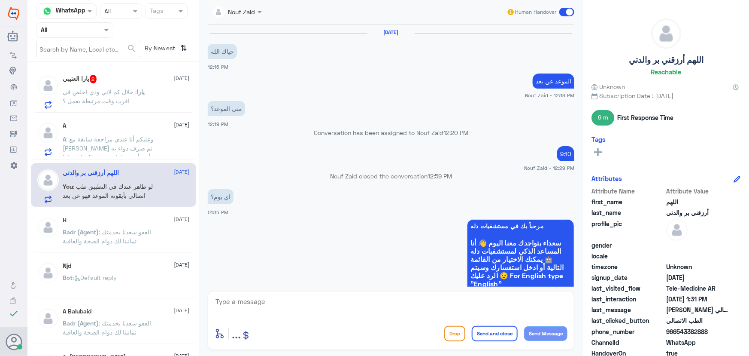
scroll to position [362, 0]
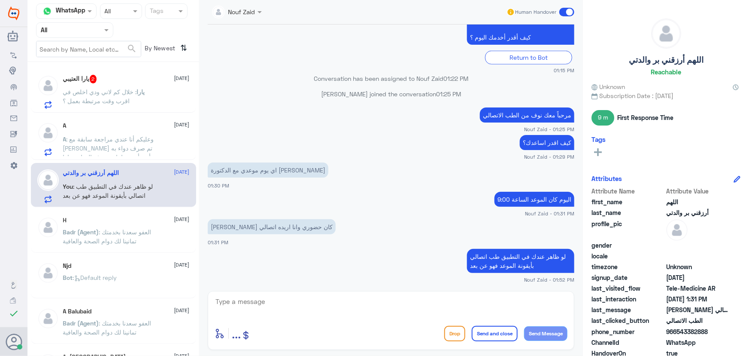
click at [564, 10] on span at bounding box center [566, 12] width 15 height 9
click at [0, 0] on input "checkbox" at bounding box center [0, 0] width 0 height 0
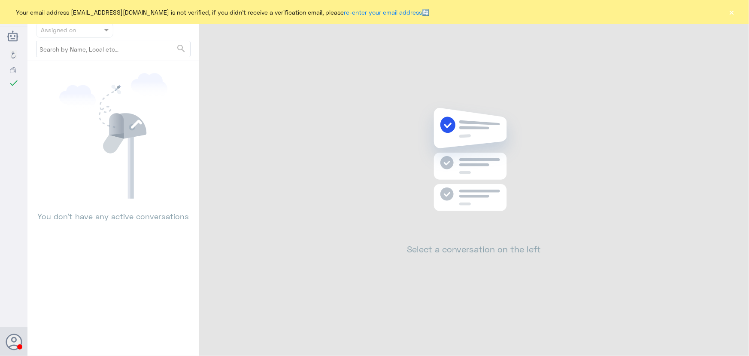
click at [736, 15] on div "Your email address [EMAIL_ADDRESS][DOMAIN_NAME] is not verified, if you didn't …" at bounding box center [374, 12] width 749 height 24
click at [734, 12] on button "×" at bounding box center [732, 12] width 9 height 9
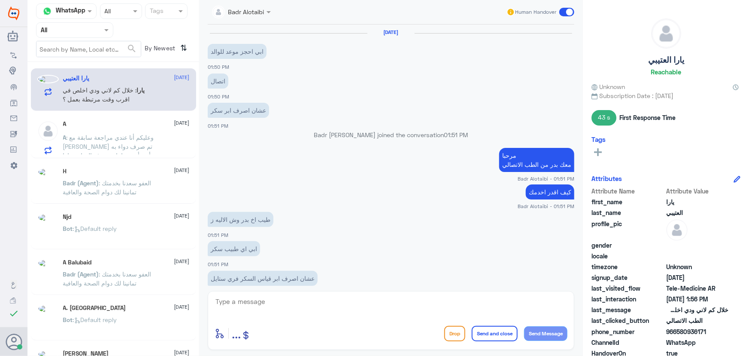
scroll to position [429, 0]
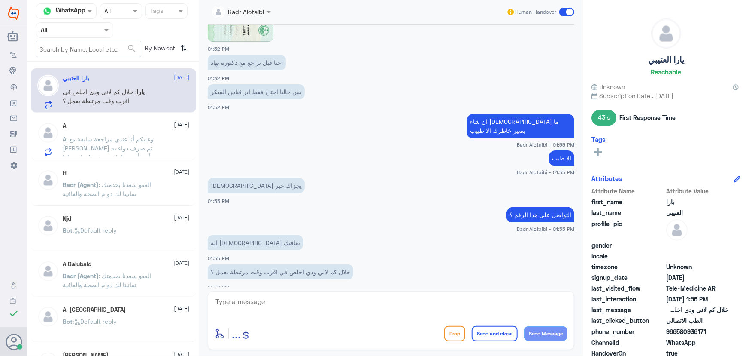
click at [135, 140] on span ": ‏وعليكم أنا عندي مراجعة سابقة مع [PERSON_NAME] تم صرف دواء به وأريد أن يتم إع…" at bounding box center [108, 156] width 91 height 43
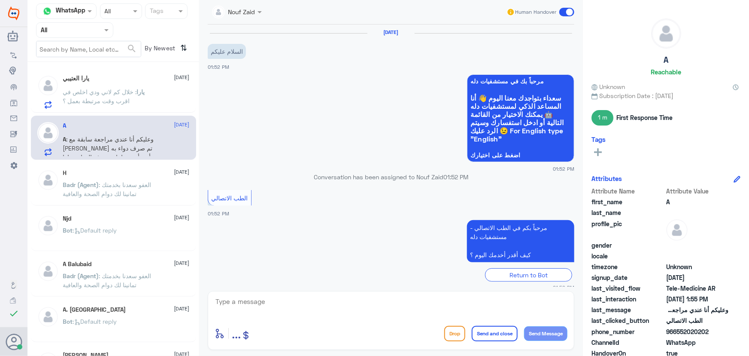
scroll to position [128, 0]
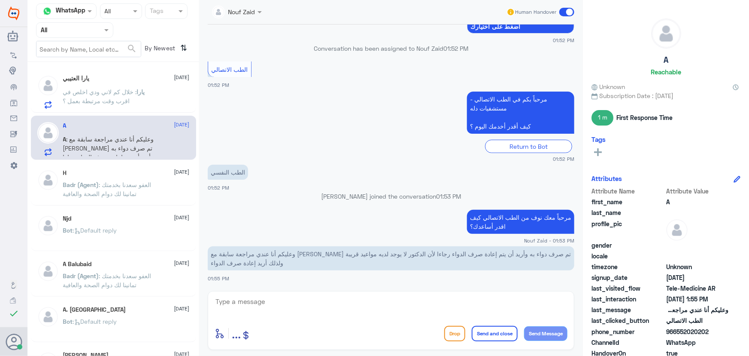
drag, startPoint x: 678, startPoint y: 332, endPoint x: 721, endPoint y: 336, distance: 43.5
click at [721, 336] on div "phone_number [PHONE_NUMBER]" at bounding box center [666, 332] width 149 height 11
copy span "552020202"
click at [356, 298] on textarea at bounding box center [391, 305] width 353 height 21
click at [443, 300] on textarea at bounding box center [391, 305] width 353 height 21
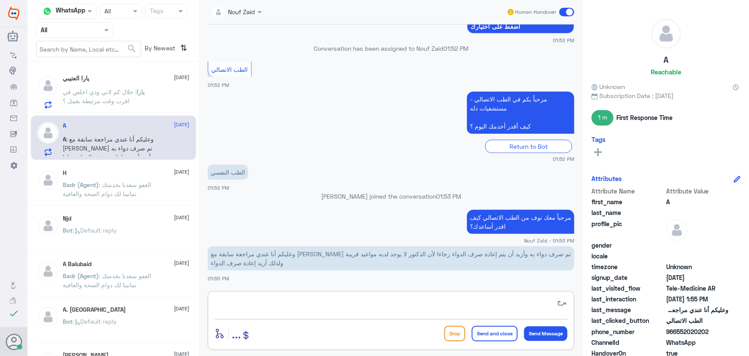
type textarea "يرج"
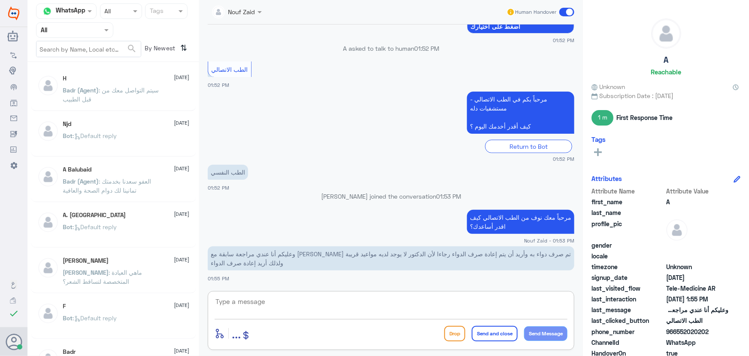
click at [266, 301] on textarea at bounding box center [391, 305] width 353 height 21
click at [323, 303] on textarea at bounding box center [391, 305] width 353 height 21
paste textarea "لقراءة التحاليل يمكنك الاستفادة من خدمة الاستشارة الفورية من خلال التطبيق بحيث …"
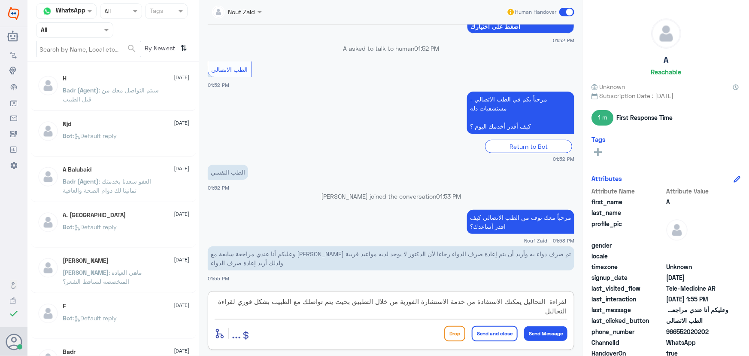
drag, startPoint x: 526, startPoint y: 301, endPoint x: 581, endPoint y: 293, distance: 56.0
click at [580, 293] on div "Nouf Zaid Human Handover 25 Aug 2025 السلام عليكم 01:52 PM مرحباً بك في مستشفيا…" at bounding box center [391, 179] width 384 height 358
drag, startPoint x: 252, startPoint y: 296, endPoint x: 236, endPoint y: 310, distance: 20.4
click at [236, 310] on textarea "لصرف الدواء يمكنك الاستفادة من خدمة الاستشارة الفورية من خلال التطبيق بحيث يتم …" at bounding box center [391, 305] width 353 height 21
type textarea "لصرف الدواء يمكنك الاستفادة من خدمة الاستشارة الفورية من خلال التطبيق بحيث يتم …"
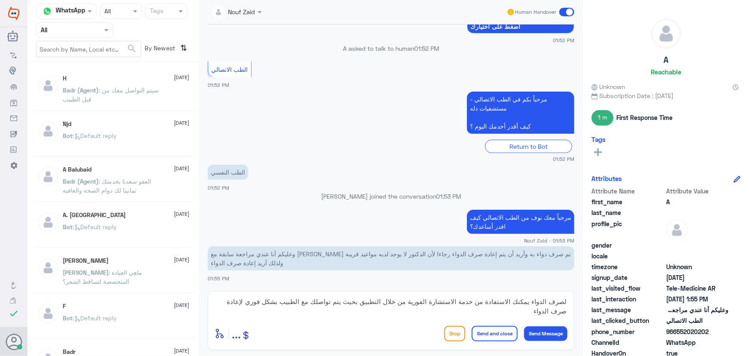
click at [501, 331] on button "Send and close" at bounding box center [495, 332] width 46 height 15
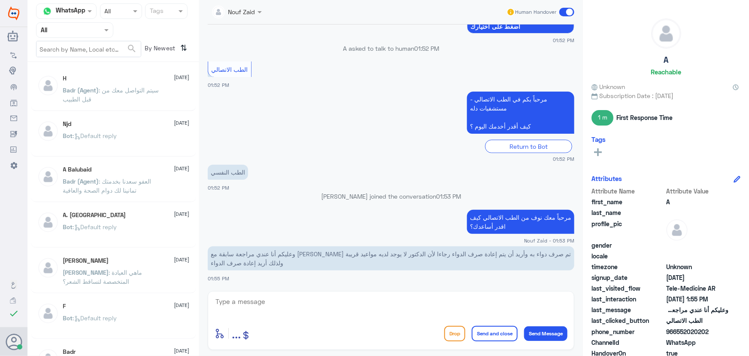
scroll to position [182, 0]
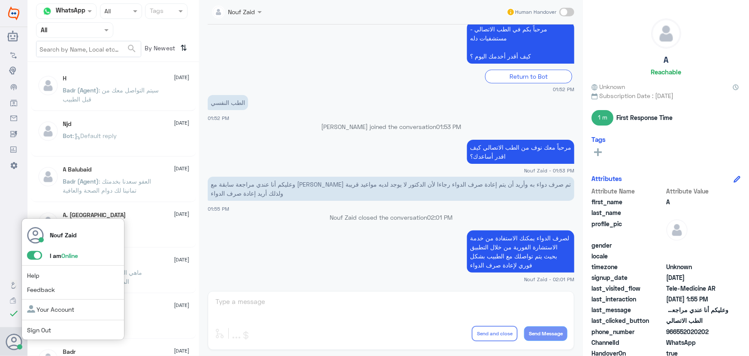
click at [33, 257] on span at bounding box center [34, 255] width 15 height 9
click at [0, 0] on input "checkbox" at bounding box center [0, 0] width 0 height 0
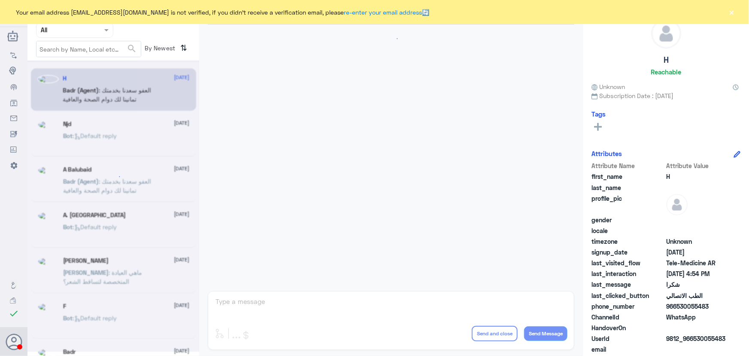
click at [723, 12] on div "Your email address [EMAIL_ADDRESS][DOMAIN_NAME] is not verified, if you didn't …" at bounding box center [374, 12] width 749 height 24
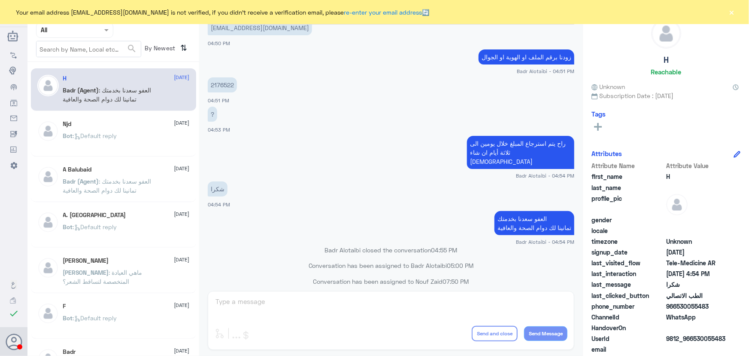
click at [729, 13] on button "×" at bounding box center [732, 12] width 9 height 9
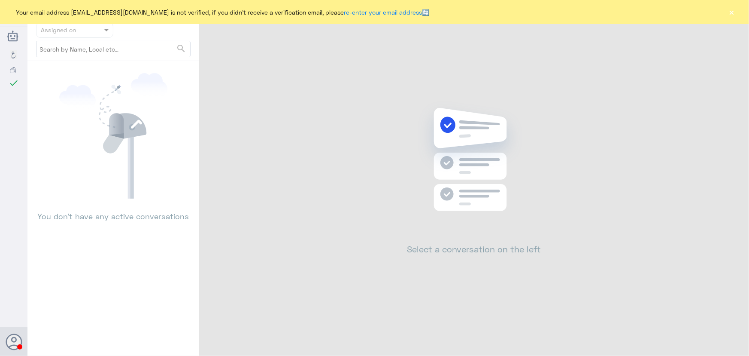
drag, startPoint x: 734, startPoint y: 12, endPoint x: 720, endPoint y: 11, distance: 13.3
click at [734, 11] on button "×" at bounding box center [732, 12] width 9 height 9
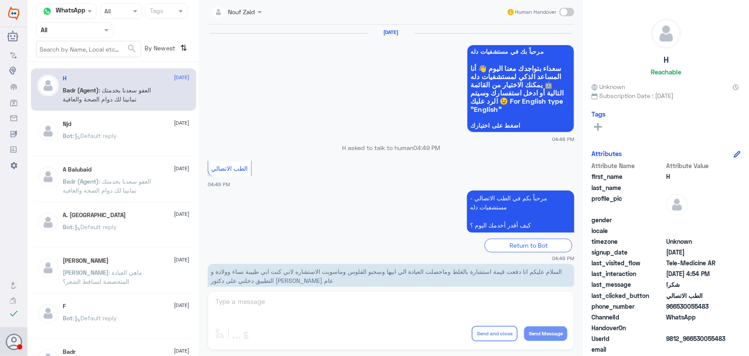
scroll to position [409, 0]
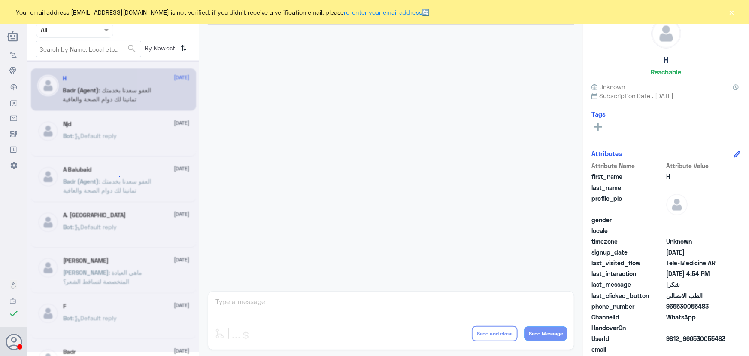
scroll to position [409, 0]
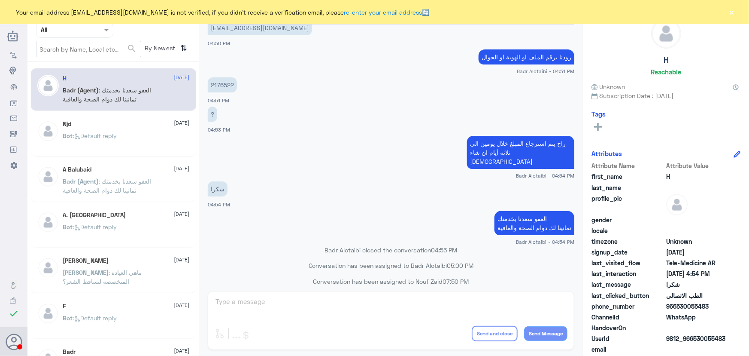
click at [738, 10] on div "Your email address [EMAIL_ADDRESS][DOMAIN_NAME] is not verified, if you didn't …" at bounding box center [374, 12] width 749 height 24
click at [729, 12] on button "×" at bounding box center [732, 12] width 9 height 9
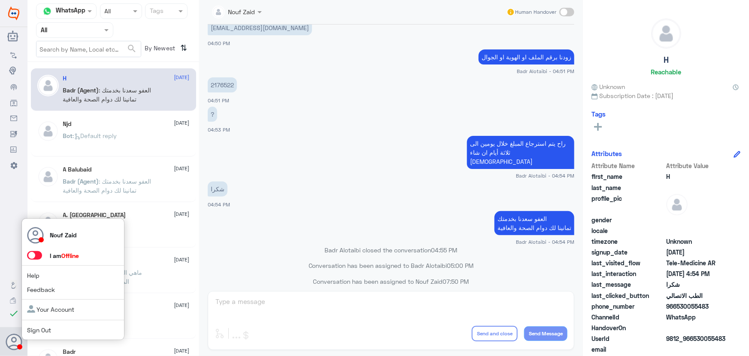
click at [32, 256] on span at bounding box center [34, 255] width 15 height 9
click at [0, 0] on input "checkbox" at bounding box center [0, 0] width 0 height 0
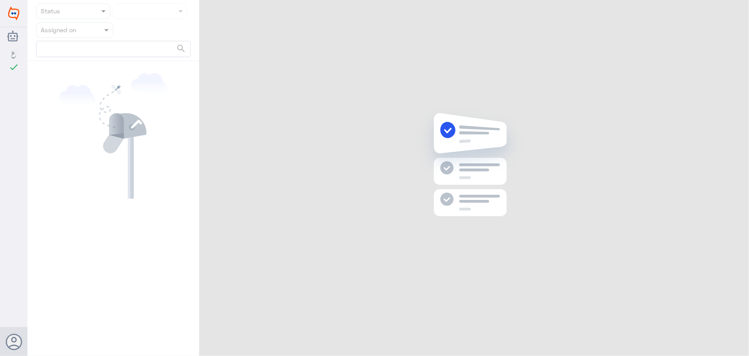
click at [732, 12] on div "Dallah Hospitals اللغة العربية check Changes are saved Nouf Zaid Help Feedback …" at bounding box center [374, 178] width 749 height 356
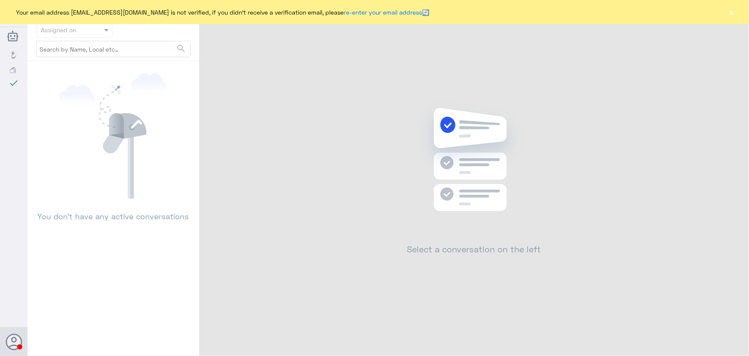
click at [732, 12] on button "×" at bounding box center [732, 12] width 9 height 9
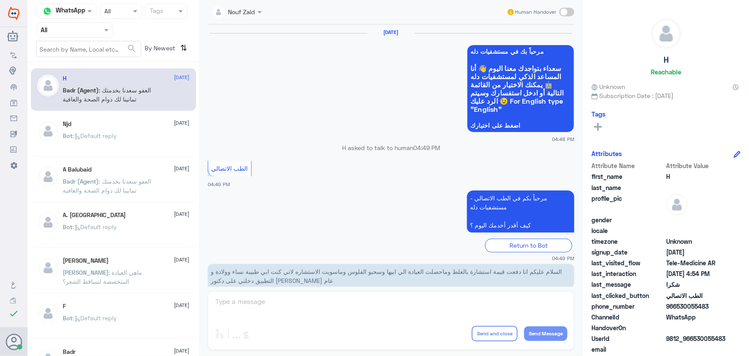
scroll to position [409, 0]
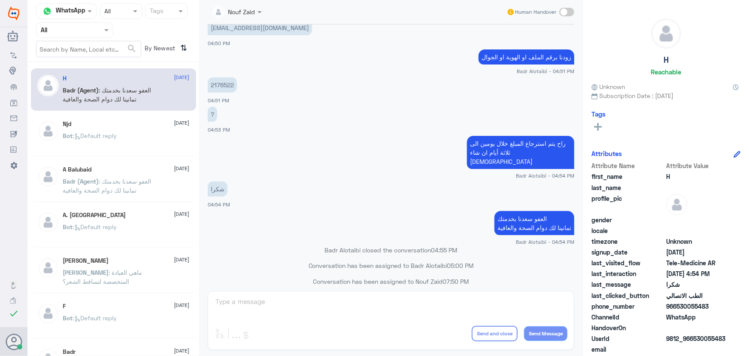
click at [144, 137] on div "Bot : Default reply" at bounding box center [126, 142] width 127 height 19
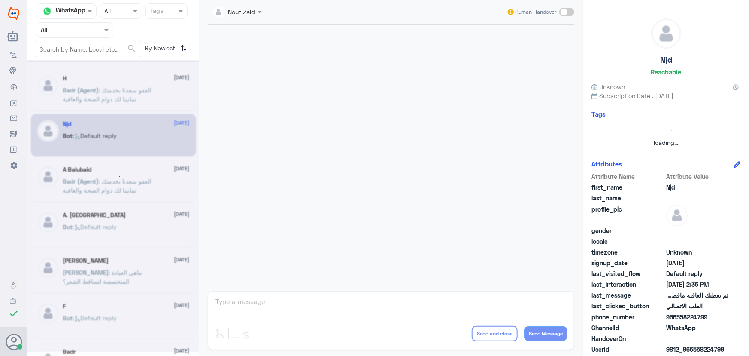
scroll to position [569, 0]
click at [121, 87] on span ": العفو سعدنا بخدمتك تمانينا لك دوام الصحة والعافية" at bounding box center [107, 94] width 88 height 16
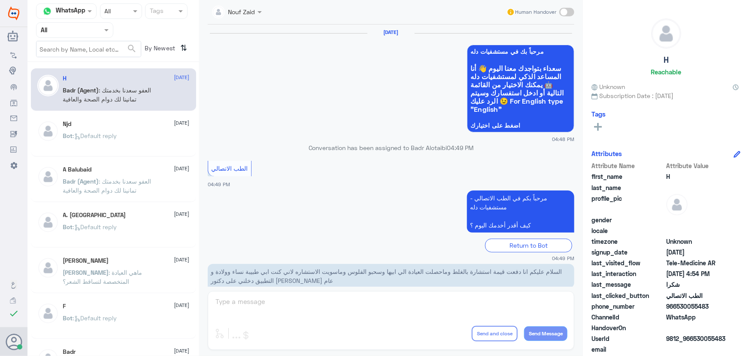
scroll to position [409, 0]
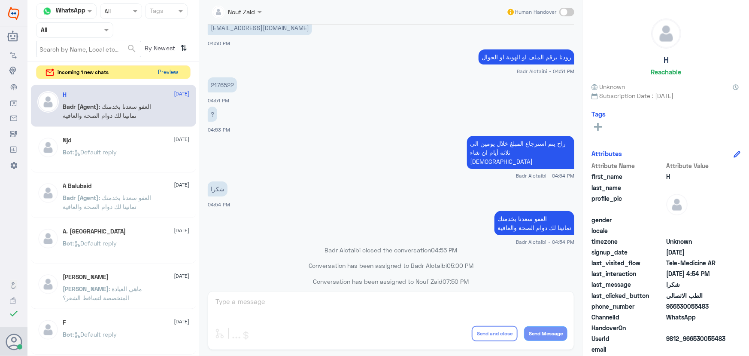
click at [164, 68] on button "Preview" at bounding box center [168, 72] width 27 height 13
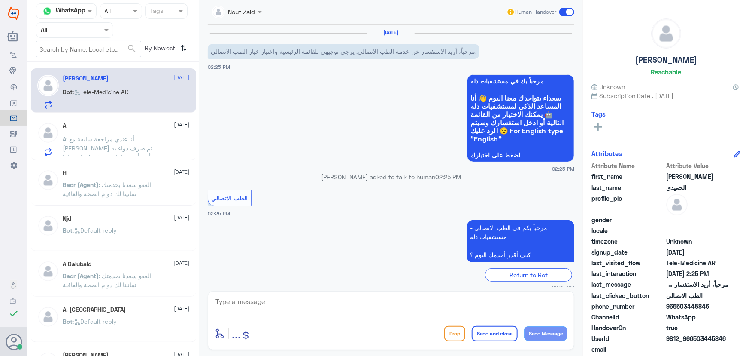
scroll to position [24, 0]
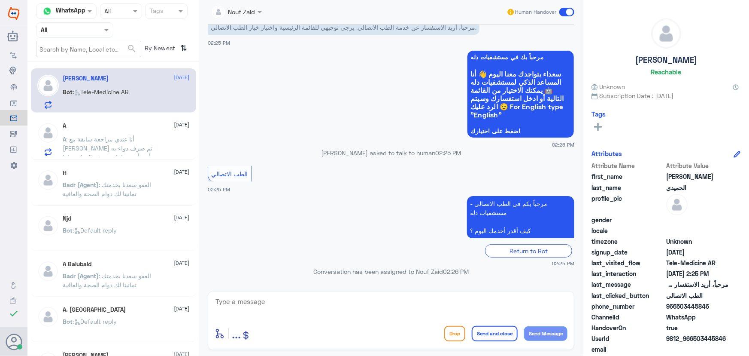
click at [348, 292] on div "enter flow name ... Drop Send and close Send Message" at bounding box center [391, 320] width 367 height 59
click at [343, 291] on div "Nouf Zaid Human Handover 25 Aug 2025 مرحباً، أريد الاستفسار عن خدمة الطب الاتصا…" at bounding box center [391, 179] width 384 height 358
drag, startPoint x: 332, startPoint y: 296, endPoint x: 304, endPoint y: 298, distance: 27.9
click at [321, 298] on textarea at bounding box center [391, 305] width 353 height 21
click at [292, 298] on textarea at bounding box center [391, 305] width 353 height 21
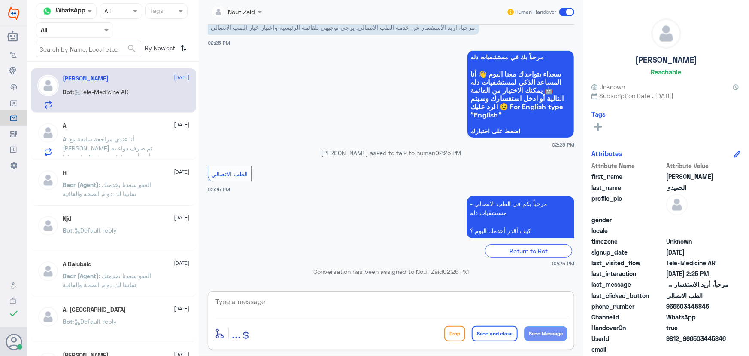
paste textarea "مرحباً معك نوف من الطب الاتصالي كيف اقدر أساعدك؟"
type textarea "مرحباً معك نوف من الطب الاتصالي كيف اقدر أساعدك؟"
click at [529, 330] on button "Send Message" at bounding box center [545, 333] width 43 height 15
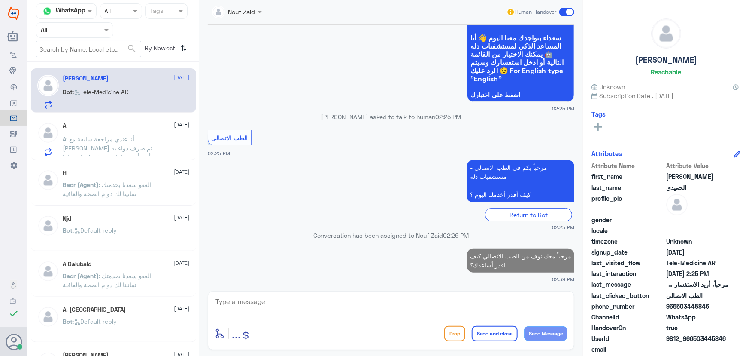
click at [115, 129] on div "A 25 August A : ‏ أنا عندي مراجعة سابقة مع الدكتور فهد العصيمي تم صرف دواء به و…" at bounding box center [126, 139] width 127 height 34
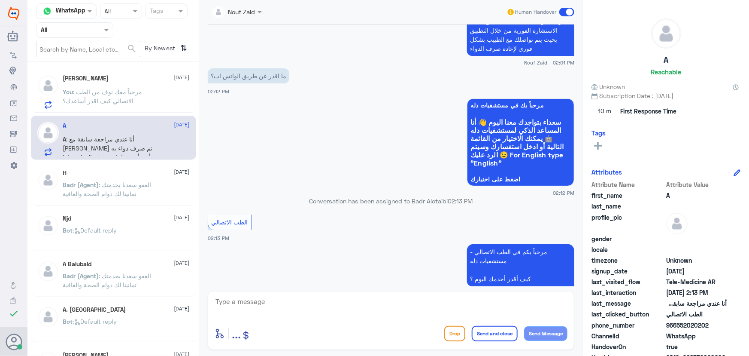
scroll to position [501, 0]
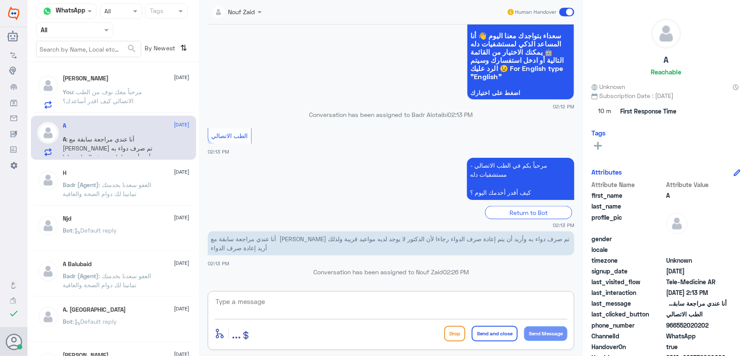
click at [337, 299] on textarea at bounding box center [391, 305] width 353 height 21
click at [109, 88] on span "[PERSON_NAME]" at bounding box center [86, 91] width 46 height 7
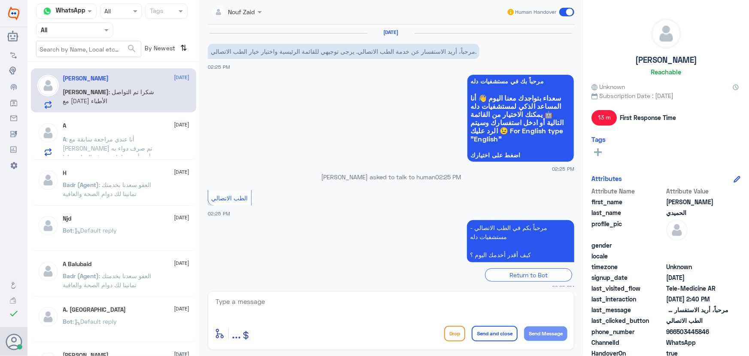
scroll to position [105, 0]
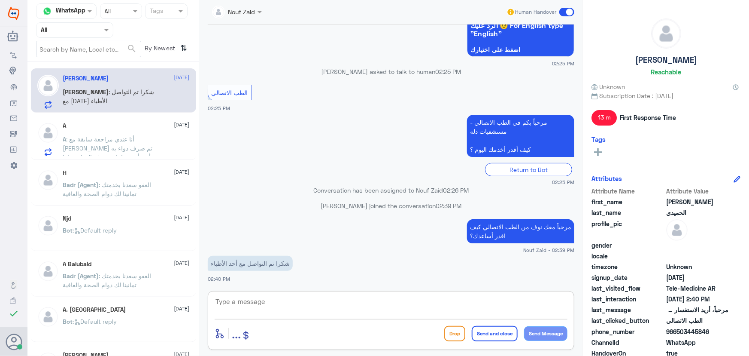
click at [299, 298] on textarea at bounding box center [391, 305] width 353 height 21
click at [303, 300] on textarea at bounding box center [391, 305] width 353 height 21
paste textarea "العفو, نسعد بخدمتكم ونتمنى لك دوام الصحه والعافيه"
drag, startPoint x: 546, startPoint y: 304, endPoint x: 608, endPoint y: 302, distance: 62.7
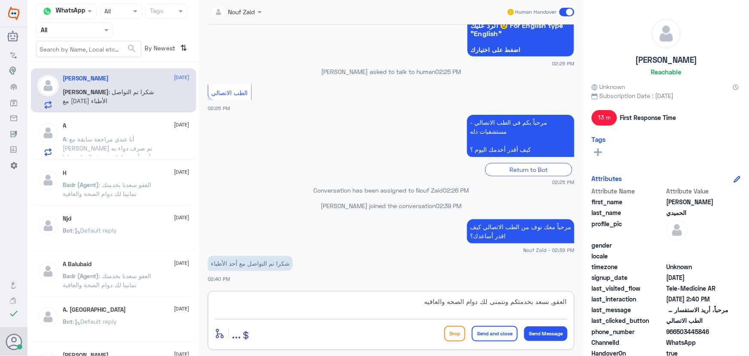
click at [594, 302] on div "Channel WhatsApp Status × All Tags Agent Filter All search By Newest ⇅ عبدالرحم…" at bounding box center [388, 179] width 722 height 358
drag, startPoint x: 425, startPoint y: 301, endPoint x: 611, endPoint y: 305, distance: 186.0
click at [611, 305] on div "Channel WhatsApp Status × All Tags Agent Filter All search By Newest ⇅ عبدالرحم…" at bounding box center [388, 179] width 722 height 358
paste textarea "العفو, نسعد بخدمتكم ونتمنى لك دوام الصحه والعافيه"
type textarea "العفو, نسعد بخدمتكم ونتمنى لك دوام الصحه والعافيه"
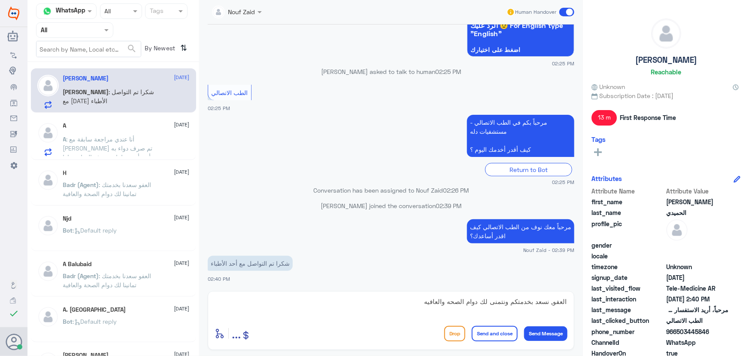
click at [496, 331] on button "Send and close" at bounding box center [495, 332] width 46 height 15
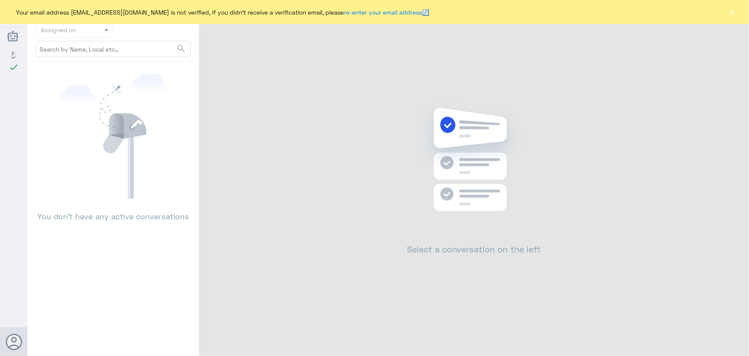
click at [735, 6] on div "Your email address [EMAIL_ADDRESS][DOMAIN_NAME] is not verified, if you didn't …" at bounding box center [374, 12] width 749 height 24
click at [729, 11] on button "×" at bounding box center [732, 12] width 9 height 9
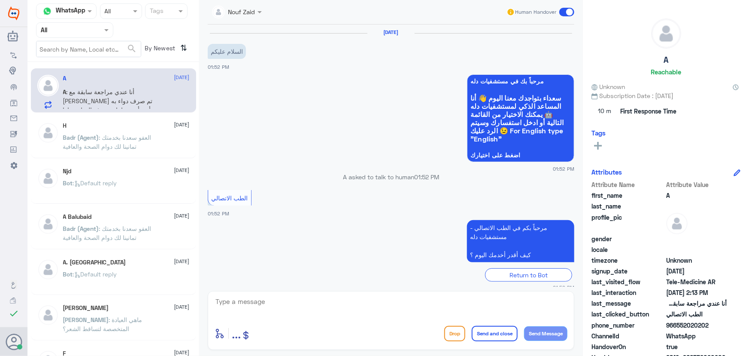
scroll to position [501, 0]
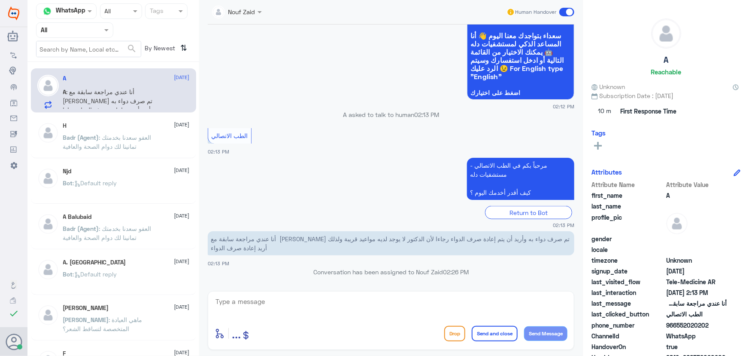
click at [393, 301] on textarea at bounding box center [391, 305] width 353 height 21
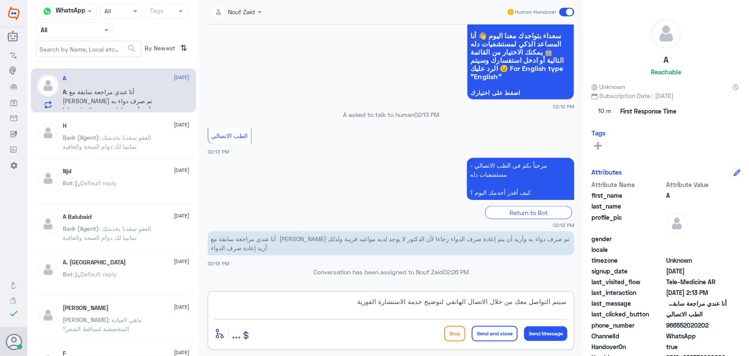
type textarea "سيتم التواصل معك من خلال الاتصال الهاتفي لتوضيح خدمة الاستشارة الفورية"
click at [489, 333] on button "Send and close" at bounding box center [495, 332] width 46 height 15
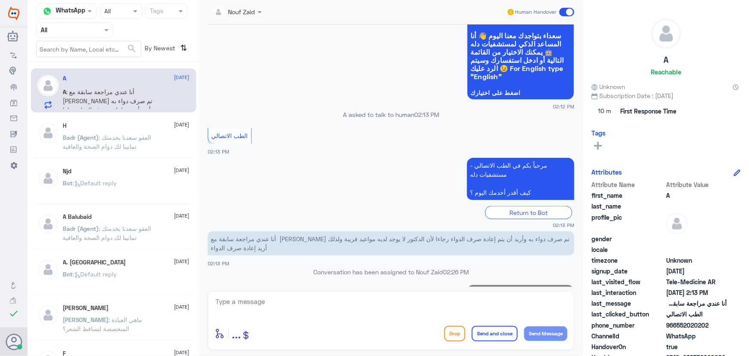
scroll to position [537, 0]
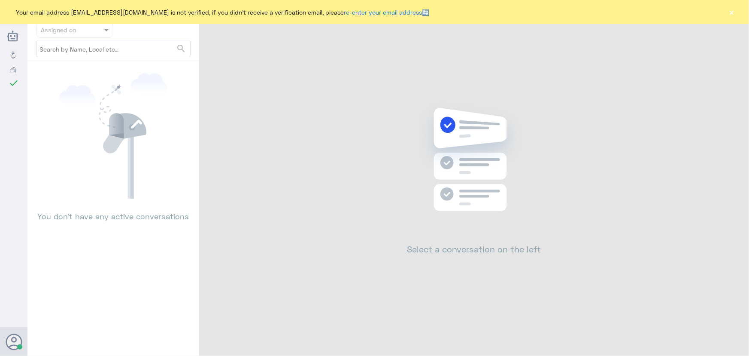
click at [726, 12] on div "Your email address n_zaid@DallahHealth.com is not verified, if you didn't recei…" at bounding box center [374, 12] width 749 height 24
click at [727, 15] on div "Your email address n_zaid@DallahHealth.com is not verified, if you didn't recei…" at bounding box center [374, 12] width 749 height 24
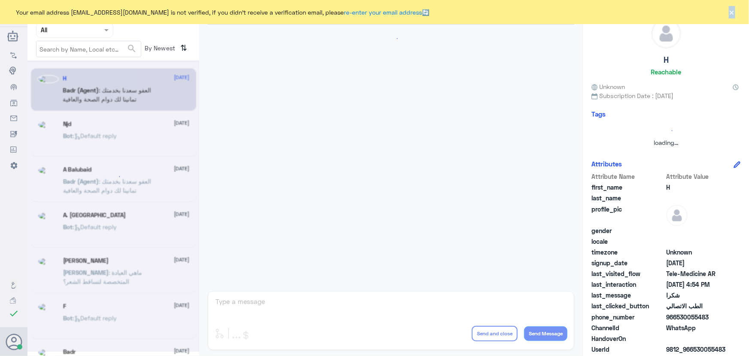
click at [732, 12] on button "×" at bounding box center [732, 12] width 9 height 9
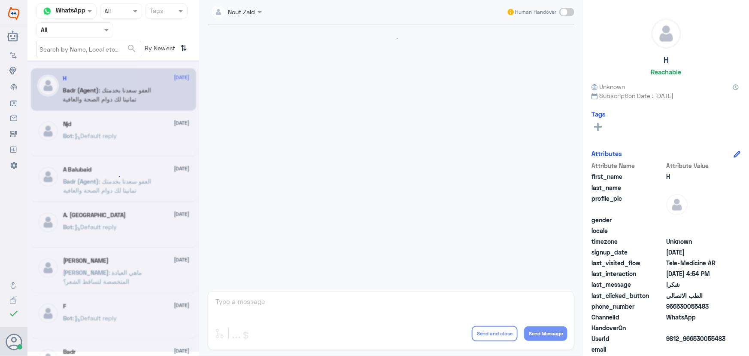
scroll to position [409, 0]
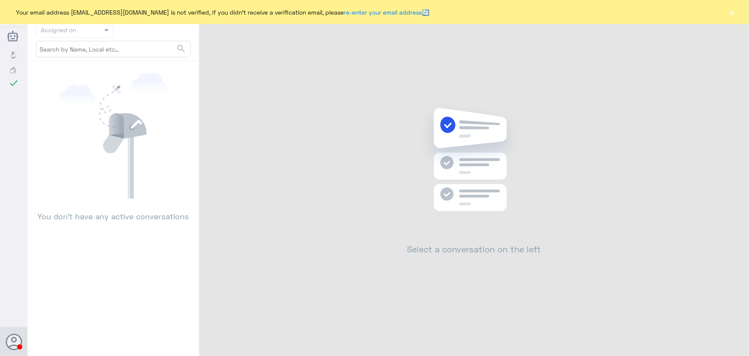
click at [733, 14] on button "×" at bounding box center [732, 12] width 9 height 9
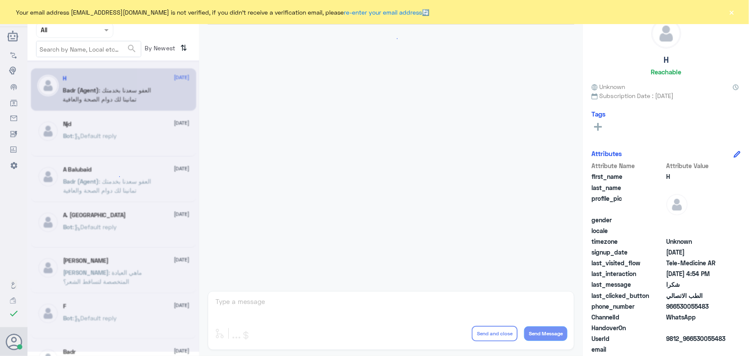
scroll to position [409, 0]
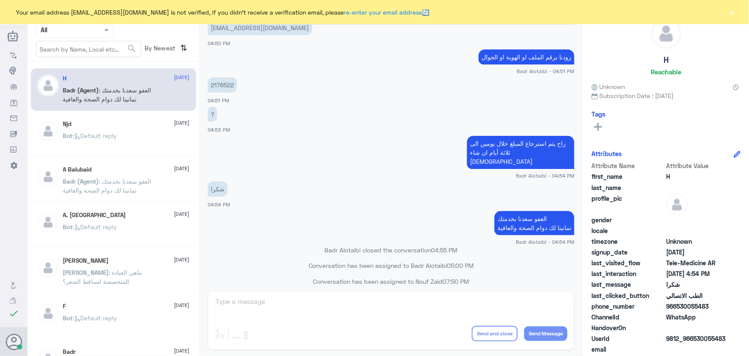
click at [732, 14] on button "×" at bounding box center [732, 12] width 9 height 9
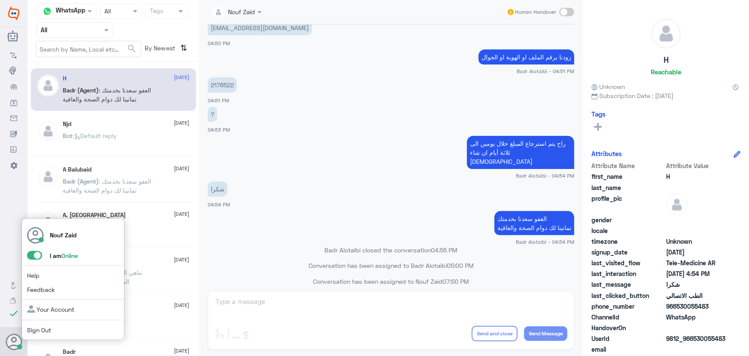
click at [40, 256] on span at bounding box center [34, 255] width 15 height 9
click at [0, 0] on input "checkbox" at bounding box center [0, 0] width 0 height 0
